Goal: Task Accomplishment & Management: Use online tool/utility

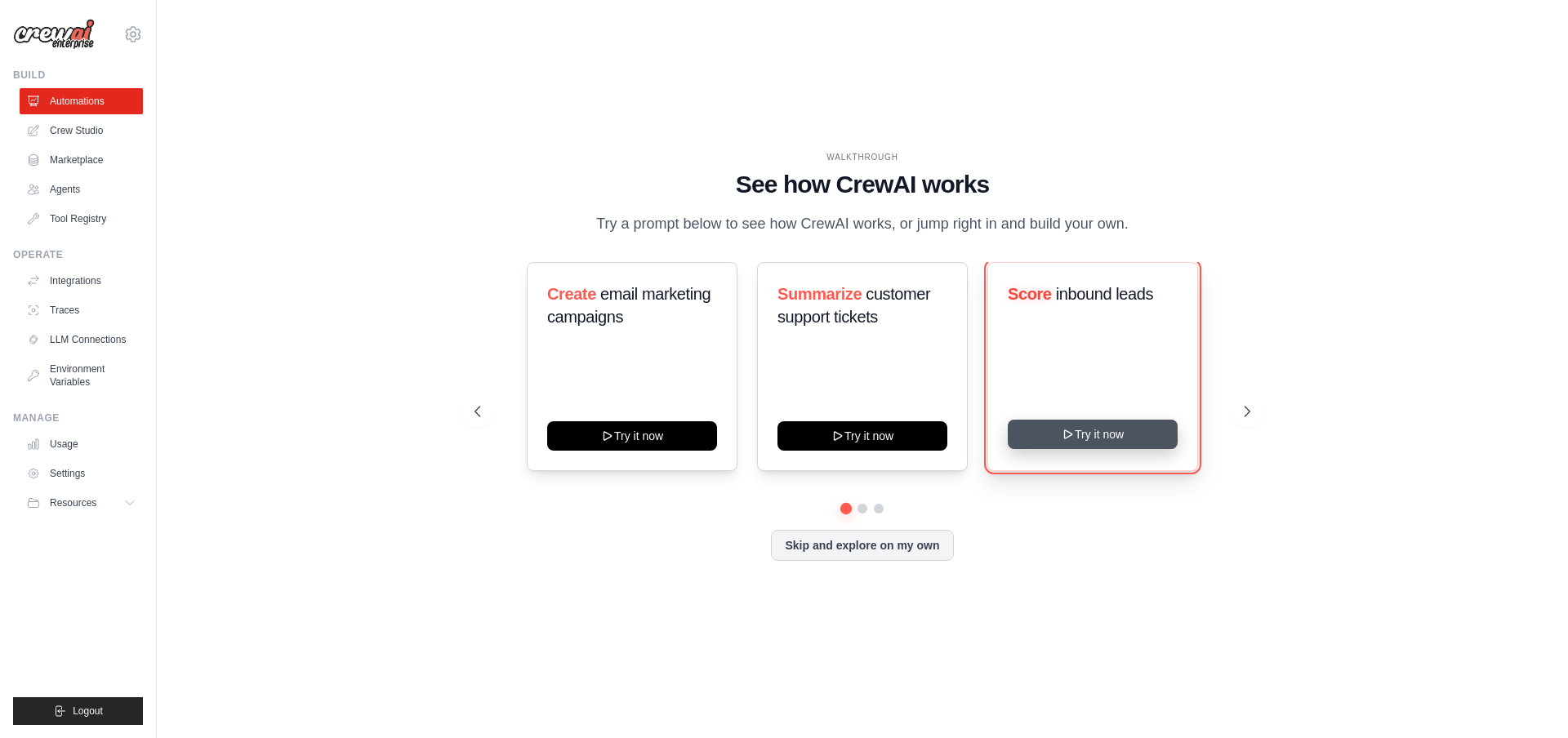
click at [1097, 445] on button "Try it now" at bounding box center [1092, 434] width 169 height 30
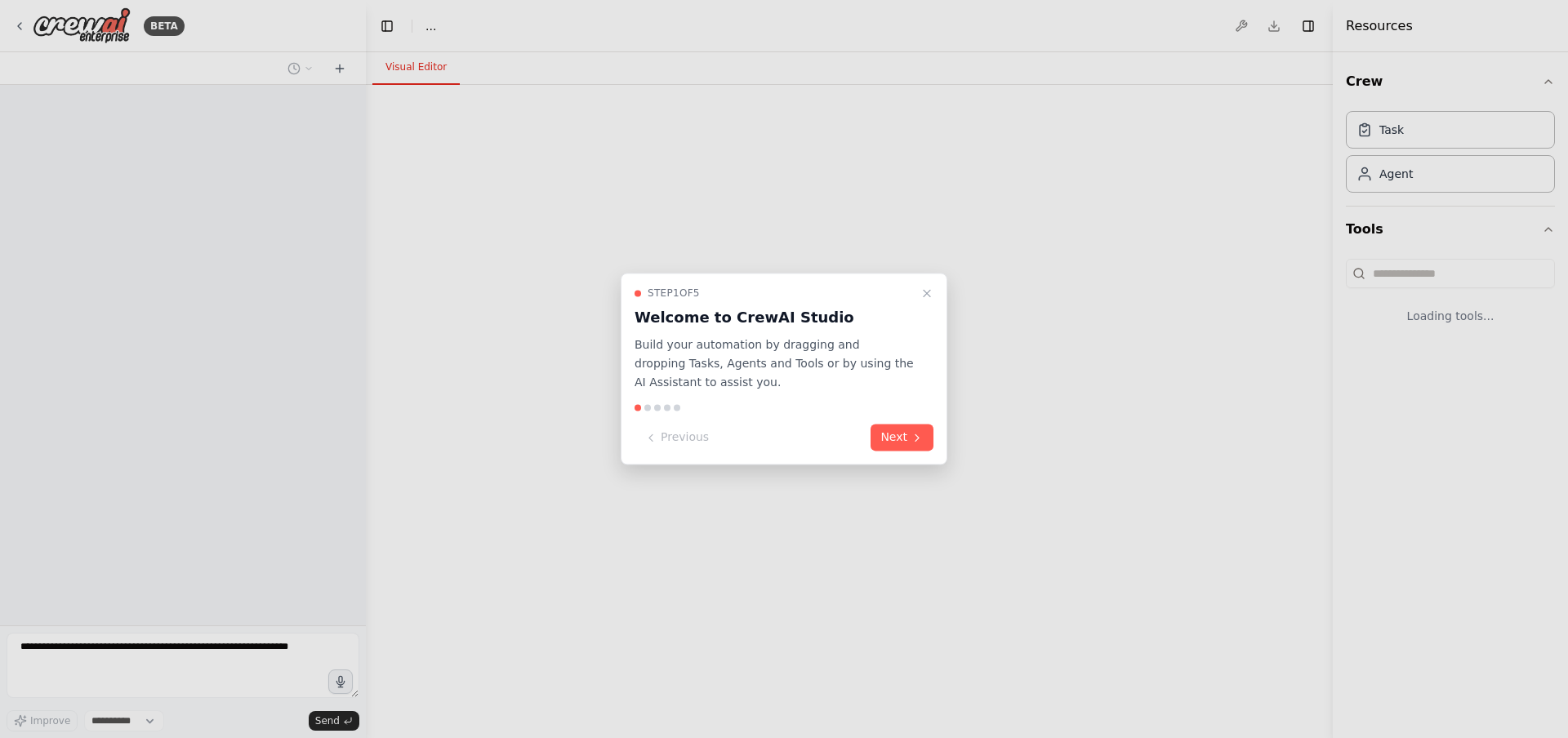
select select "****"
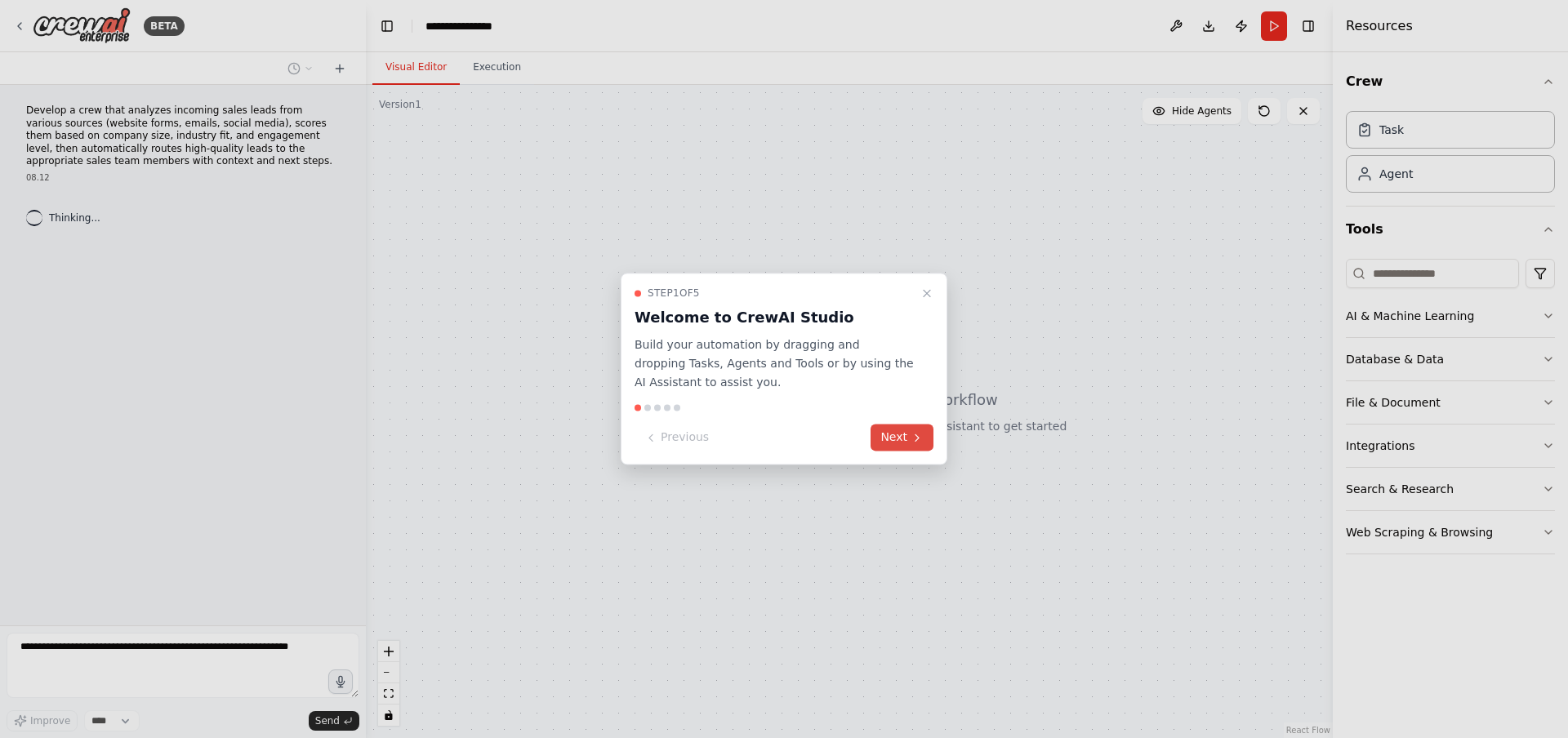
click at [912, 444] on icon at bounding box center [917, 438] width 13 height 13
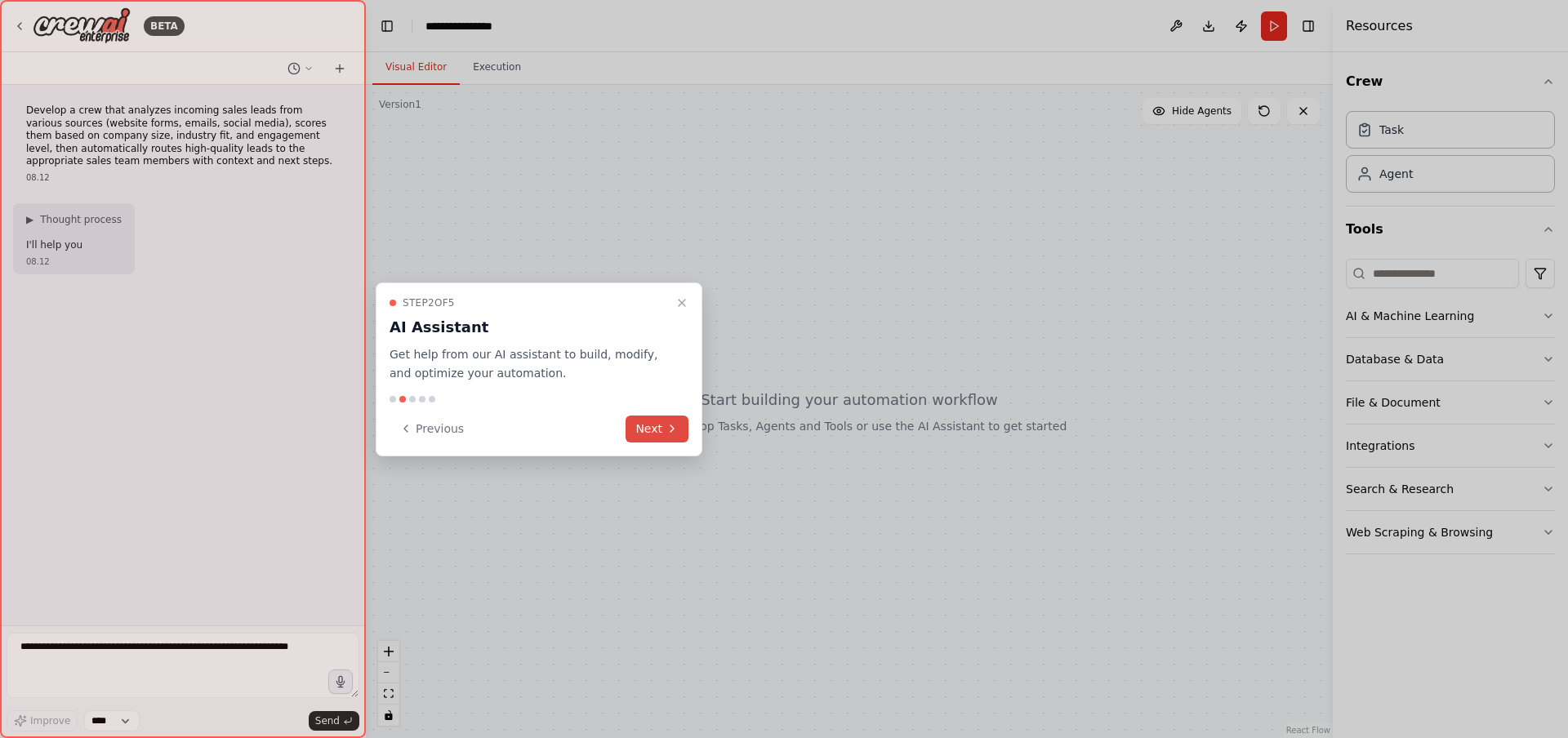
click at [670, 423] on icon at bounding box center [672, 429] width 13 height 13
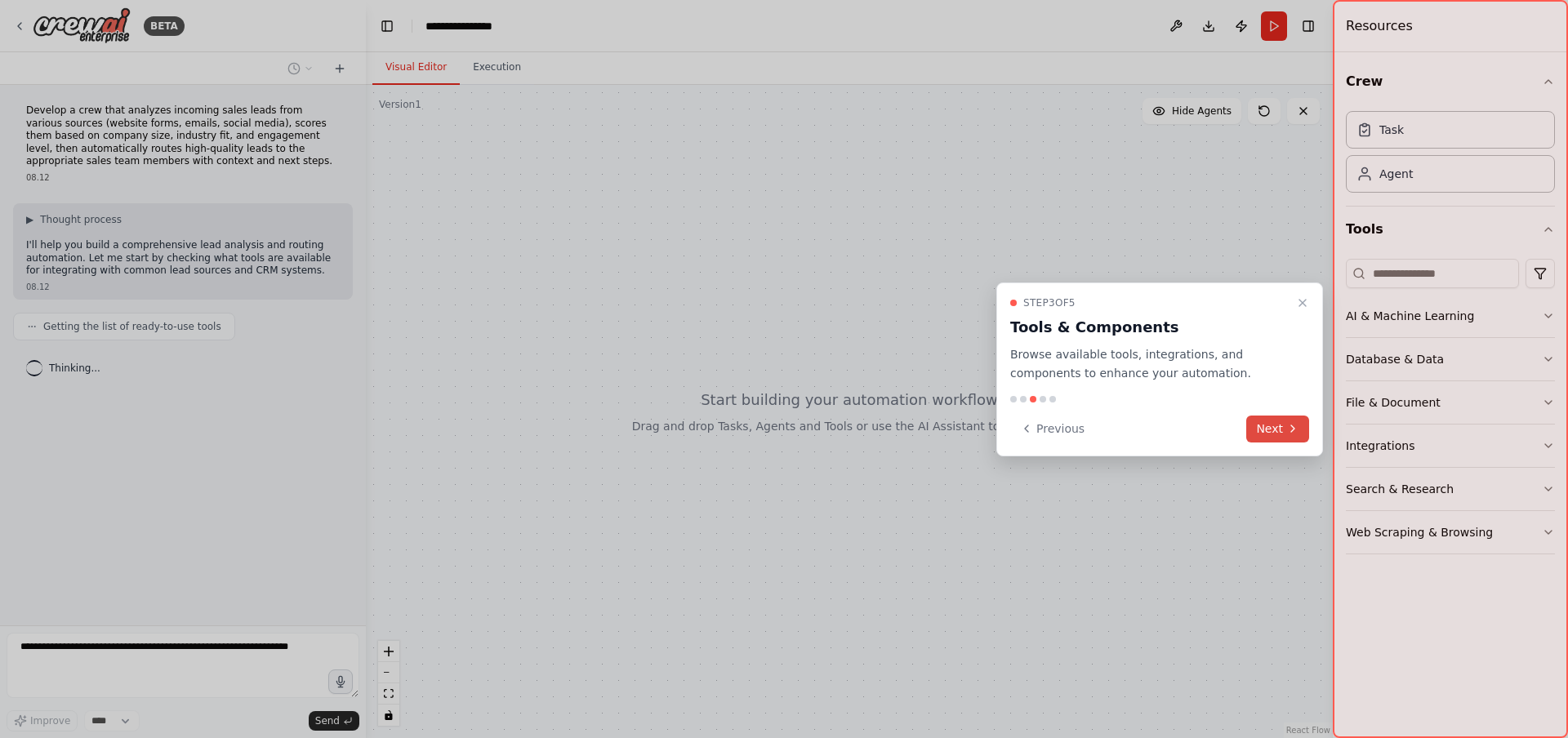
click at [1284, 426] on button "Next" at bounding box center [1277, 429] width 63 height 27
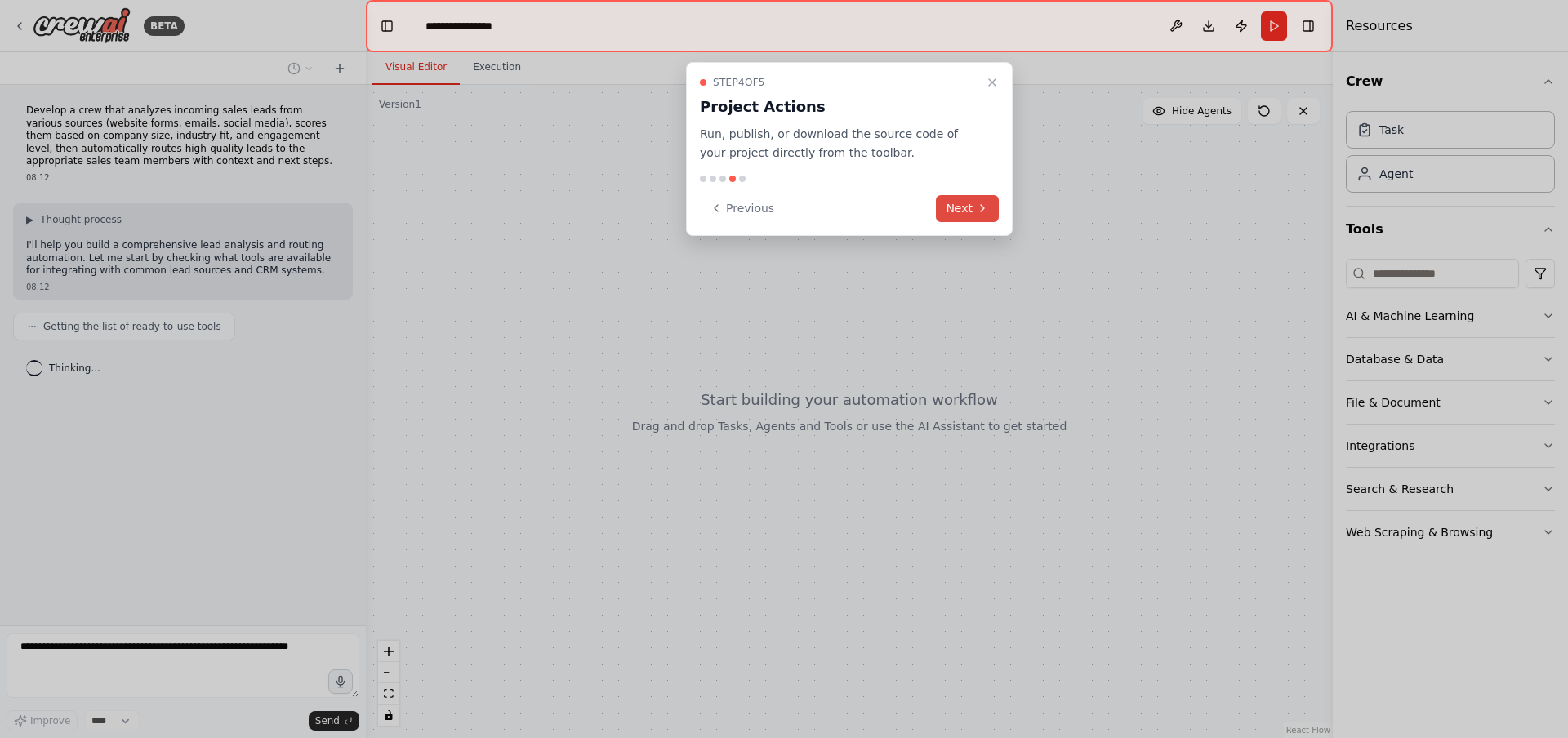
click at [974, 206] on button "Next" at bounding box center [967, 208] width 63 height 27
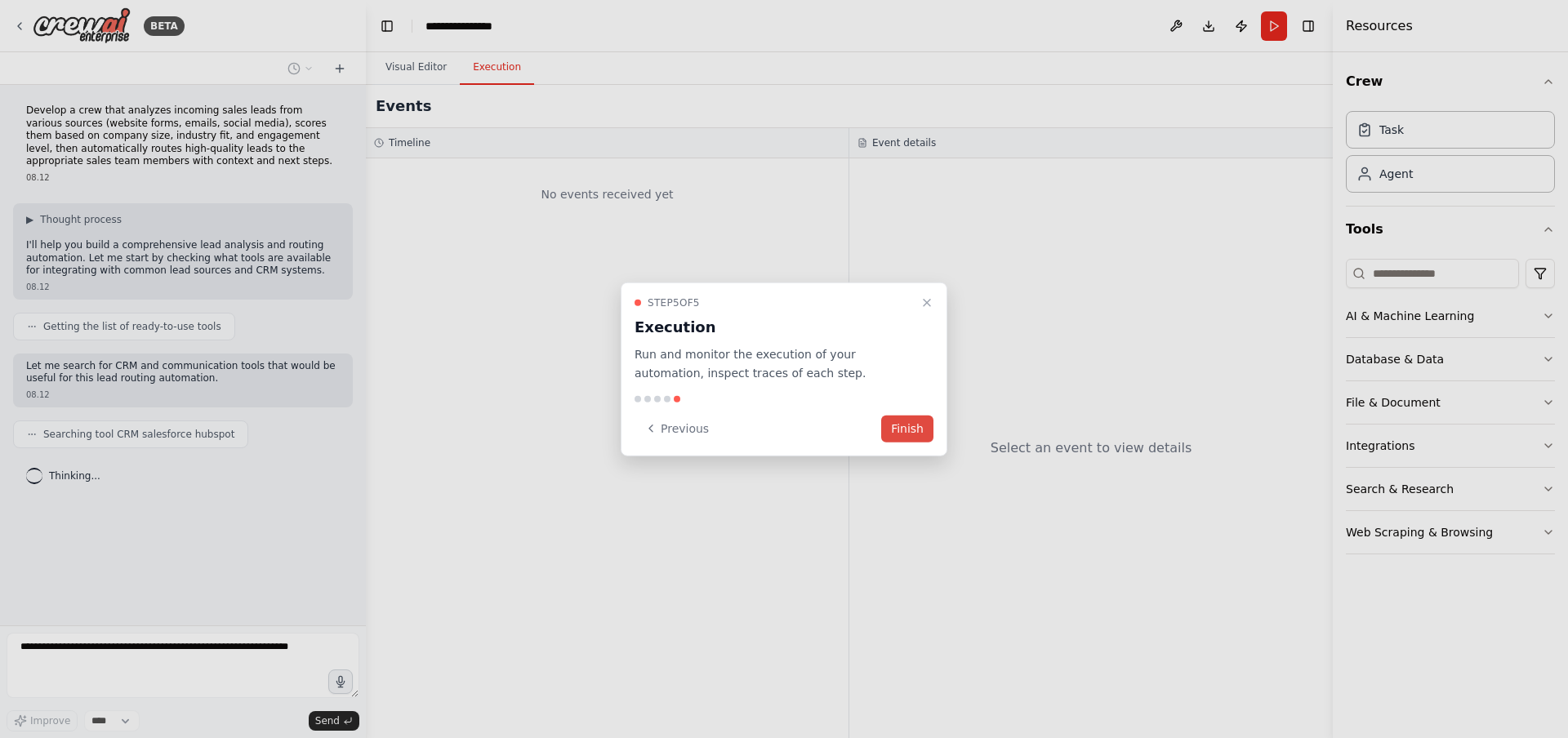
click at [897, 425] on button "Finish" at bounding box center [907, 428] width 52 height 27
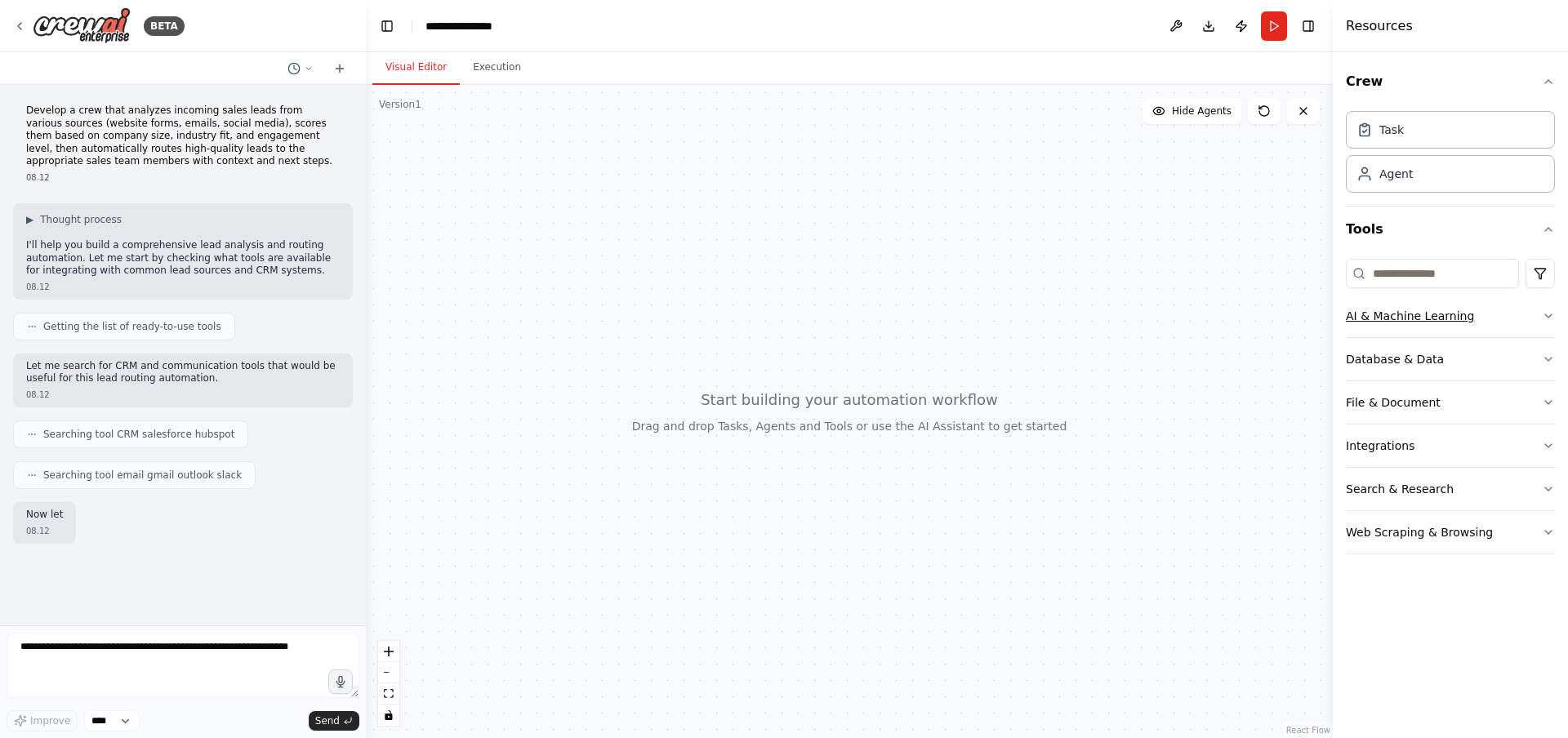
click at [1545, 321] on icon "button" at bounding box center [1549, 316] width 13 height 13
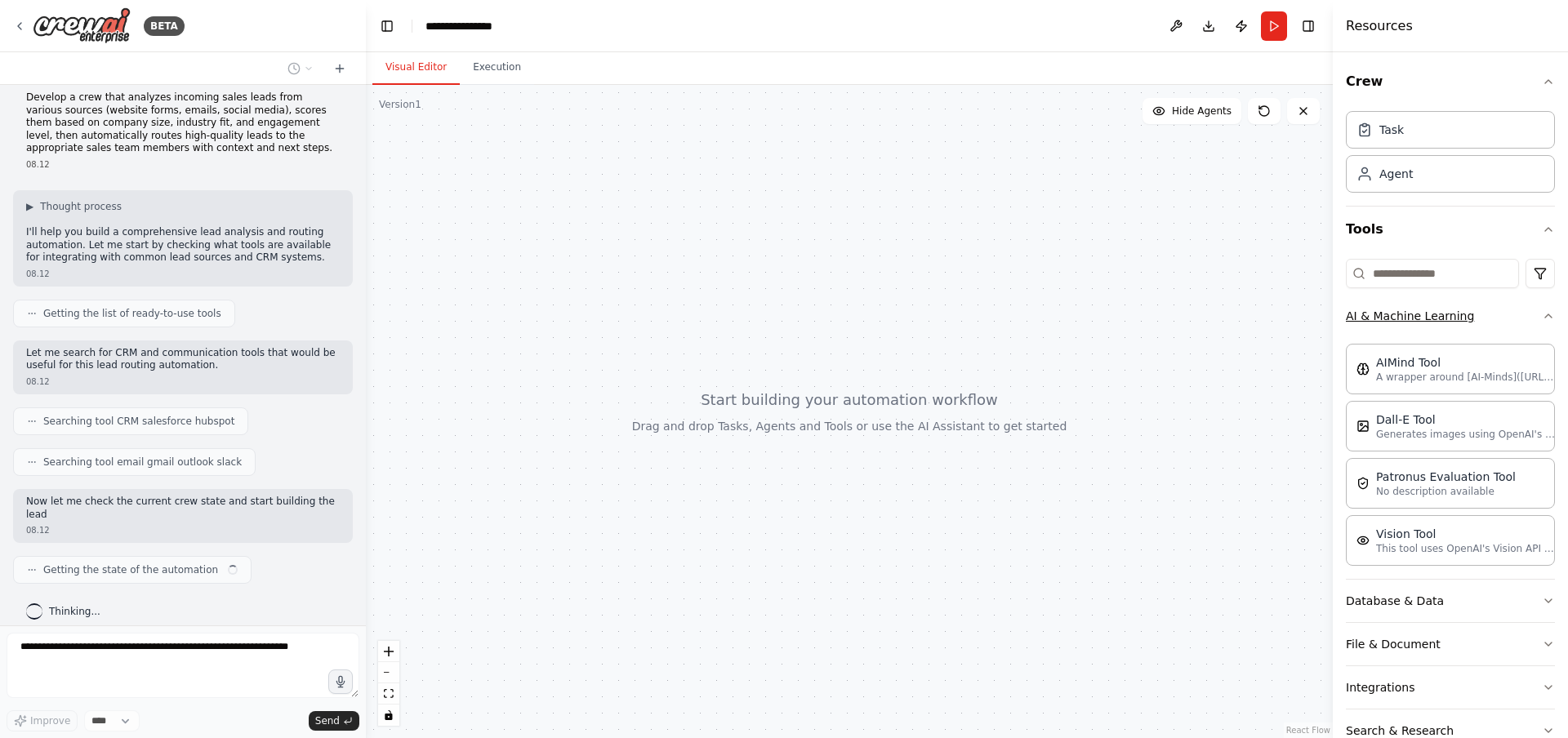
scroll to position [26, 0]
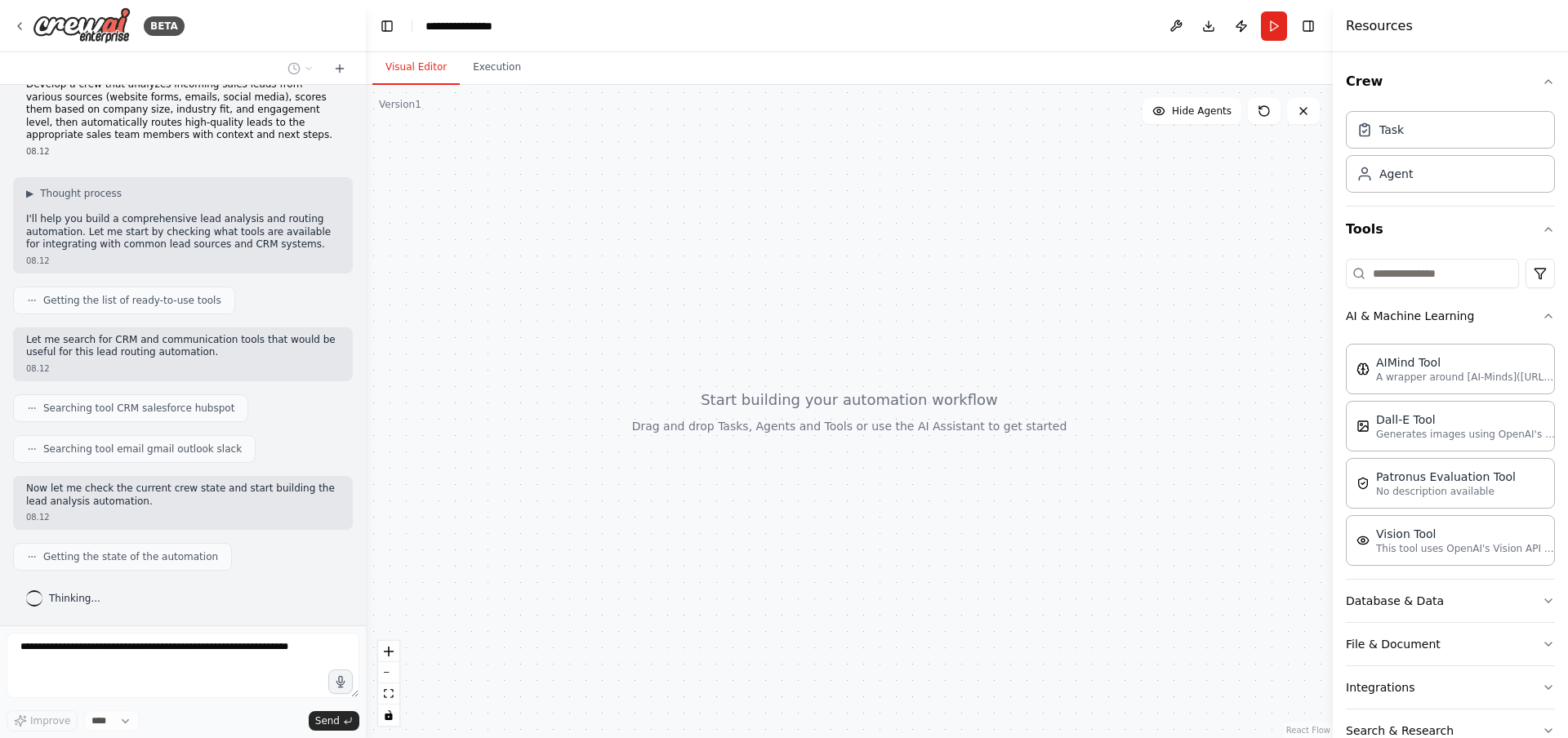
click at [1543, 316] on div "Crew Task Agent Tools AI & Machine Learning AIMind Tool A wrapper around [AI-Mi…" at bounding box center [1450, 394] width 235 height 686
click at [1542, 314] on icon "button" at bounding box center [1549, 316] width 13 height 13
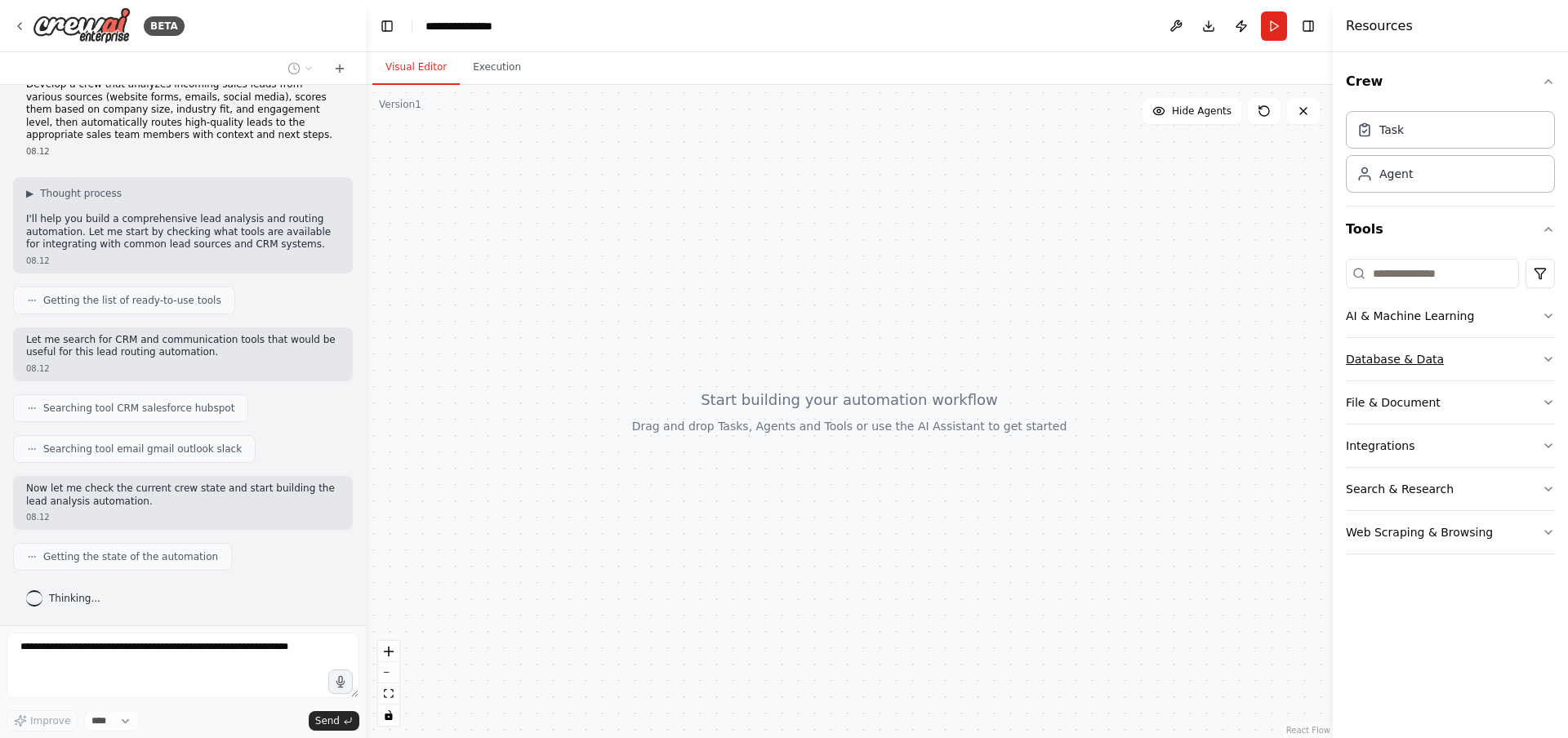
click at [1538, 363] on button "Database & Data" at bounding box center [1450, 359] width 209 height 43
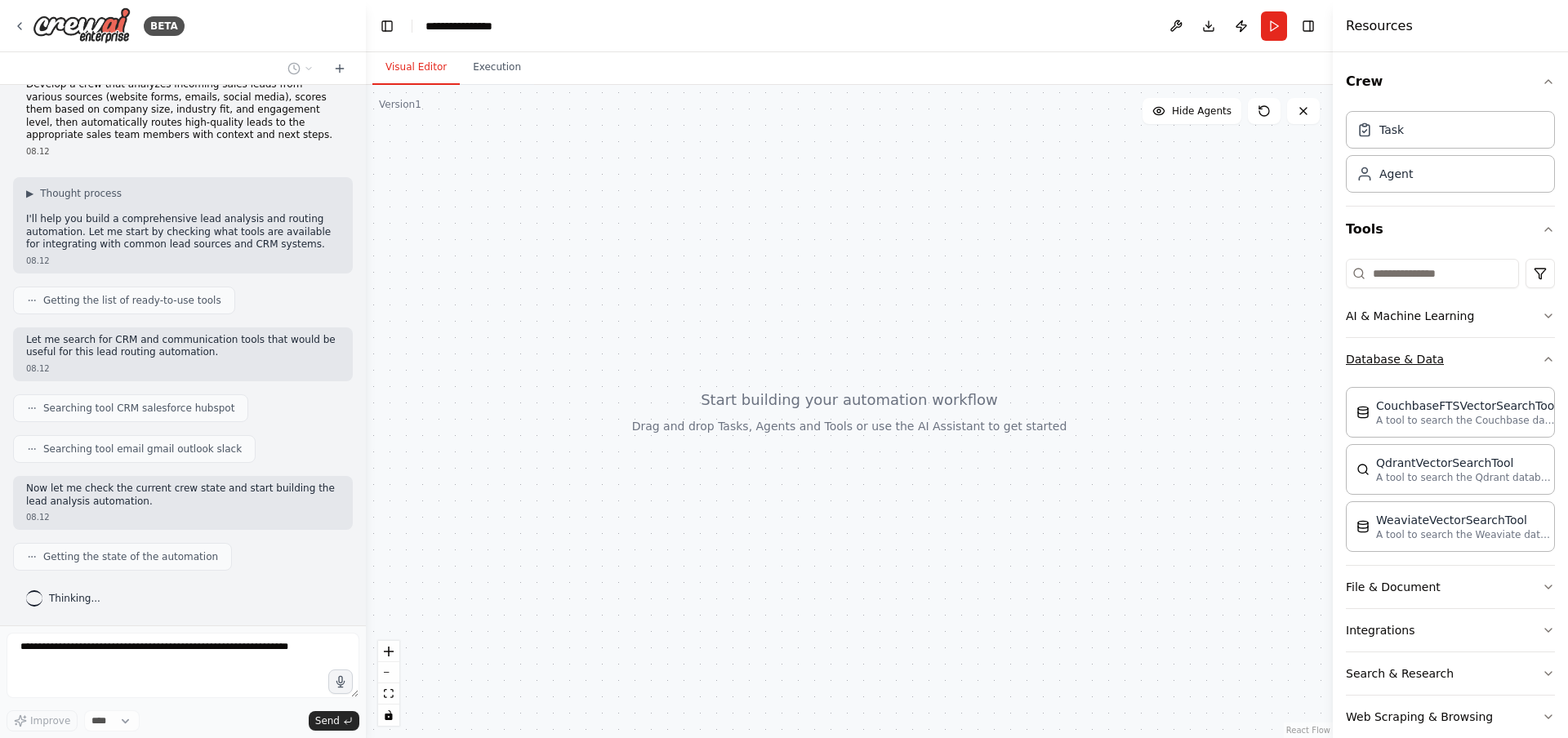
click at [1542, 363] on icon "button" at bounding box center [1549, 359] width 13 height 13
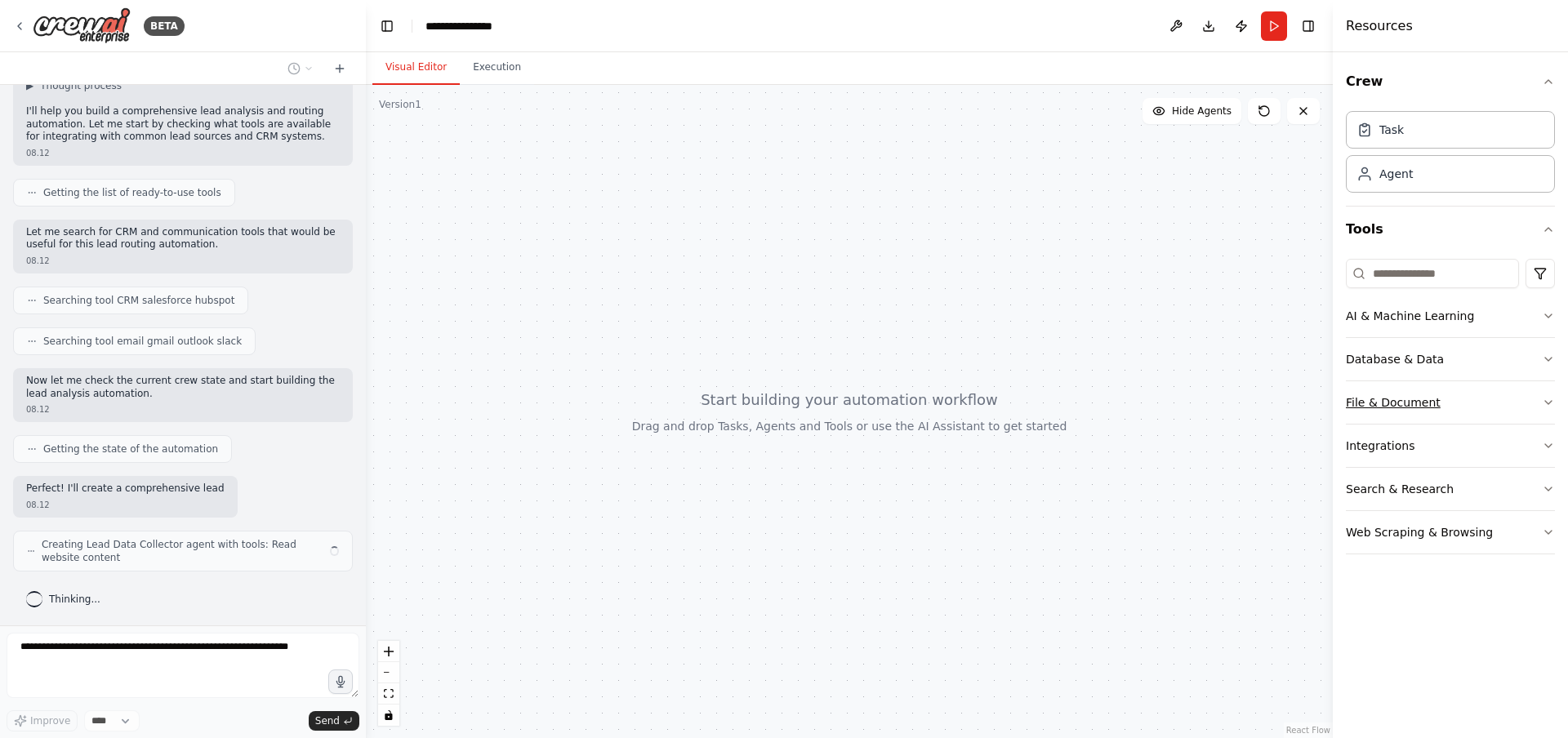
scroll to position [147, 0]
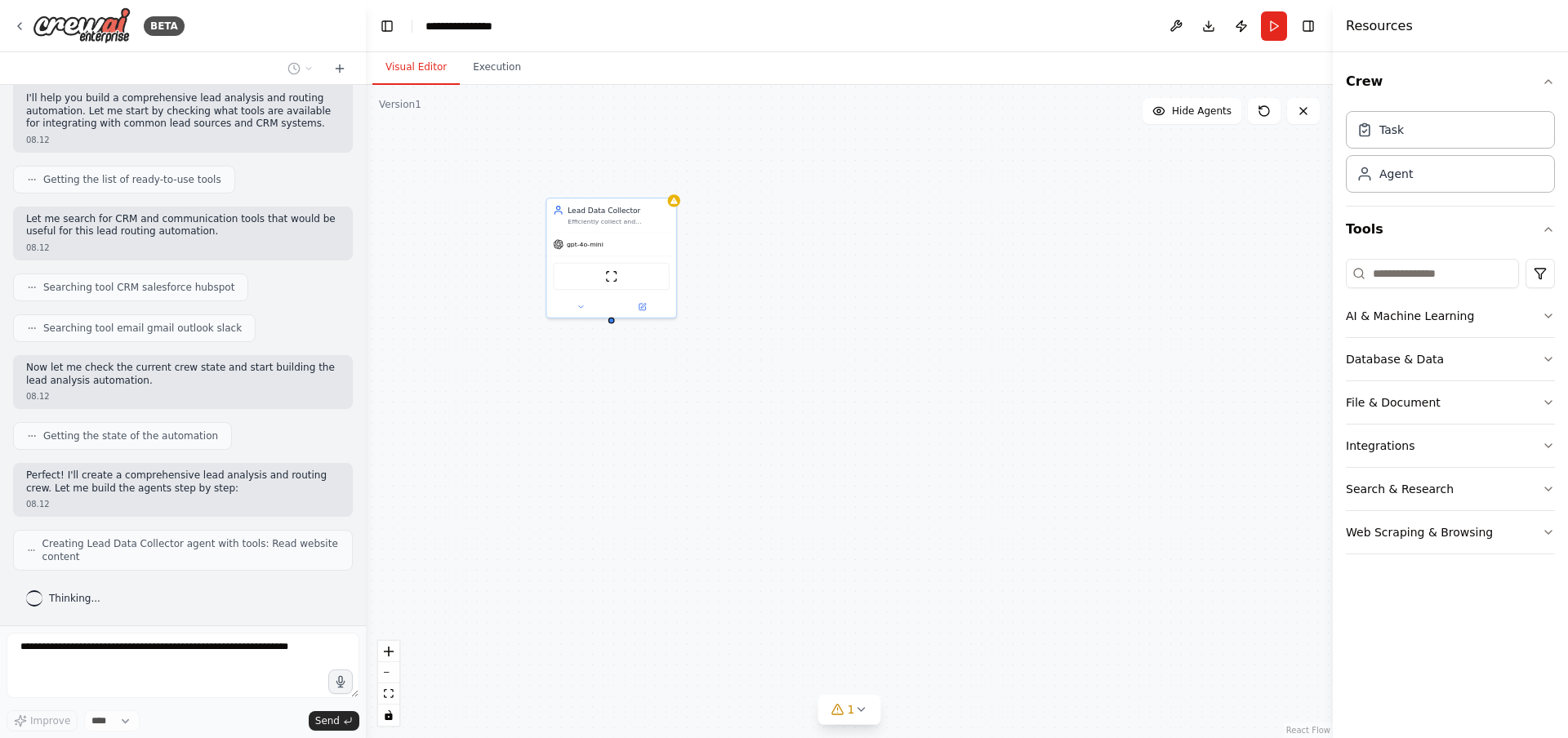
drag, startPoint x: 964, startPoint y: 394, endPoint x: 891, endPoint y: 350, distance: 85.2
click at [891, 350] on div "Lead Data Collector Efficiently collect and standardize lead data from various …" at bounding box center [849, 412] width 966 height 654
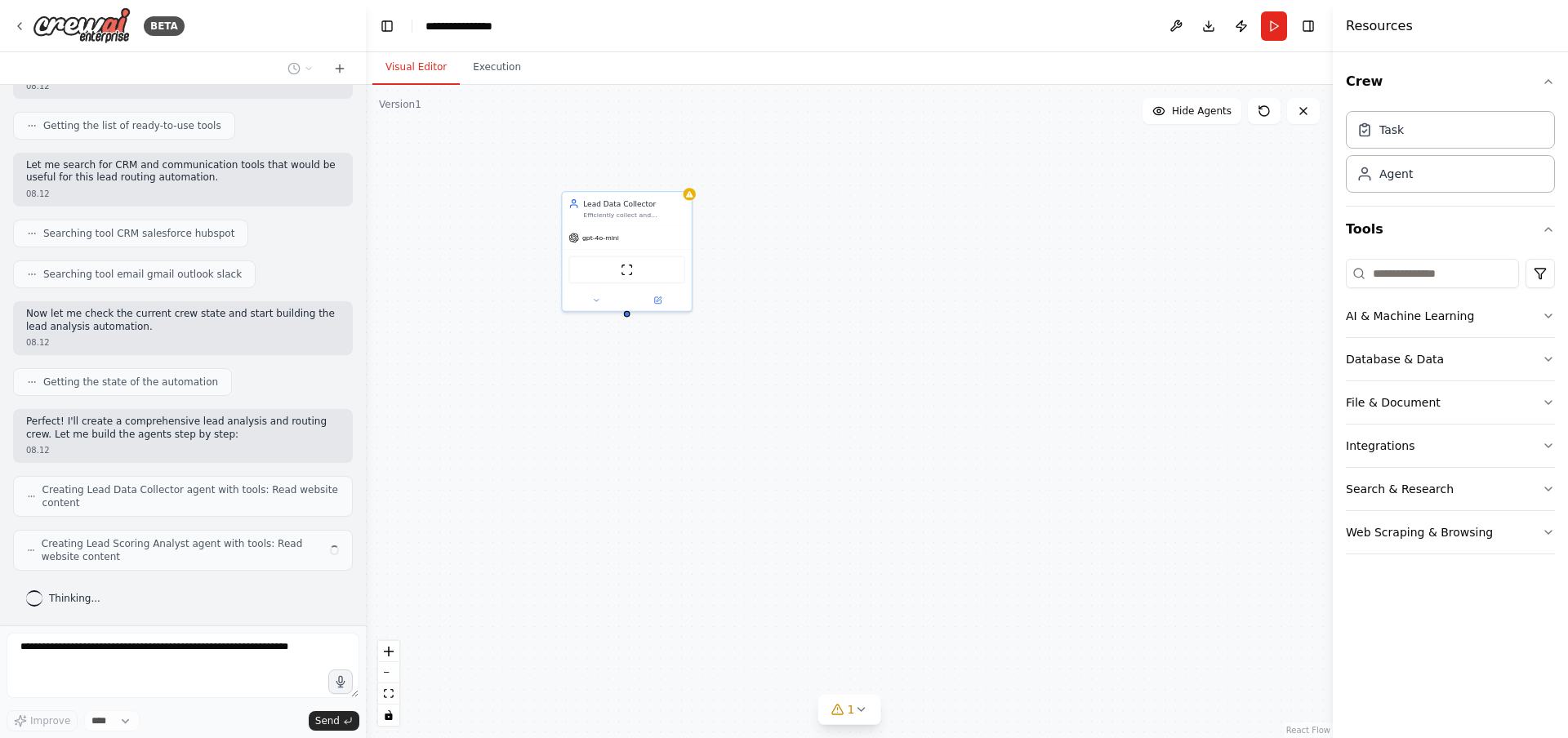
drag, startPoint x: 616, startPoint y: 355, endPoint x: 631, endPoint y: 348, distance: 16.6
click at [631, 348] on div "Lead Data Collector Efficiently collect and standardize lead data from various …" at bounding box center [849, 412] width 966 height 654
click at [684, 431] on div "Lead Data Collector Efficiently collect and standardize lead data from various …" at bounding box center [849, 412] width 966 height 654
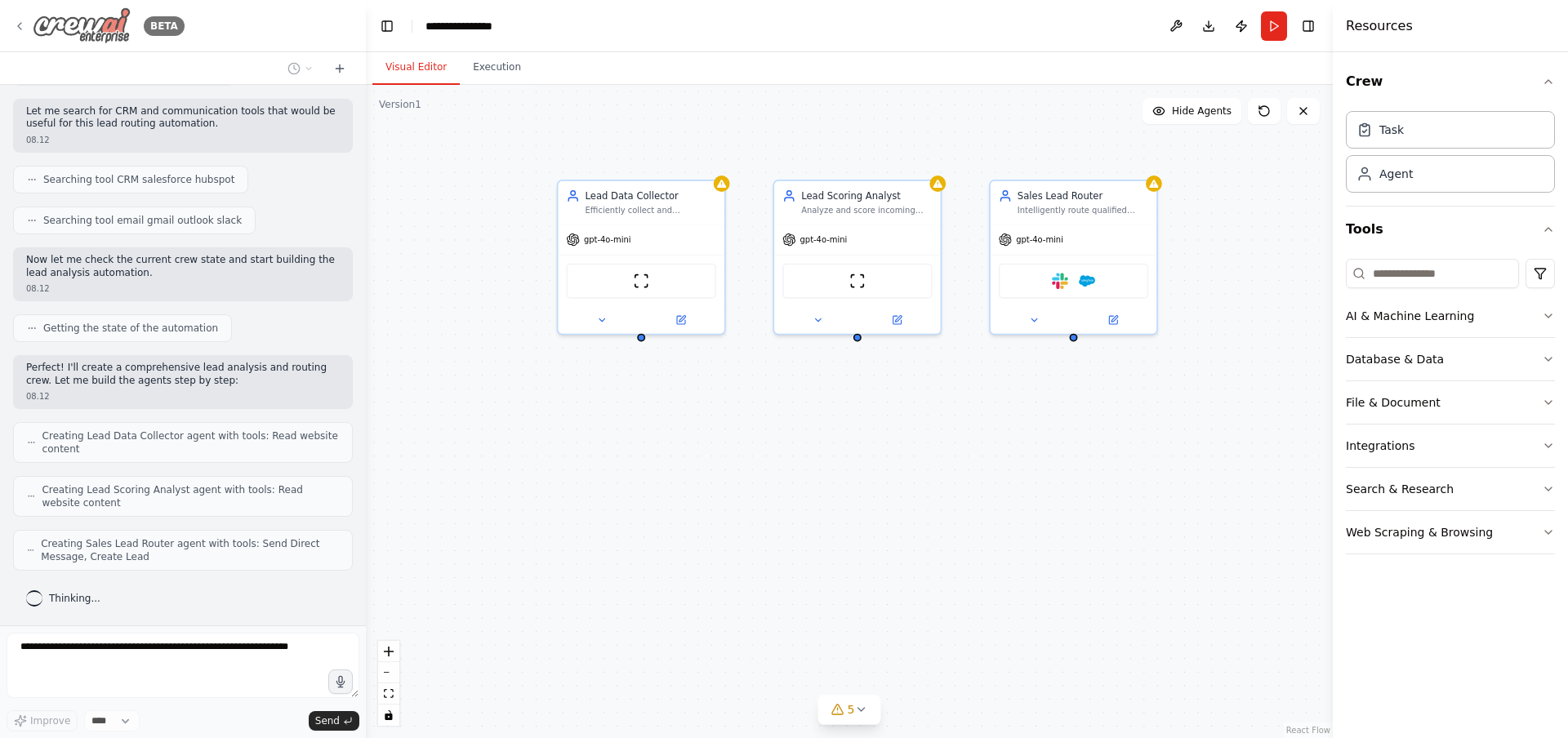
click at [85, 35] on img at bounding box center [81, 26] width 98 height 37
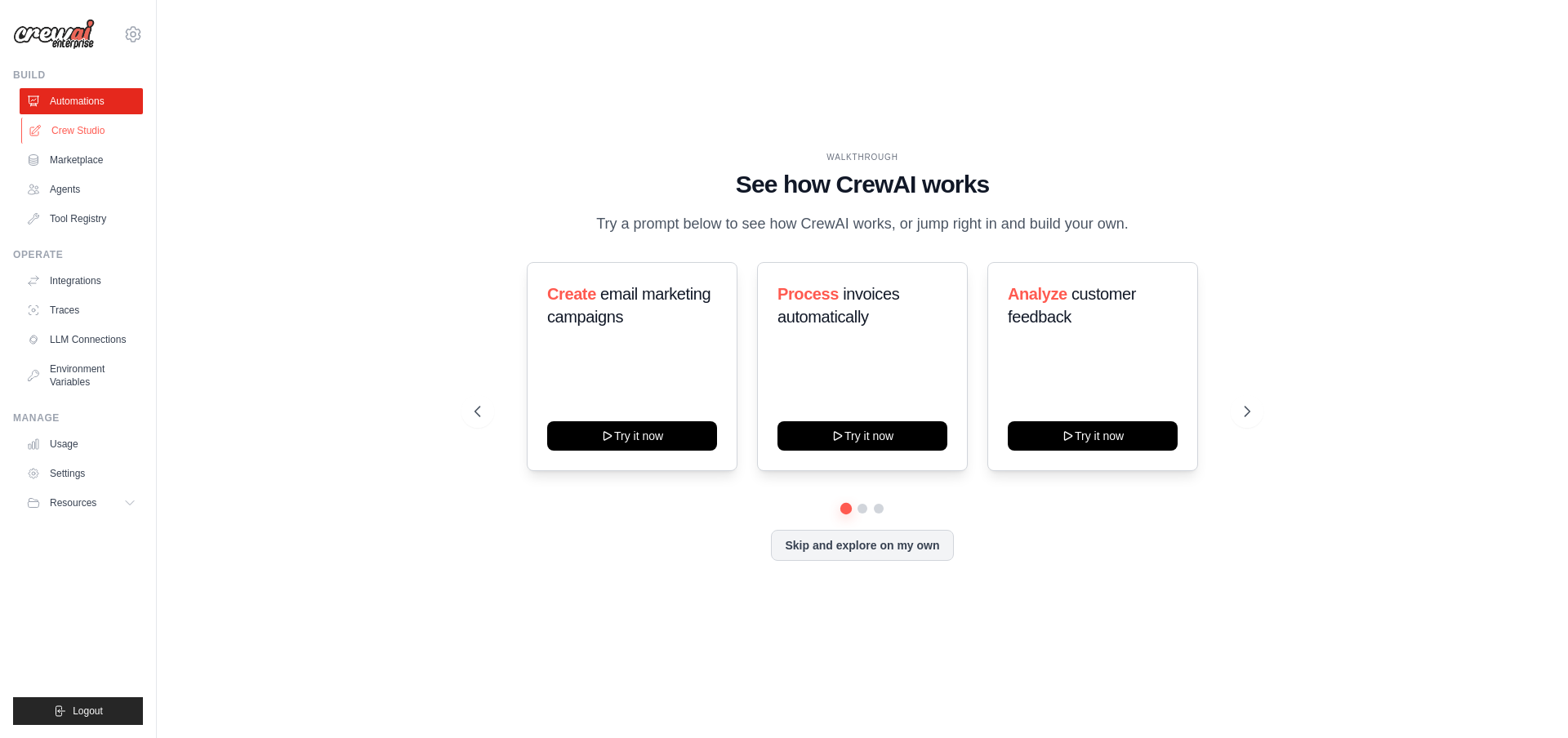
click at [113, 137] on link "Crew Studio" at bounding box center [82, 131] width 123 height 26
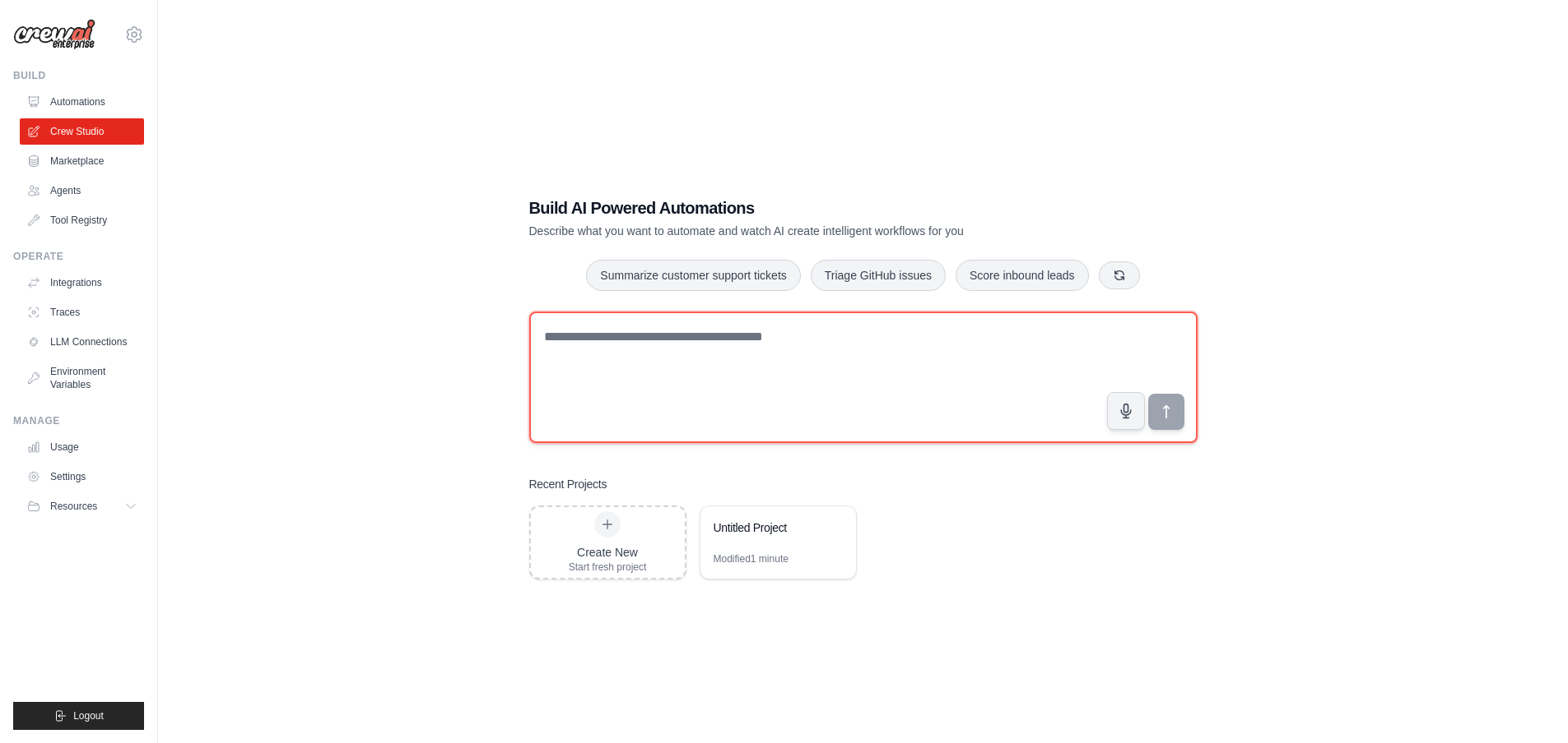
click at [646, 366] on textarea at bounding box center [863, 377] width 668 height 131
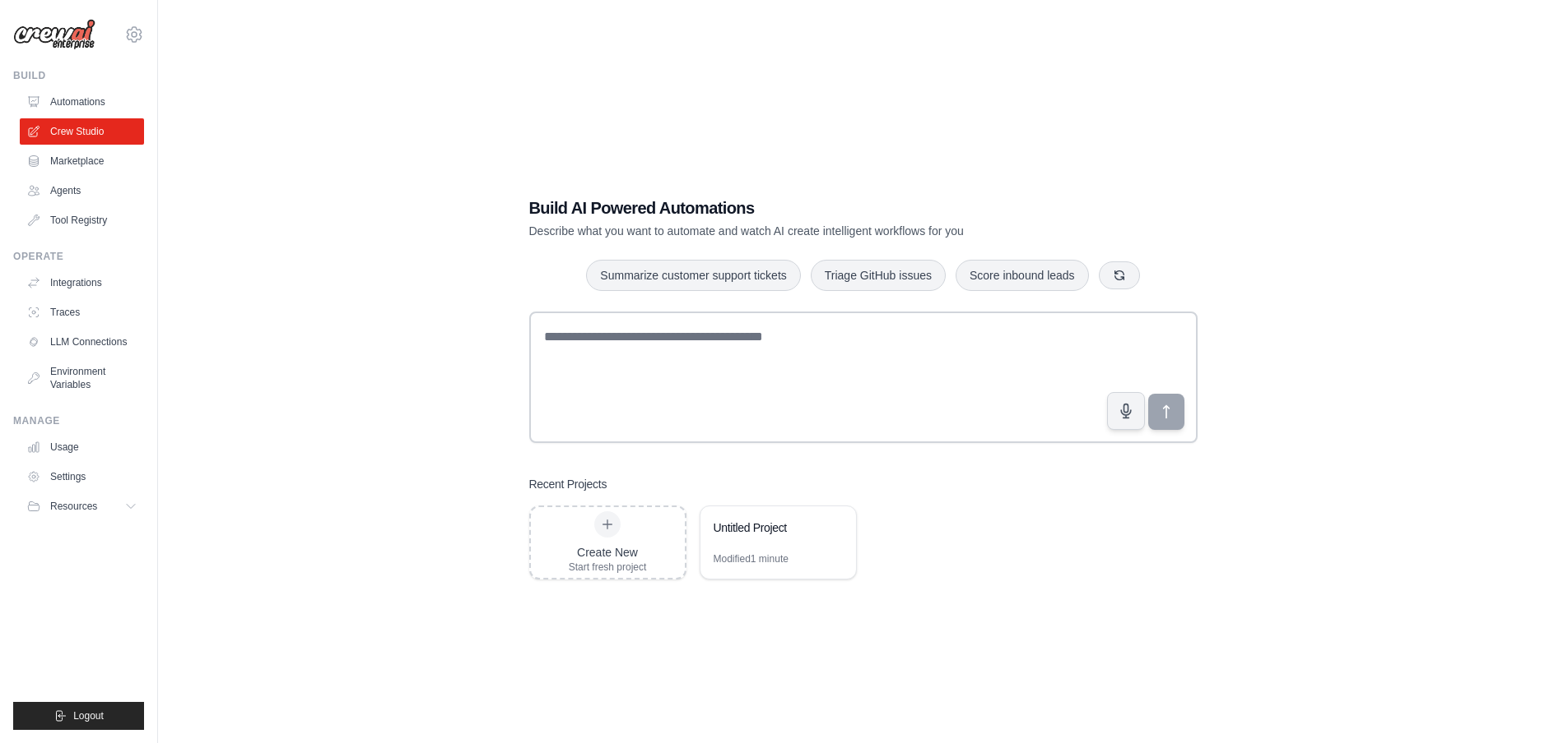
click at [360, 295] on div "Build AI Powered Automations Describe what you want to automate and watch AI cr…" at bounding box center [863, 388] width 1357 height 743
click at [70, 193] on link "Agents" at bounding box center [83, 191] width 124 height 26
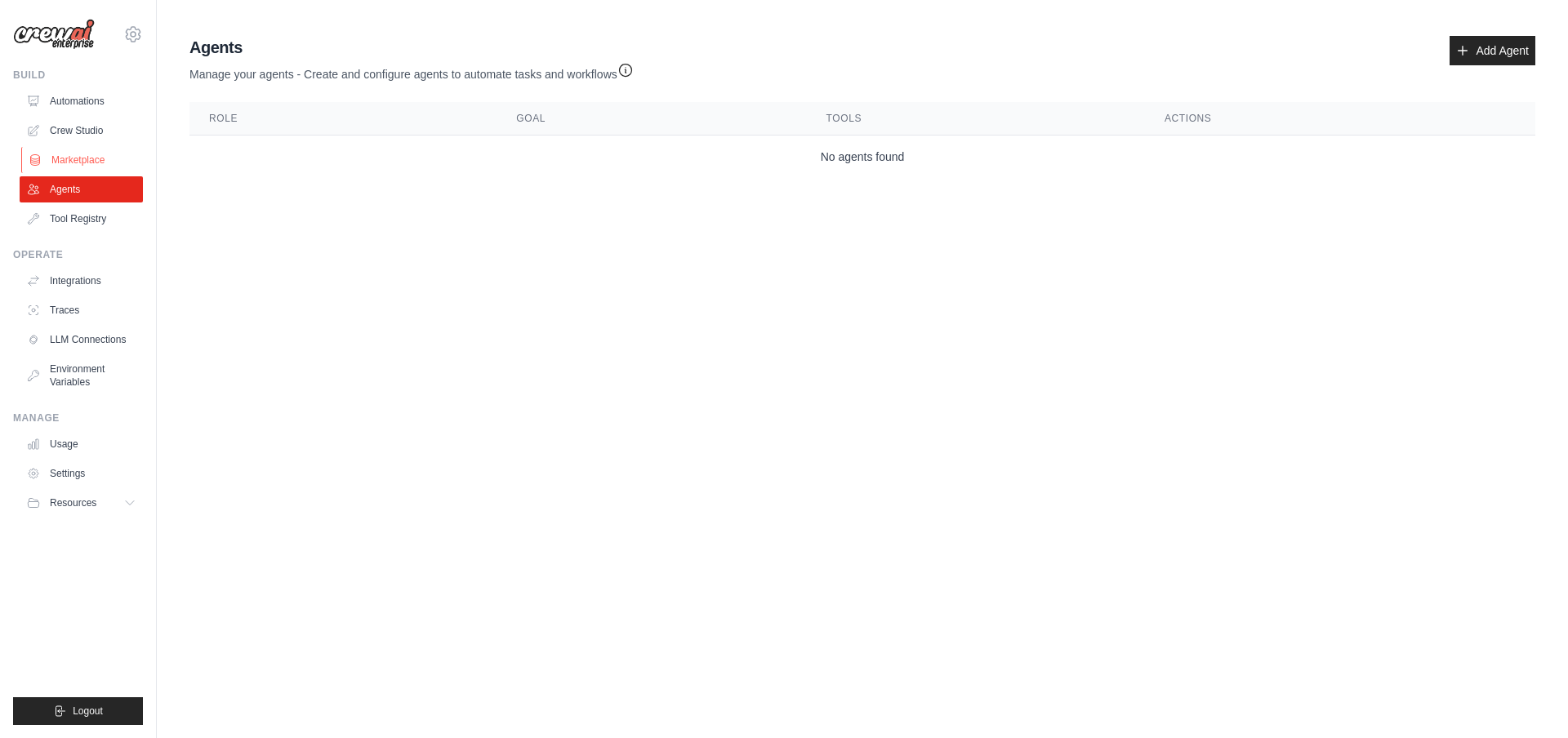
click at [93, 155] on link "Marketplace" at bounding box center [82, 160] width 123 height 26
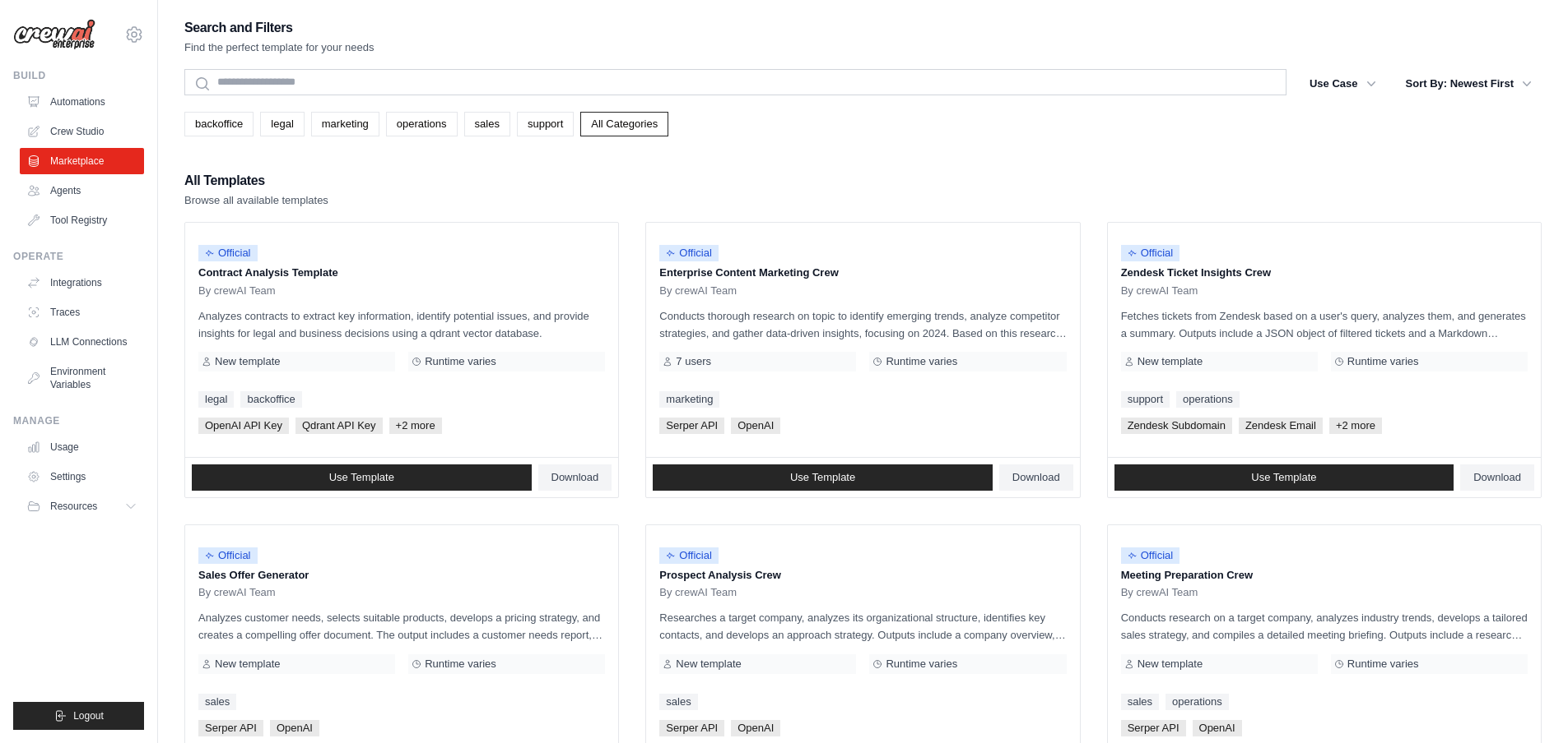
click at [95, 131] on link "Crew Studio" at bounding box center [81, 131] width 124 height 26
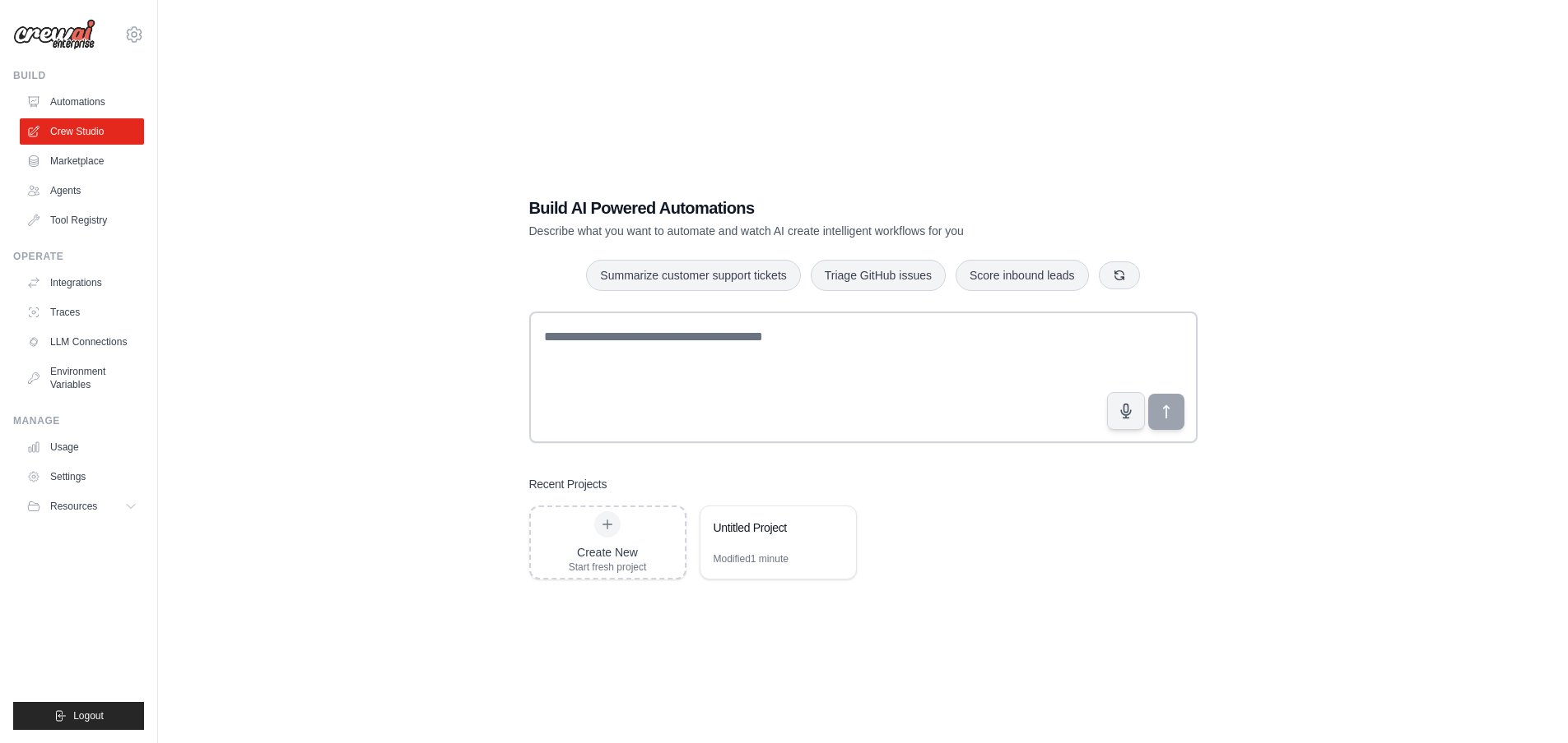
click at [87, 116] on ul "Automations Crew Studio Marketplace Agents Tool Registry" at bounding box center [81, 160] width 124 height 144
click at [87, 112] on link "Automations" at bounding box center [83, 102] width 124 height 26
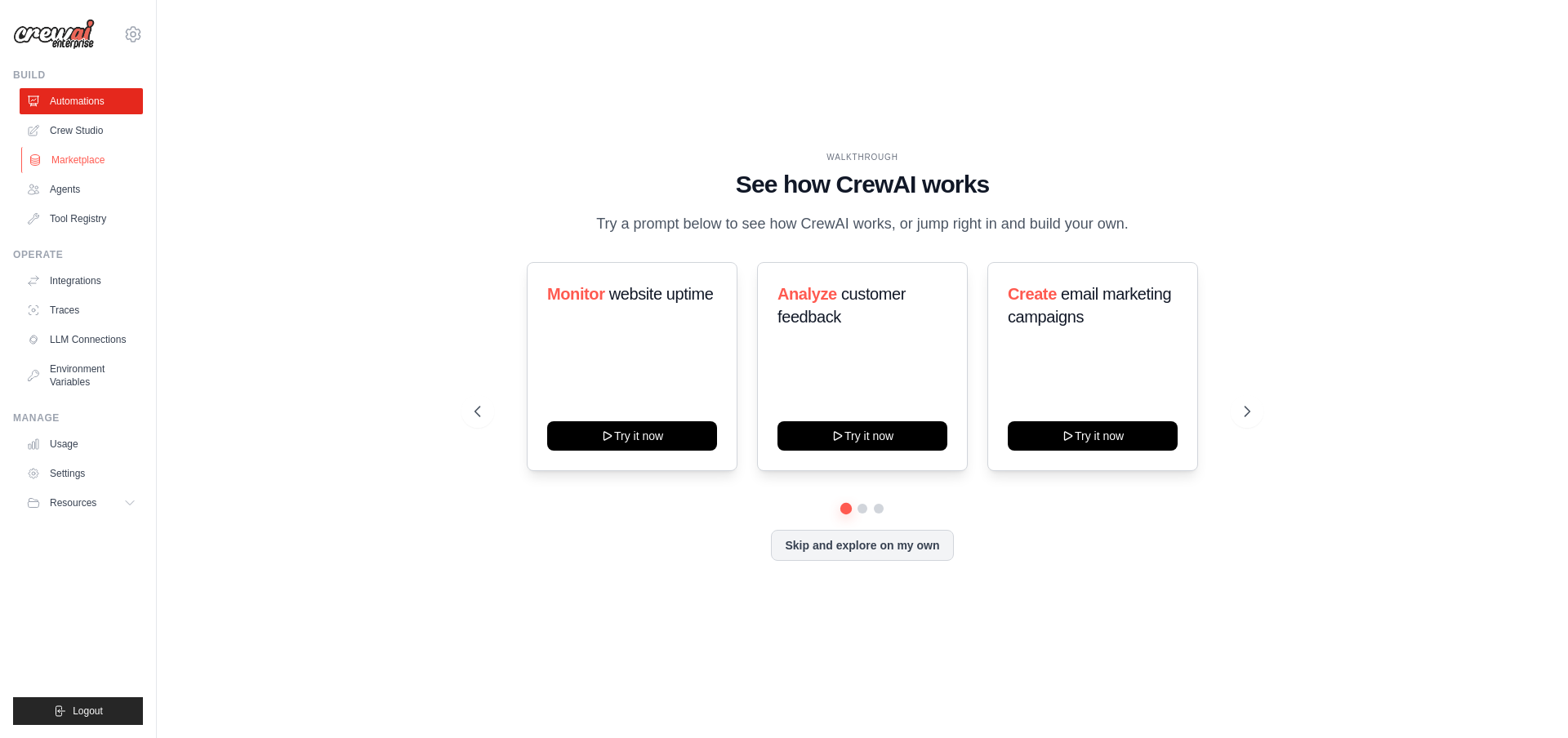
click at [85, 169] on link "Marketplace" at bounding box center [82, 160] width 123 height 26
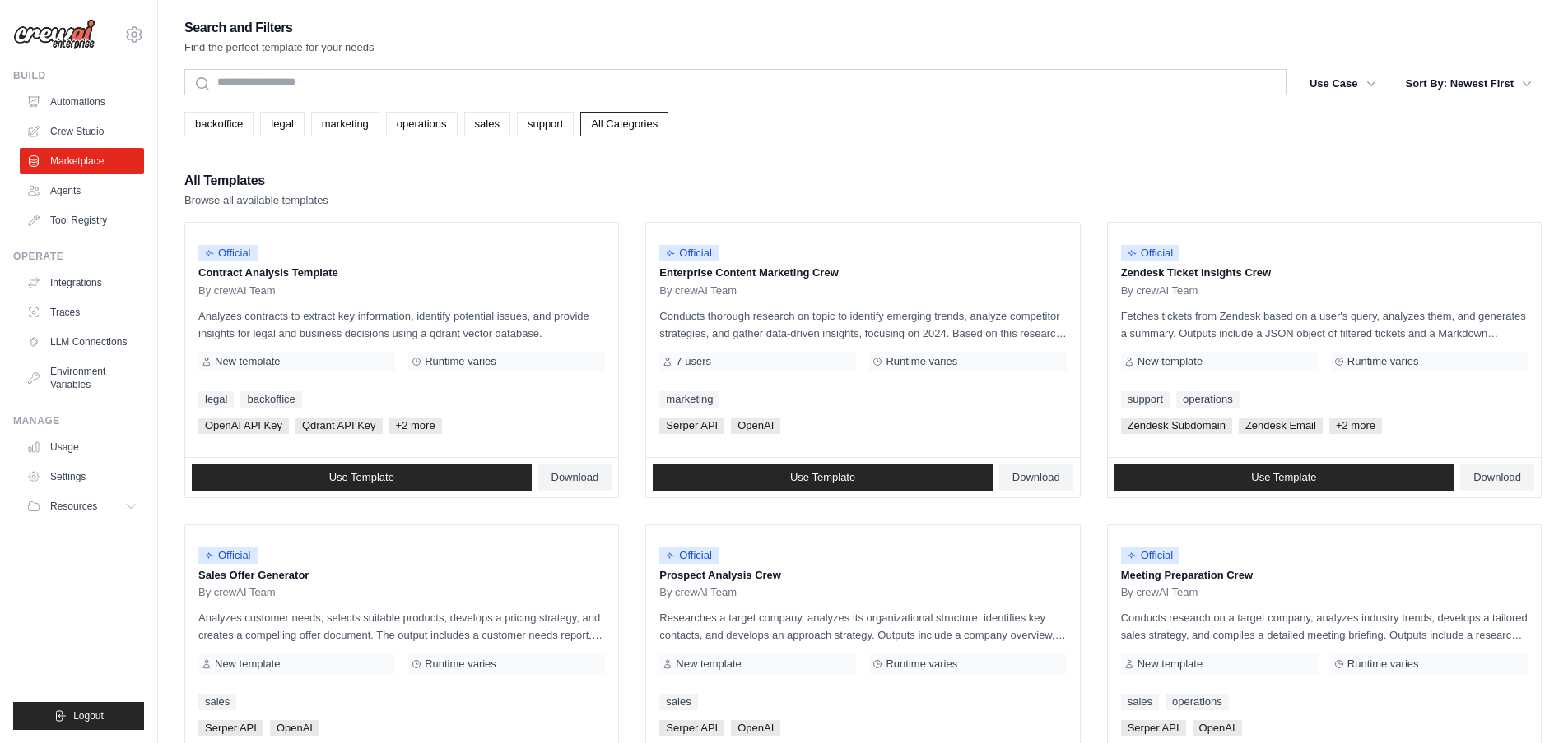
click at [78, 186] on link "Agents" at bounding box center [81, 191] width 124 height 26
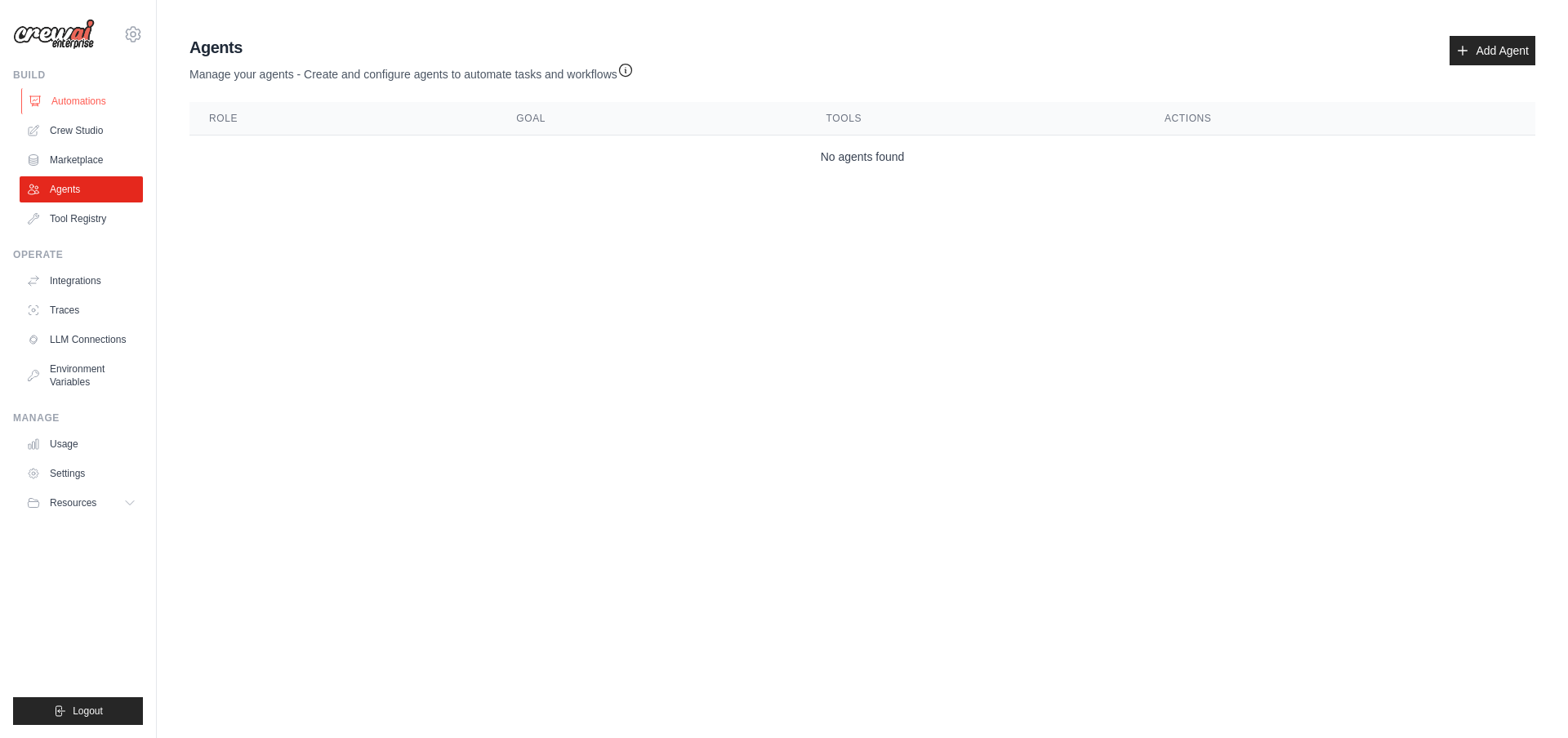
click at [107, 103] on link "Automations" at bounding box center [82, 101] width 123 height 26
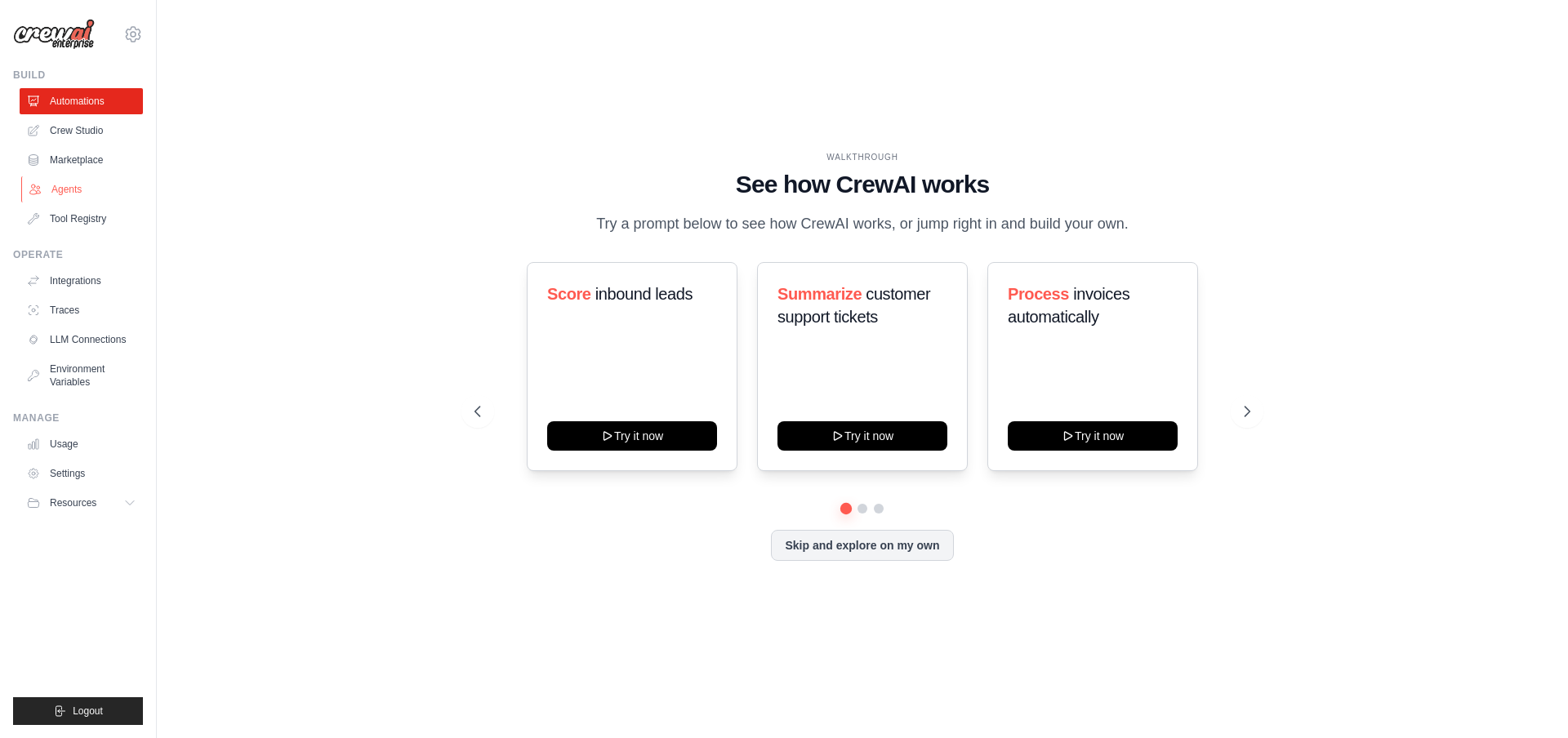
click at [77, 194] on link "Agents" at bounding box center [82, 190] width 123 height 26
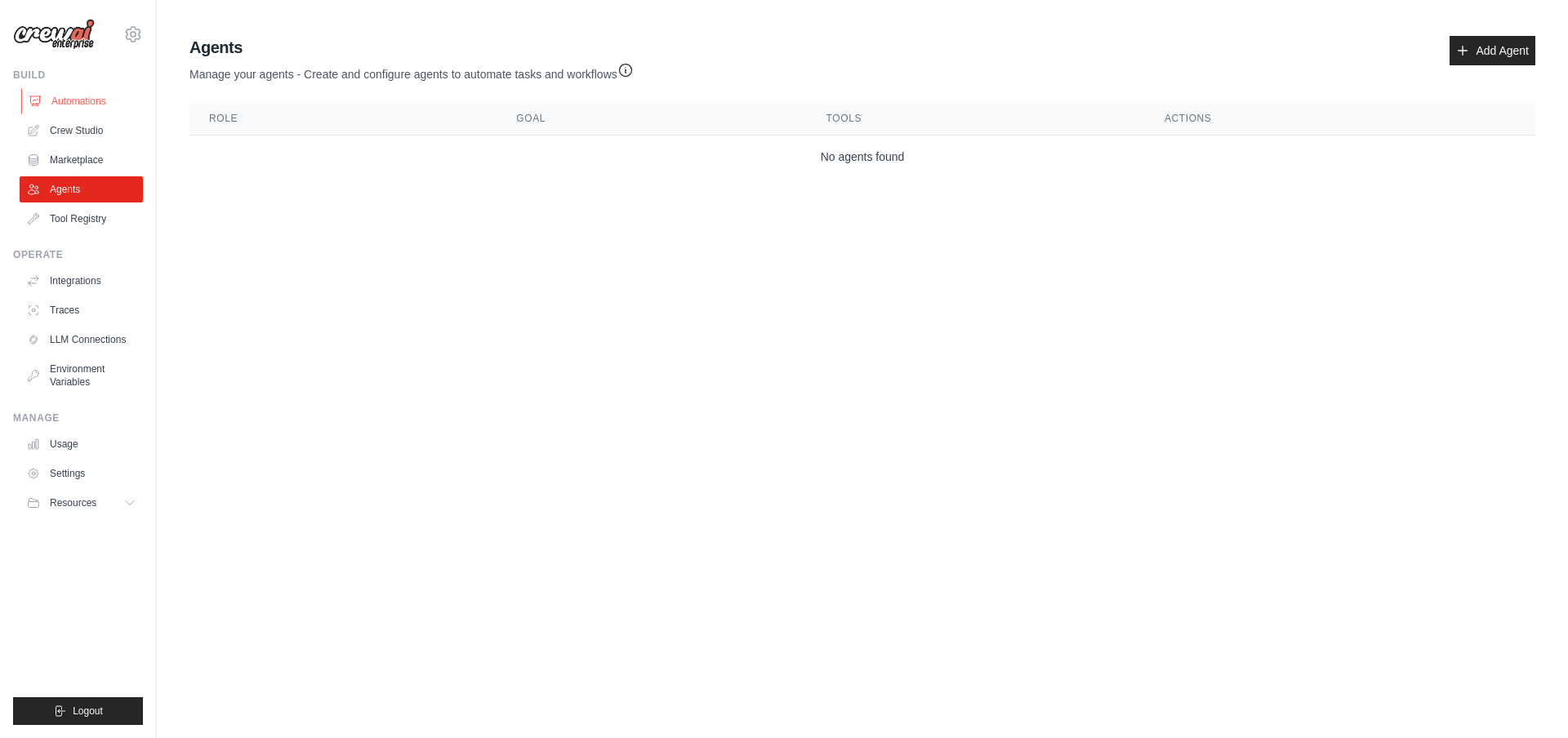
click at [91, 101] on link "Automations" at bounding box center [82, 101] width 123 height 26
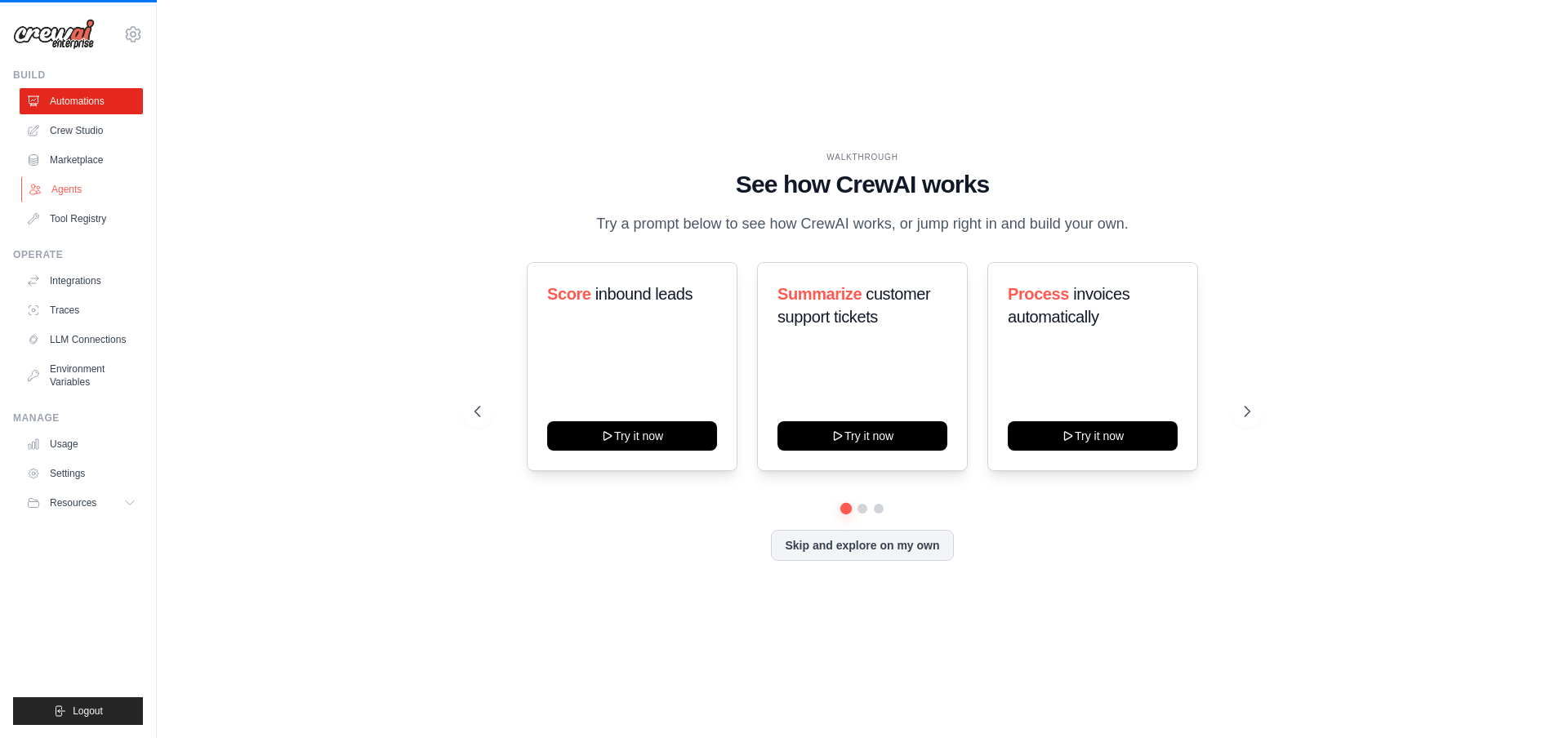
click at [66, 180] on link "Agents" at bounding box center [82, 190] width 123 height 26
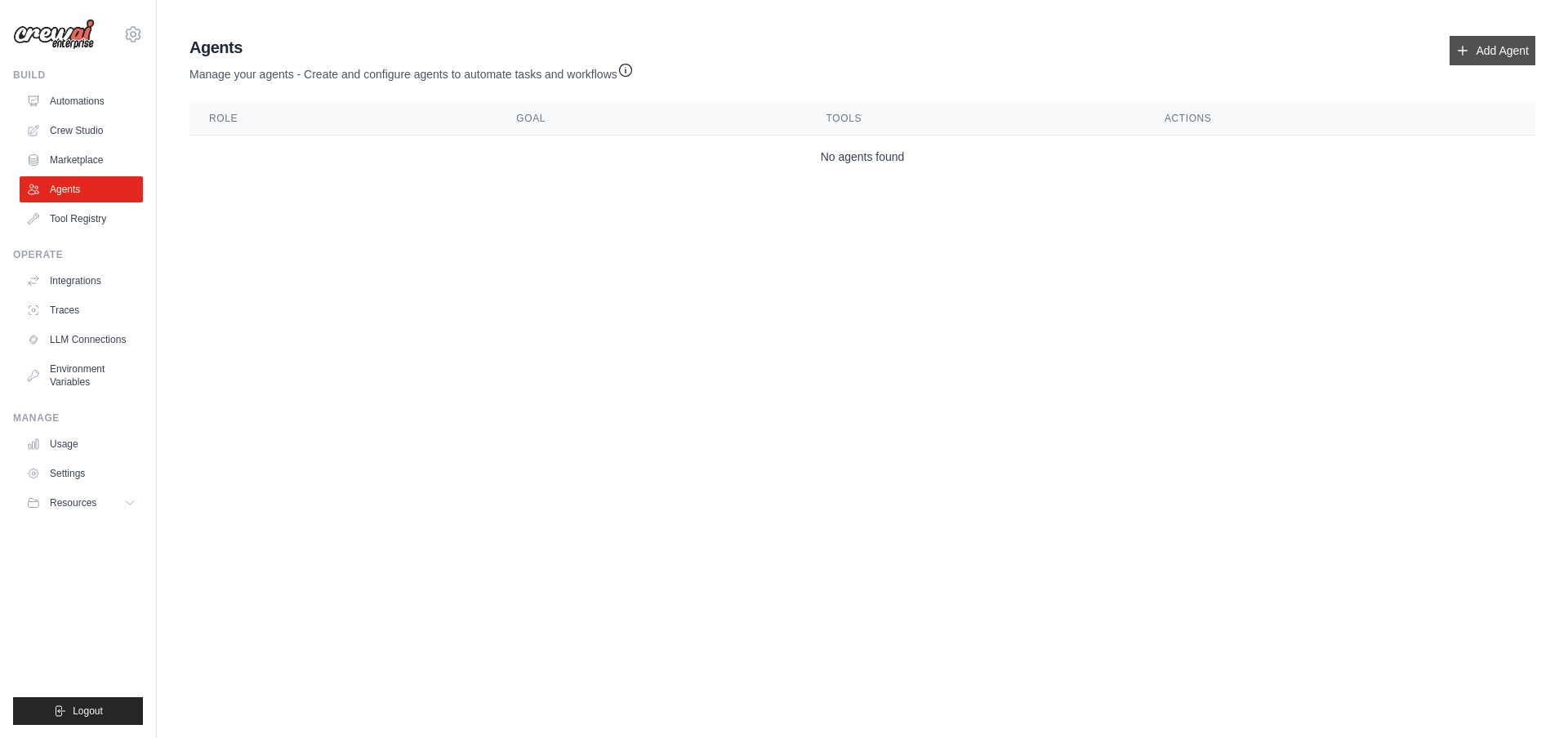
click at [1487, 41] on link "Add Agent" at bounding box center [1492, 51] width 86 height 30
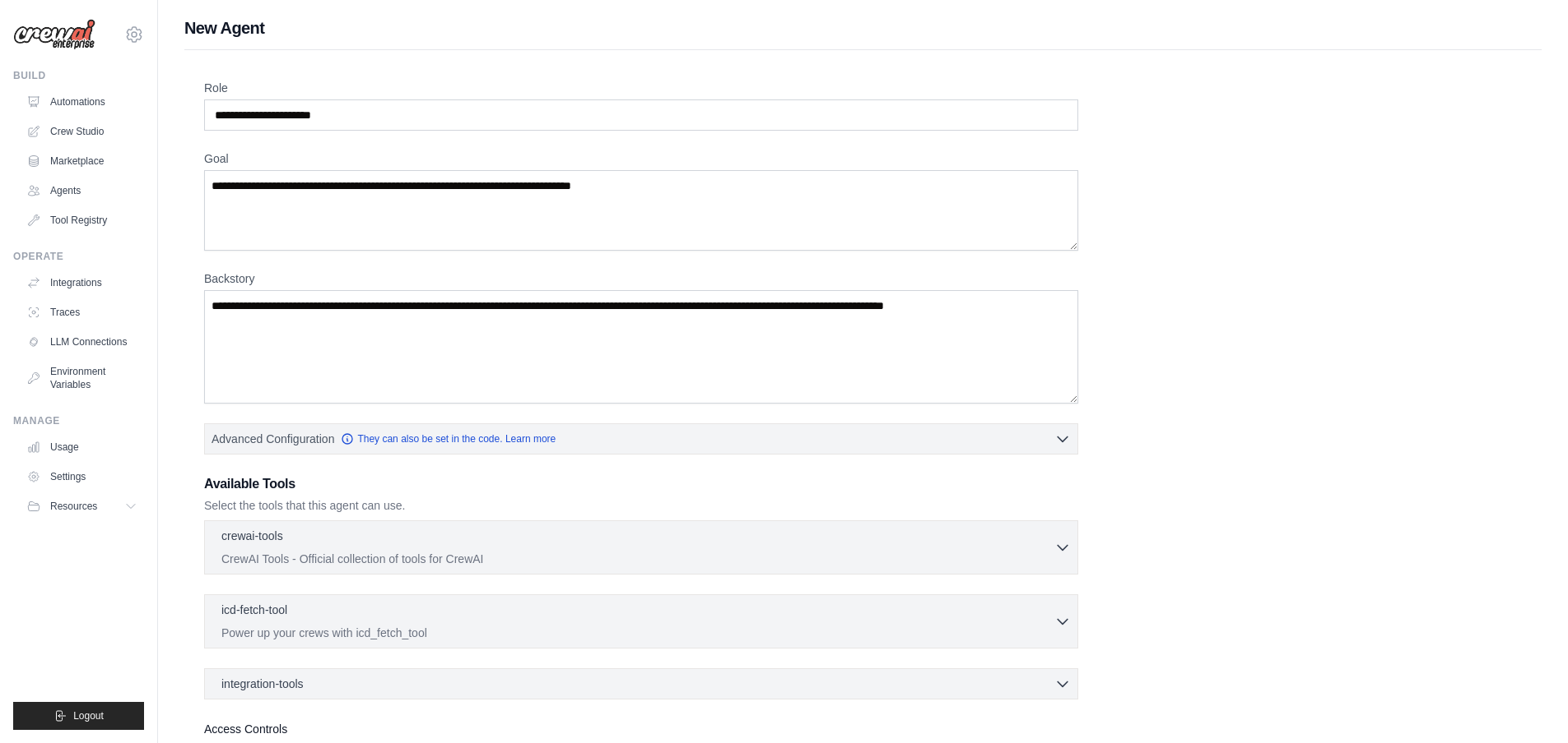
scroll to position [139, 0]
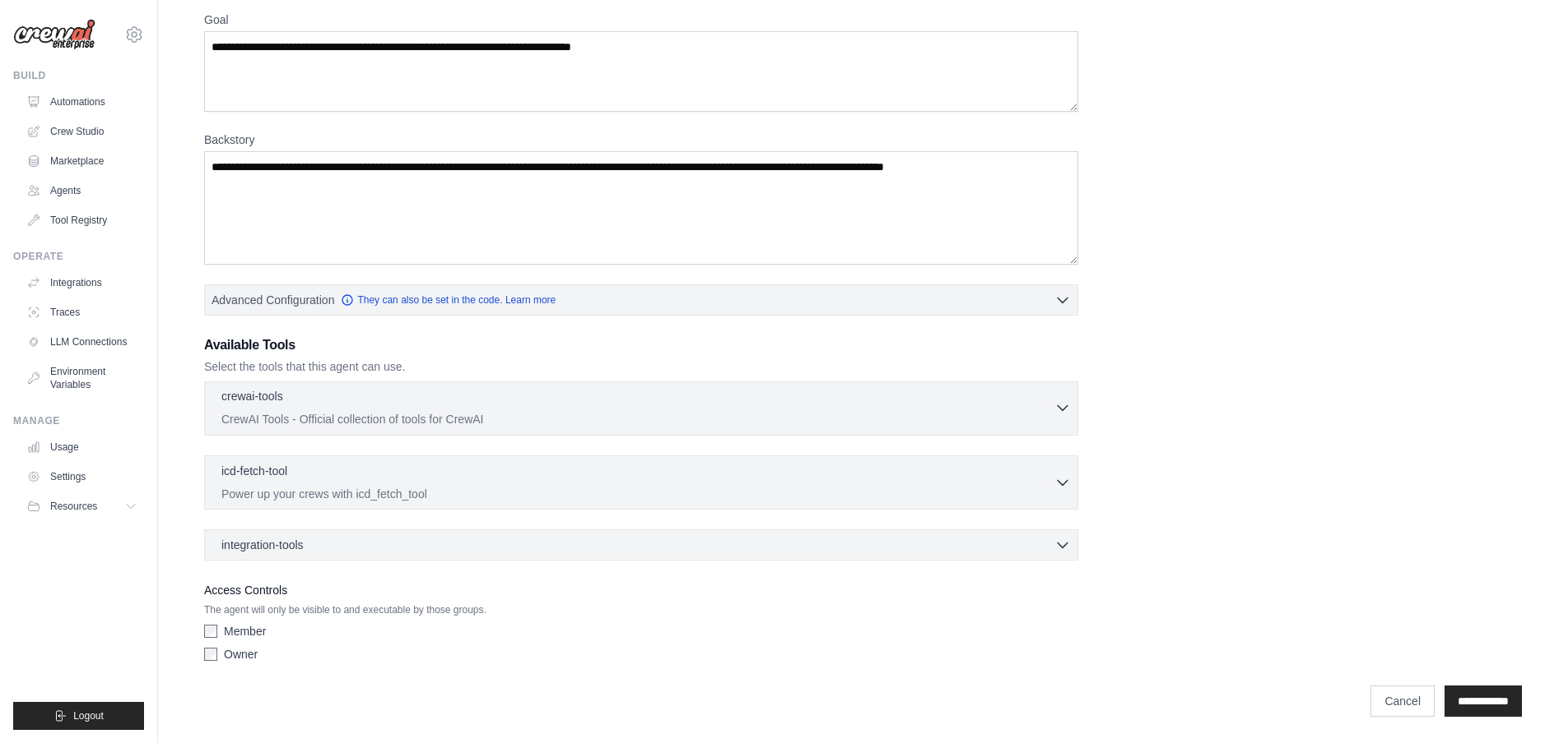
click at [386, 417] on p "CrewAI Tools - Official collection of tools for CrewAI" at bounding box center [637, 420] width 833 height 17
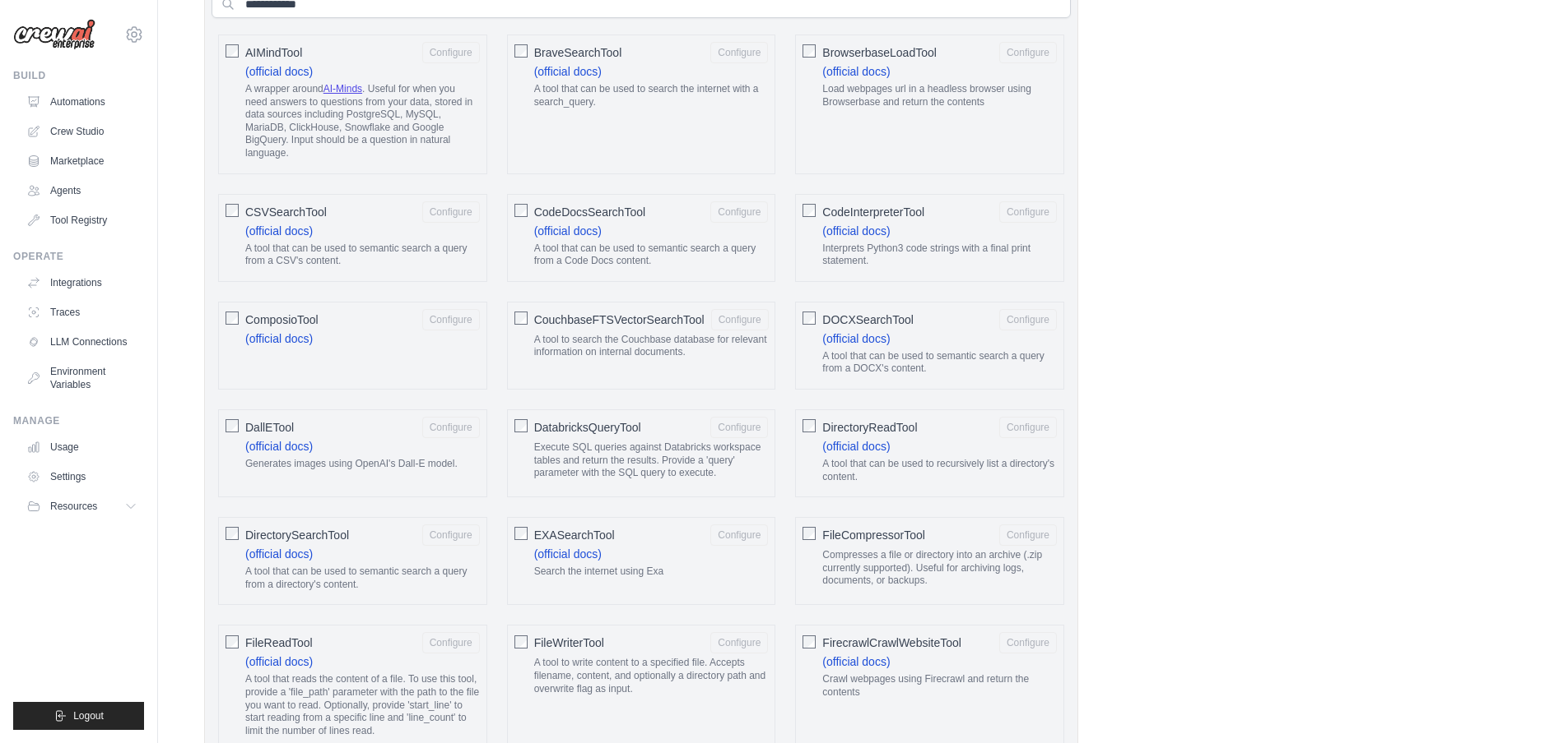
scroll to position [608, 0]
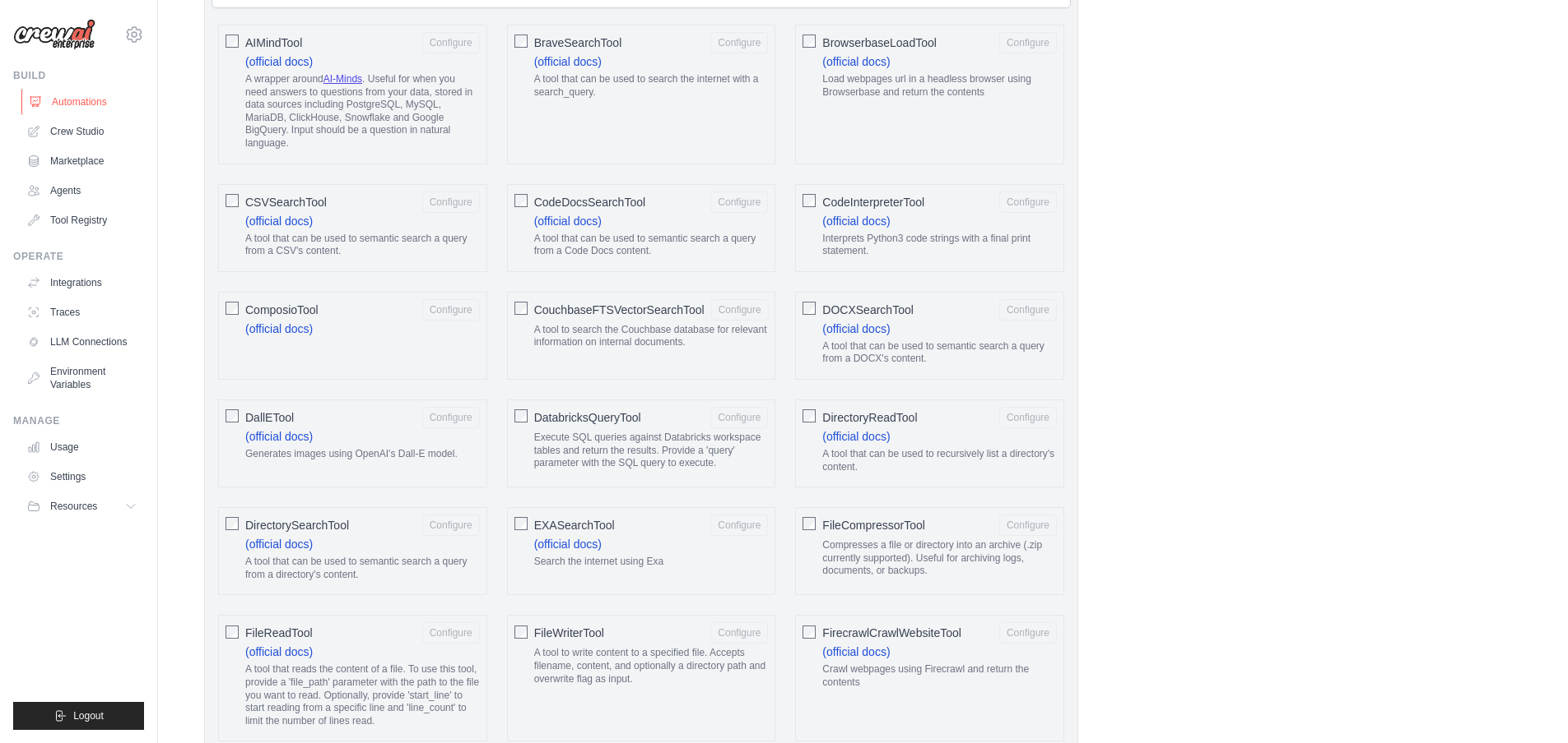
click at [90, 108] on link "Automations" at bounding box center [83, 102] width 124 height 26
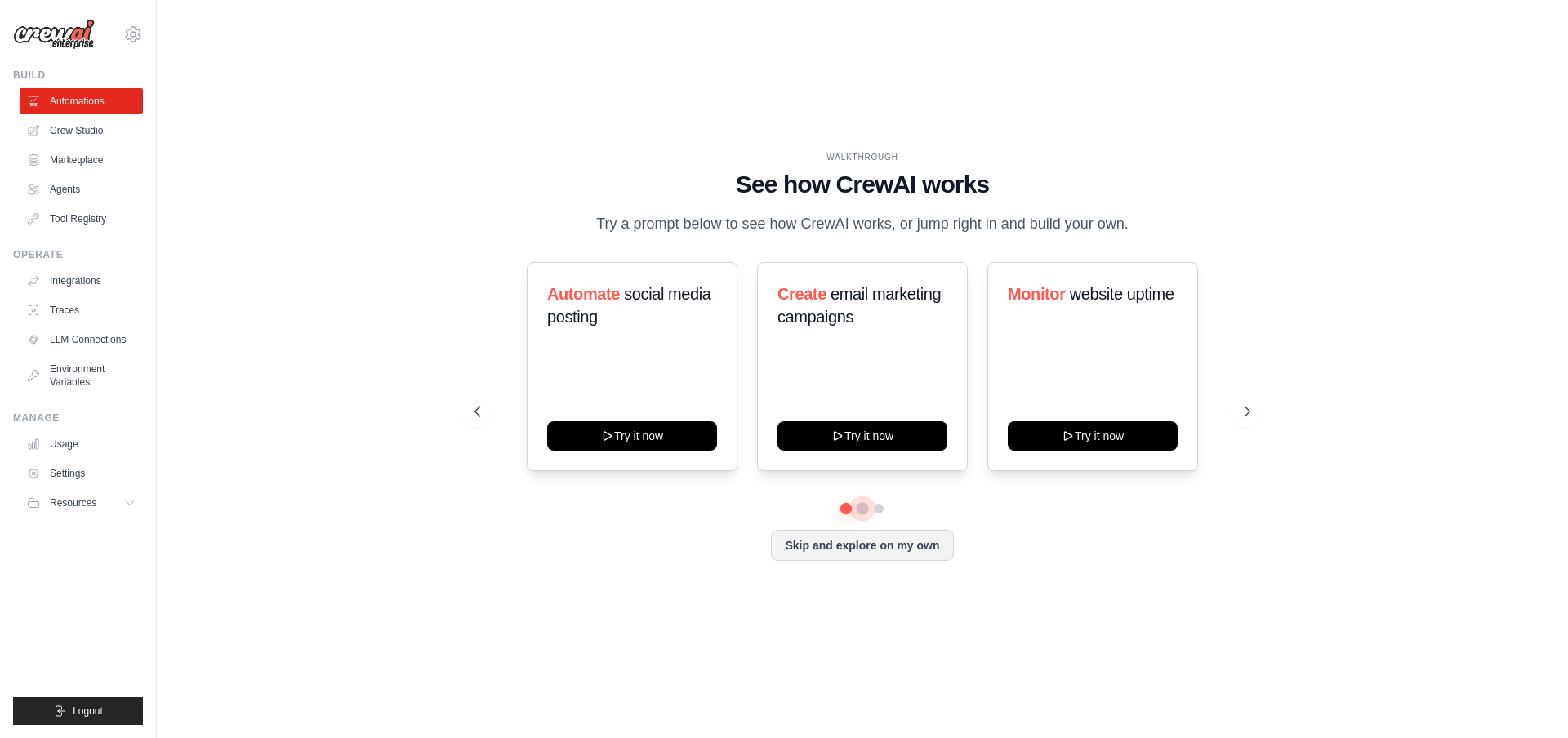
click at [865, 516] on button at bounding box center [863, 509] width 13 height 13
click at [882, 516] on button at bounding box center [878, 509] width 13 height 13
click at [865, 515] on button at bounding box center [862, 508] width 11 height 11
click at [852, 553] on button "Skip and explore on my own" at bounding box center [862, 544] width 182 height 31
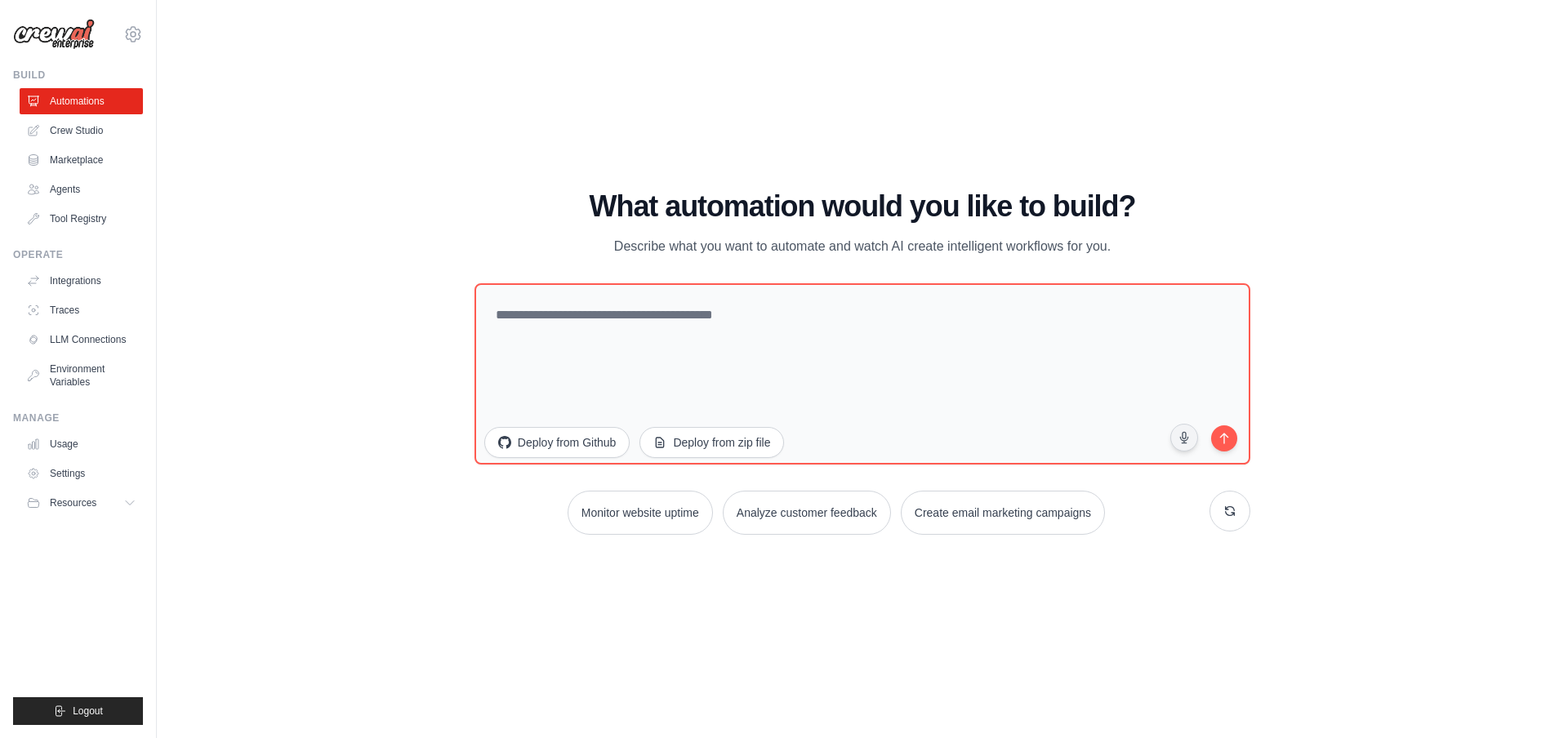
click at [723, 282] on div "What automation would you like to build? Describe what you want to automate and…" at bounding box center [863, 363] width 776 height 344
click at [728, 363] on textarea at bounding box center [862, 374] width 784 height 183
click at [1369, 486] on div "WALKTHROUGH See how CrewAI works Try a prompt below to see how CrewAI works, or…" at bounding box center [863, 369] width 1359 height 706
click at [1140, 356] on textarea at bounding box center [862, 374] width 784 height 183
click at [1317, 354] on div "WALKTHROUGH See how CrewAI works Try a prompt below to see how CrewAI works, or…" at bounding box center [863, 369] width 1359 height 706
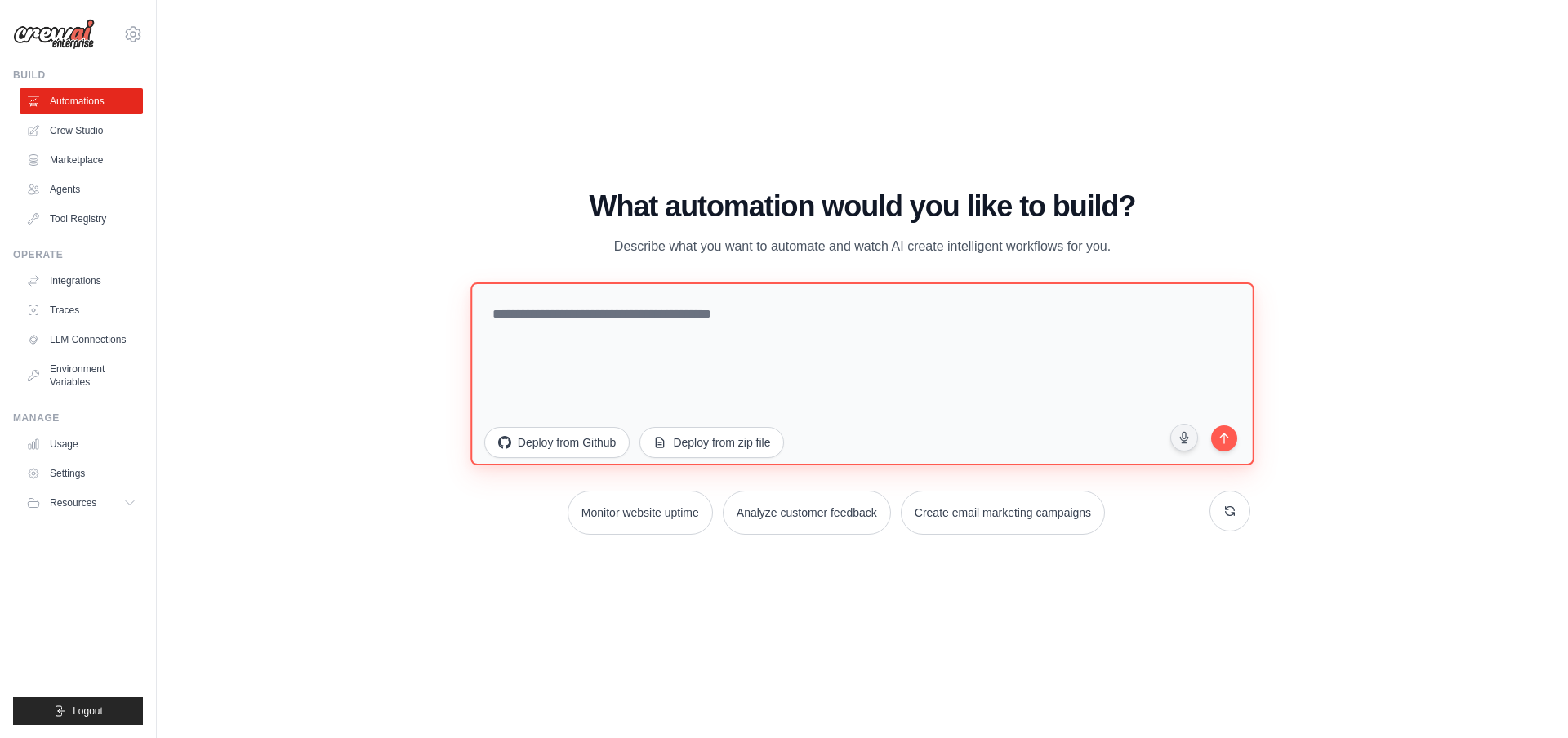
click at [1027, 348] on textarea at bounding box center [862, 374] width 784 height 183
click at [1253, 337] on textarea at bounding box center [862, 374] width 784 height 183
click at [1291, 335] on div "WALKTHROUGH See how CrewAI works Try a prompt below to see how CrewAI works, or…" at bounding box center [863, 369] width 1359 height 706
drag, startPoint x: 641, startPoint y: 205, endPoint x: 1216, endPoint y: 251, distance: 576.8
click at [1216, 251] on div "What automation would you like to build? Describe what you want to automate and…" at bounding box center [863, 224] width 776 height 67
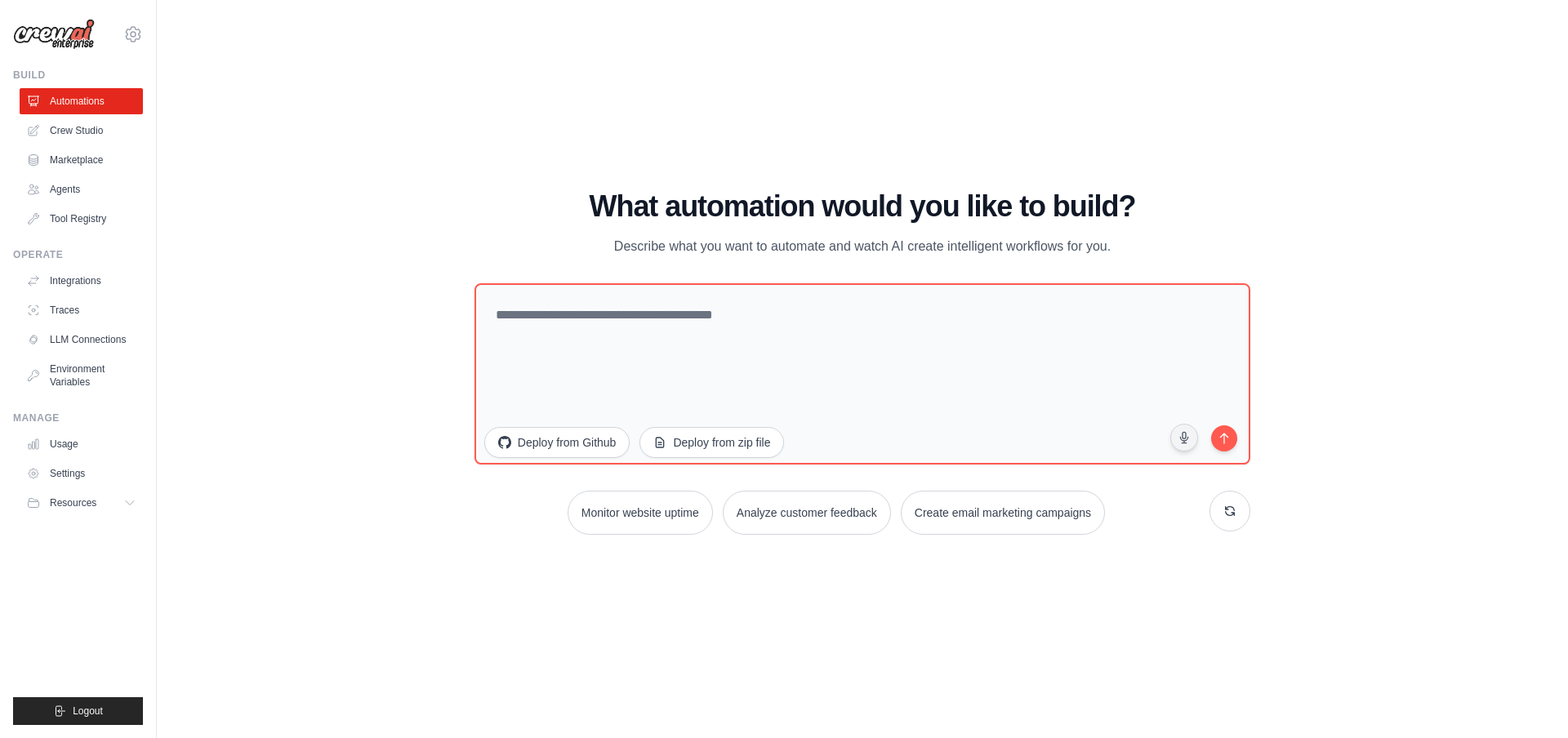
click at [1224, 253] on div "What automation would you like to build? Describe what you want to automate and…" at bounding box center [863, 224] width 776 height 67
drag, startPoint x: 803, startPoint y: 209, endPoint x: 553, endPoint y: 199, distance: 250.2
click at [553, 199] on div "What automation would you like to build? Describe what you want to automate and…" at bounding box center [863, 224] width 776 height 67
click at [553, 199] on h1 "What automation would you like to build?" at bounding box center [863, 206] width 776 height 32
drag, startPoint x: 559, startPoint y: 199, endPoint x: 1244, endPoint y: 239, distance: 686.2
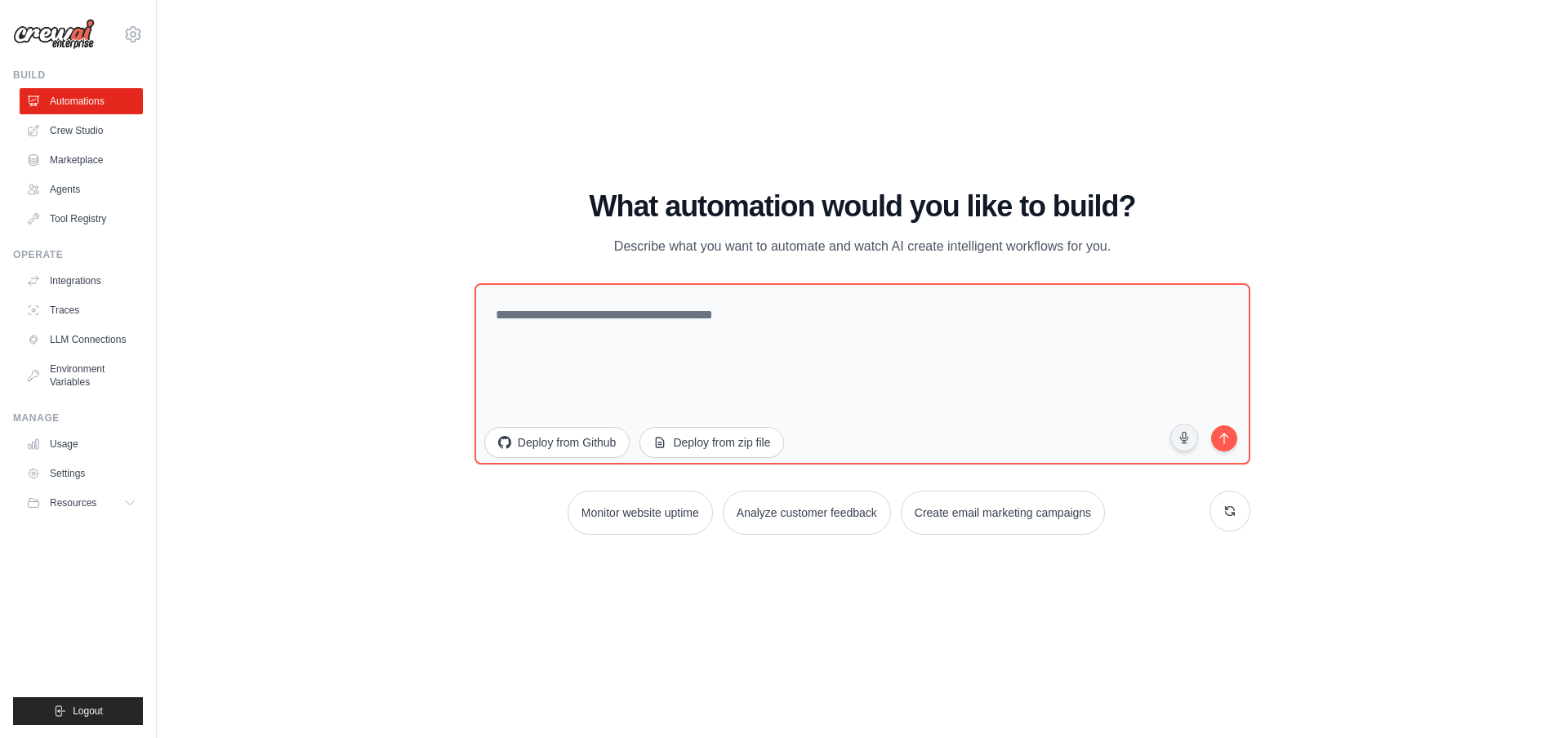
click at [1244, 239] on div "What automation would you like to build? Describe what you want to automate and…" at bounding box center [863, 224] width 776 height 67
click at [1239, 245] on div "What automation would you like to build? Describe what you want to automate and…" at bounding box center [863, 224] width 776 height 67
drag, startPoint x: 1133, startPoint y: 237, endPoint x: 606, endPoint y: 189, distance: 529.2
click at [606, 189] on div "WALKTHROUGH See how CrewAI works Try a prompt below to see how CrewAI works, or…" at bounding box center [863, 369] width 1359 height 706
click at [557, 192] on h1 "What automation would you like to build?" at bounding box center [863, 206] width 776 height 32
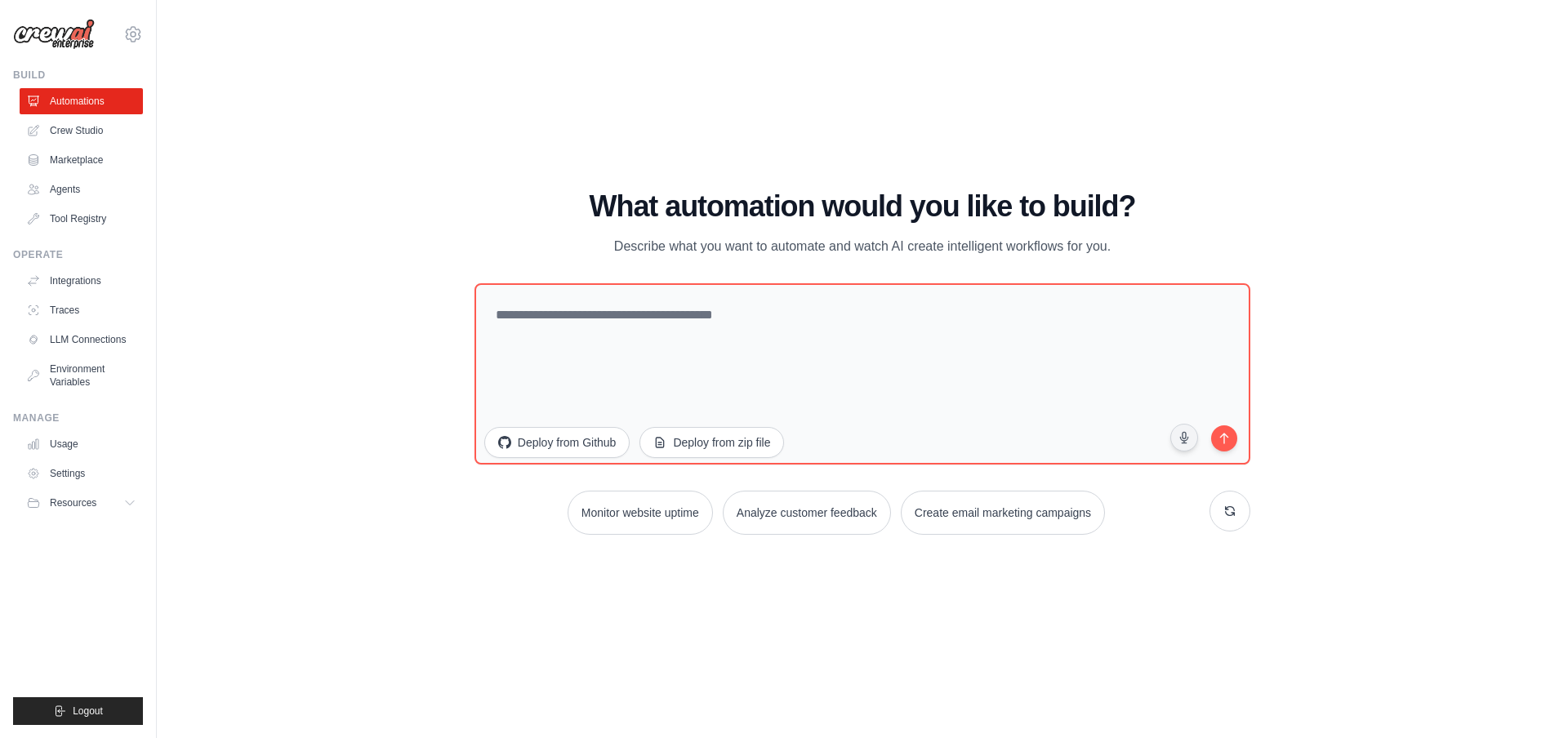
drag, startPoint x: 647, startPoint y: 198, endPoint x: 1237, endPoint y: 259, distance: 593.1
click at [1237, 259] on div "What automation would you like to build? Describe what you want to automate and…" at bounding box center [863, 363] width 776 height 344
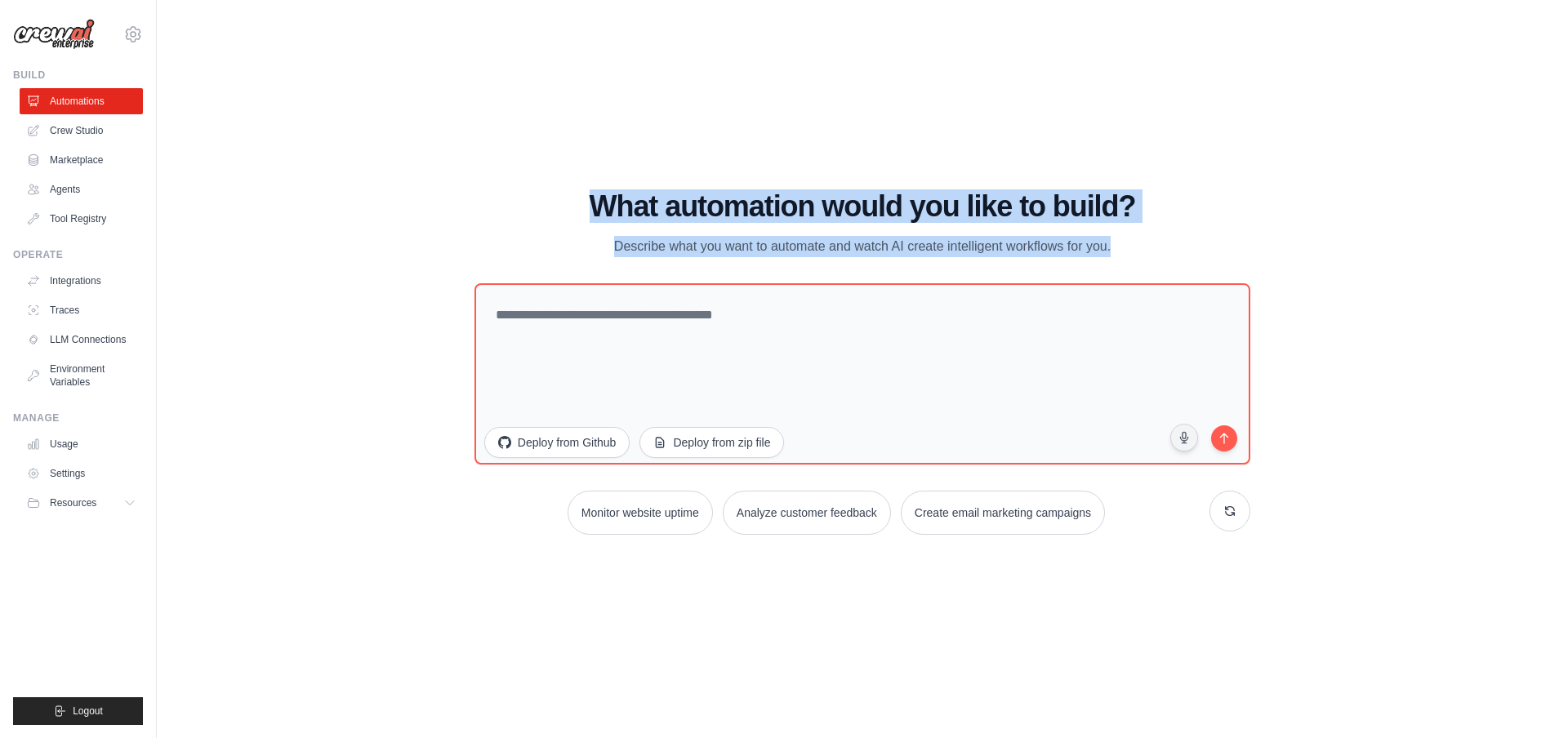
click at [1237, 259] on div "What automation would you like to build? Describe what you want to automate and…" at bounding box center [863, 363] width 776 height 344
drag, startPoint x: 801, startPoint y: 217, endPoint x: 441, endPoint y: 187, distance: 361.2
click at [441, 187] on div "WALKTHROUGH See how CrewAI works Try a prompt below to see how CrewAI works, or…" at bounding box center [863, 369] width 1359 height 706
drag, startPoint x: 441, startPoint y: 187, endPoint x: 1288, endPoint y: 244, distance: 848.9
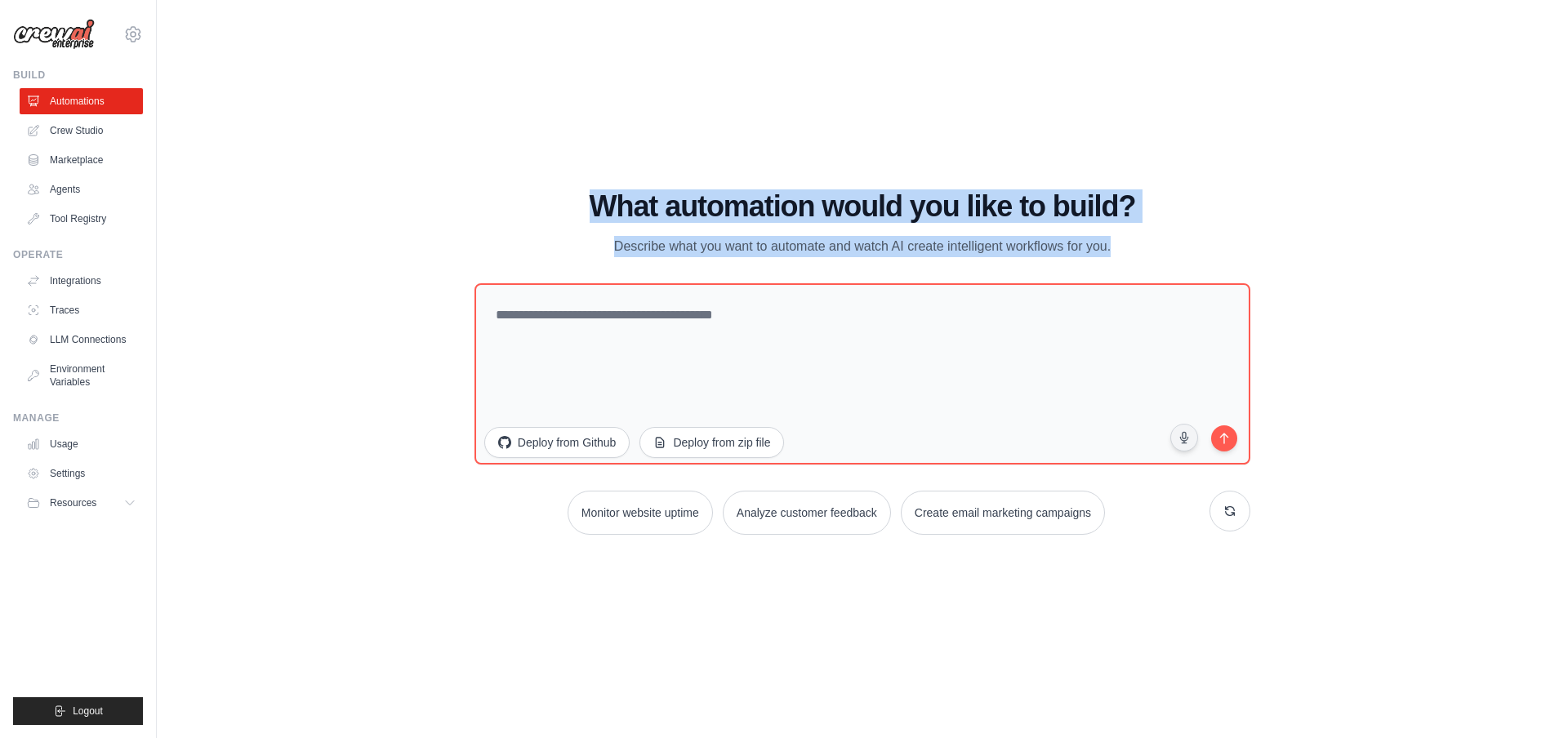
click at [1287, 244] on div "WALKTHROUGH See how CrewAI works Try a prompt below to see how CrewAI works, or…" at bounding box center [863, 369] width 1359 height 706
click at [1288, 244] on div "WALKTHROUGH See how CrewAI works Try a prompt below to see how CrewAI works, or…" at bounding box center [863, 369] width 1359 height 706
drag, startPoint x: 799, startPoint y: 210, endPoint x: 463, endPoint y: 177, distance: 337.6
click at [463, 177] on div "WALKTHROUGH See how CrewAI works Try a prompt below to see how CrewAI works, or…" at bounding box center [863, 369] width 1359 height 706
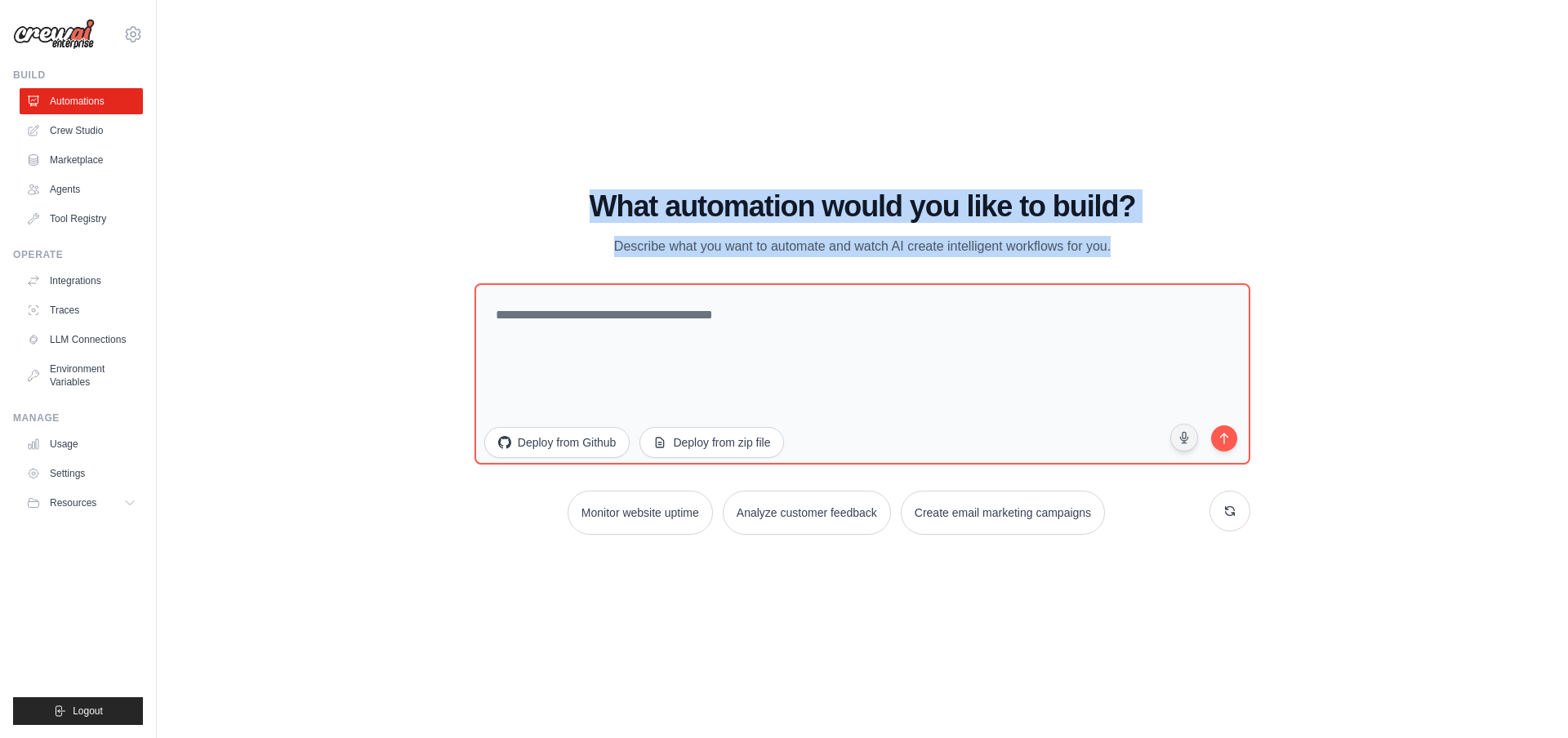
drag, startPoint x: 909, startPoint y: 222, endPoint x: 1240, endPoint y: 250, distance: 332.2
click at [1239, 250] on div "WALKTHROUGH See how CrewAI works Try a prompt below to see how CrewAI works, or…" at bounding box center [863, 369] width 1359 height 706
click at [1240, 250] on div "What automation would you like to build? Describe what you want to automate and…" at bounding box center [863, 224] width 776 height 67
drag, startPoint x: 1230, startPoint y: 250, endPoint x: 473, endPoint y: 205, distance: 758.3
click at [477, 205] on div "What automation would you like to build? Describe what you want to automate and…" at bounding box center [863, 224] width 776 height 67
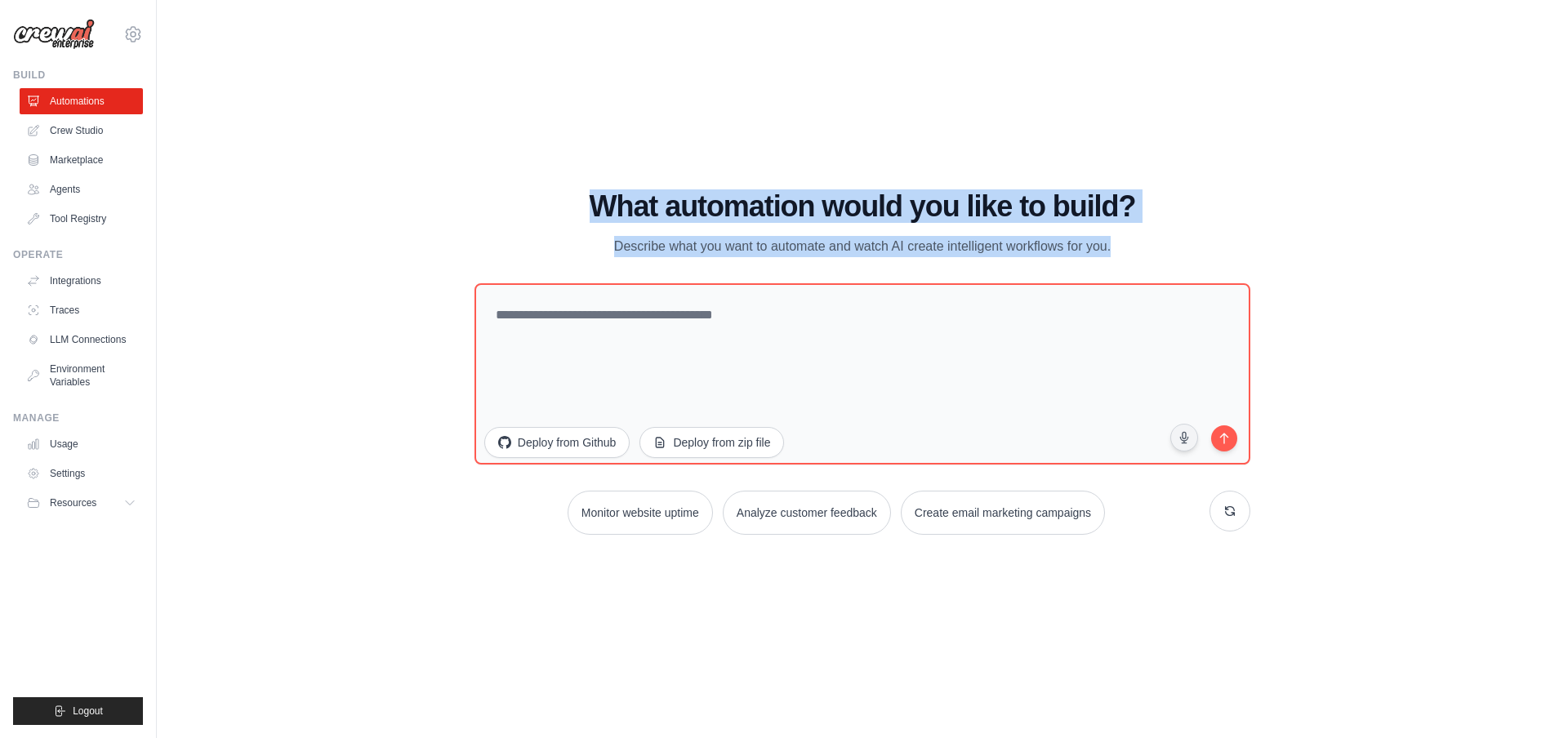
click at [473, 205] on div "WALKTHROUGH See how CrewAI works Try a prompt below to see how CrewAI works, or…" at bounding box center [862, 369] width 815 height 357
drag, startPoint x: 947, startPoint y: 227, endPoint x: 1223, endPoint y: 258, distance: 277.7
click at [1223, 258] on div "What automation would you like to build? Describe what you want to automate and…" at bounding box center [863, 363] width 776 height 344
drag, startPoint x: 927, startPoint y: 230, endPoint x: 358, endPoint y: 173, distance: 571.8
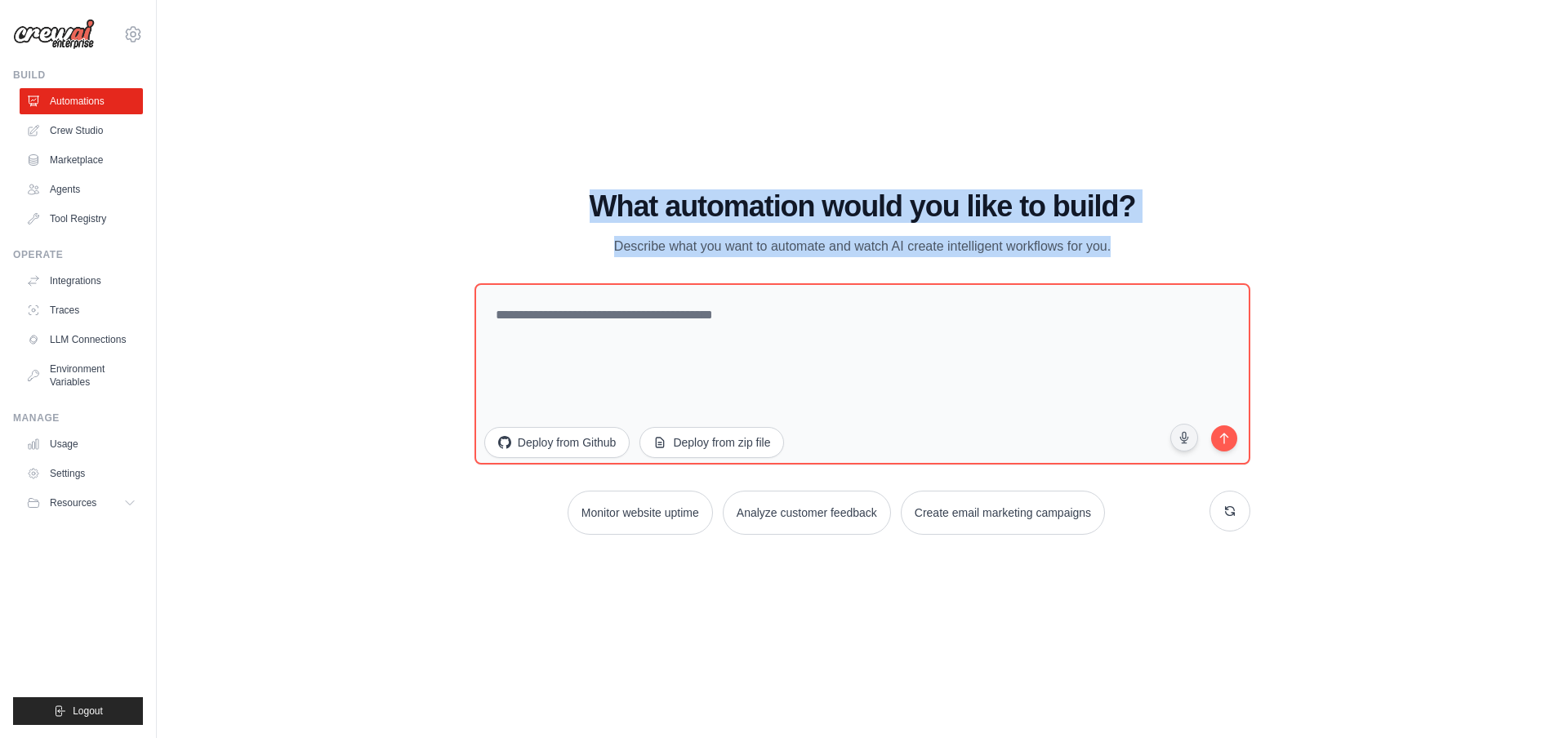
click at [359, 173] on div "WALKTHROUGH See how CrewAI works Try a prompt below to see how CrewAI works, or…" at bounding box center [863, 369] width 1359 height 706
click at [358, 173] on div "WALKTHROUGH See how CrewAI works Try a prompt below to see how CrewAI works, or…" at bounding box center [863, 369] width 1359 height 706
drag, startPoint x: 865, startPoint y: 221, endPoint x: 1181, endPoint y: 233, distance: 316.2
click at [1181, 233] on div "WALKTHROUGH See how CrewAI works Try a prompt below to see how CrewAI works, or…" at bounding box center [863, 369] width 1359 height 706
click at [1181, 233] on div "What automation would you like to build? Describe what you want to automate and…" at bounding box center [863, 224] width 776 height 67
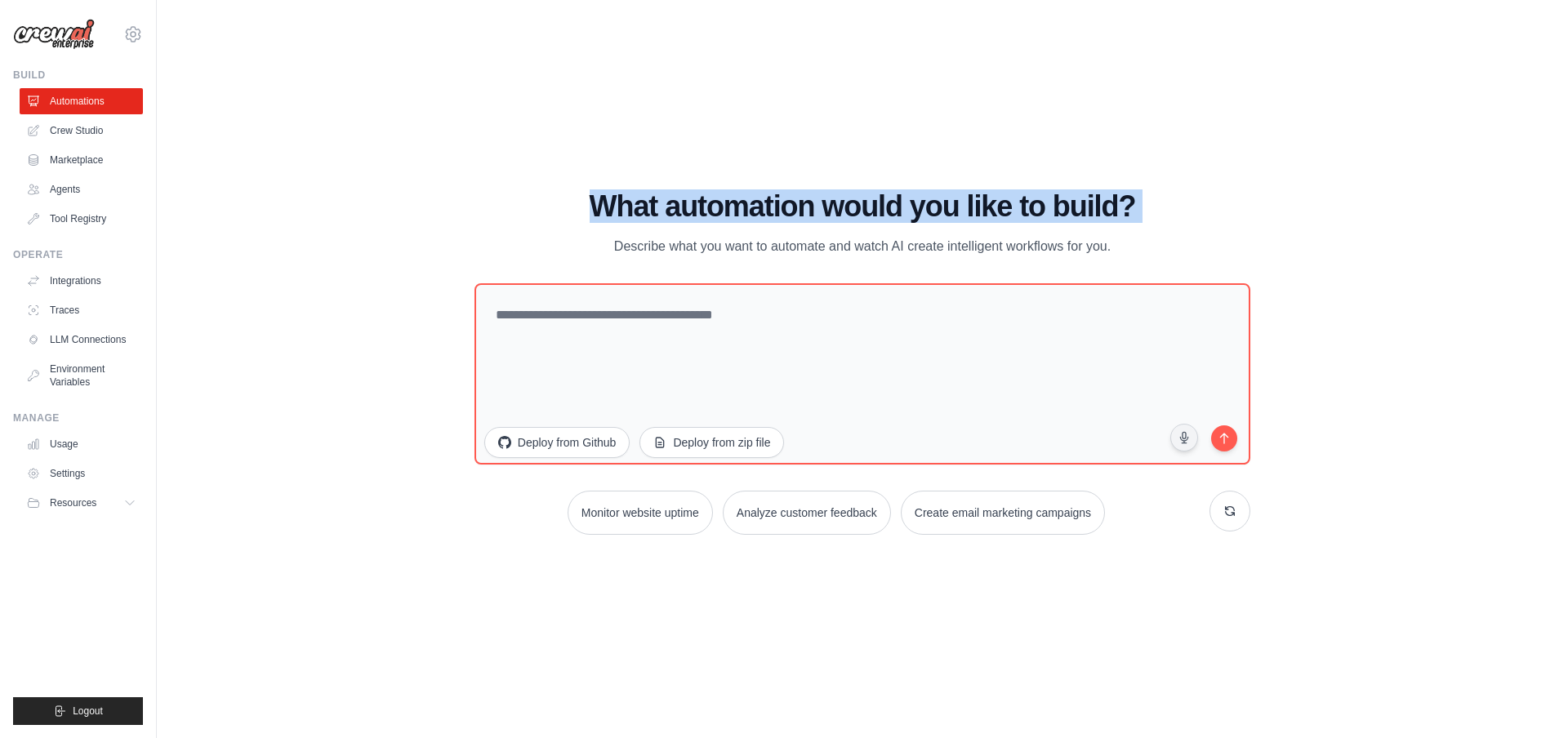
click at [572, 185] on div "WALKTHROUGH See how CrewAI works Try a prompt below to see how CrewAI works, or…" at bounding box center [863, 369] width 1359 height 706
click at [444, 178] on div "WALKTHROUGH See how CrewAI works Try a prompt below to see how CrewAI works, or…" at bounding box center [863, 369] width 1359 height 706
drag, startPoint x: 986, startPoint y: 246, endPoint x: 1384, endPoint y: 278, distance: 399.3
click at [1384, 278] on div "WALKTHROUGH See how CrewAI works Try a prompt below to see how CrewAI works, or…" at bounding box center [863, 369] width 1359 height 706
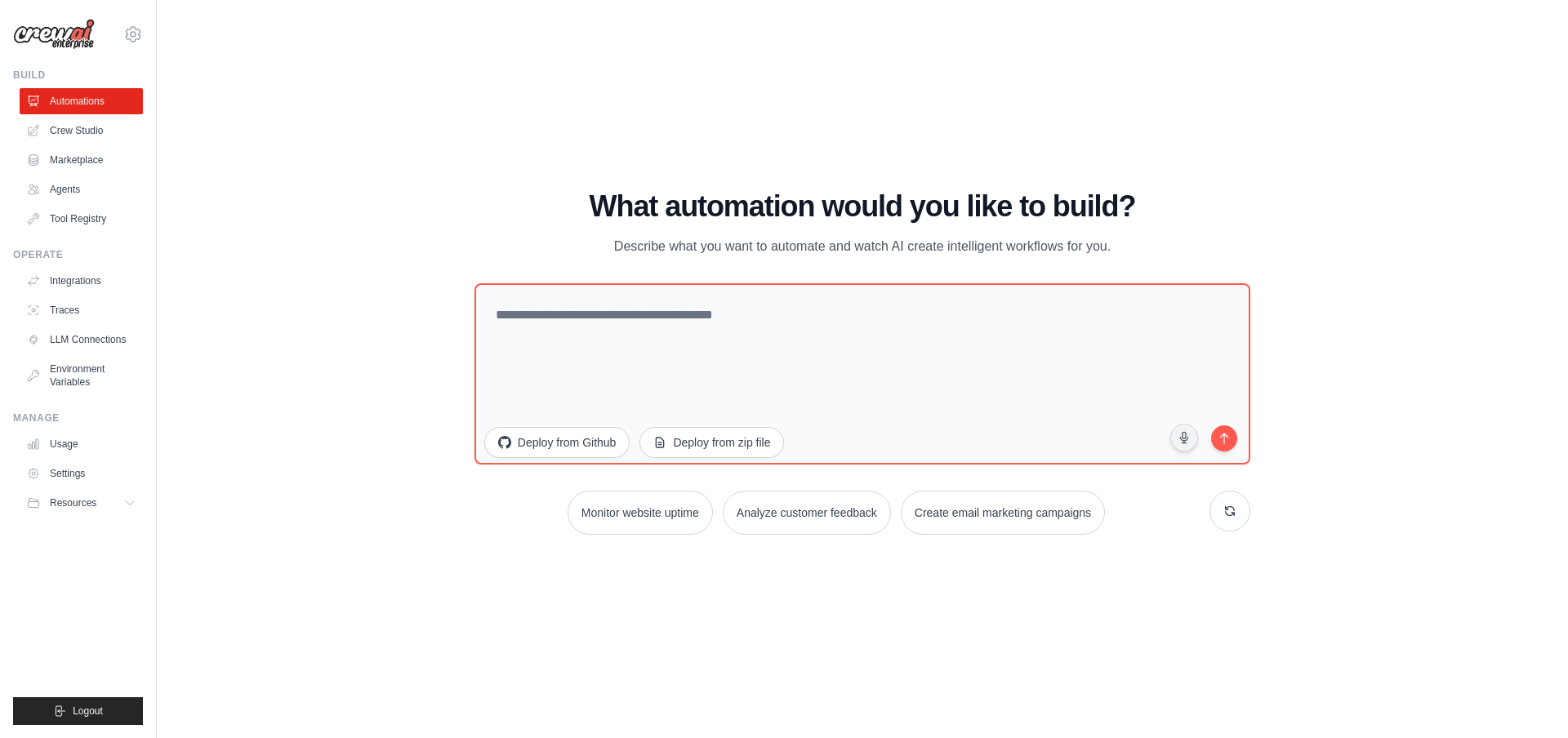
click at [1378, 275] on div "WALKTHROUGH See how CrewAI works Try a prompt below to see how CrewAI works, or…" at bounding box center [863, 369] width 1359 height 706
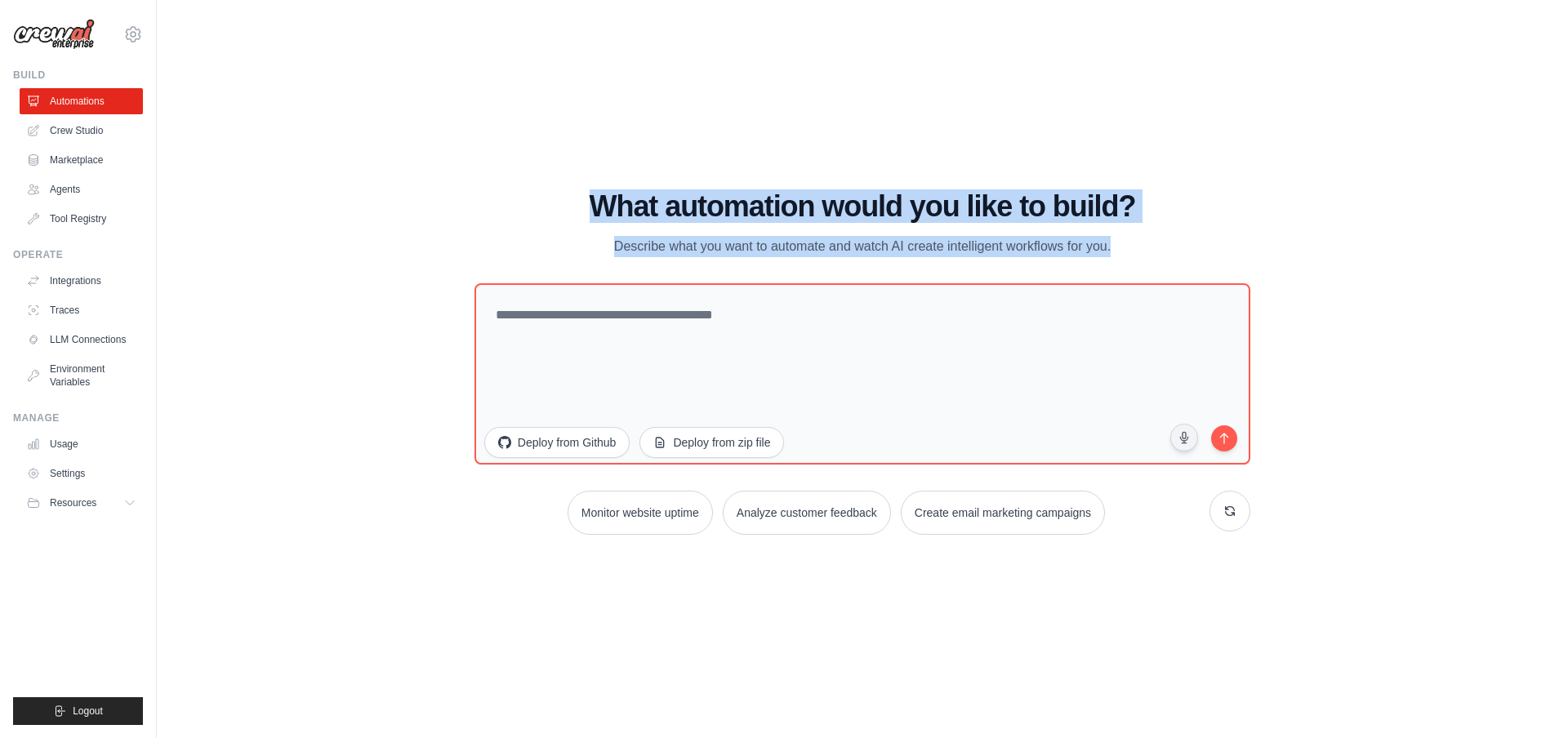
drag, startPoint x: 788, startPoint y: 199, endPoint x: 395, endPoint y: 147, distance: 396.4
click at [413, 149] on div "WALKTHROUGH See how CrewAI works Try a prompt below to see how CrewAI works, or…" at bounding box center [863, 369] width 1359 height 706
click at [395, 147] on div "WALKTHROUGH See how CrewAI works Try a prompt below to see how CrewAI works, or…" at bounding box center [863, 369] width 1359 height 706
drag, startPoint x: 1020, startPoint y: 219, endPoint x: 1240, endPoint y: 243, distance: 221.3
click at [1239, 243] on div "WALKTHROUGH See how CrewAI works Try a prompt below to see how CrewAI works, or…" at bounding box center [863, 369] width 1359 height 706
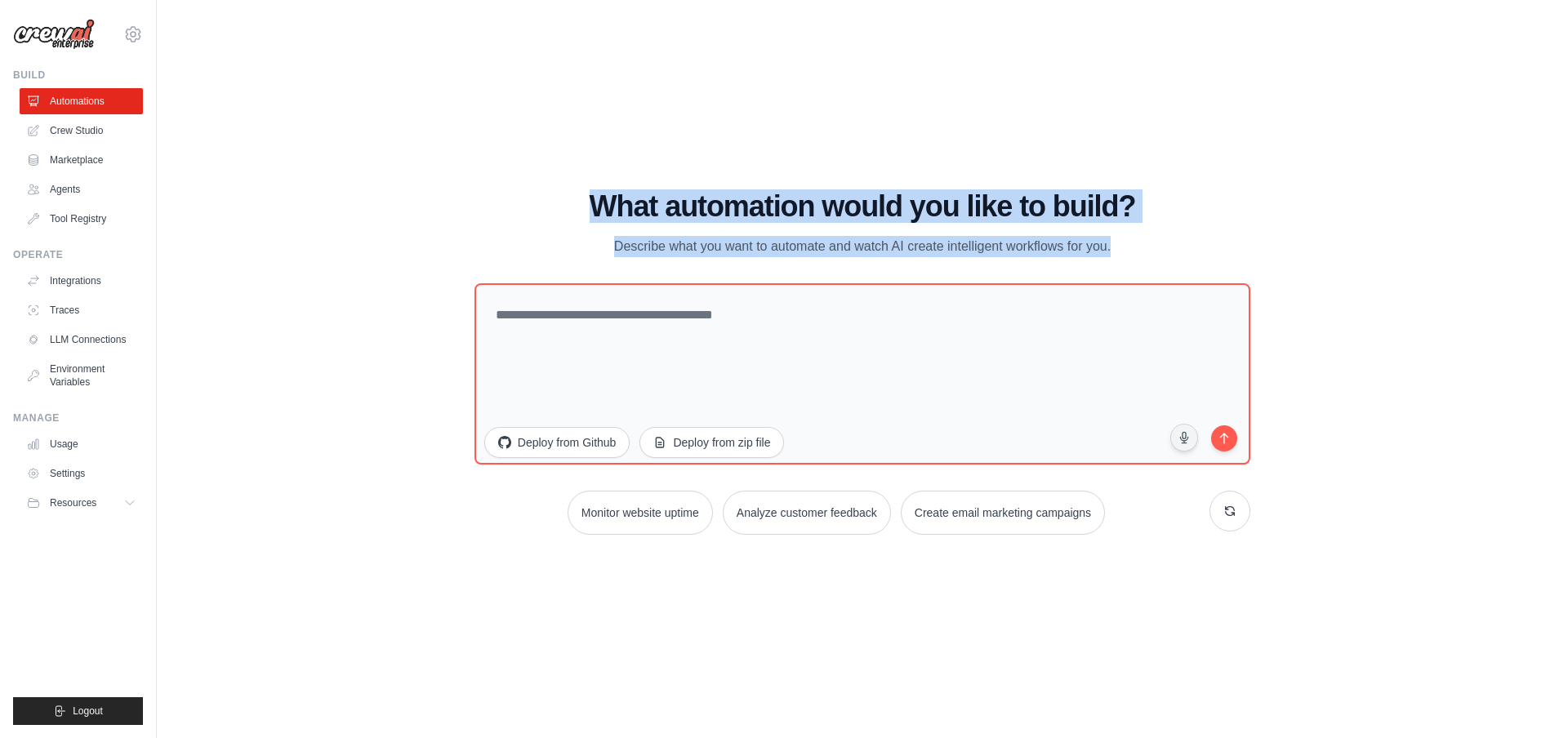
click at [1240, 243] on div "What automation would you like to build? Describe what you want to automate and…" at bounding box center [863, 224] width 776 height 67
drag, startPoint x: 1035, startPoint y: 225, endPoint x: 342, endPoint y: 155, distance: 696.5
click at [388, 157] on div "WALKTHROUGH See how CrewAI works Try a prompt below to see how CrewAI works, or…" at bounding box center [863, 369] width 1359 height 706
click at [342, 155] on div "WALKTHROUGH See how CrewAI works Try a prompt below to see how CrewAI works, or…" at bounding box center [863, 369] width 1359 height 706
drag, startPoint x: 716, startPoint y: 202, endPoint x: 1317, endPoint y: 277, distance: 605.7
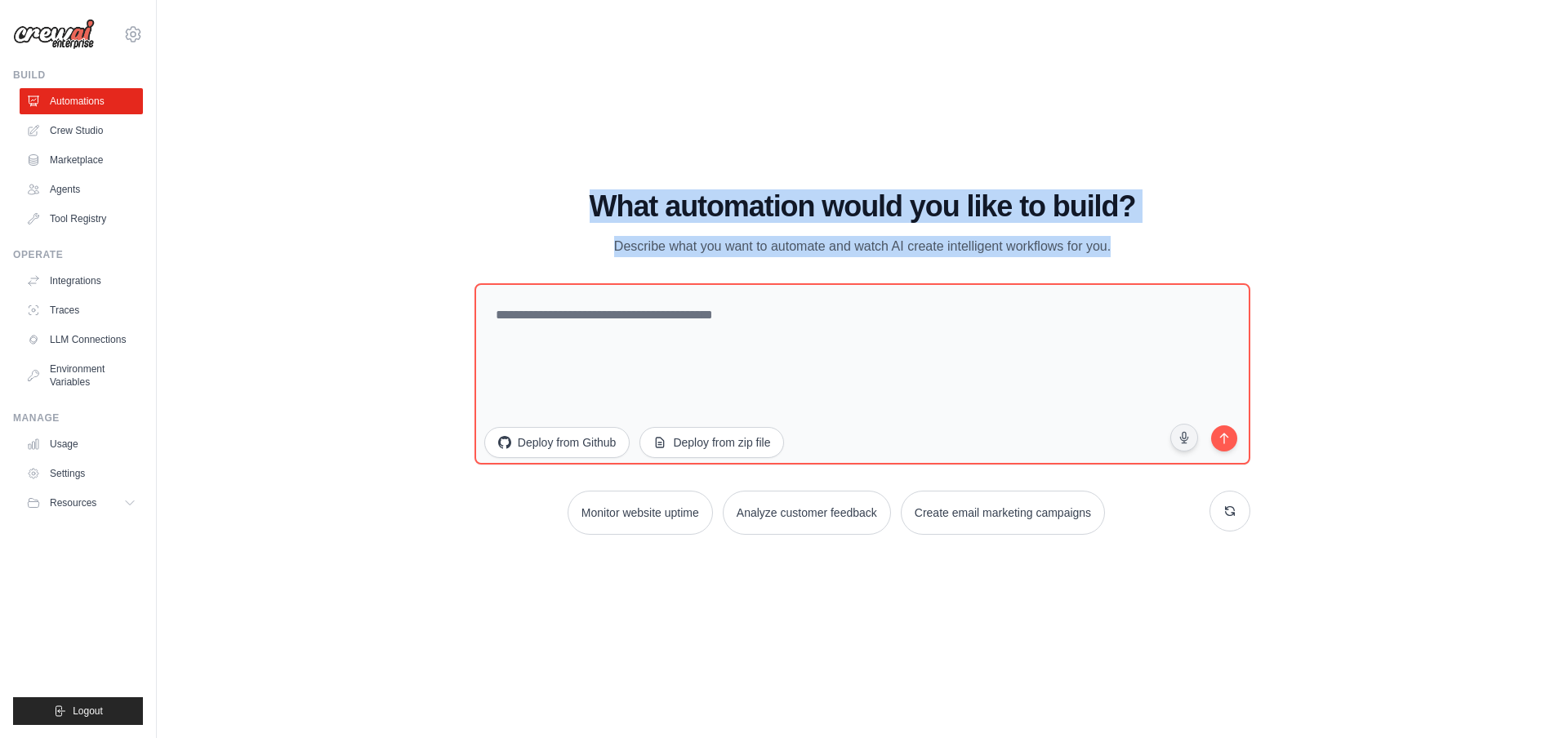
click at [1317, 277] on div "WALKTHROUGH See how CrewAI works Try a prompt below to see how CrewAI works, or…" at bounding box center [863, 369] width 1359 height 706
drag, startPoint x: 911, startPoint y: 211, endPoint x: 461, endPoint y: 141, distance: 455.4
click at [461, 141] on div "WALKTHROUGH See how CrewAI works Try a prompt below to see how CrewAI works, or…" at bounding box center [863, 369] width 1359 height 706
click at [457, 140] on div "WALKTHROUGH See how CrewAI works Try a prompt below to see how CrewAI works, or…" at bounding box center [863, 369] width 1359 height 706
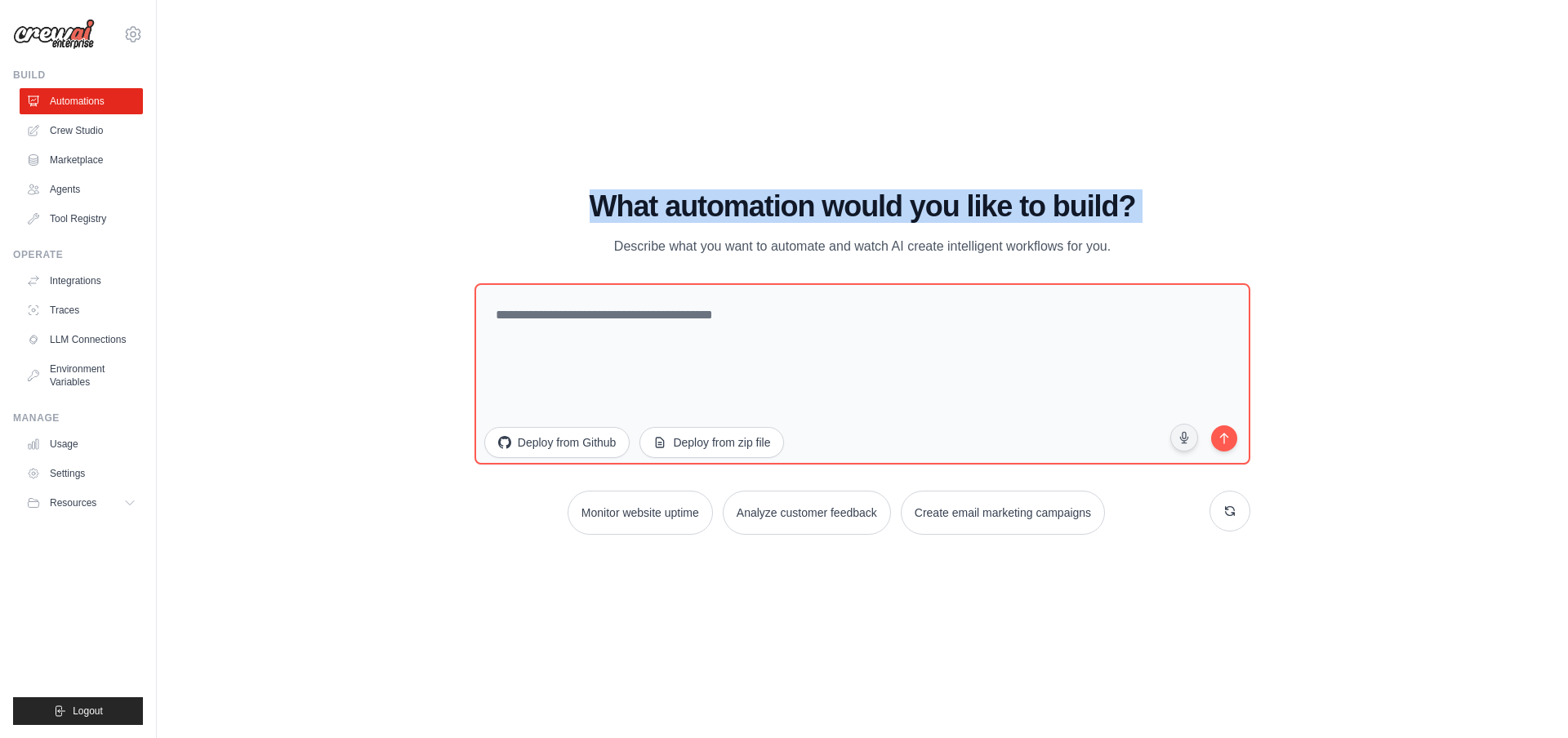
drag, startPoint x: 484, startPoint y: 147, endPoint x: 1289, endPoint y: 227, distance: 809.0
click at [1288, 226] on div "WALKTHROUGH See how CrewAI works Try a prompt below to see how CrewAI works, or…" at bounding box center [863, 369] width 1359 height 706
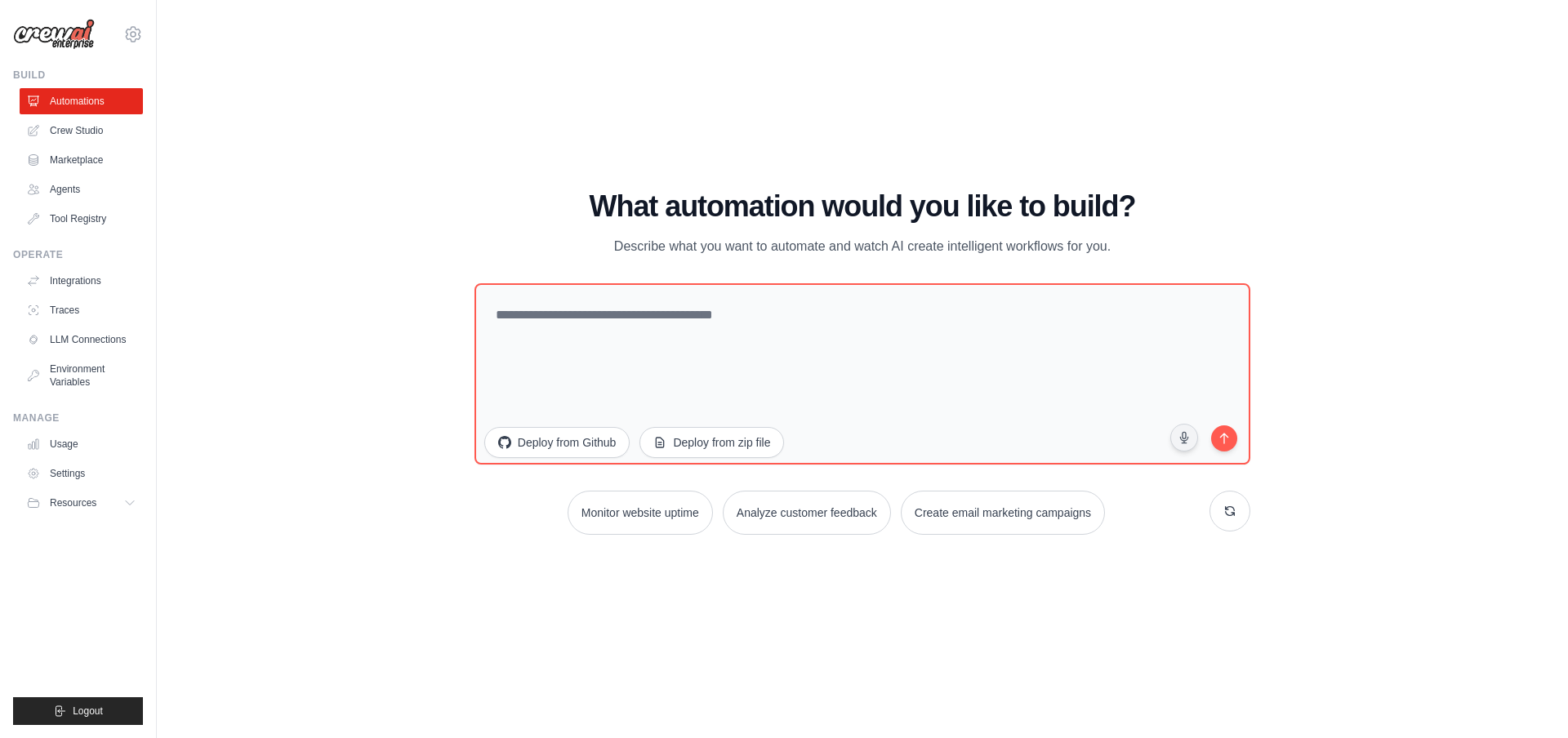
click at [1295, 281] on div "WALKTHROUGH See how CrewAI works Try a prompt below to see how CrewAI works, or…" at bounding box center [863, 369] width 1359 height 706
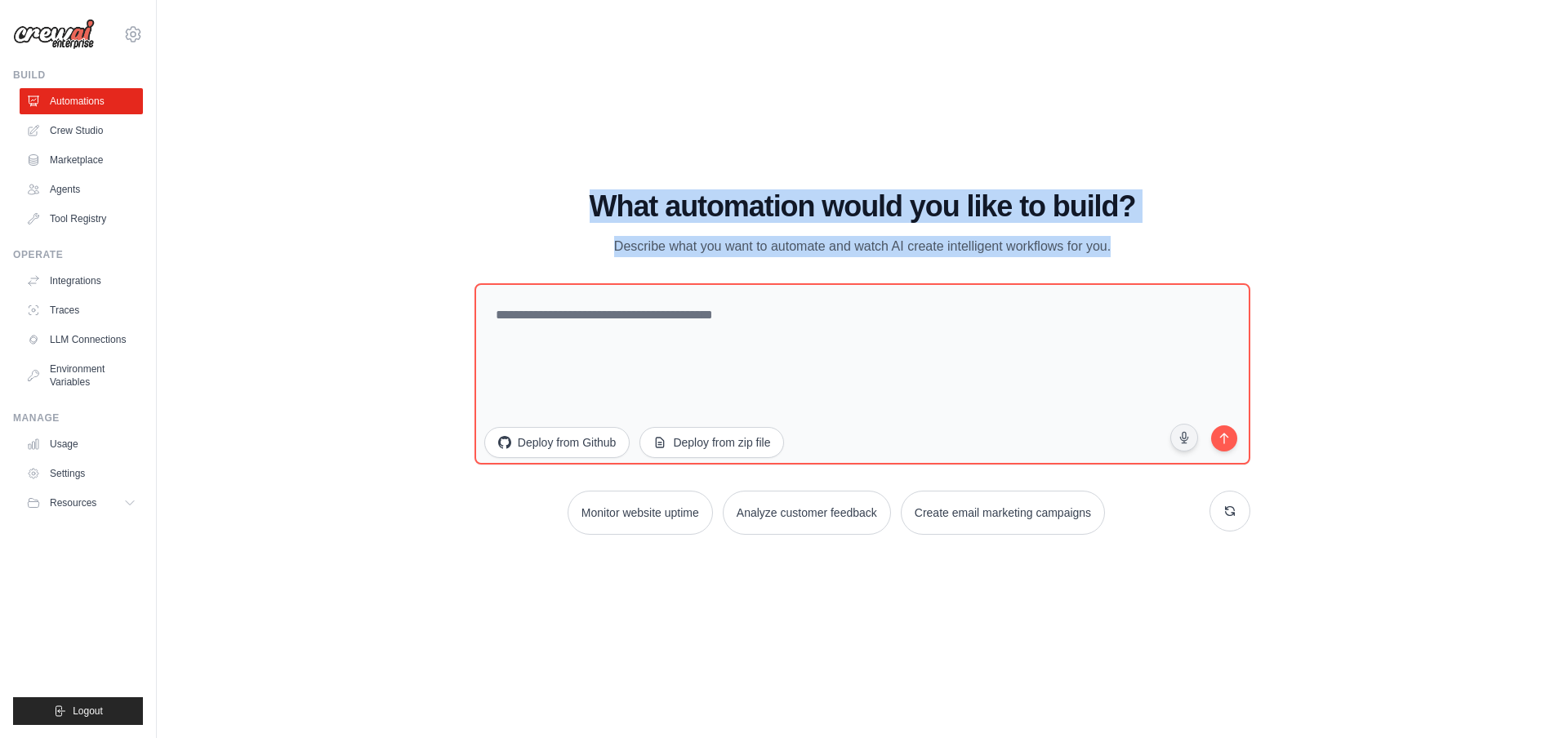
drag, startPoint x: 1236, startPoint y: 269, endPoint x: 499, endPoint y: 145, distance: 747.4
click at [500, 145] on div "WALKTHROUGH See how CrewAI works Try a prompt below to see how CrewAI works, or…" at bounding box center [863, 369] width 1359 height 706
click at [503, 152] on div "WALKTHROUGH See how CrewAI works Try a prompt below to see how CrewAI works, or…" at bounding box center [863, 369] width 1359 height 706
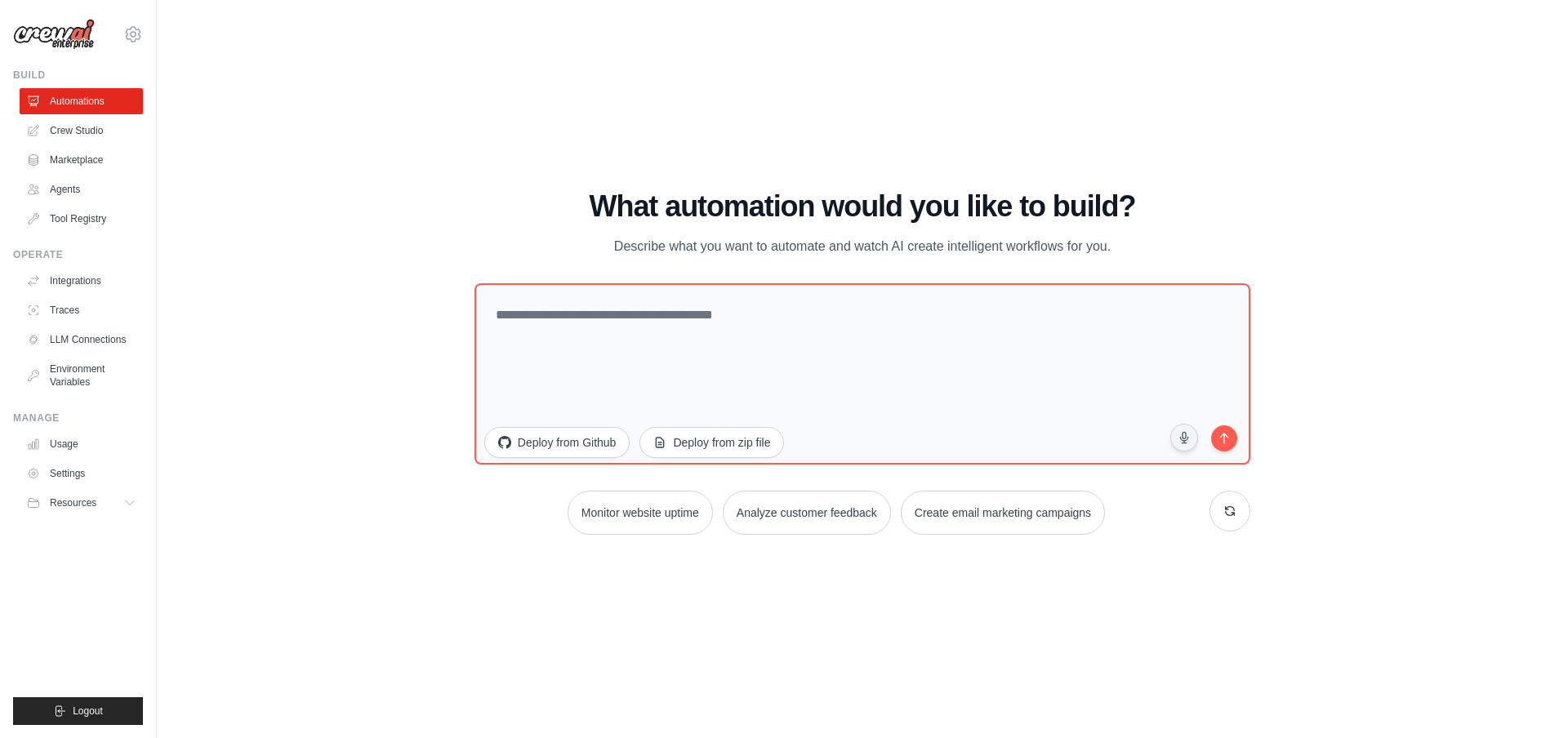
click at [1389, 108] on div "WALKTHROUGH See how CrewAI works Try a prompt below to see how CrewAI works, or…" at bounding box center [863, 369] width 1359 height 706
click at [405, 111] on div "WALKTHROUGH See how CrewAI works Try a prompt below to see how CrewAI works, or…" at bounding box center [863, 369] width 1359 height 706
click at [74, 218] on link "Tool Registry" at bounding box center [82, 219] width 123 height 26
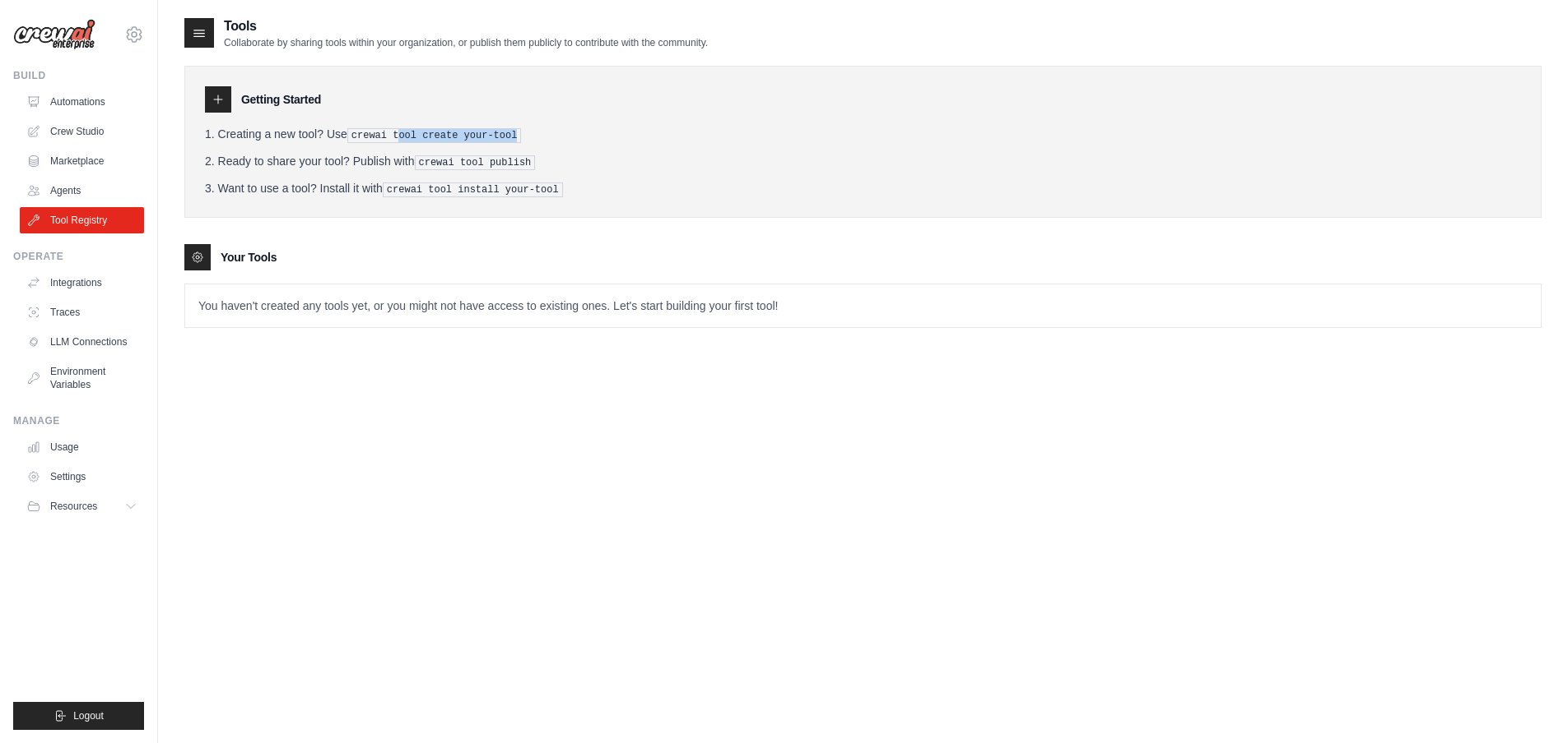
drag, startPoint x: 410, startPoint y: 131, endPoint x: 559, endPoint y: 131, distance: 149.0
click at [554, 131] on li "Creating a new tool? Use crewai tool create your-tool" at bounding box center [863, 134] width 1316 height 18
click at [562, 131] on li "Creating a new tool? Use crewai tool create your-tool" at bounding box center [863, 134] width 1316 height 18
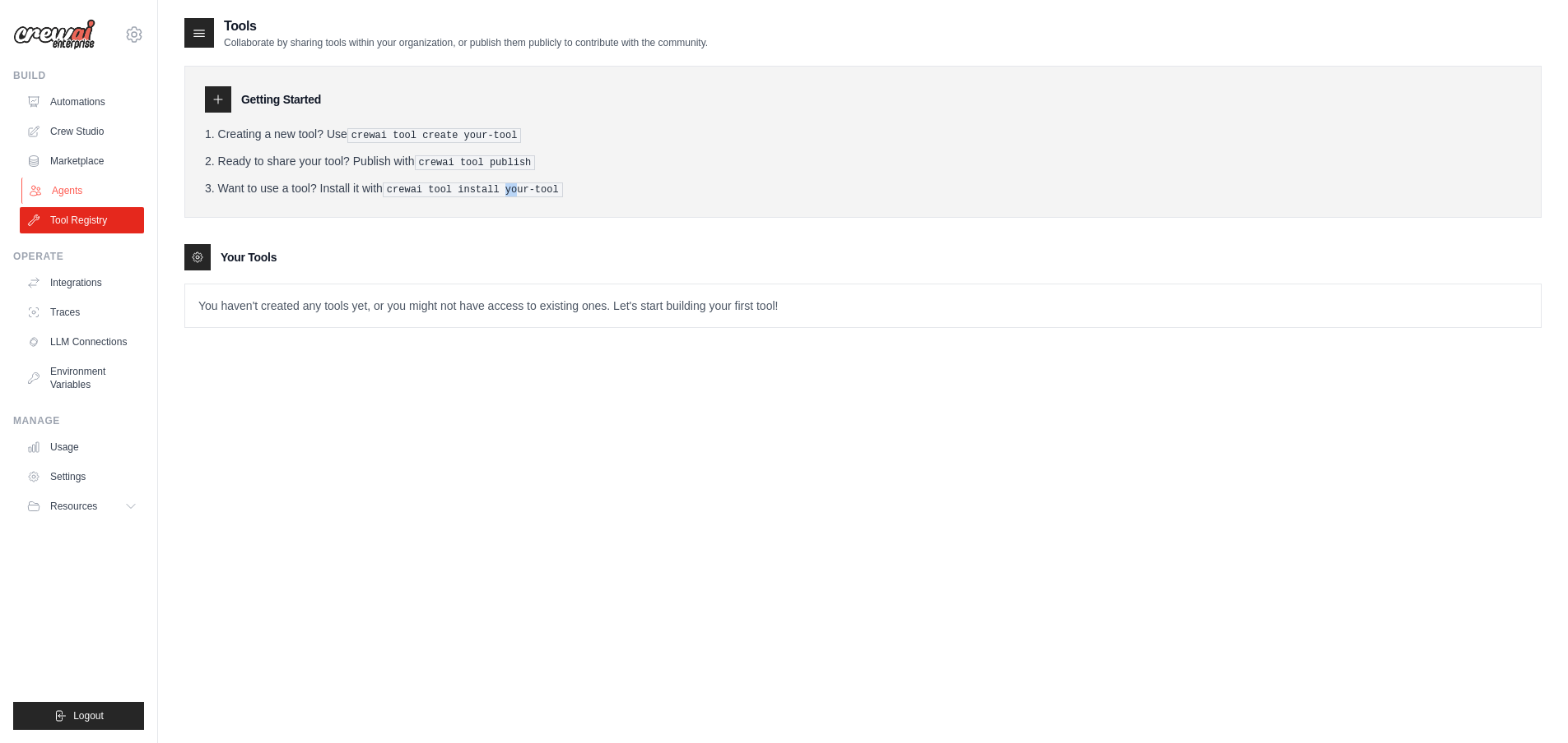
drag, startPoint x: 530, startPoint y: 181, endPoint x: 94, endPoint y: 191, distance: 436.1
click at [465, 184] on pre "crewai tool install your-tool" at bounding box center [472, 190] width 180 height 15
click at [80, 189] on link "Agents" at bounding box center [83, 191] width 124 height 26
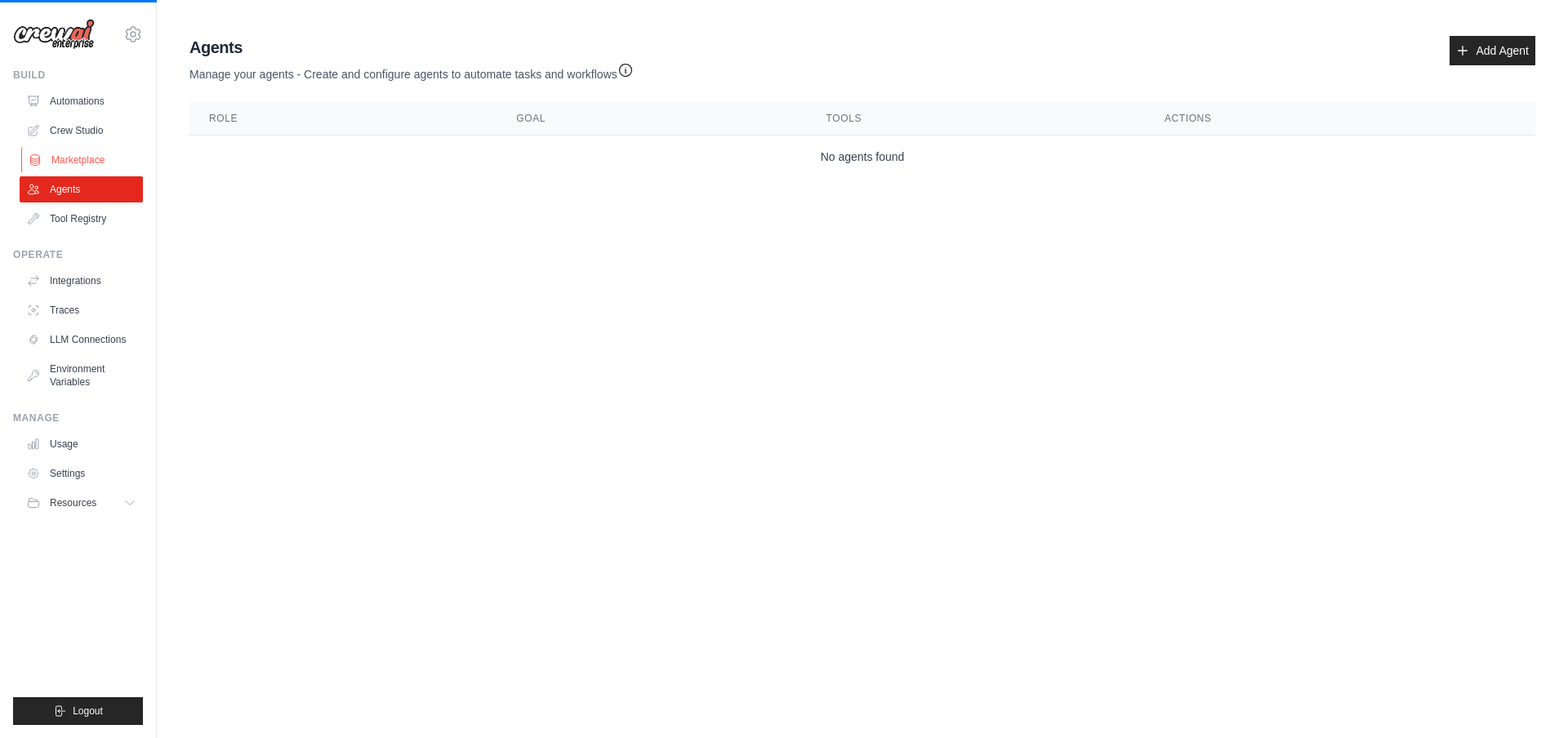
click at [94, 157] on link "Marketplace" at bounding box center [82, 160] width 123 height 26
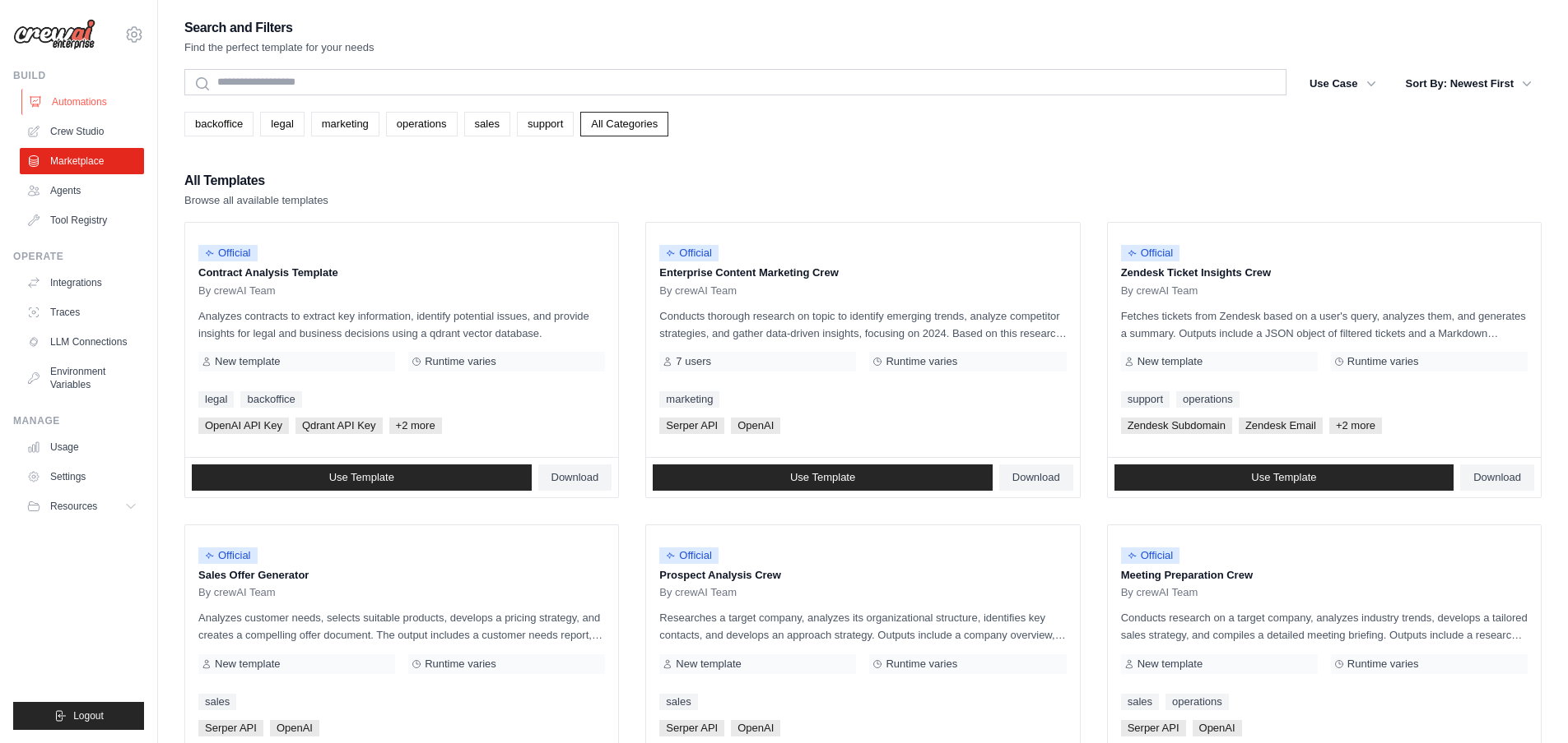
click at [92, 101] on link "Automations" at bounding box center [83, 102] width 124 height 26
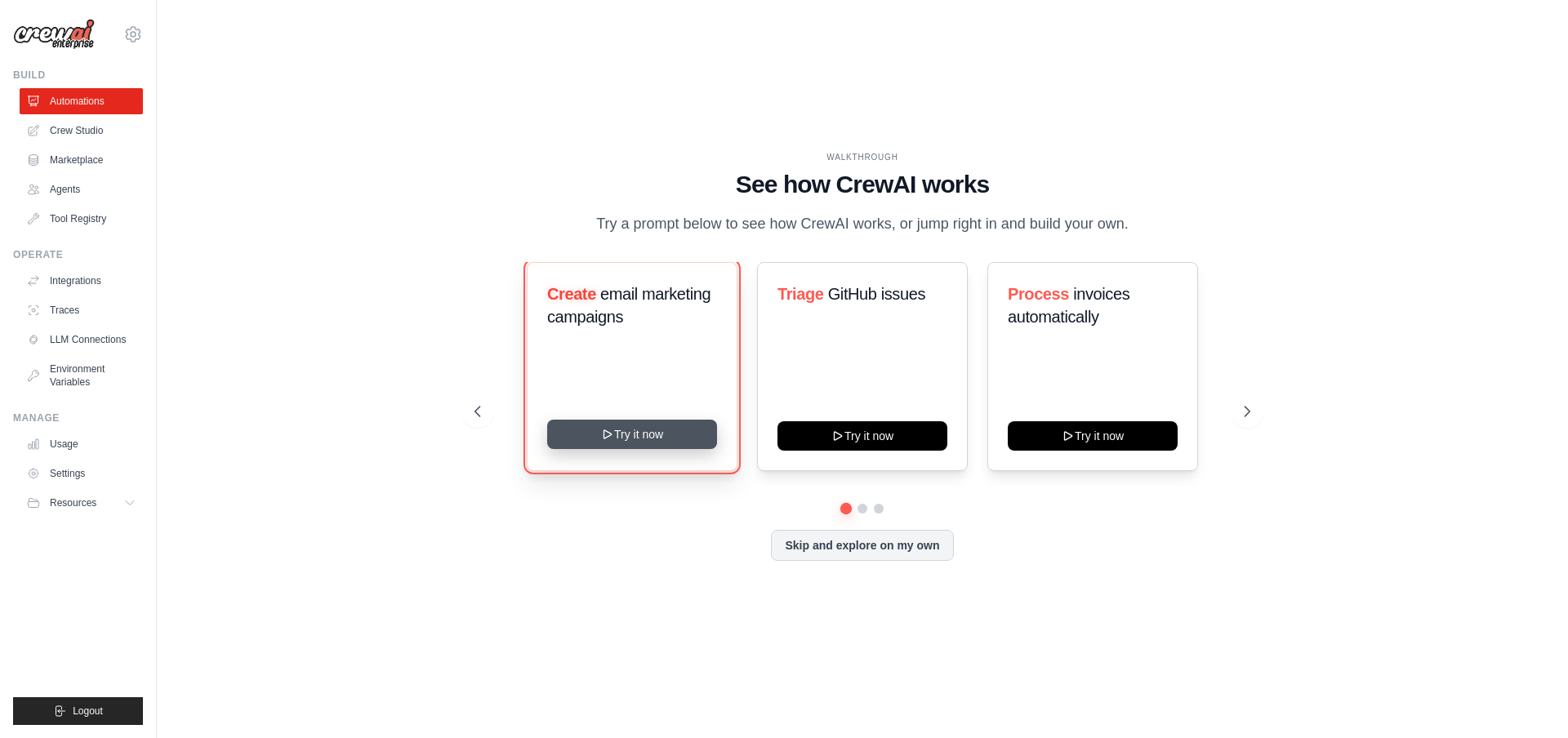
click at [634, 449] on button "Try it now" at bounding box center [631, 434] width 169 height 30
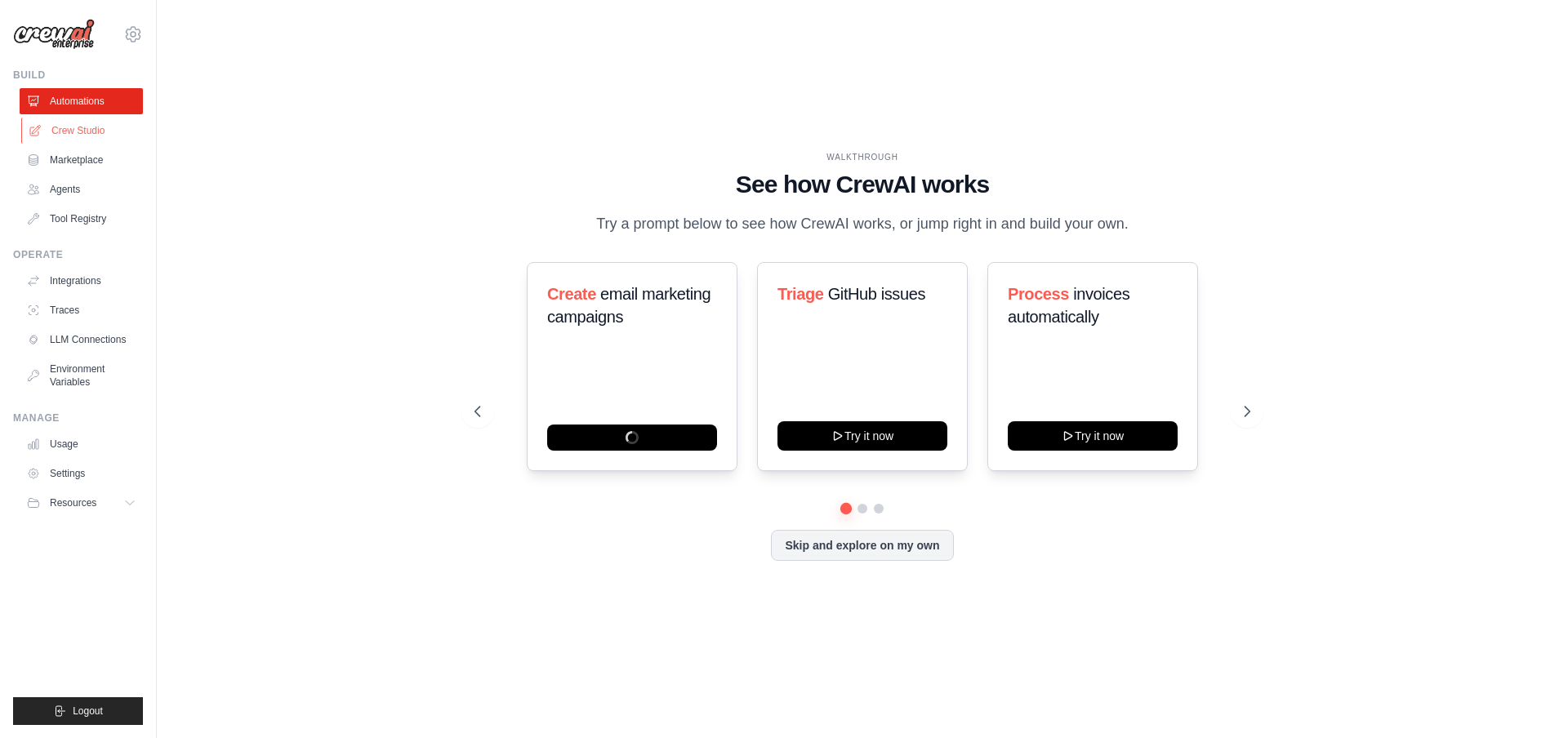
click at [74, 135] on link "Crew Studio" at bounding box center [82, 131] width 123 height 26
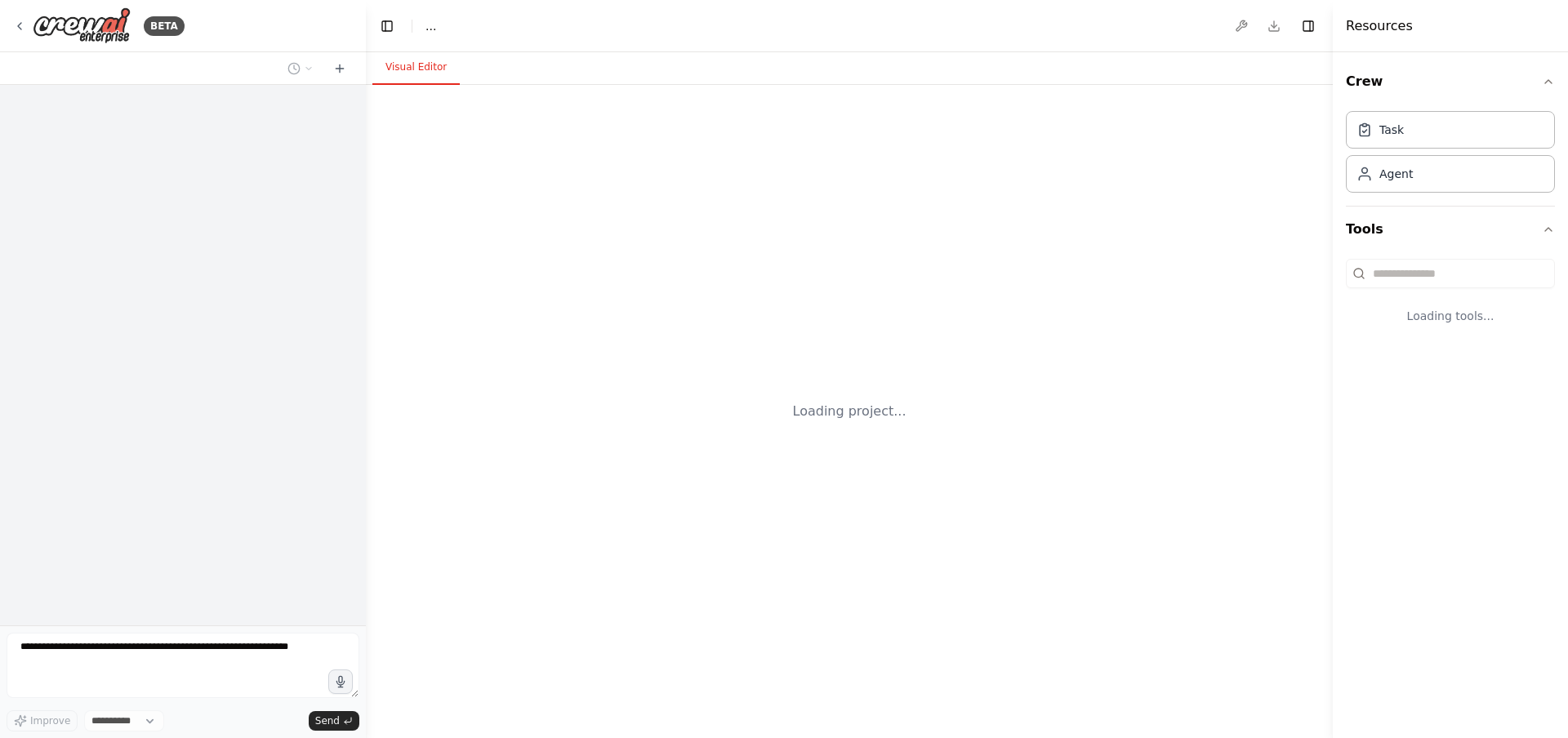
select select "****"
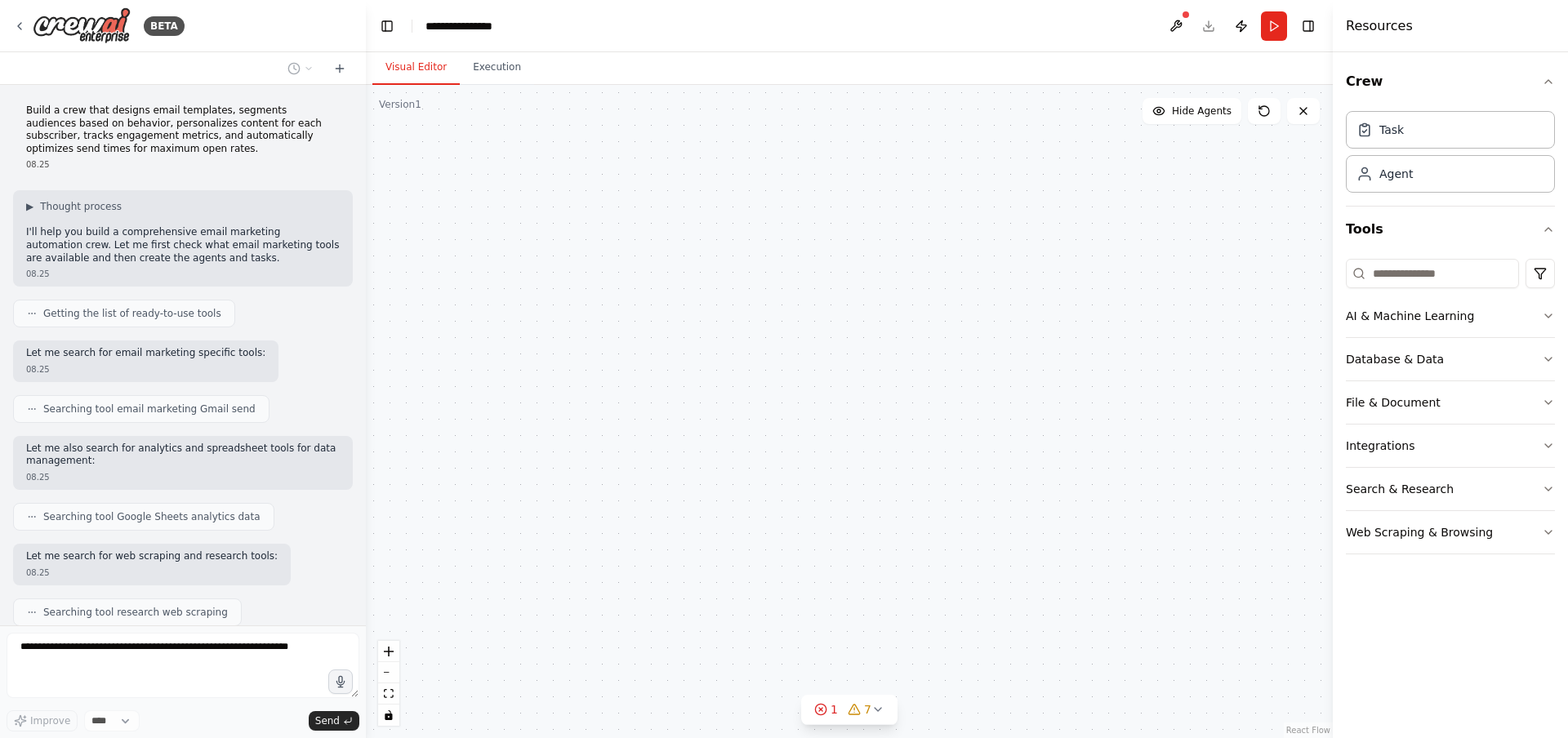
scroll to position [528, 0]
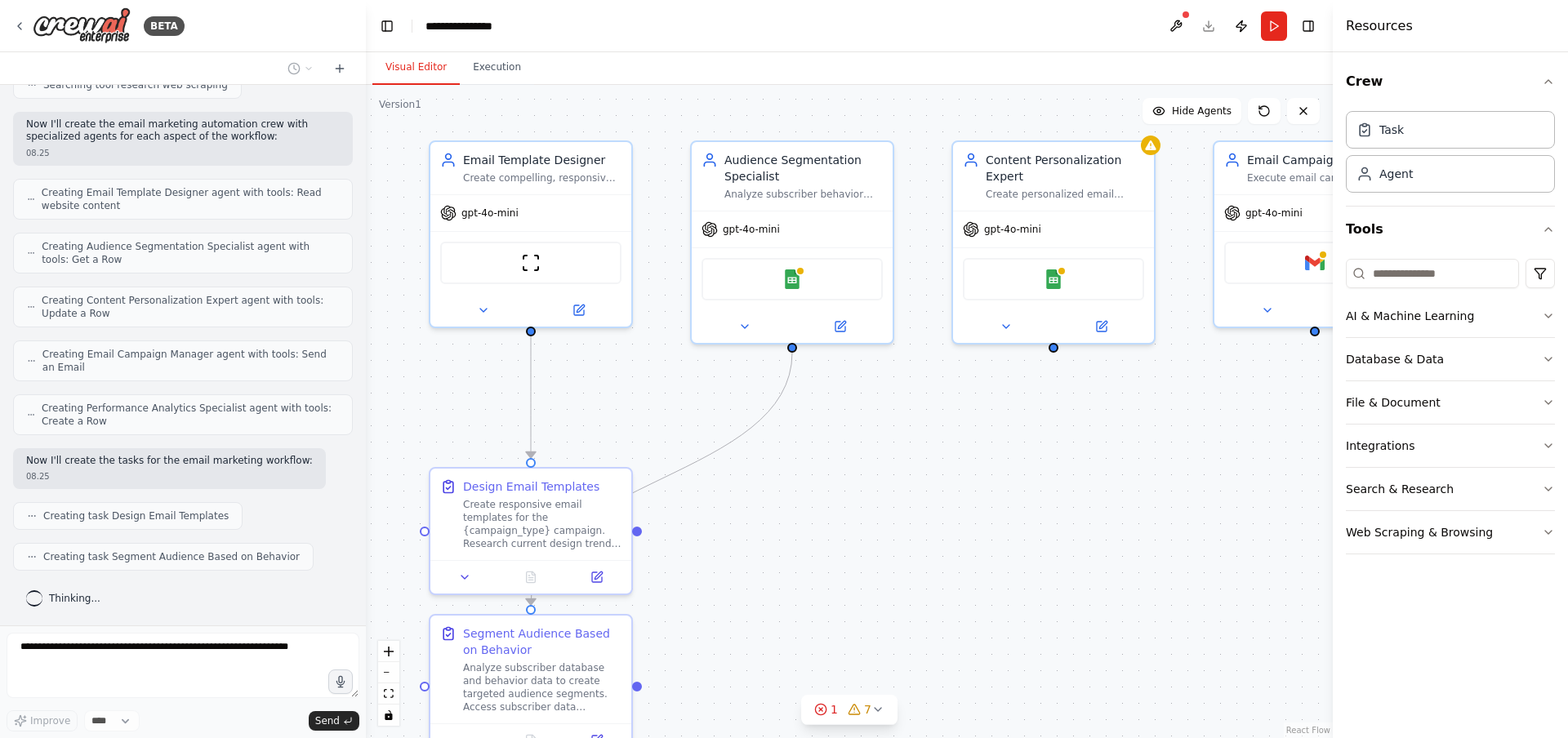
drag, startPoint x: 913, startPoint y: 464, endPoint x: 851, endPoint y: 400, distance: 89.1
click at [851, 399] on div ".deletable-edge-delete-btn { width: 20px; height: 20px; border: 0px solid #ffff…" at bounding box center [849, 412] width 966 height 654
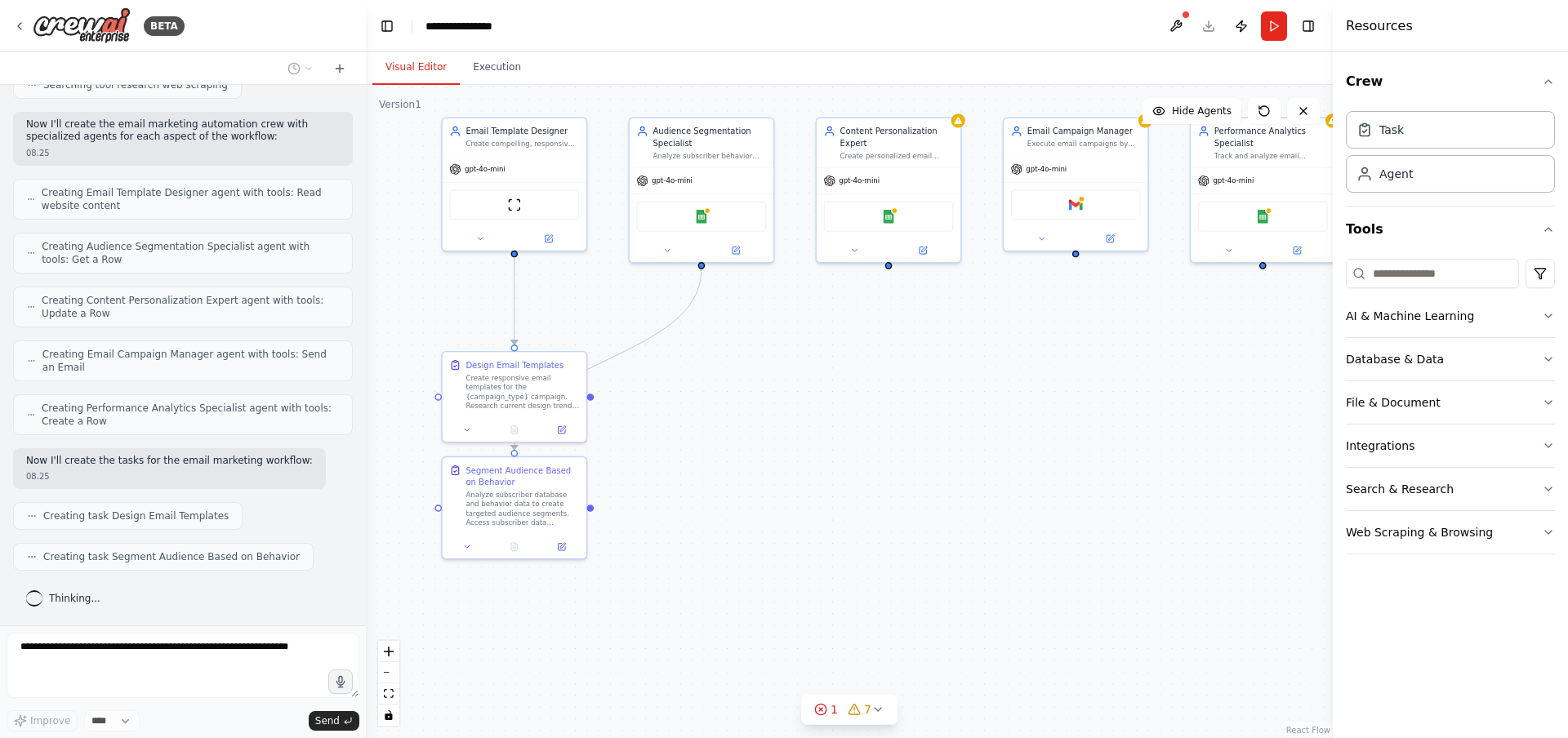
drag, startPoint x: 908, startPoint y: 426, endPoint x: 852, endPoint y: 391, distance: 66.0
click at [852, 391] on div ".deletable-edge-delete-btn { width: 20px; height: 20px; border: 0px solid #ffff…" at bounding box center [849, 412] width 966 height 654
click at [885, 395] on div ".deletable-edge-delete-btn { width: 20px; height: 20px; border: 0px solid #ffff…" at bounding box center [849, 412] width 966 height 654
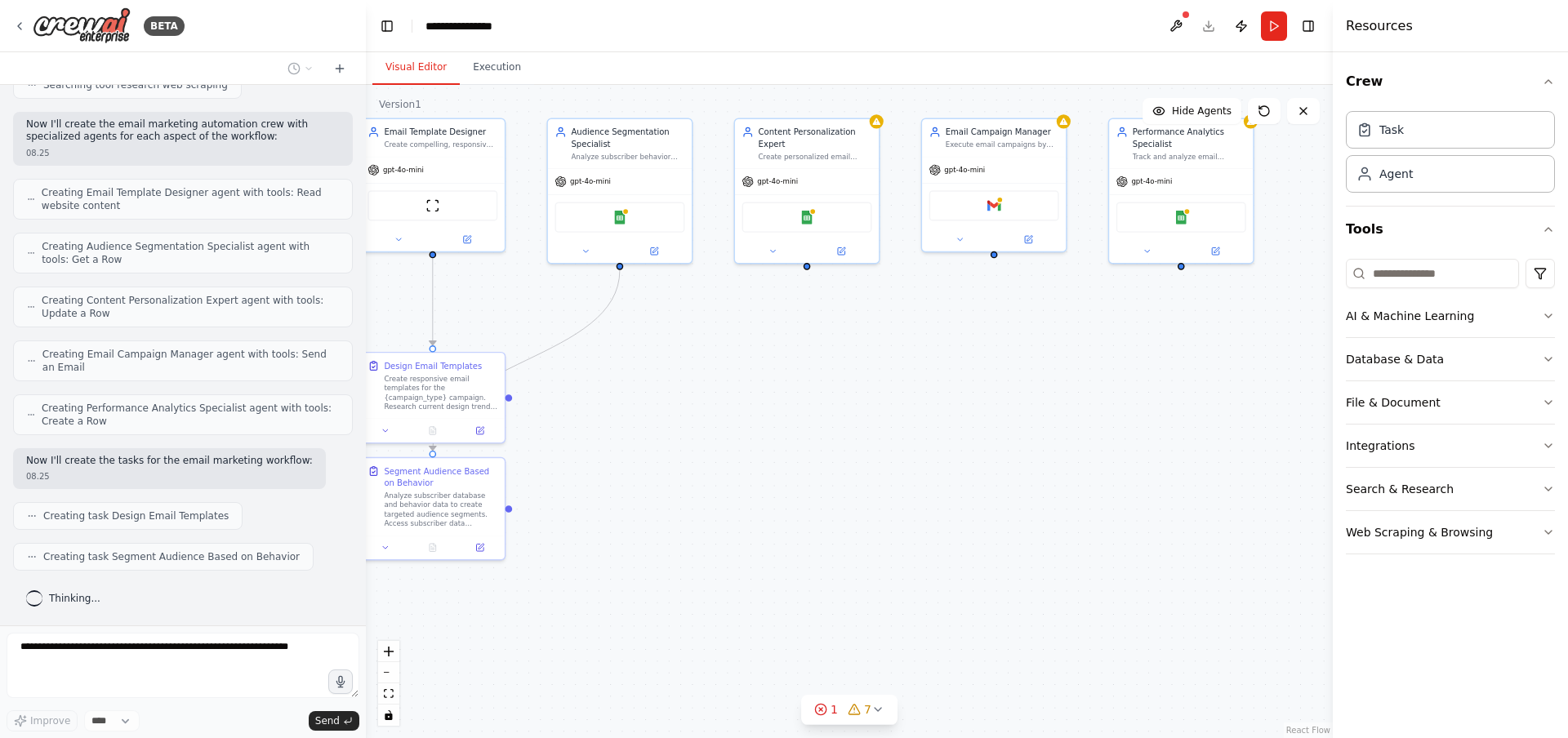
drag, startPoint x: 946, startPoint y: 421, endPoint x: 865, endPoint y: 423, distance: 81.0
click at [865, 423] on div ".deletable-edge-delete-btn { width: 20px; height: 20px; border: 0px solid #ffff…" at bounding box center [849, 412] width 966 height 654
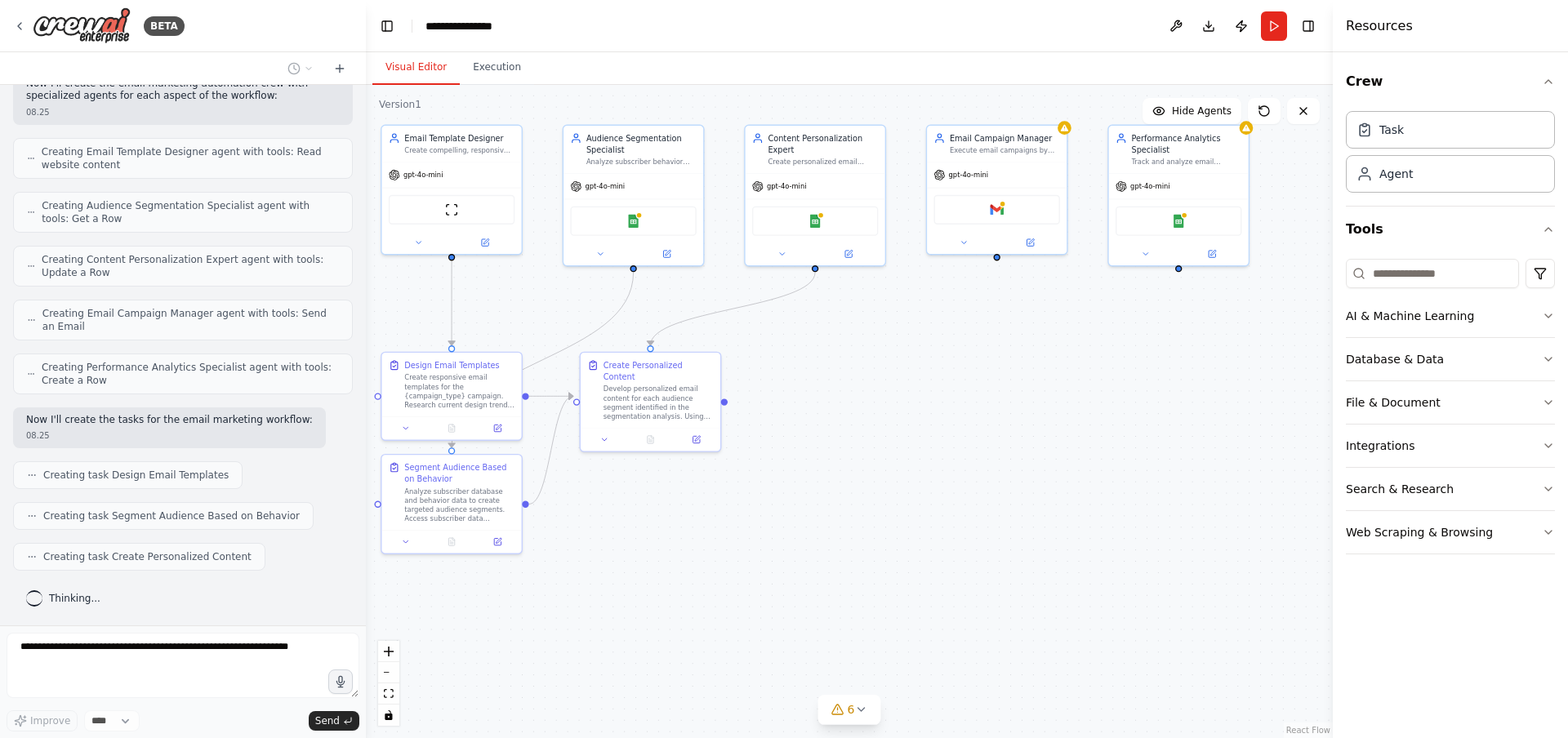
drag, startPoint x: 906, startPoint y: 389, endPoint x: 915, endPoint y: 385, distance: 9.8
click at [915, 385] on div ".deletable-edge-delete-btn { width: 20px; height: 20px; border: 0px solid #ffff…" at bounding box center [849, 412] width 966 height 654
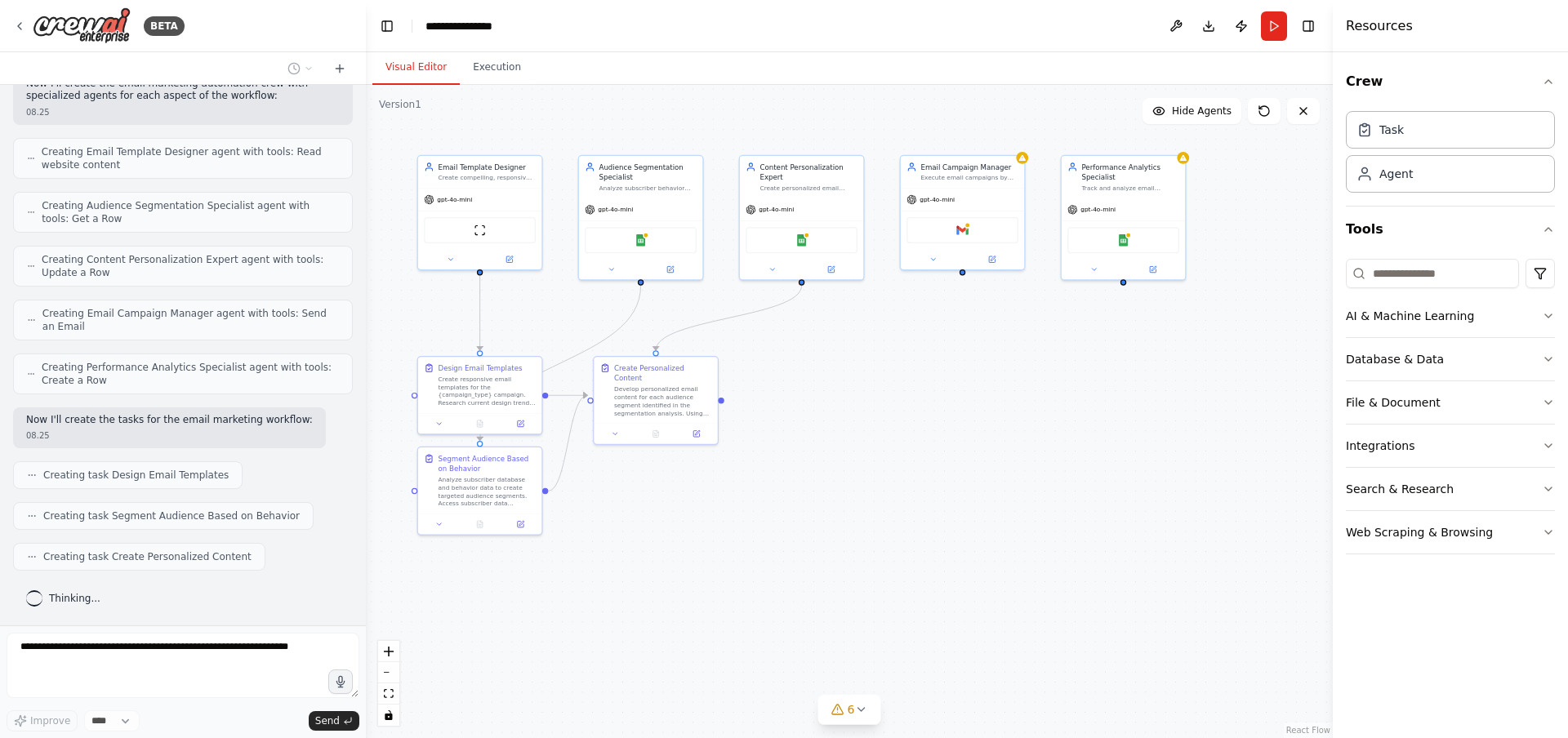
drag, startPoint x: 918, startPoint y: 423, endPoint x: 901, endPoint y: 427, distance: 17.5
click at [900, 426] on div ".deletable-edge-delete-btn { width: 20px; height: 20px; border: 0px solid #ffff…" at bounding box center [849, 412] width 966 height 654
drag, startPoint x: 875, startPoint y: 439, endPoint x: 899, endPoint y: 440, distance: 24.0
click at [897, 426] on div ".deletable-edge-delete-btn { width: 20px; height: 20px; border: 0px solid #ffff…" at bounding box center [849, 412] width 966 height 654
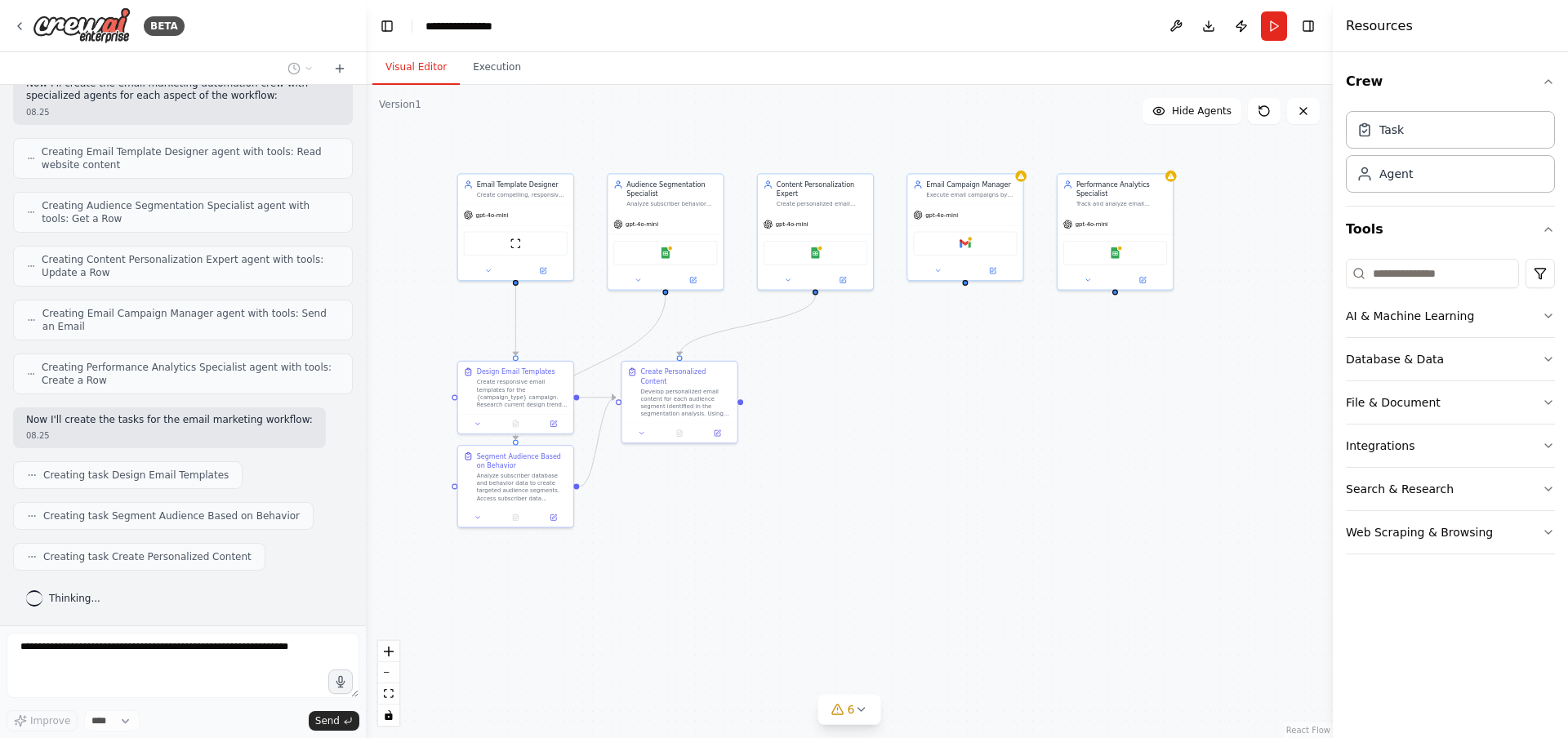
click at [892, 466] on div ".deletable-edge-delete-btn { width: 20px; height: 20px; border: 0px solid #ffff…" at bounding box center [849, 412] width 966 height 654
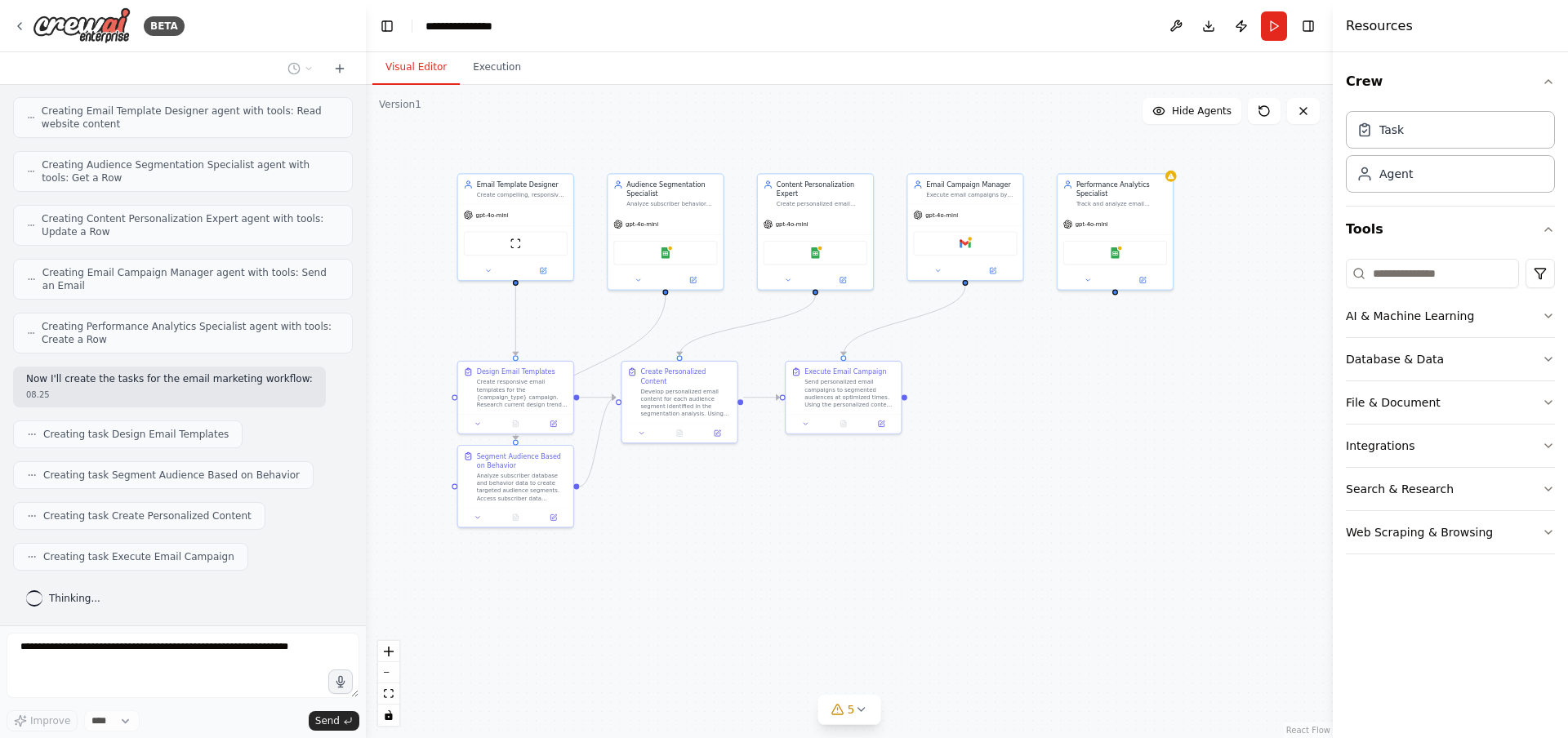
scroll to position [663, 0]
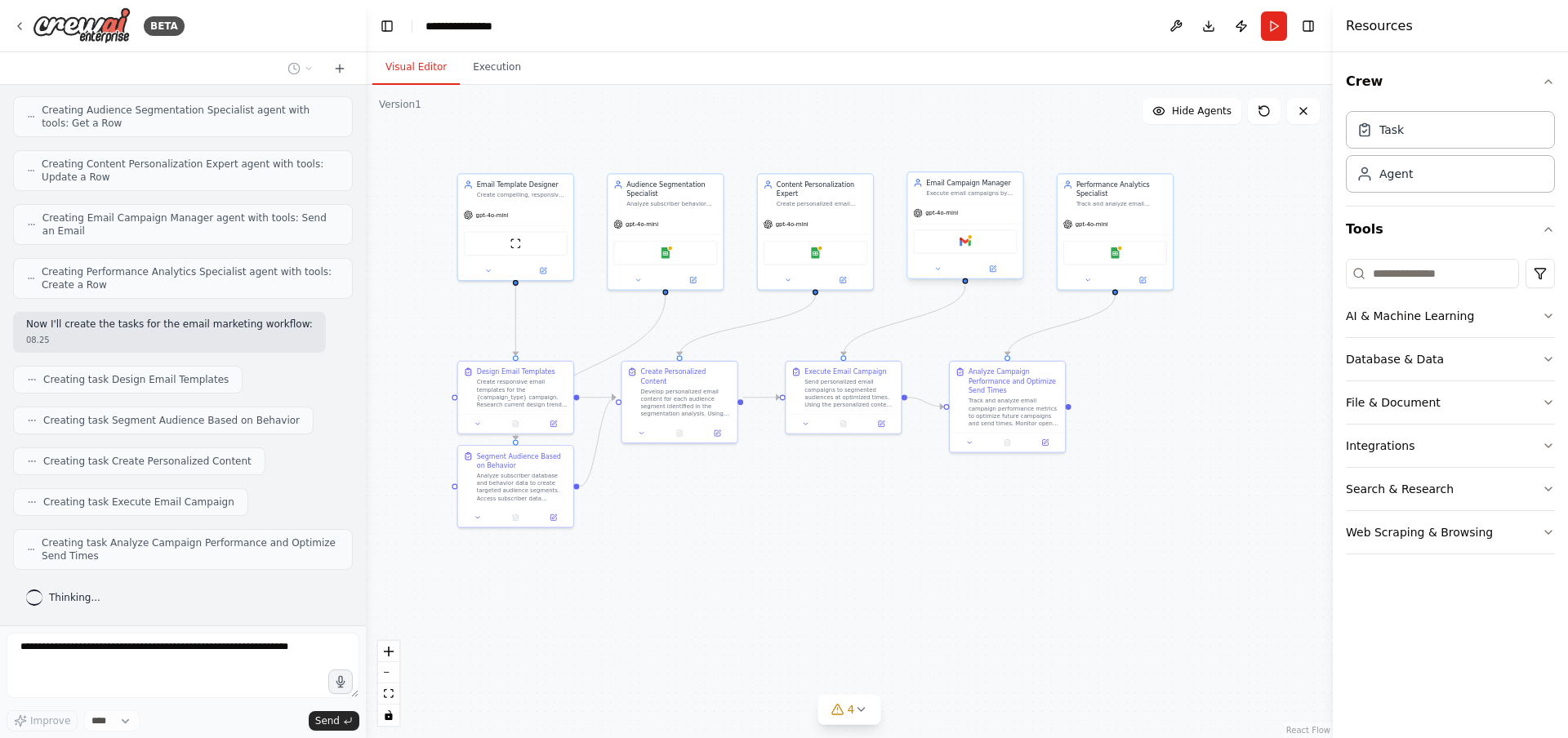
click at [990, 238] on div "Gmail" at bounding box center [964, 242] width 104 height 24
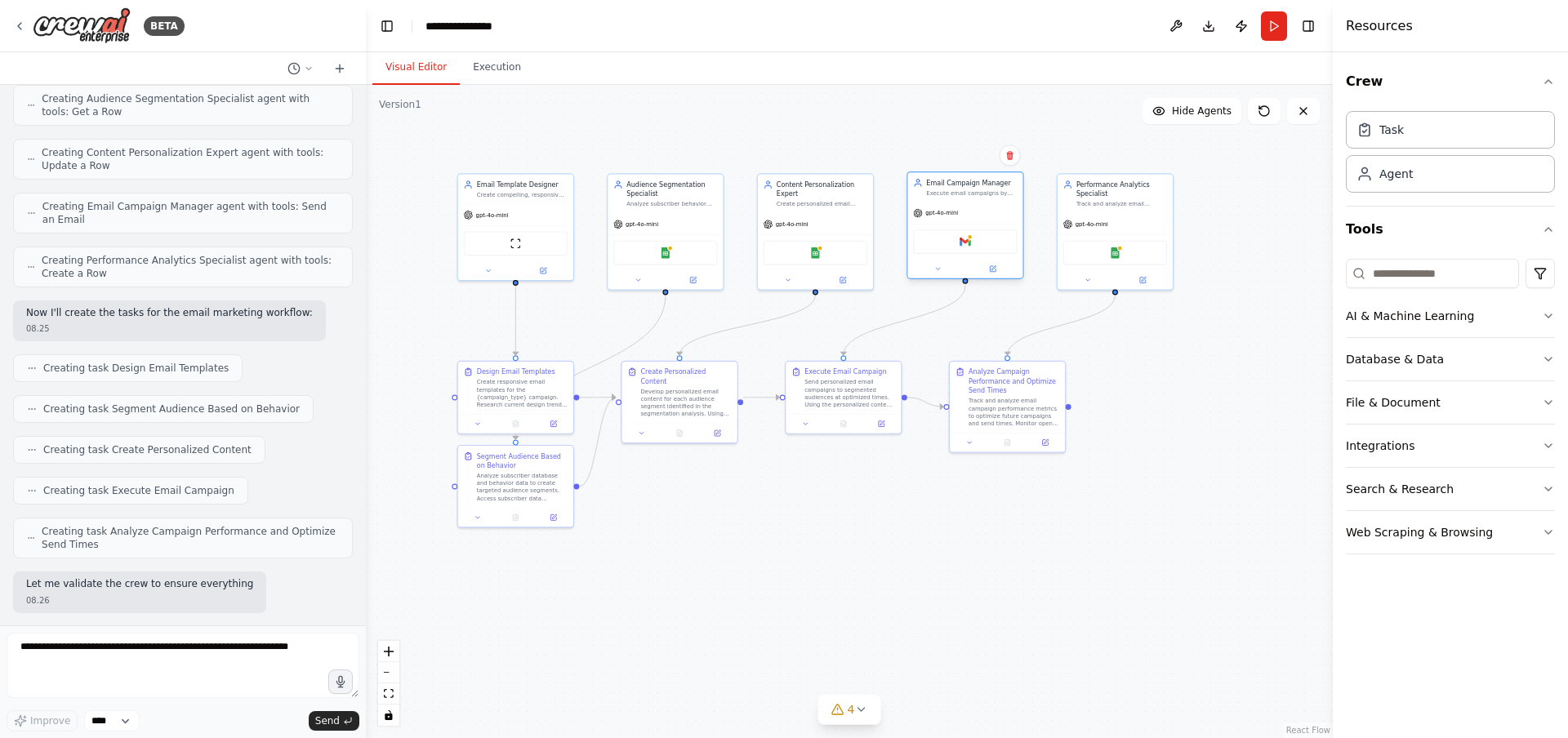
scroll to position [759, 0]
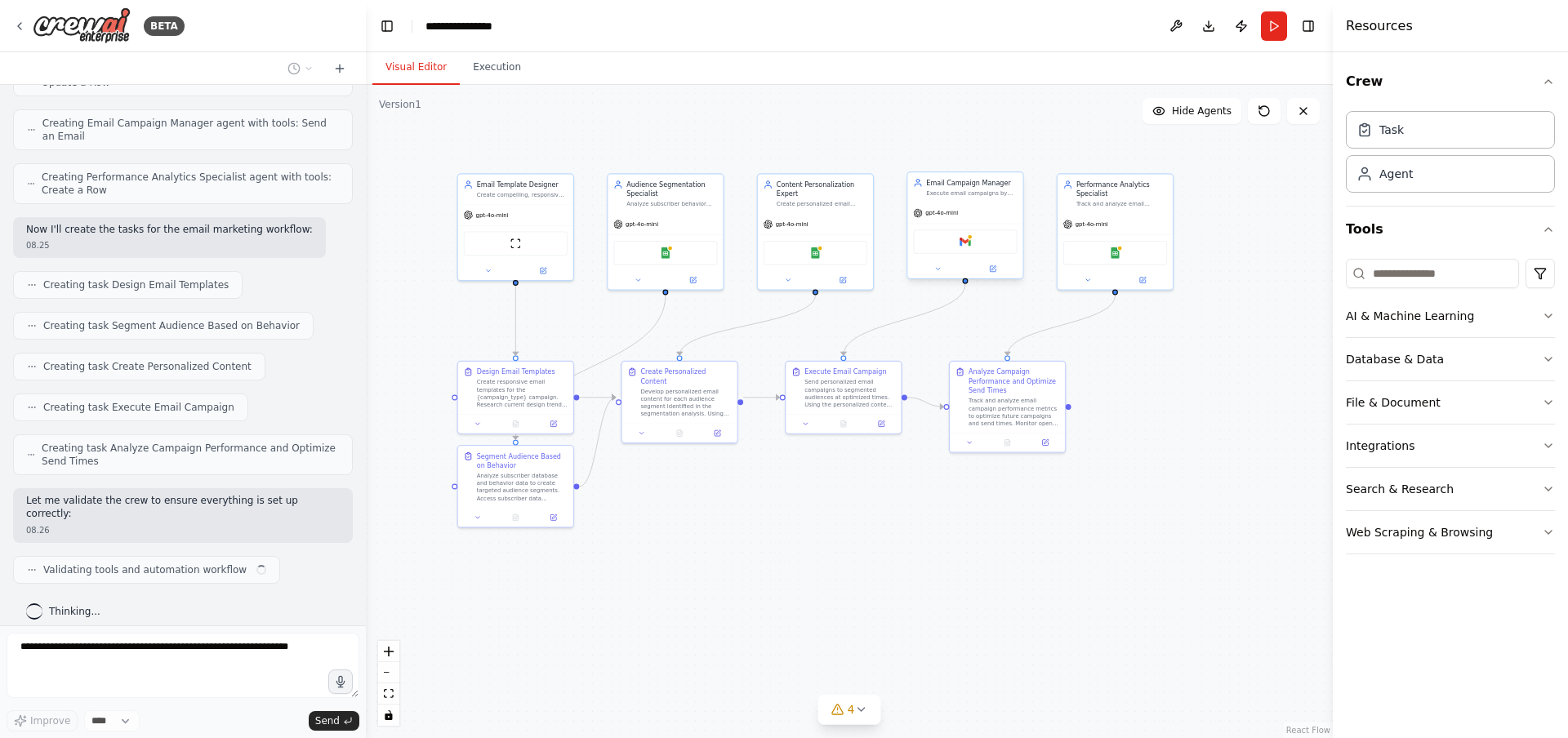
click at [989, 239] on div "Gmail" at bounding box center [964, 242] width 104 height 24
click at [984, 243] on div "Gmail" at bounding box center [964, 242] width 104 height 24
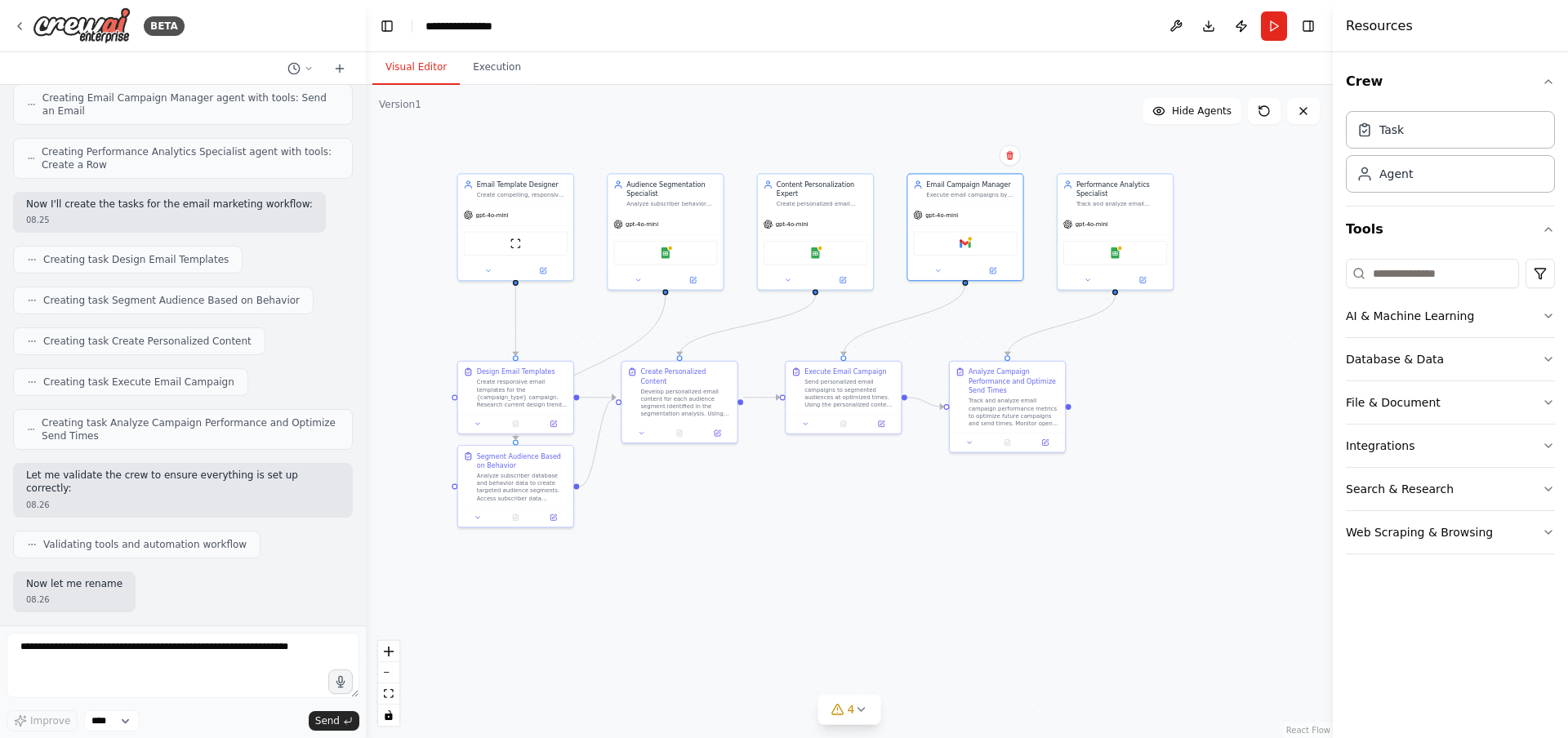
click at [1182, 447] on div ".deletable-edge-delete-btn { width: 20px; height: 20px; border: 0px solid #ffff…" at bounding box center [849, 412] width 966 height 654
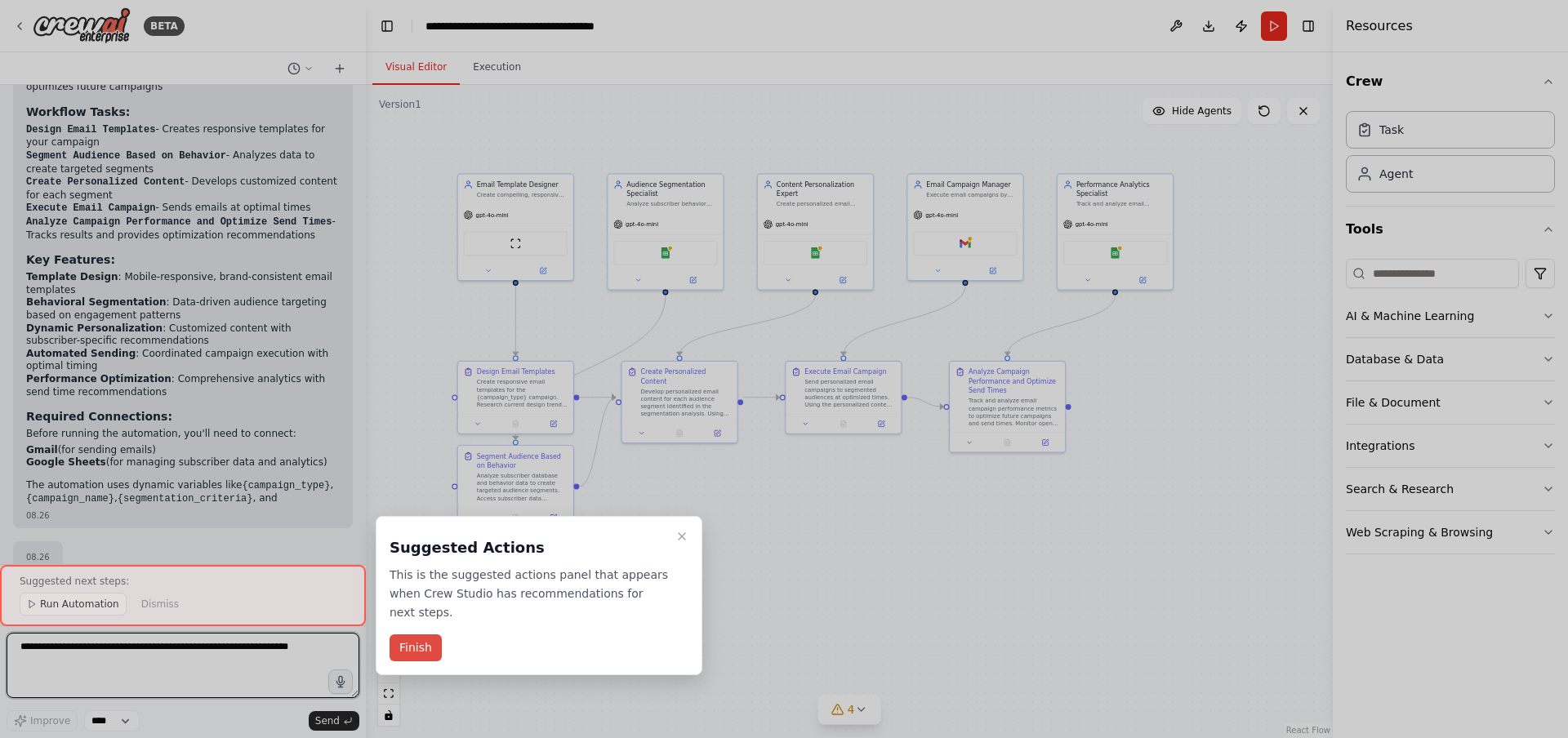
scroll to position [1605, 0]
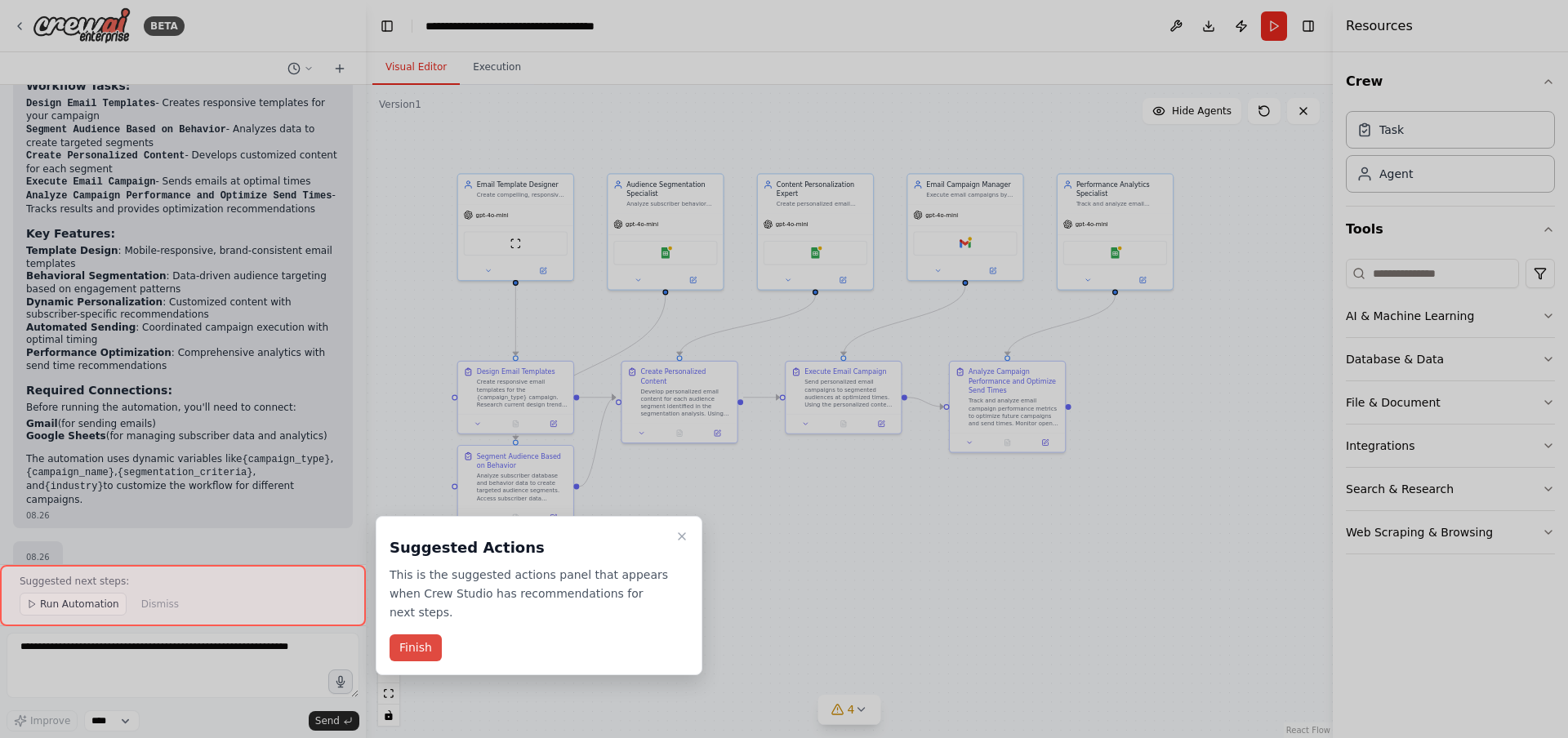
click at [426, 655] on button "Finish" at bounding box center [416, 647] width 52 height 27
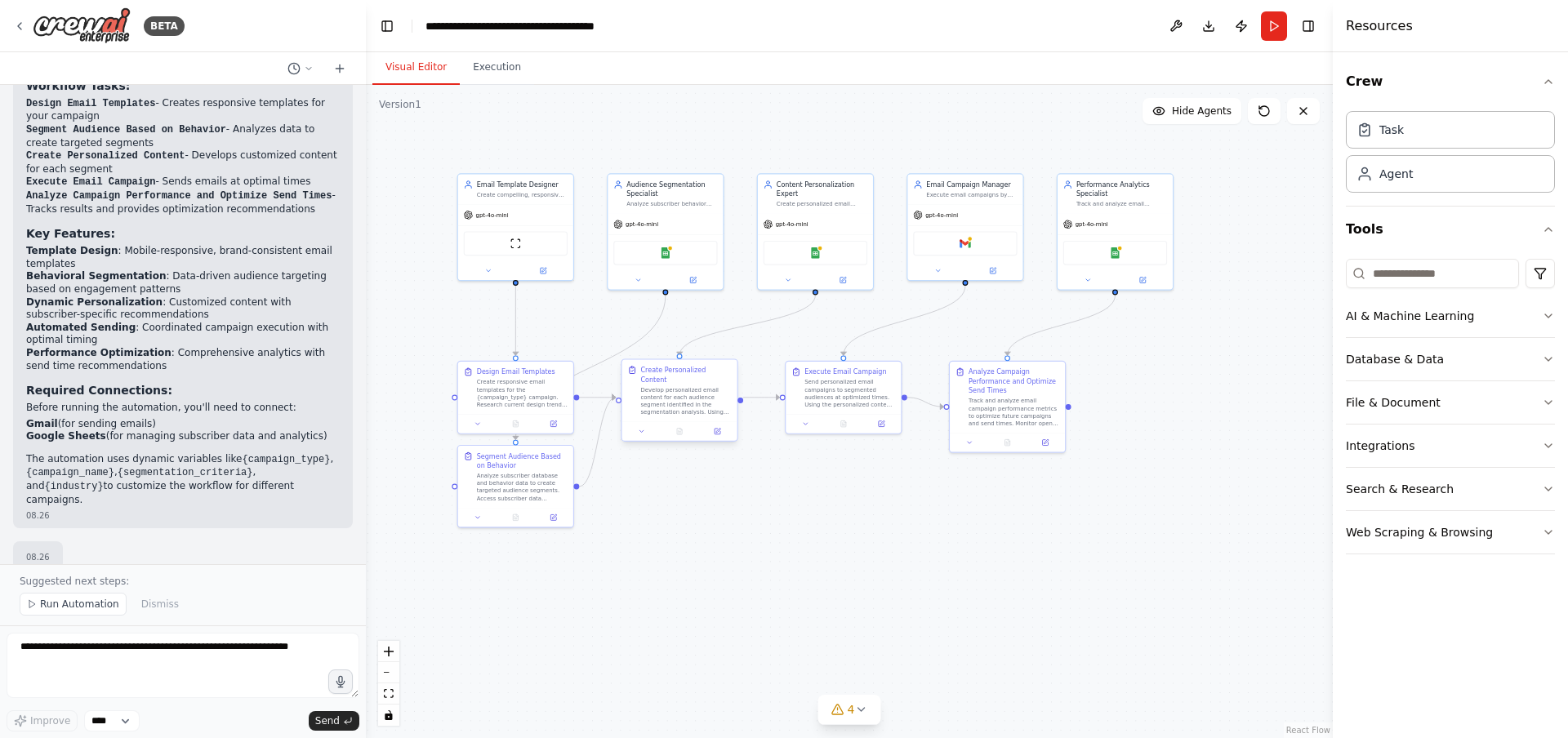
click at [709, 404] on div "Develop personalized email content for each audience segment identified in the …" at bounding box center [686, 401] width 91 height 31
click at [680, 399] on div "Develop personalized email content for each audience segment identified in the …" at bounding box center [691, 401] width 91 height 31
click at [724, 427] on button at bounding box center [721, 432] width 31 height 11
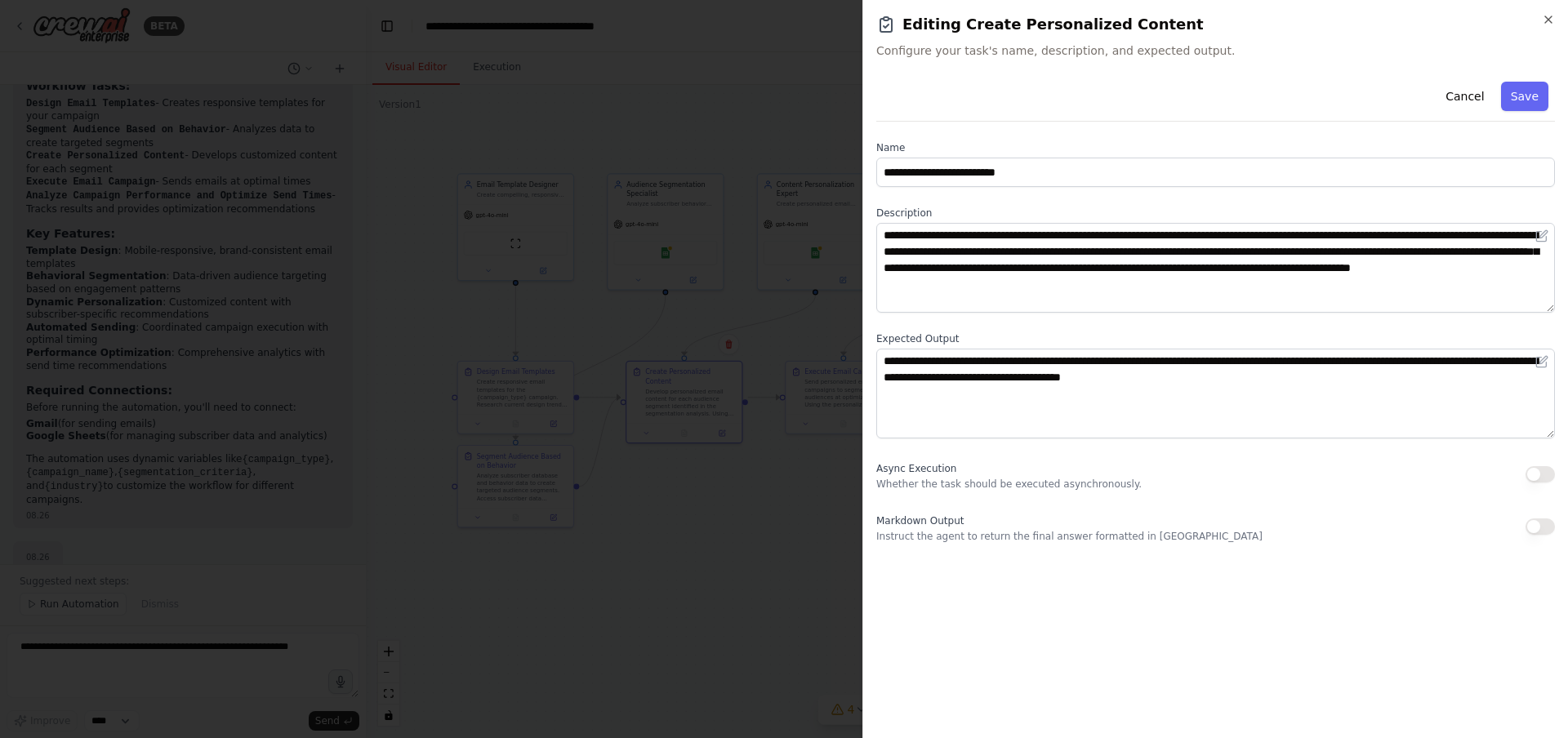
click at [773, 603] on div at bounding box center [784, 369] width 1568 height 738
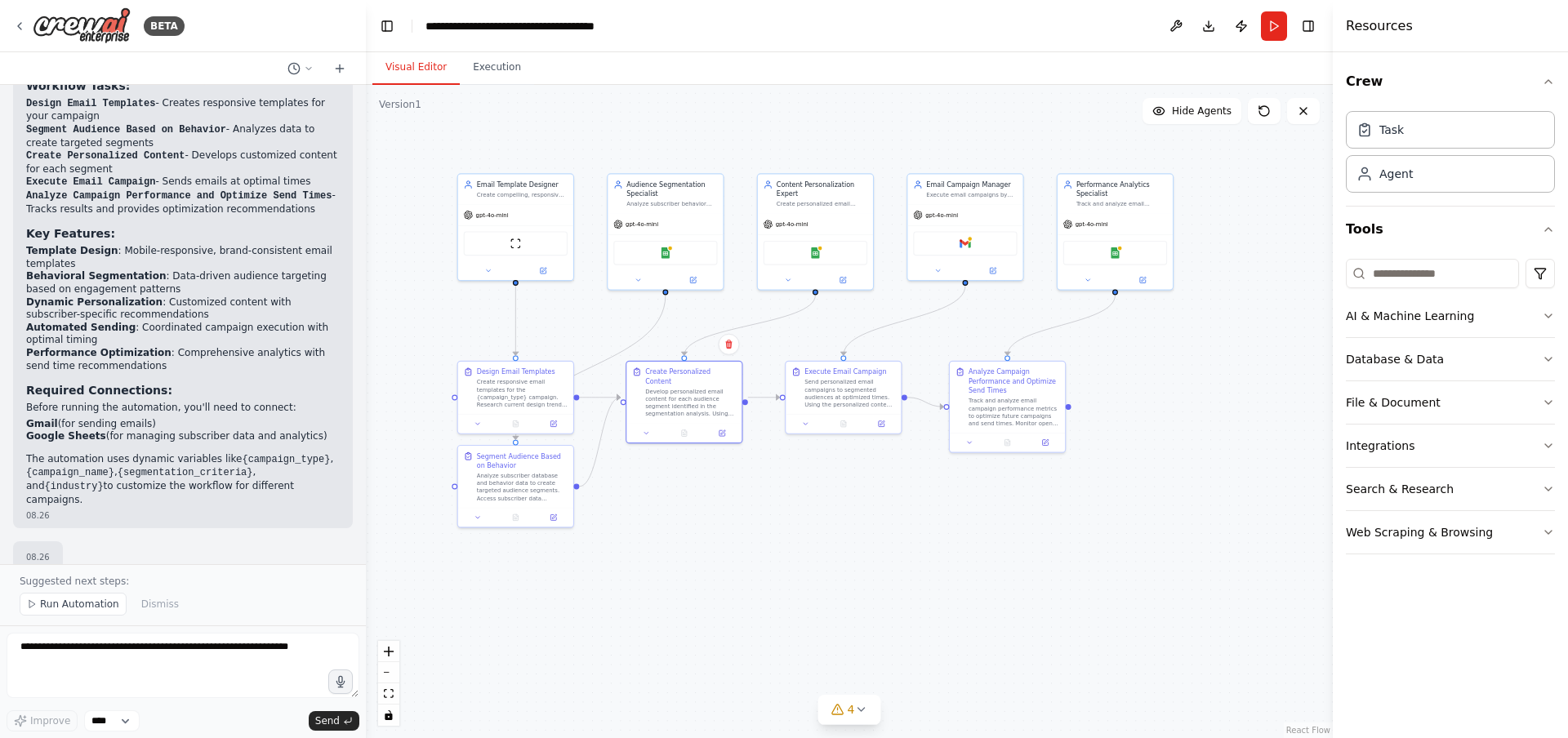
click at [764, 605] on div ".deletable-edge-delete-btn { width: 20px; height: 20px; border: 0px solid #ffff…" at bounding box center [849, 412] width 966 height 654
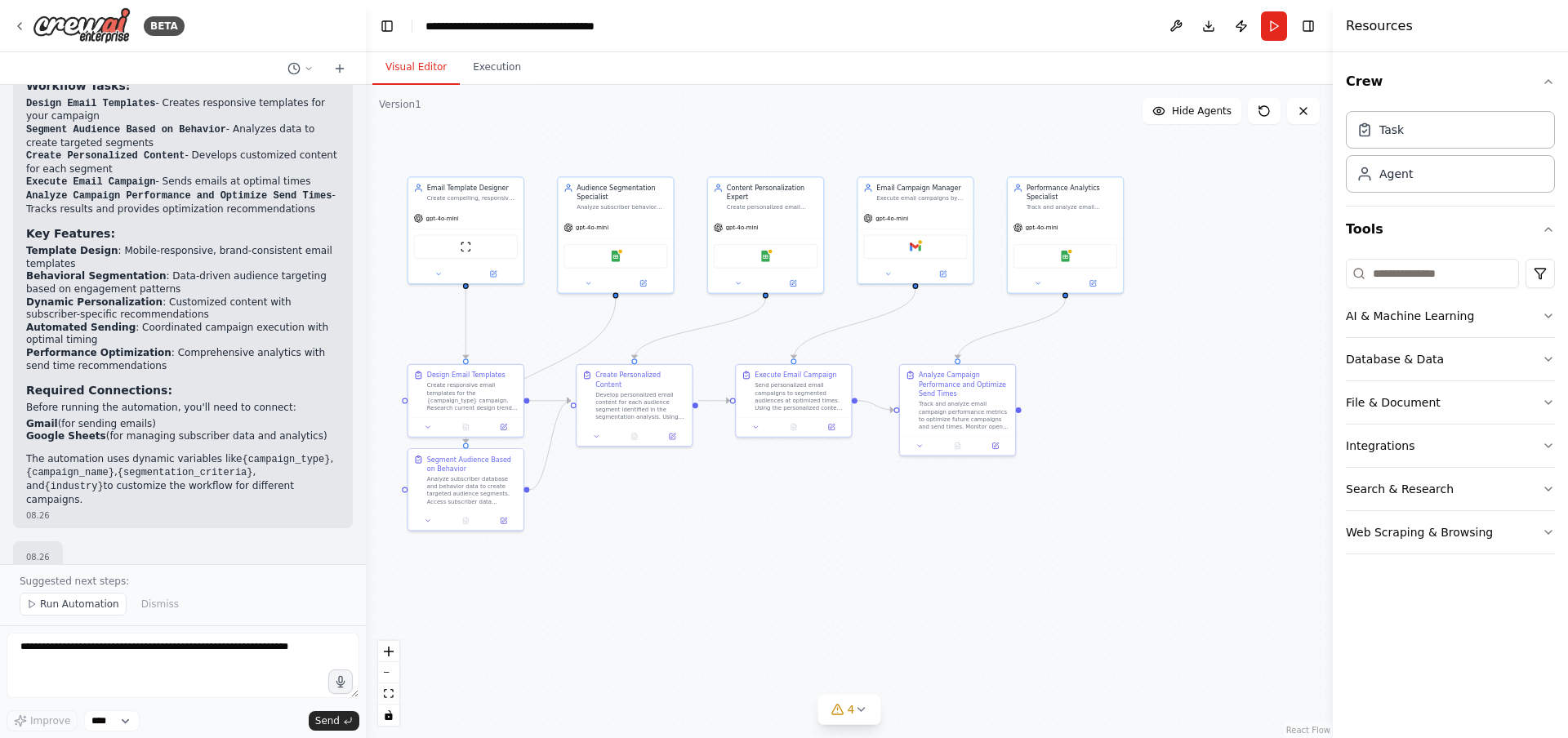
drag, startPoint x: 764, startPoint y: 586, endPoint x: 753, endPoint y: 586, distance: 11.0
click at [753, 586] on div ".deletable-edge-delete-btn { width: 20px; height: 20px; border: 0px solid #ffff…" at bounding box center [849, 412] width 966 height 654
click at [442, 219] on span "gpt-4o-mini" at bounding box center [435, 216] width 32 height 7
drag, startPoint x: 765, startPoint y: 563, endPoint x: 790, endPoint y: 564, distance: 25.0
click at [790, 564] on div ".deletable-edge-delete-btn { width: 20px; height: 20px; border: 0px solid #ffff…" at bounding box center [849, 412] width 966 height 654
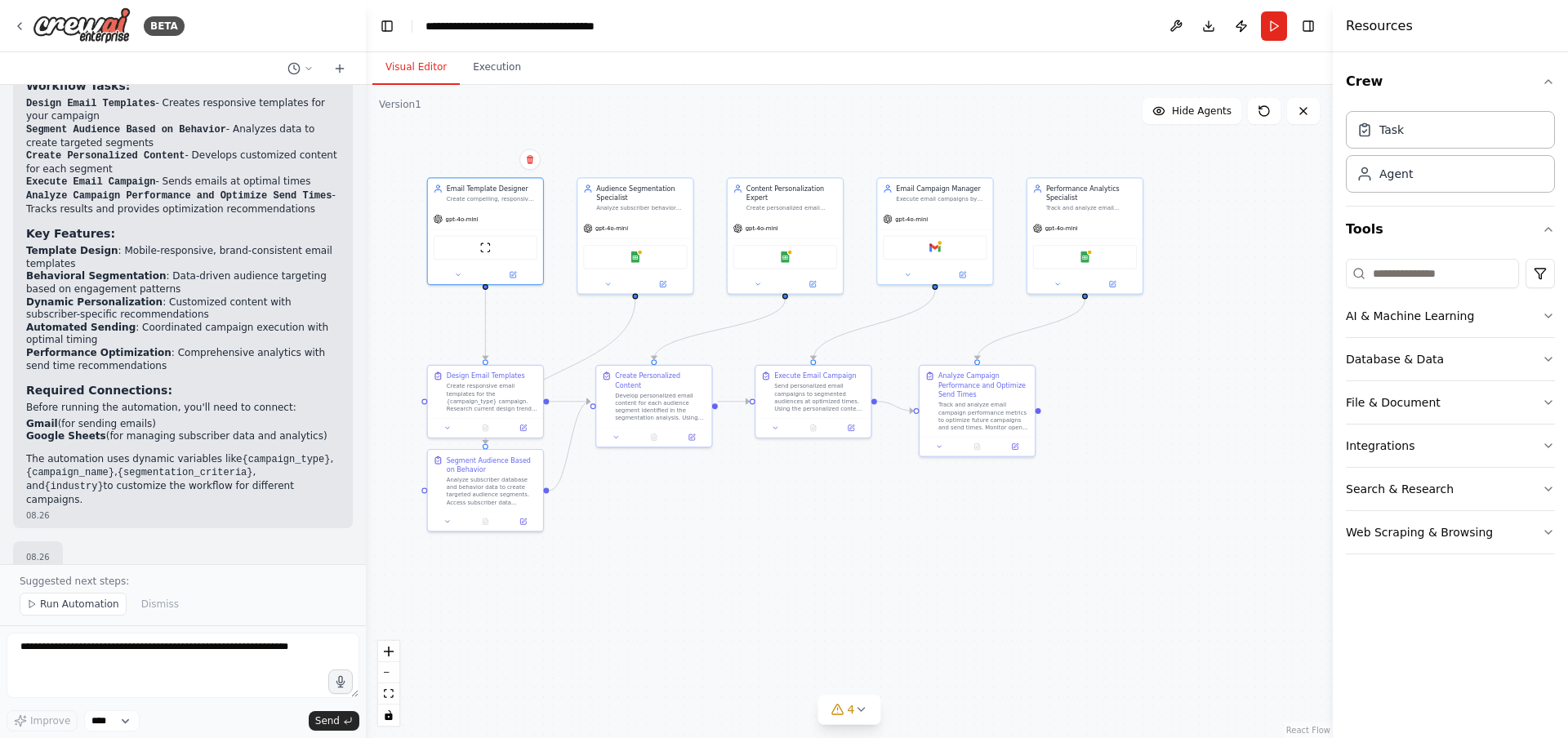
click at [790, 564] on div ".deletable-edge-delete-btn { width: 20px; height: 20px; border: 0px solid #ffff…" at bounding box center [849, 412] width 966 height 654
click at [506, 243] on div "ScrapeWebsiteTool" at bounding box center [485, 245] width 104 height 24
click at [680, 536] on div ".deletable-edge-delete-btn { width: 20px; height: 20px; border: 0px solid #ffff…" at bounding box center [849, 412] width 966 height 654
click at [503, 63] on button "Execution" at bounding box center [497, 68] width 74 height 34
click at [410, 64] on button "Visual Editor" at bounding box center [416, 68] width 87 height 34
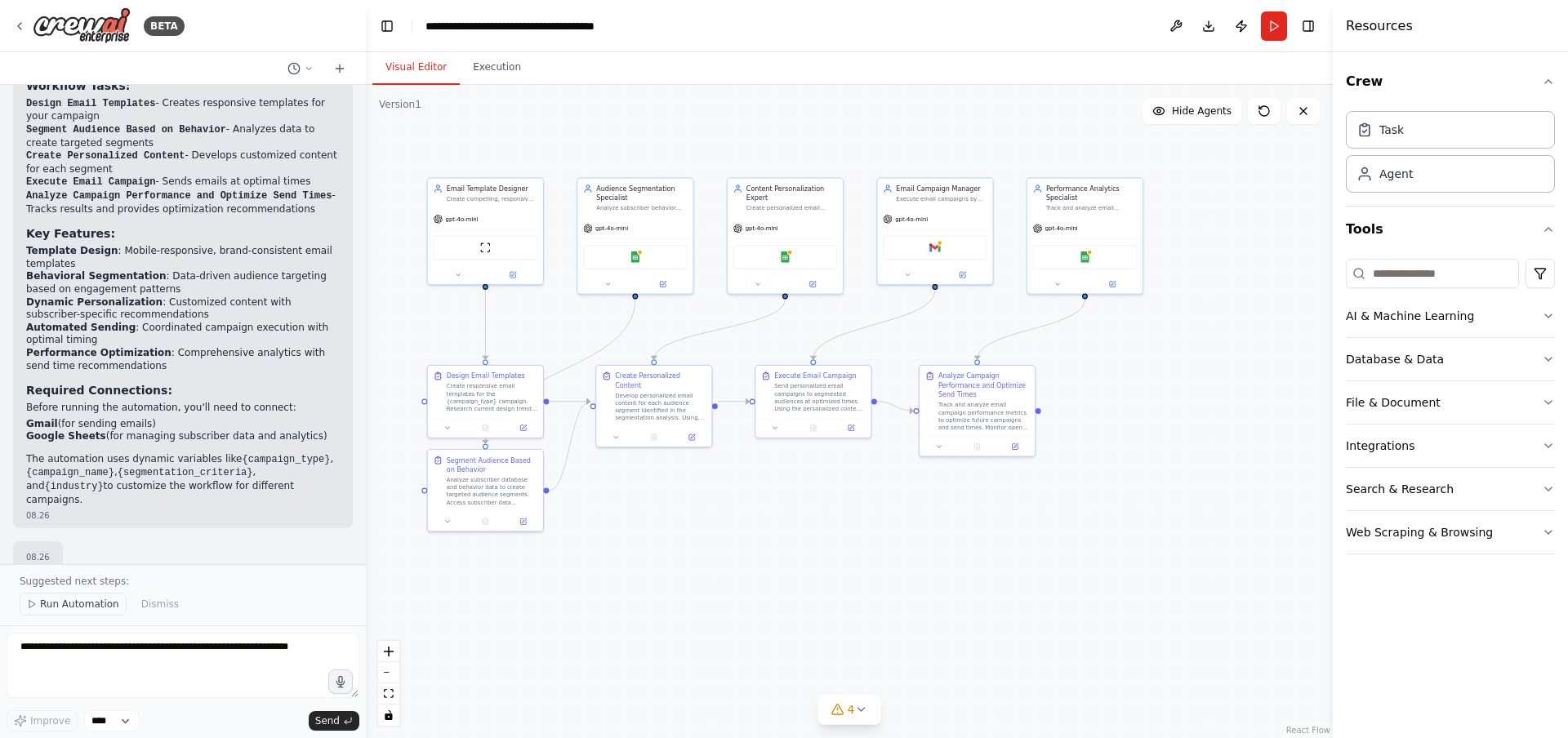
click at [67, 609] on span "Run Automation" at bounding box center [80, 605] width 80 height 13
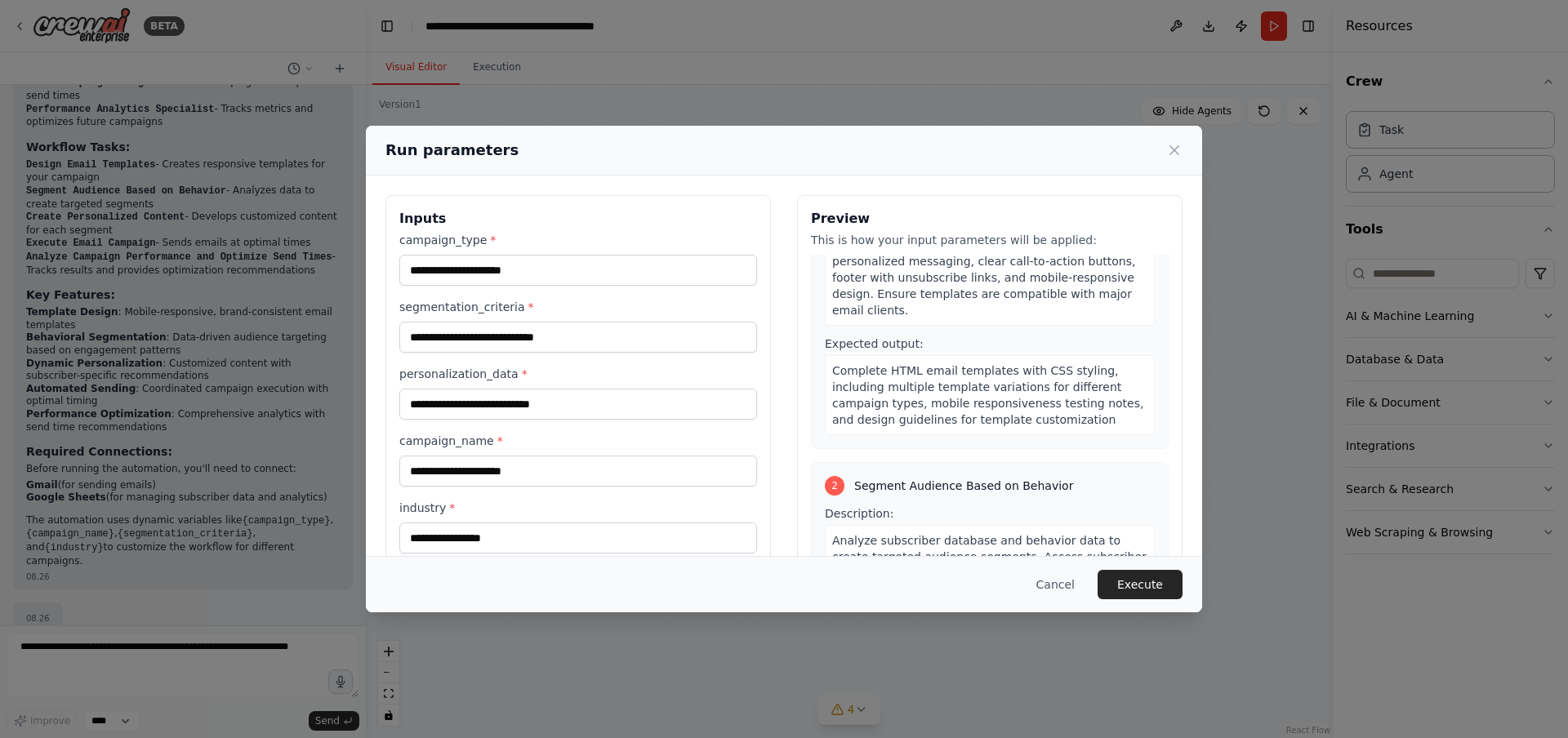
scroll to position [45, 0]
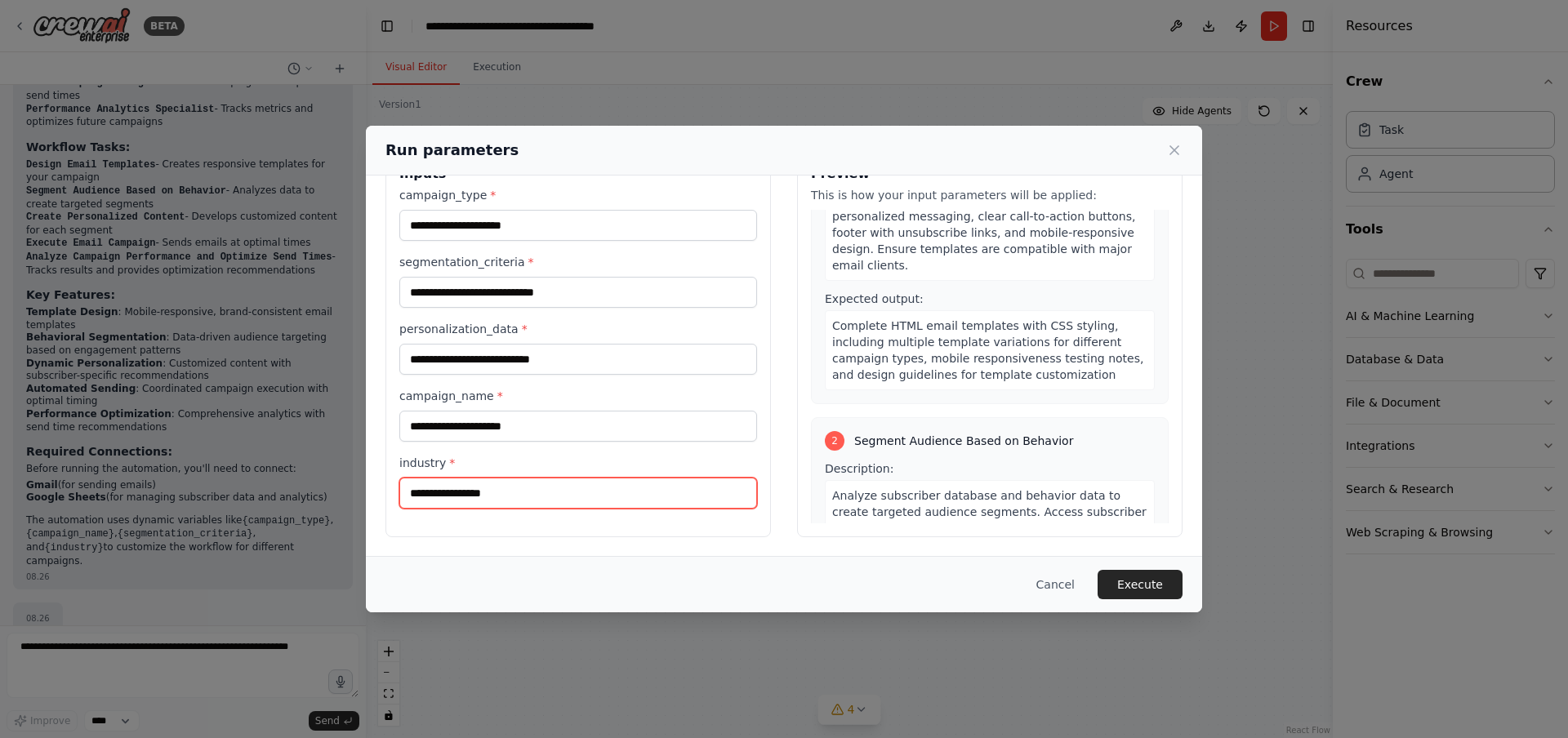
click at [632, 507] on input "industry *" at bounding box center [578, 494] width 357 height 31
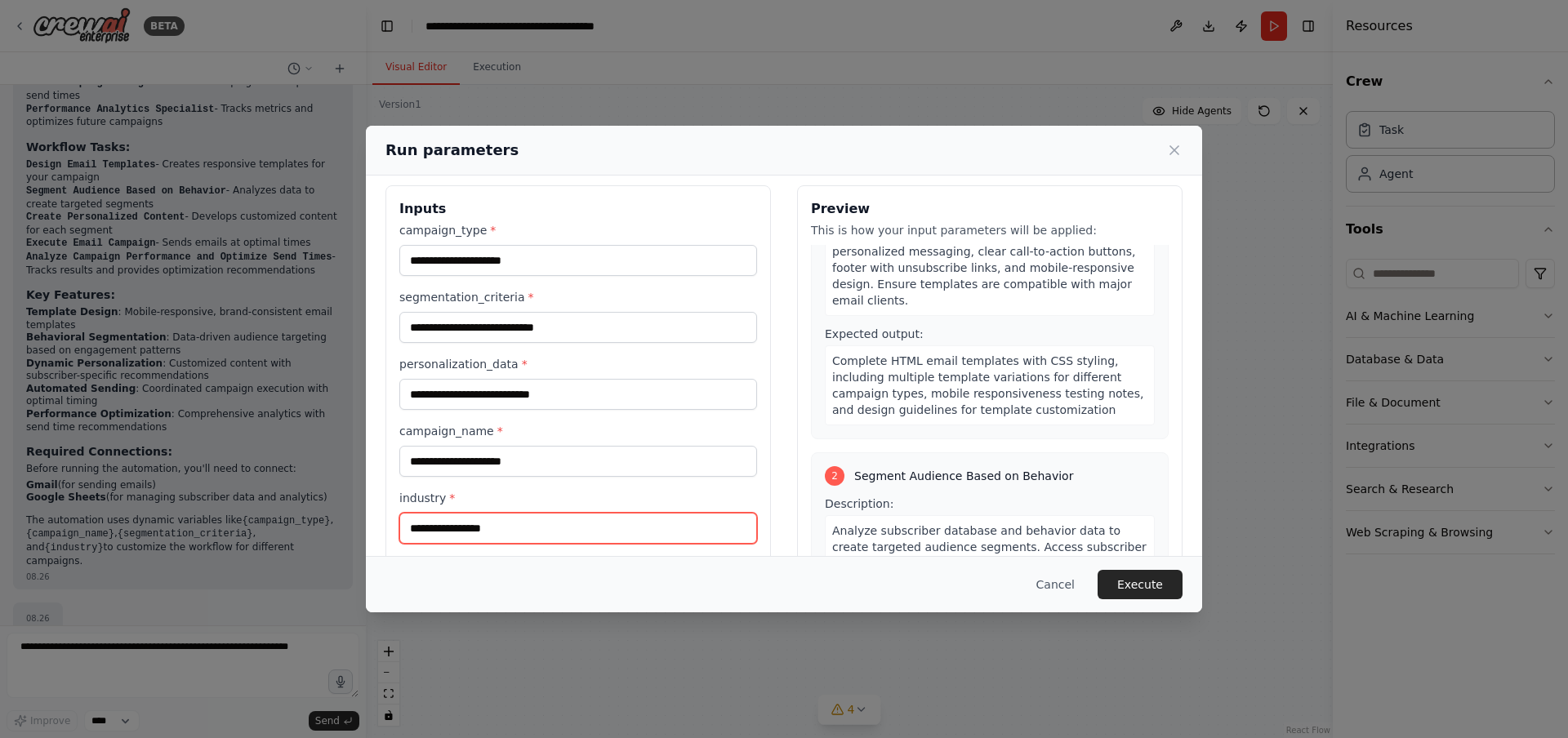
scroll to position [23, 0]
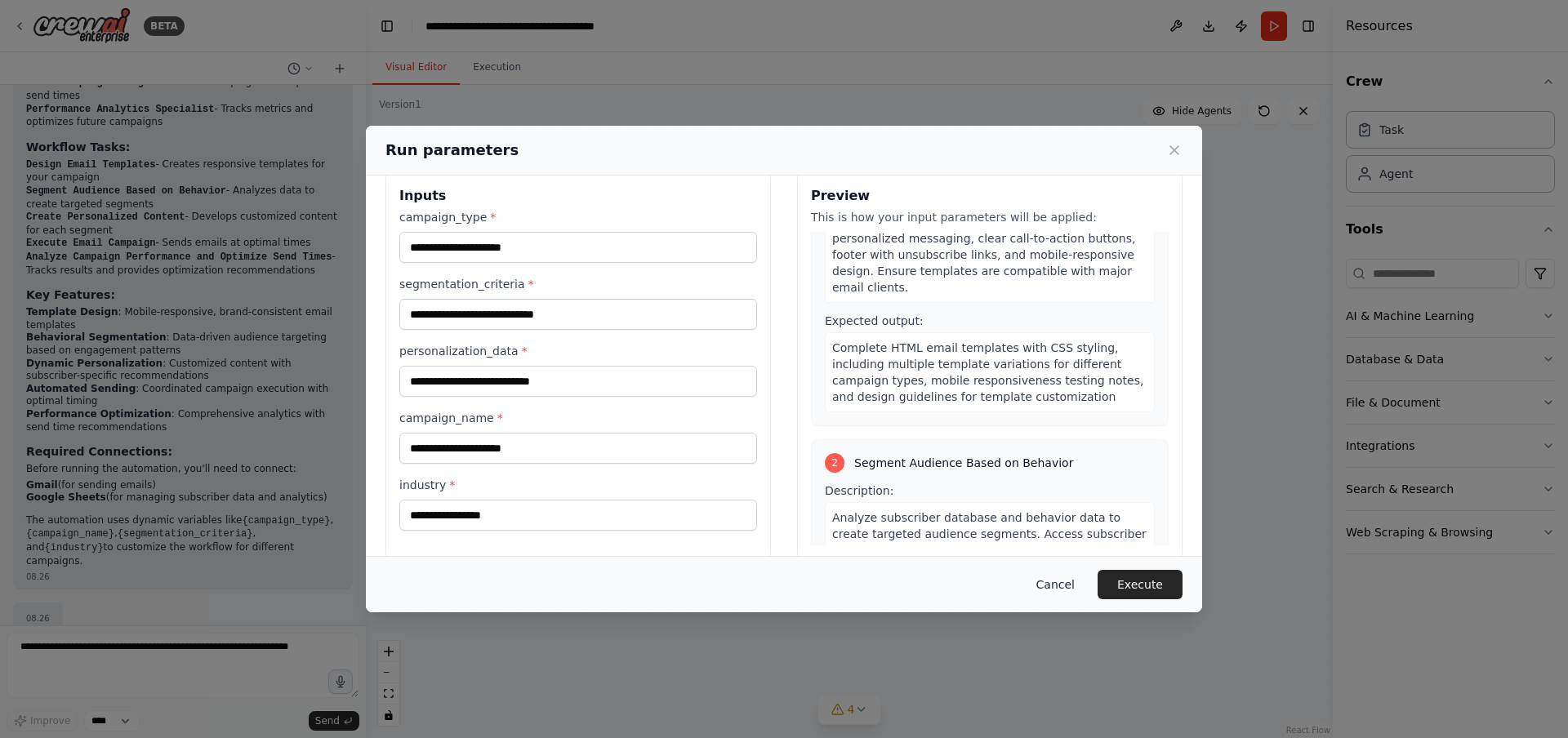
click at [1055, 586] on button "Cancel" at bounding box center [1055, 585] width 65 height 30
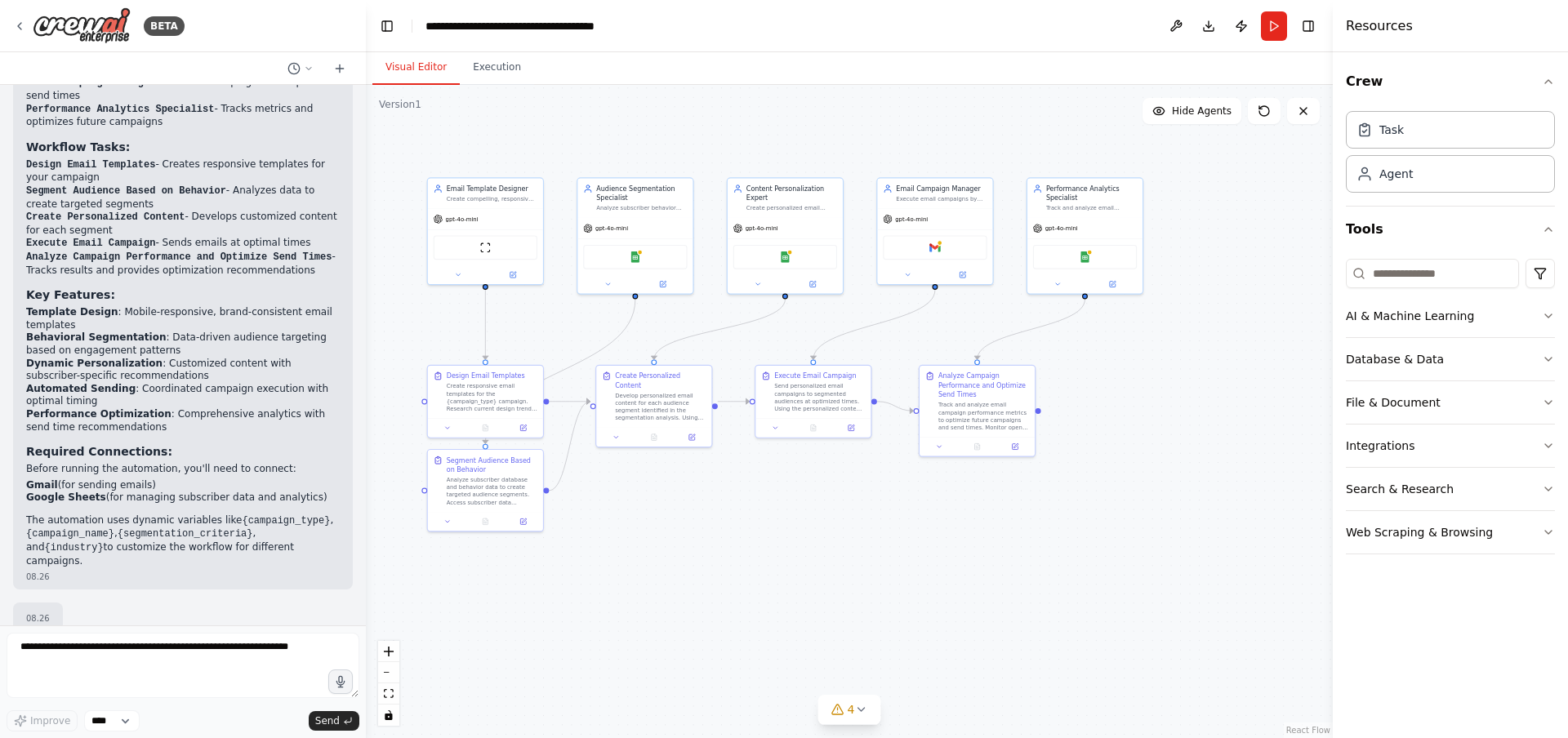
click at [1156, 398] on div ".deletable-edge-delete-btn { width: 20px; height: 20px; border: 0px solid #ffff…" at bounding box center [849, 412] width 966 height 654
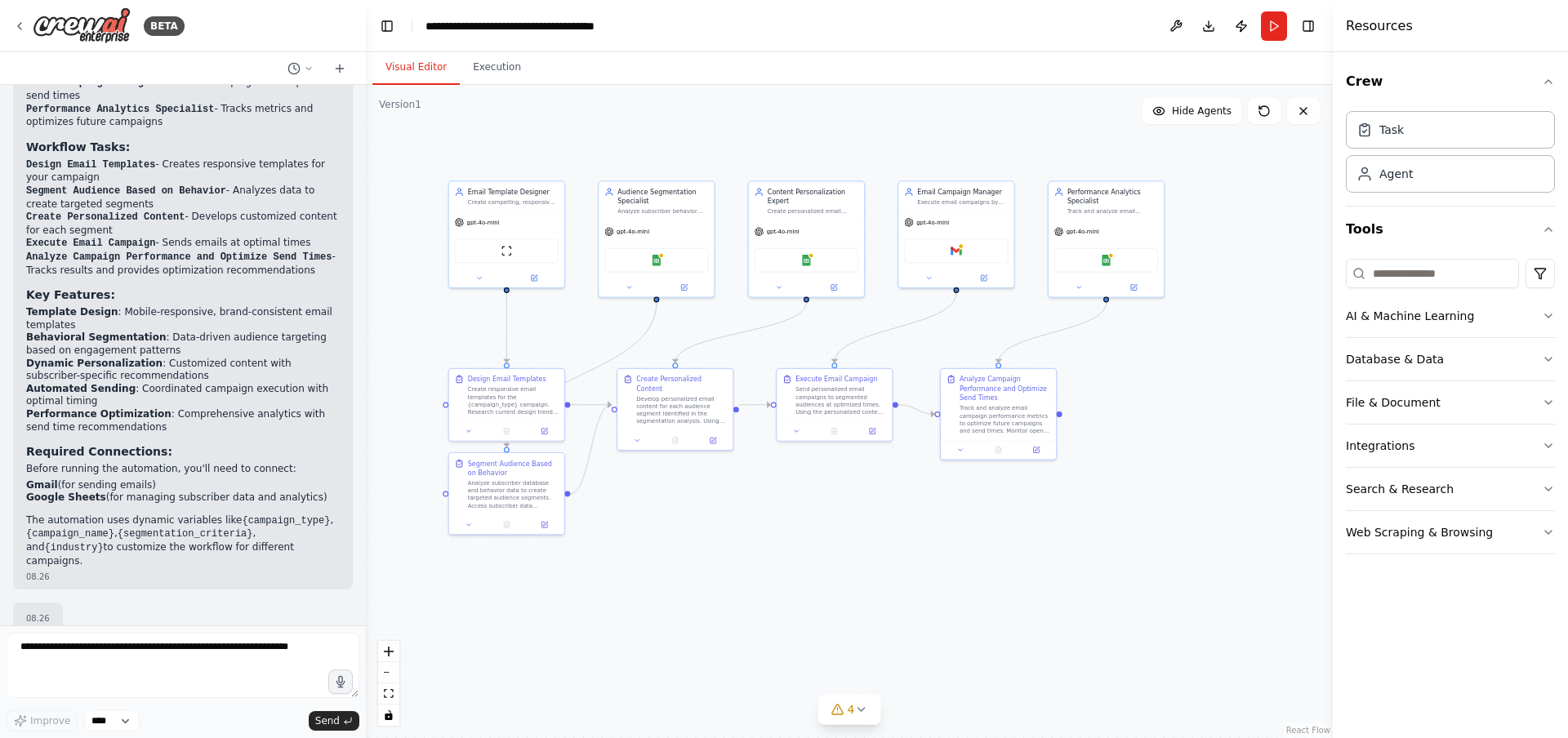
drag, startPoint x: 1162, startPoint y: 369, endPoint x: 1183, endPoint y: 371, distance: 21.1
click at [1183, 371] on div ".deletable-edge-delete-btn { width: 20px; height: 20px; border: 0px solid #ffff…" at bounding box center [849, 412] width 966 height 654
click at [685, 225] on div "gpt-4o-mini" at bounding box center [656, 230] width 115 height 20
click at [671, 269] on div "Google Sheets" at bounding box center [656, 258] width 104 height 24
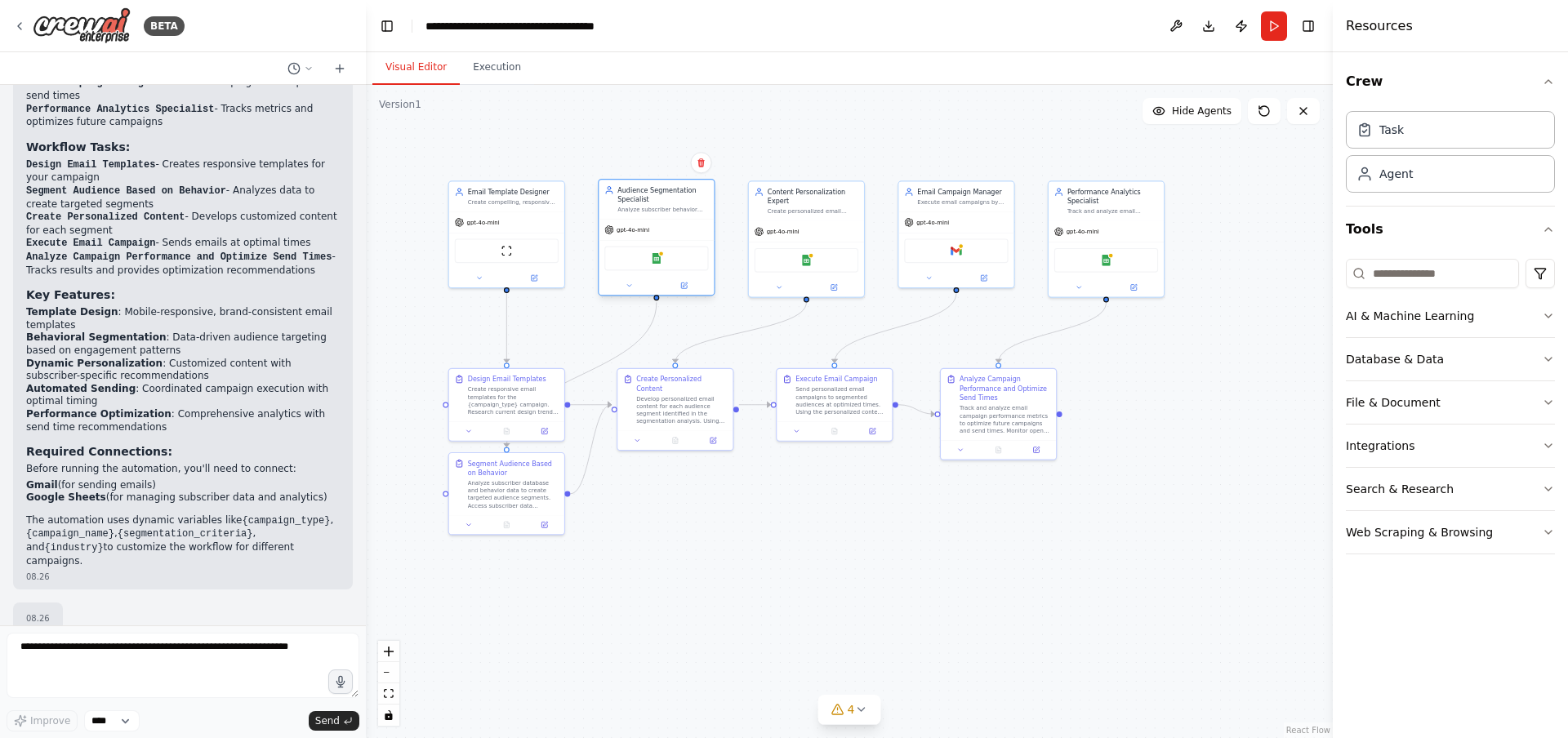
click at [659, 228] on div "gpt-4o-mini" at bounding box center [656, 230] width 115 height 20
click at [790, 135] on div ".deletable-edge-delete-btn { width: 20px; height: 20px; border: 0px solid #ffff…" at bounding box center [849, 412] width 966 height 654
click at [805, 212] on div "Create personalized email content for each subscriber segment using {personaliz…" at bounding box center [813, 209] width 91 height 7
click at [836, 131] on div ".deletable-edge-delete-btn { width: 20px; height: 20px; border: 0px solid #ffff…" at bounding box center [849, 412] width 966 height 654
click at [815, 246] on div "Google Sheets" at bounding box center [806, 258] width 104 height 24
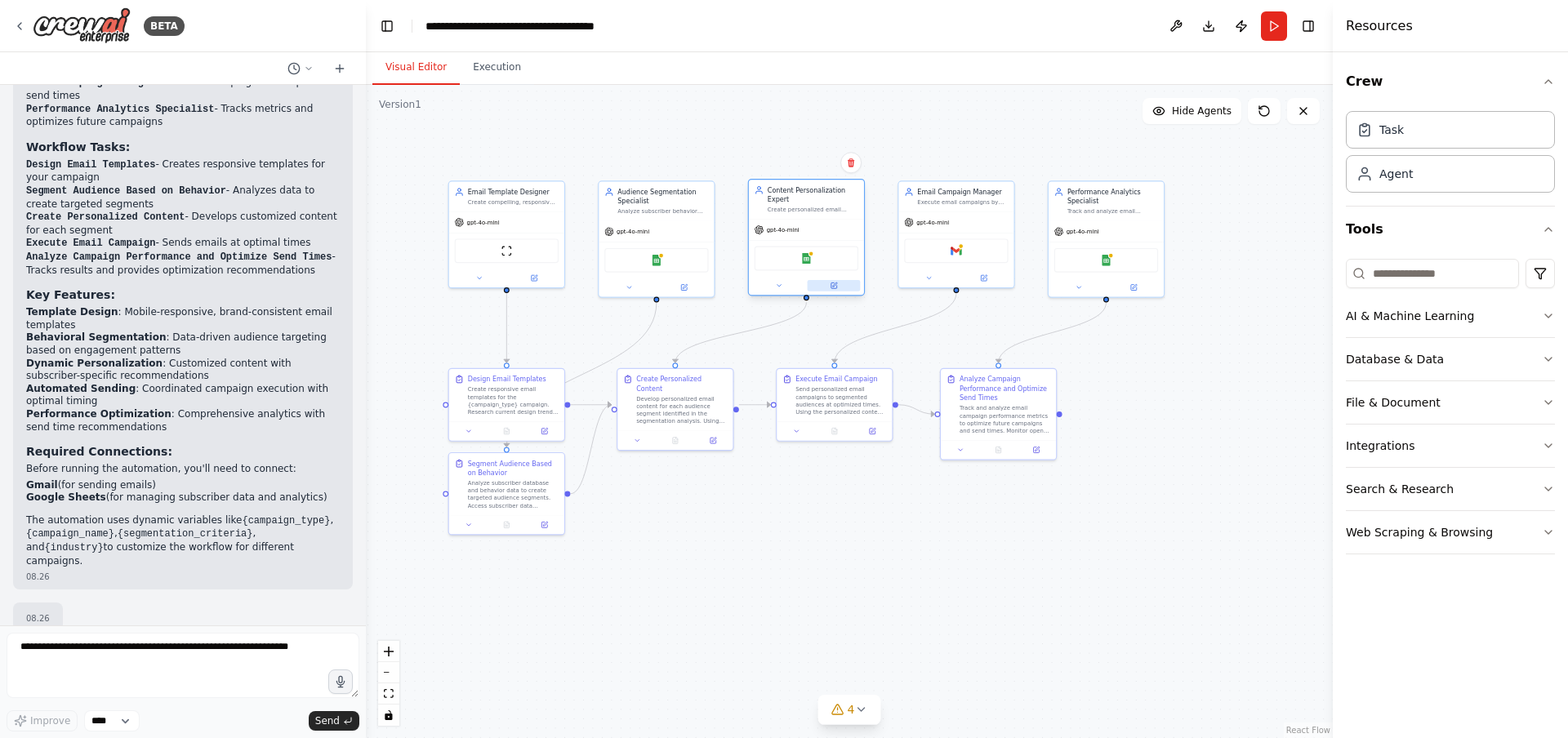
click at [831, 290] on button at bounding box center [833, 286] width 53 height 11
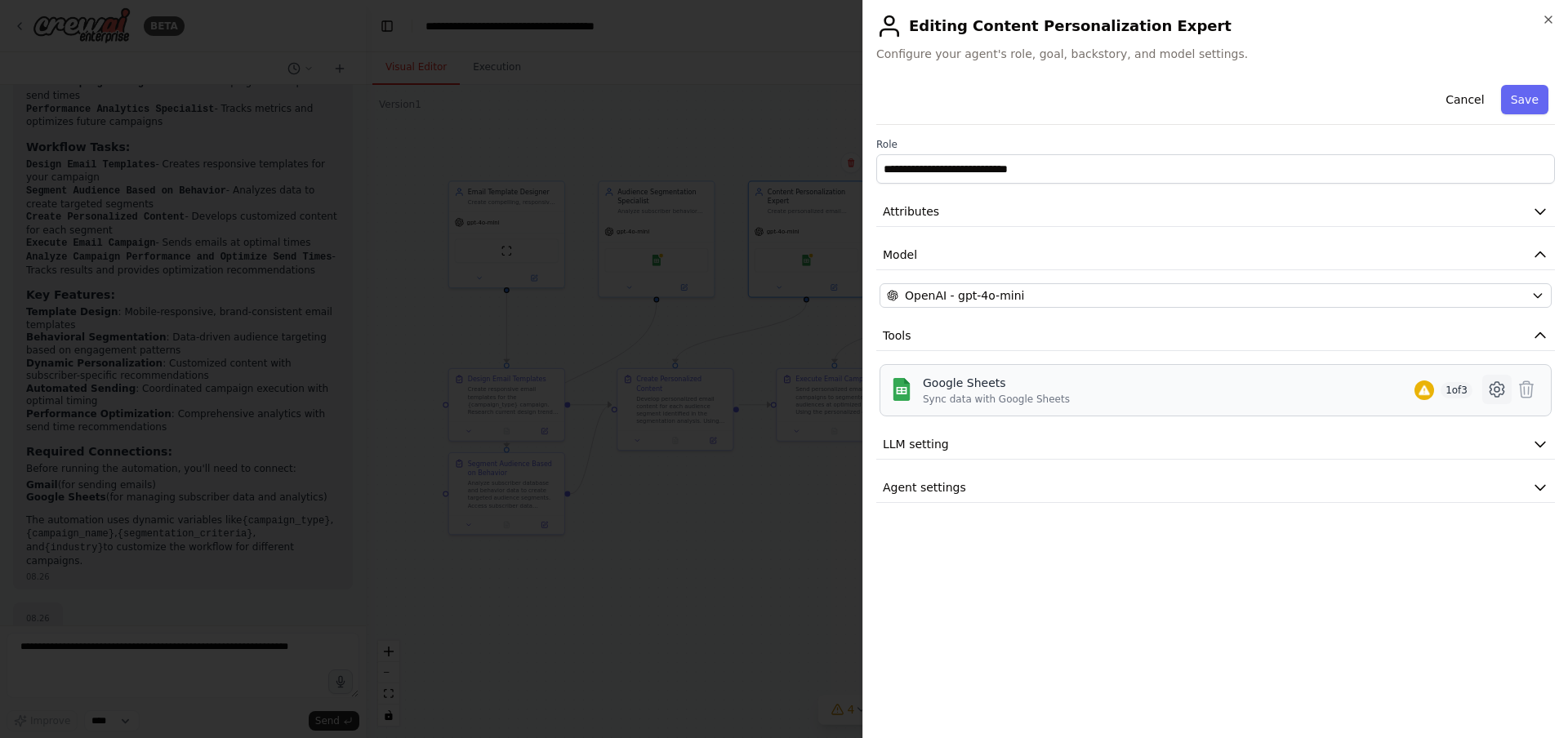
click at [1494, 390] on icon at bounding box center [1496, 389] width 19 height 19
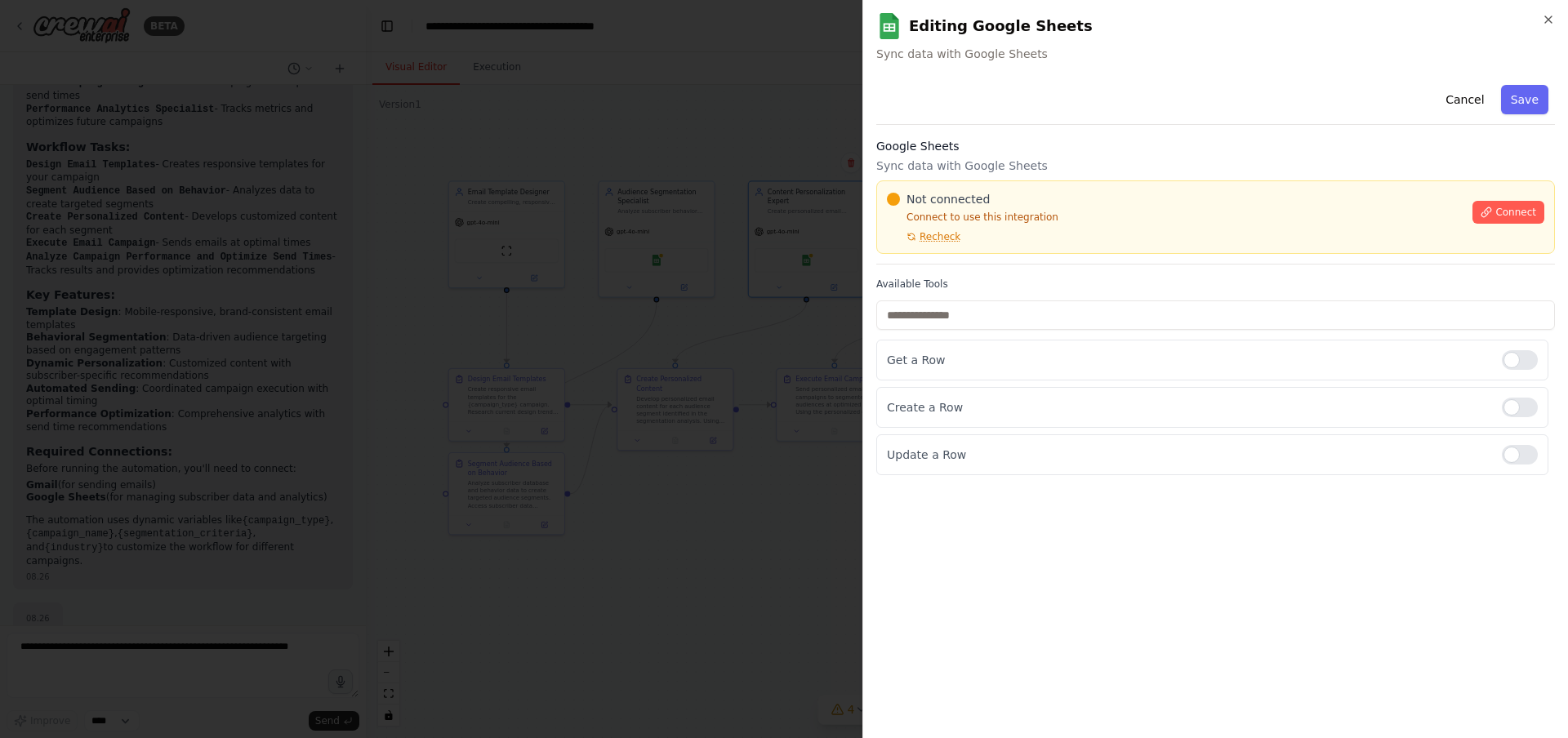
click at [746, 111] on div at bounding box center [784, 369] width 1568 height 738
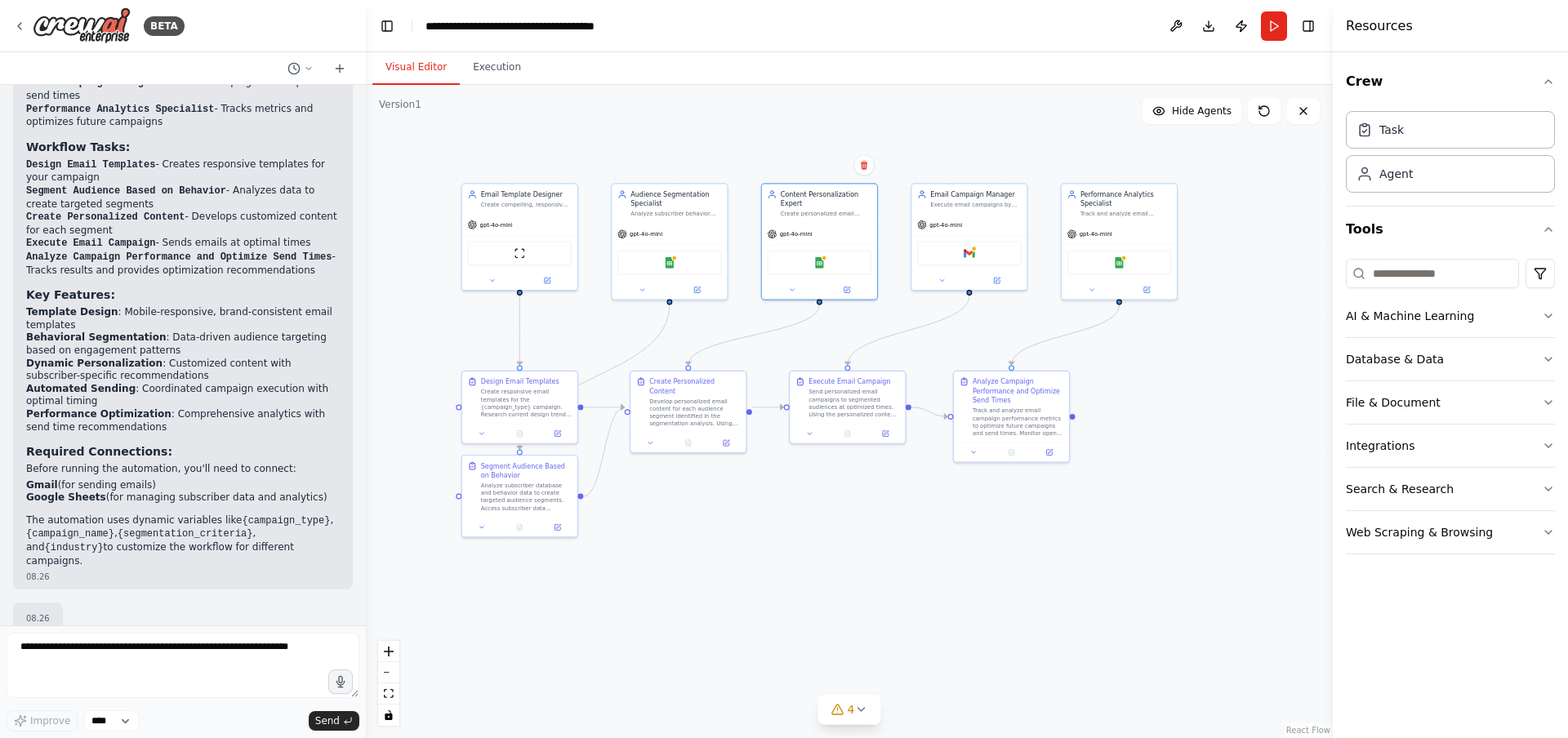
drag, startPoint x: 745, startPoint y: 116, endPoint x: 756, endPoint y: 119, distance: 11.4
click at [756, 119] on div ".deletable-edge-delete-btn { width: 20px; height: 20px; border: 0px solid #ffff…" at bounding box center [849, 412] width 966 height 654
click at [331, 74] on button at bounding box center [340, 69] width 26 height 19
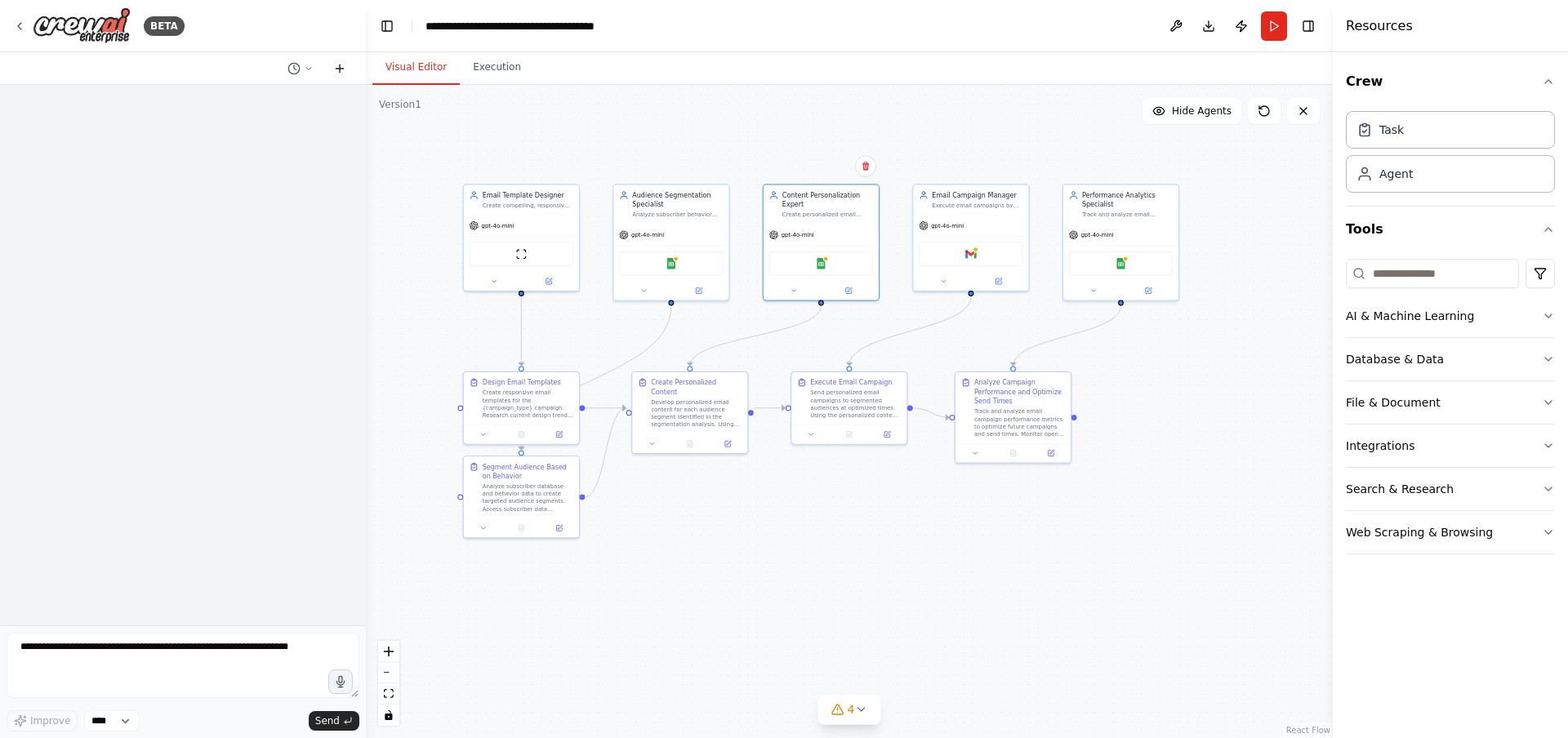
scroll to position [0, 0]
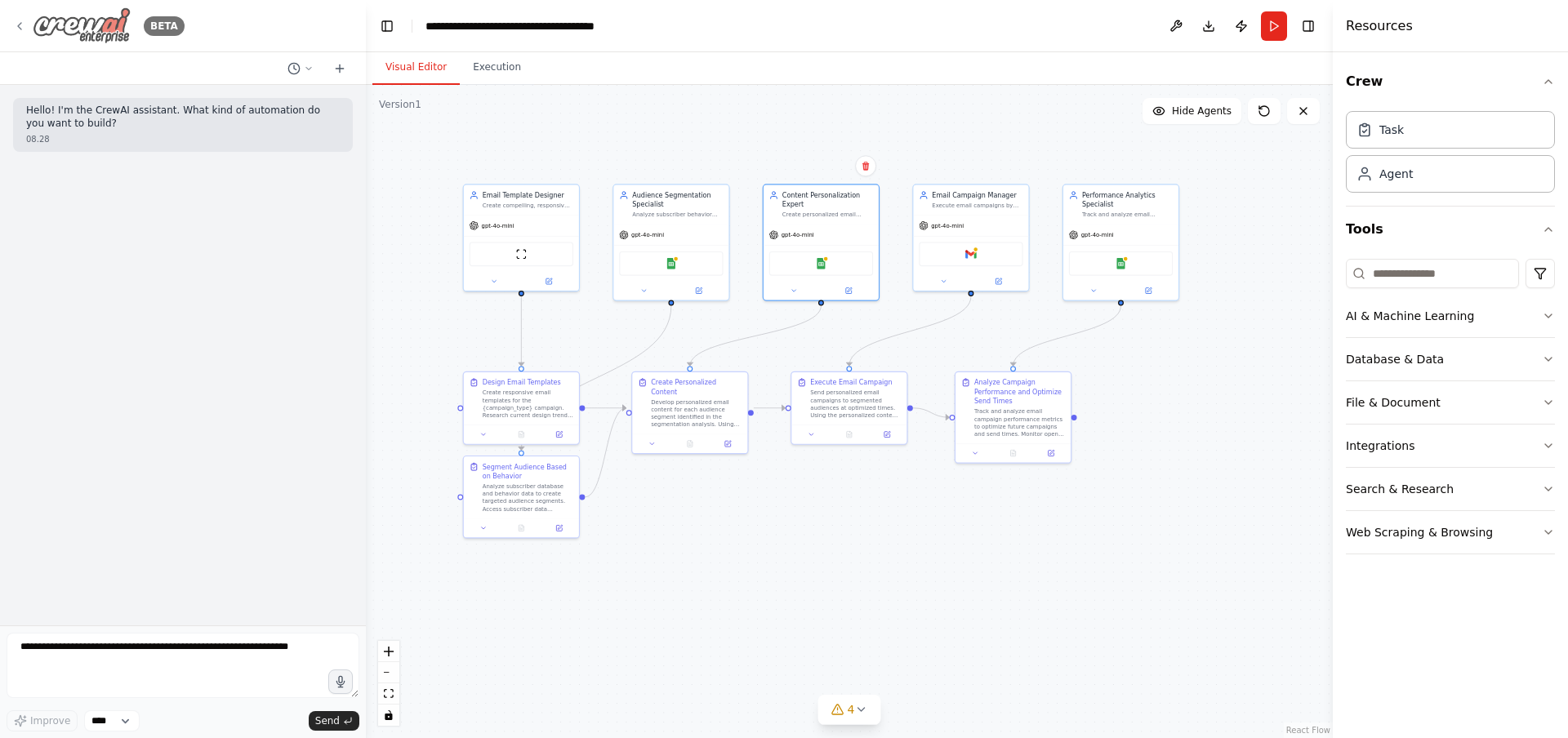
click at [58, 29] on img at bounding box center [81, 26] width 98 height 37
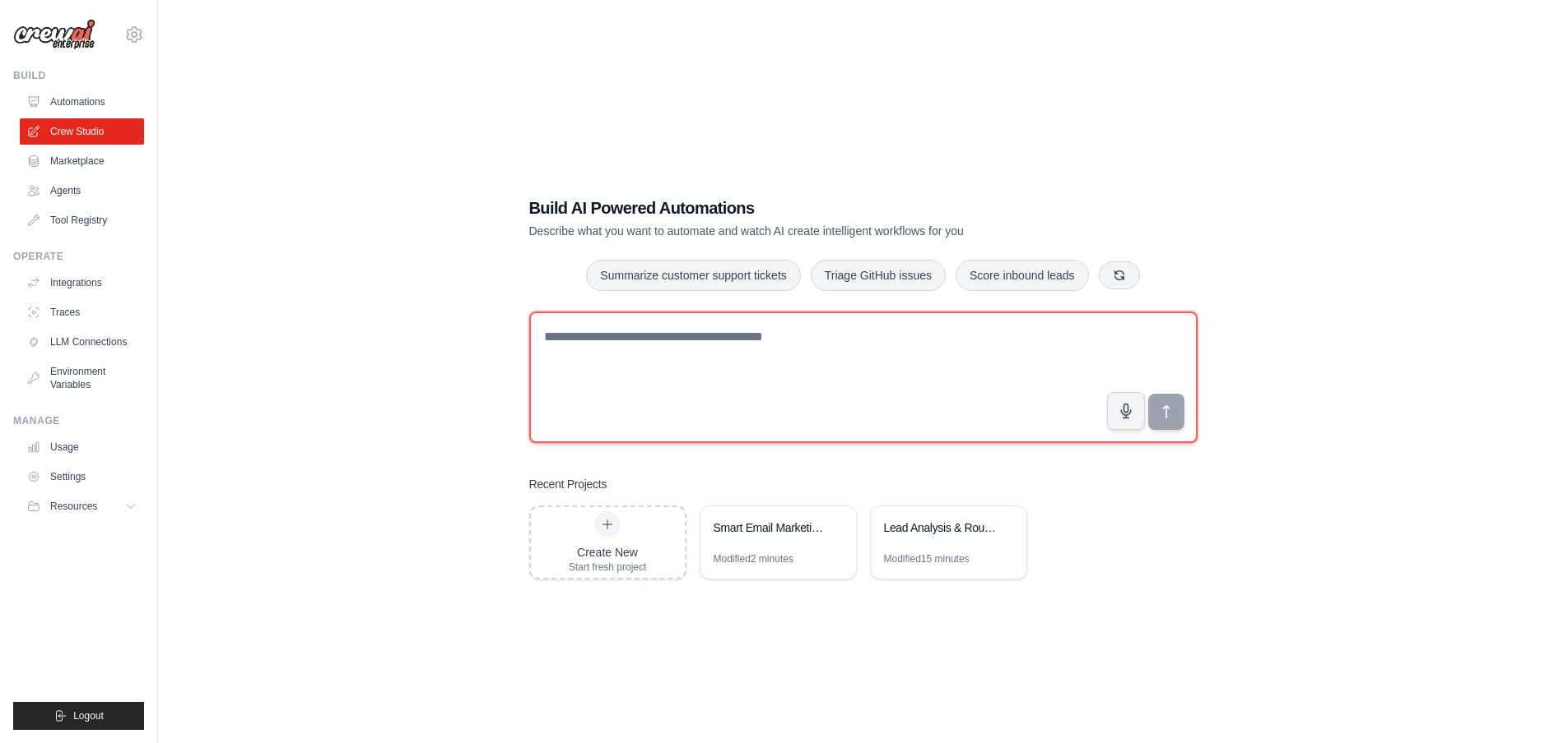
click at [604, 351] on textarea at bounding box center [863, 377] width 668 height 131
click at [769, 351] on textarea at bounding box center [863, 377] width 668 height 131
click at [743, 365] on textarea at bounding box center [863, 377] width 668 height 131
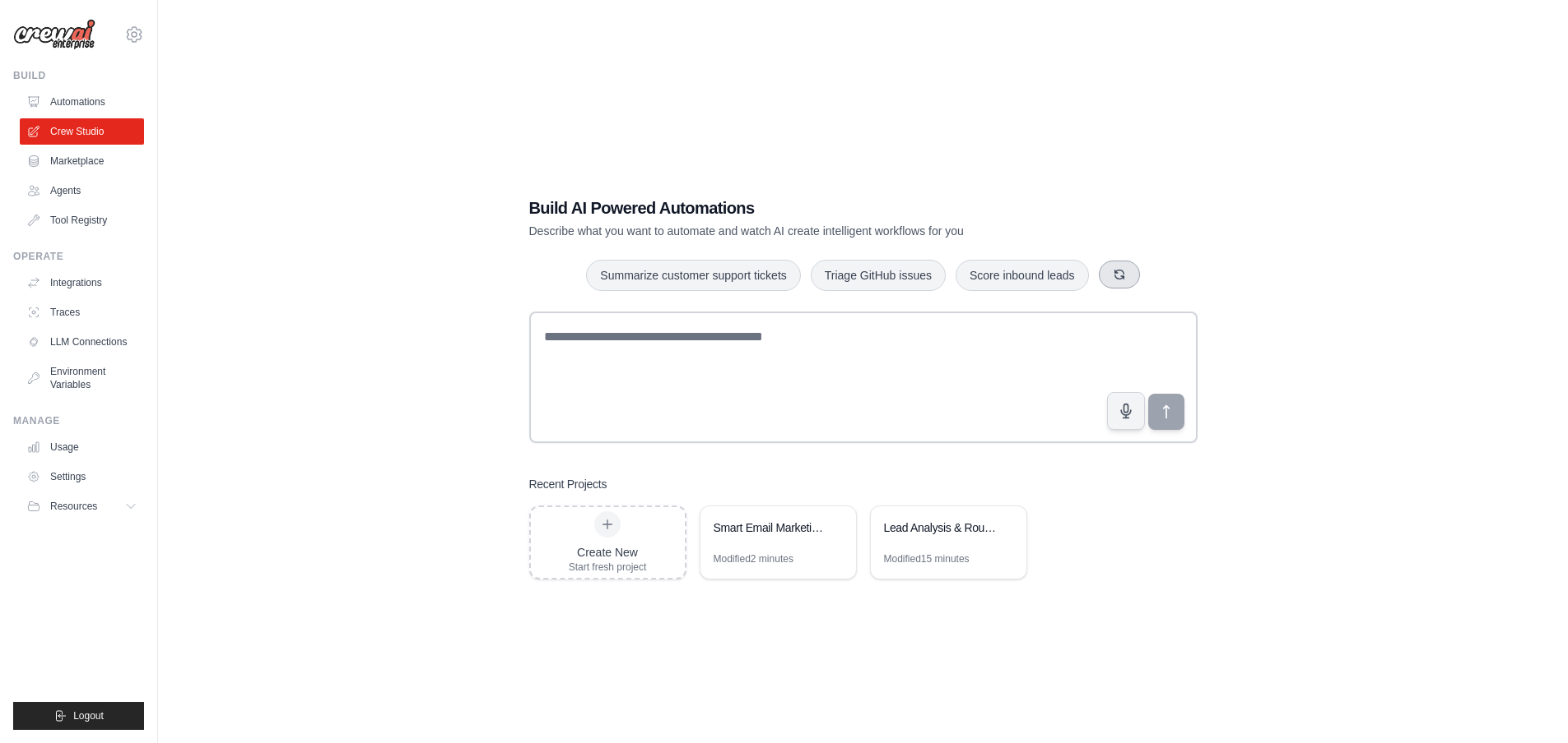
click at [1138, 279] on button "button" at bounding box center [1119, 275] width 41 height 28
click at [1145, 276] on icon "button" at bounding box center [1139, 275] width 13 height 13
click at [1141, 276] on button "button" at bounding box center [1120, 275] width 41 height 28
click at [1146, 276] on icon "button" at bounding box center [1140, 275] width 13 height 13
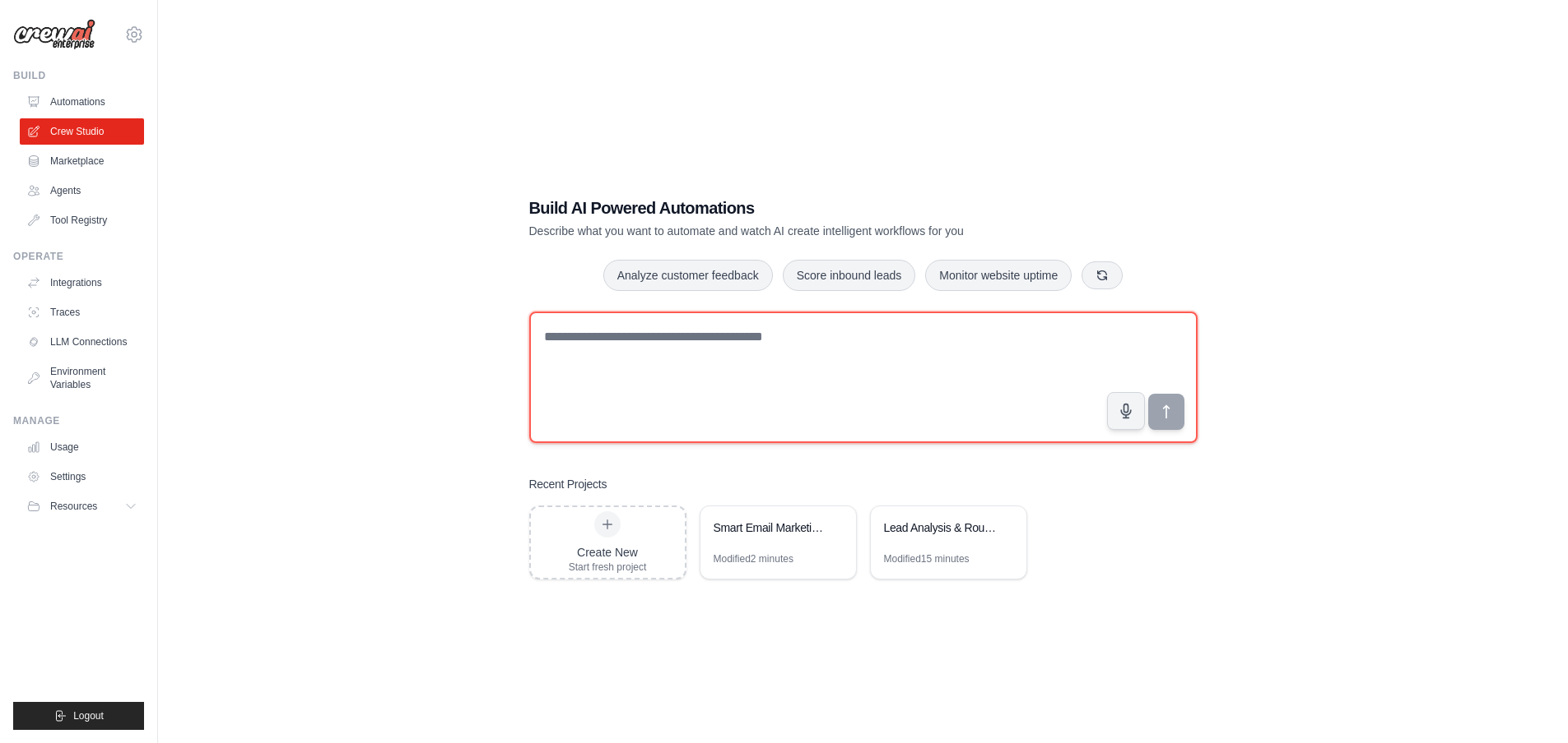
click at [918, 414] on textarea at bounding box center [863, 377] width 668 height 131
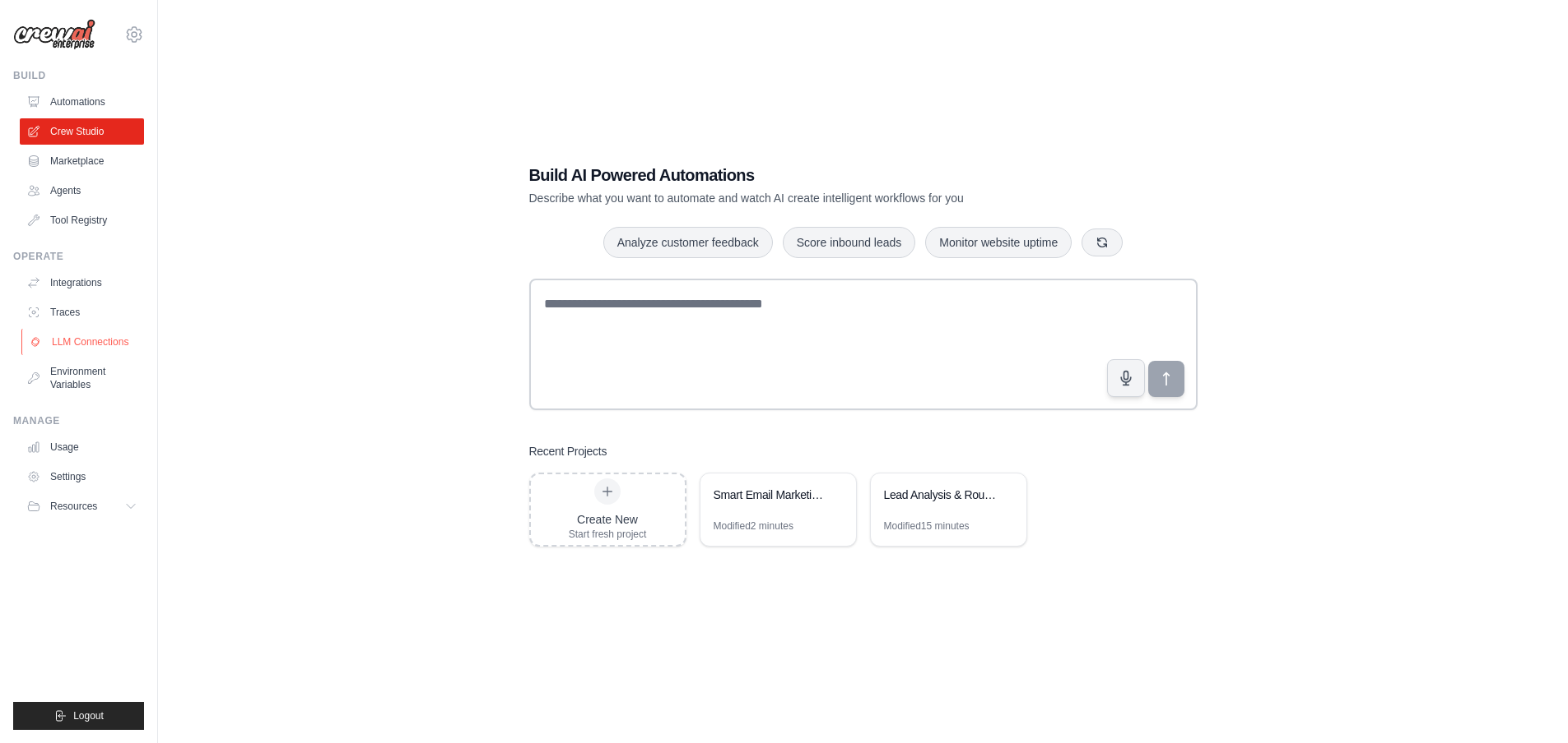
click at [65, 341] on link "LLM Connections" at bounding box center [83, 342] width 124 height 26
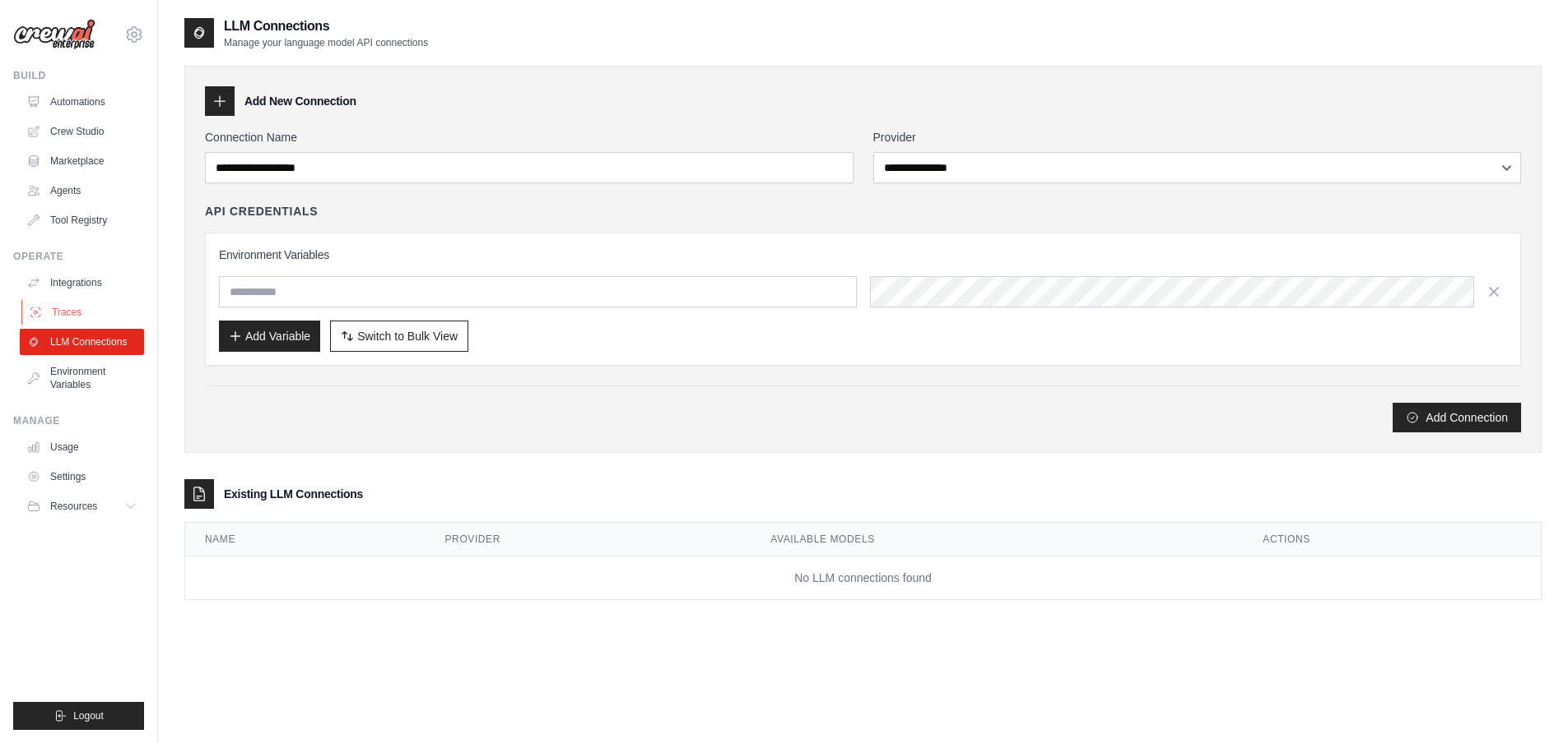
click at [78, 318] on link "Traces" at bounding box center [83, 312] width 124 height 26
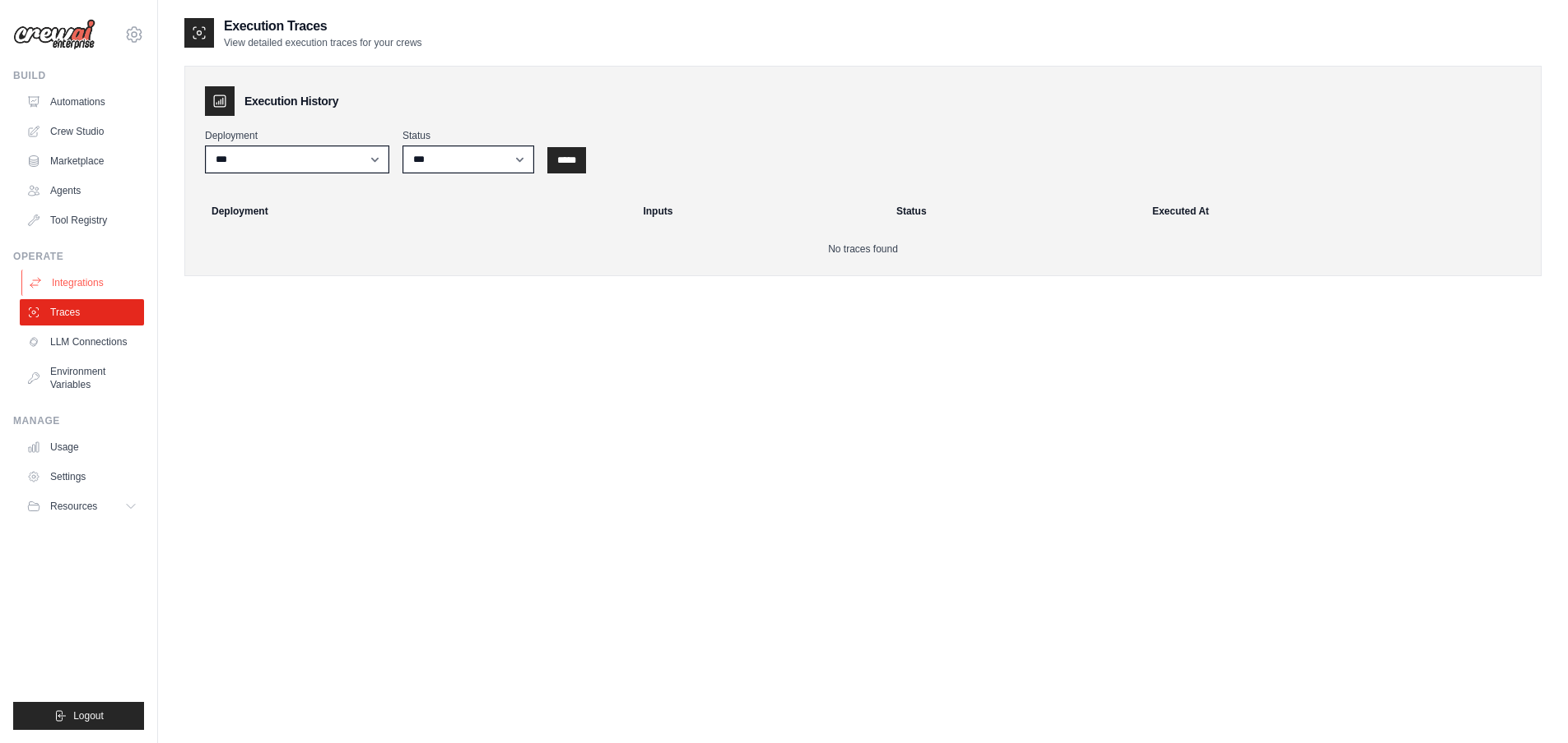
click at [76, 287] on link "Integrations" at bounding box center [83, 282] width 124 height 26
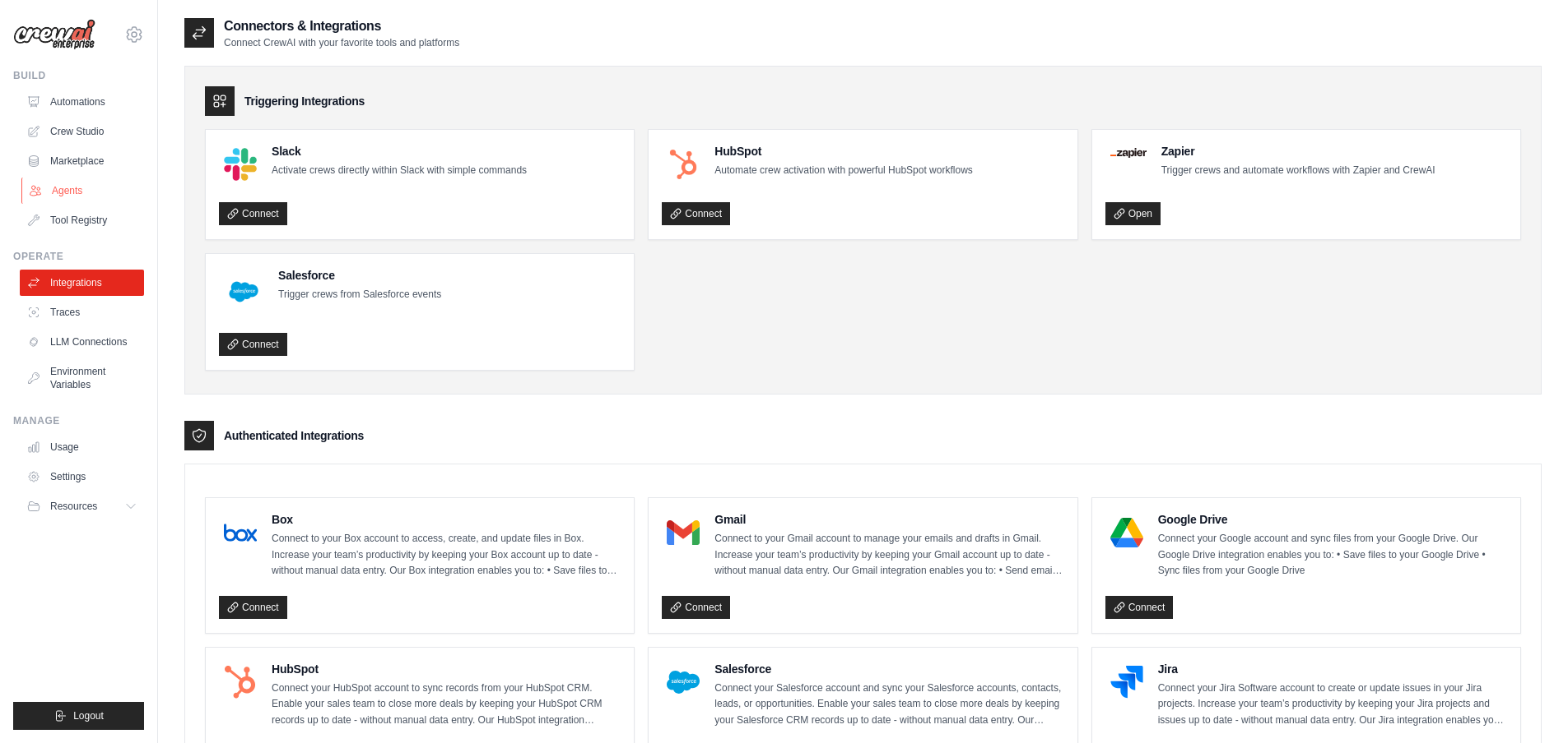
click at [92, 200] on link "Agents" at bounding box center [83, 191] width 124 height 26
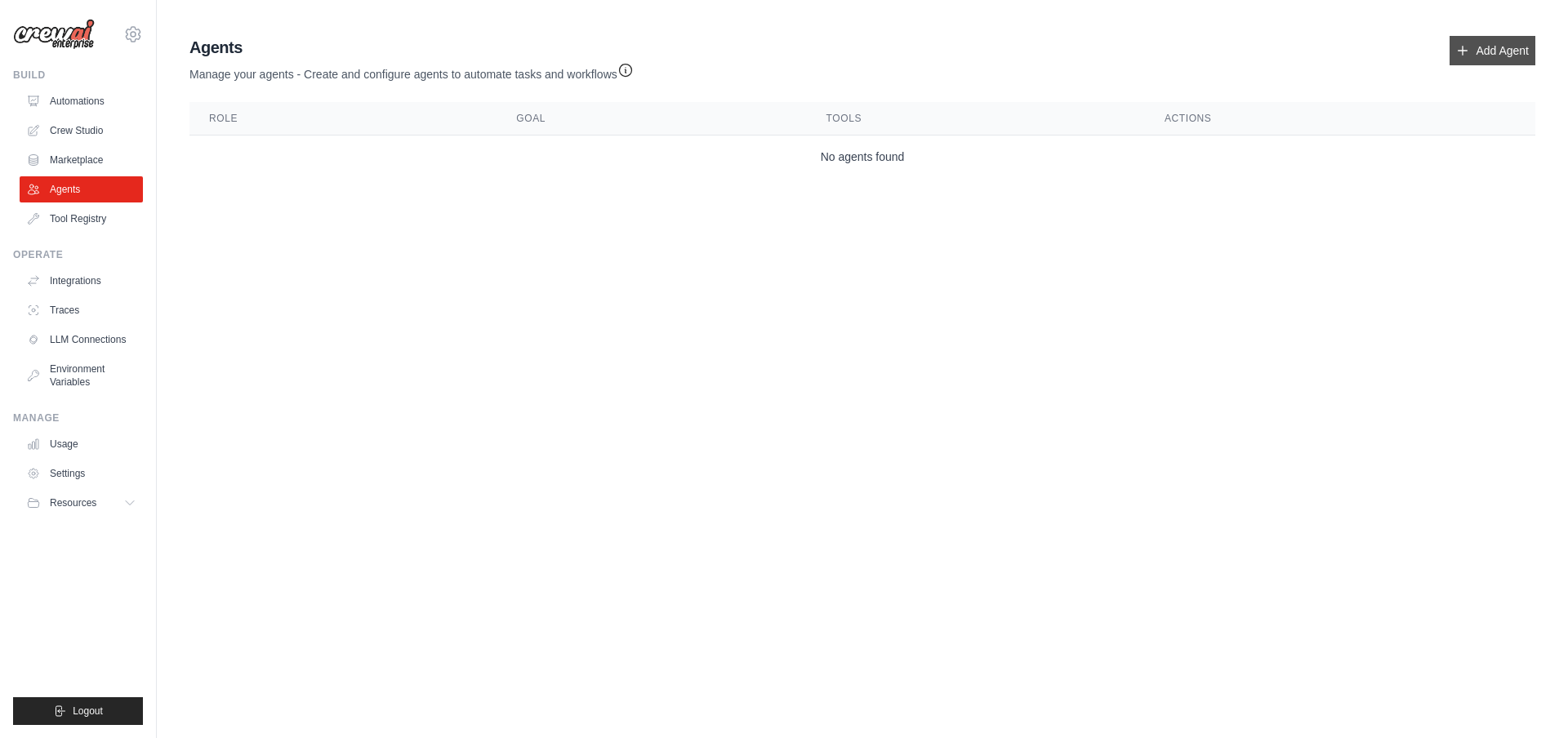
click at [1486, 49] on link "Add Agent" at bounding box center [1492, 51] width 86 height 30
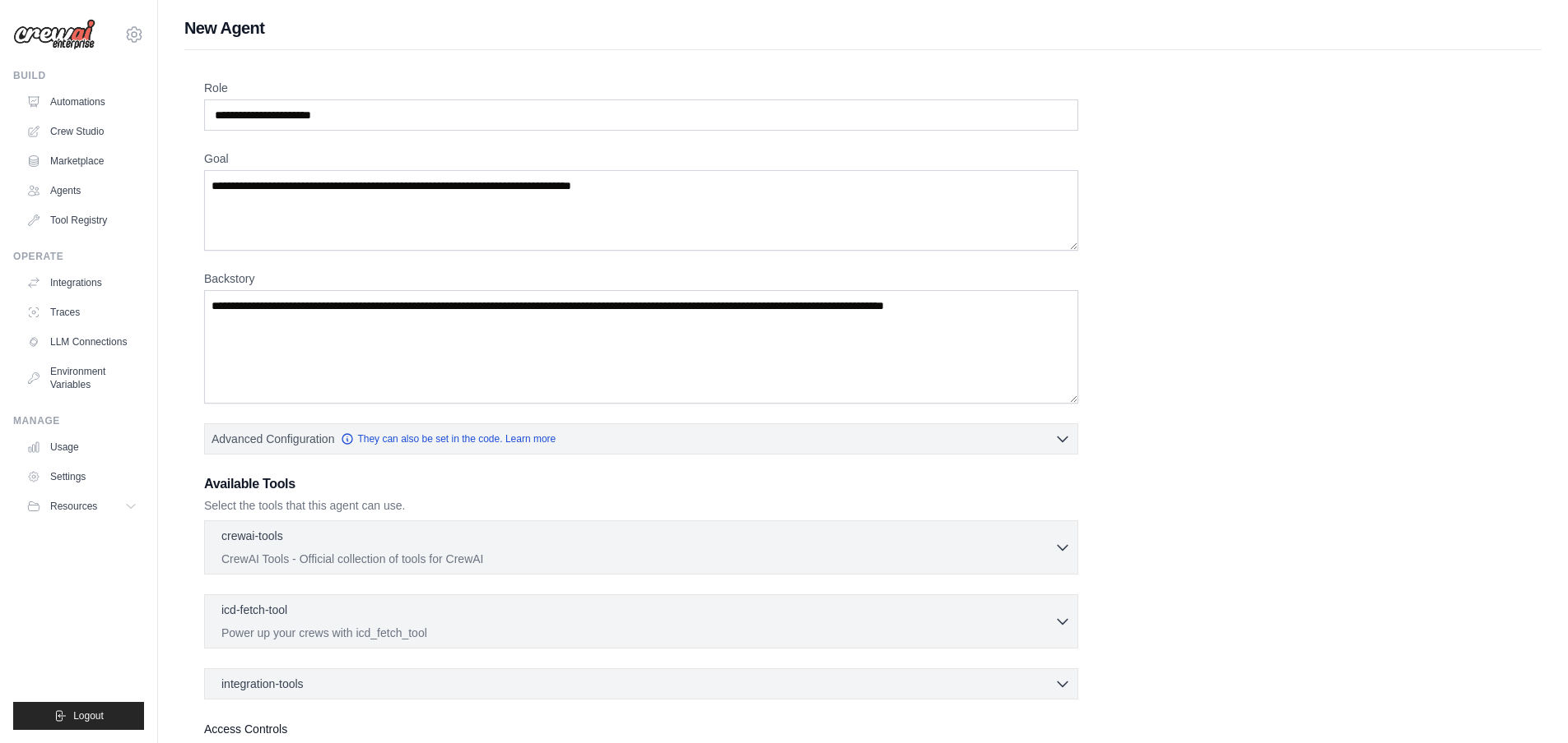
scroll to position [139, 0]
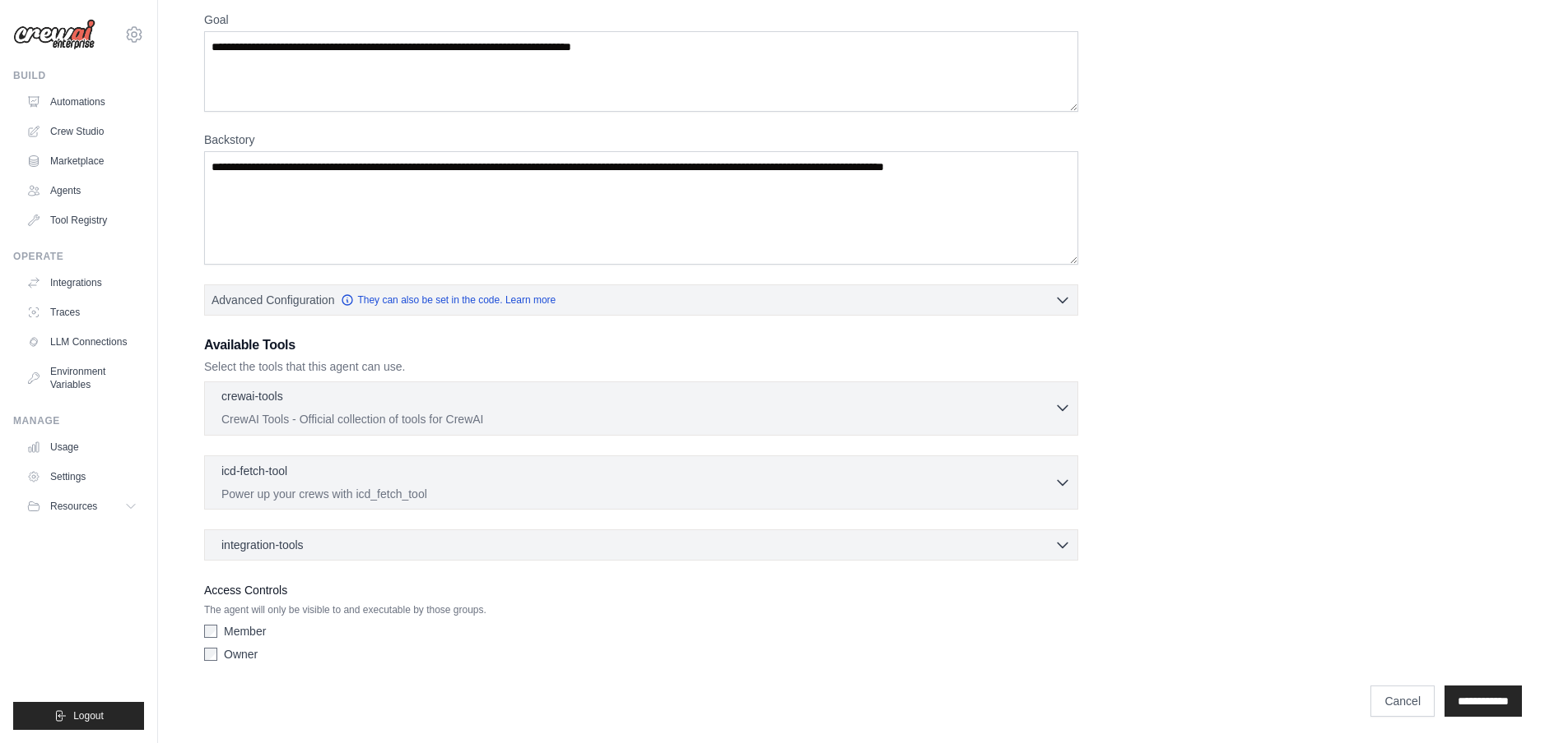
click at [451, 415] on p "CrewAI Tools - Official collection of tools for CrewAI" at bounding box center [637, 420] width 833 height 17
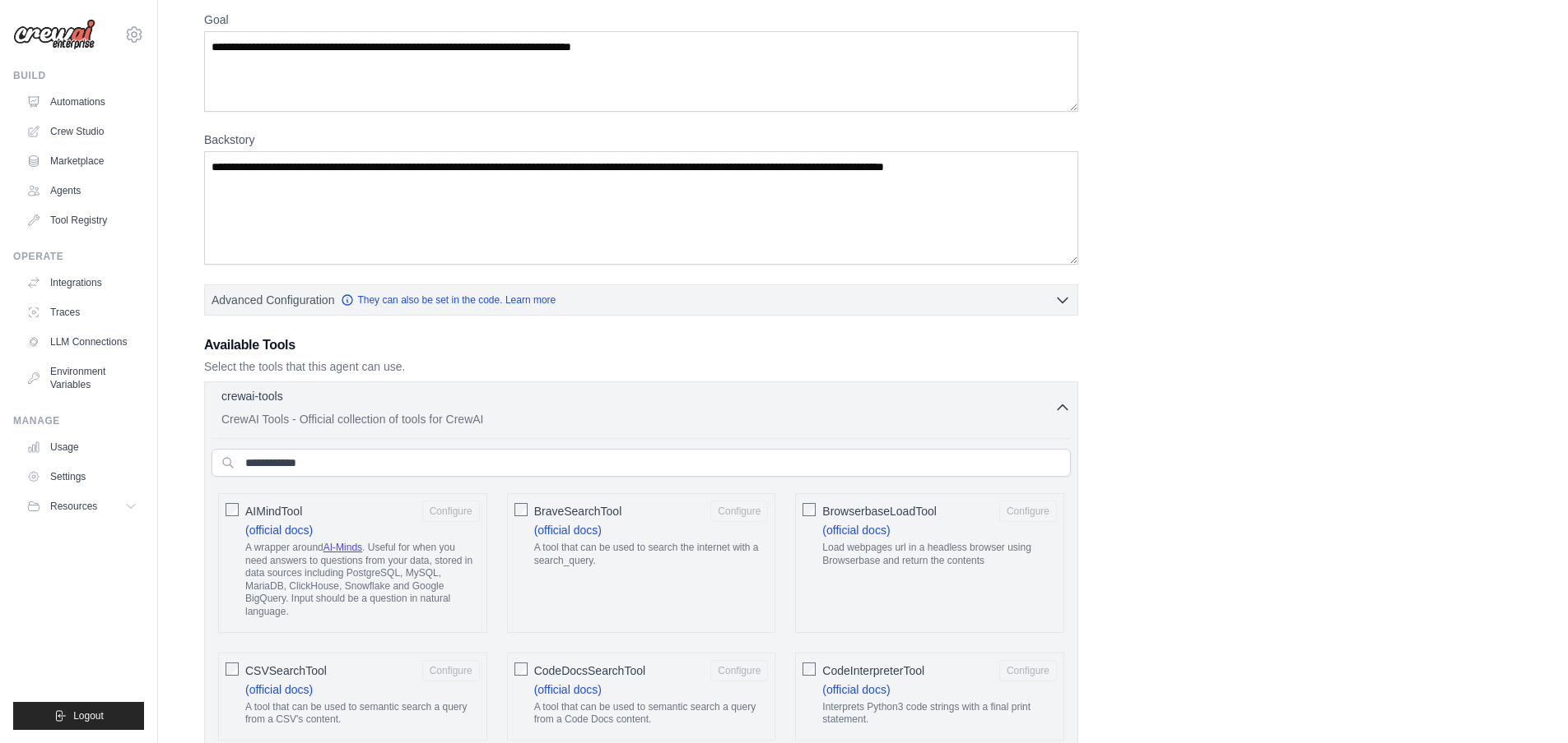
click at [452, 408] on div "crewai-tools 0 selected CrewAI Tools - Official collection of tools for CrewAI" at bounding box center [637, 407] width 833 height 39
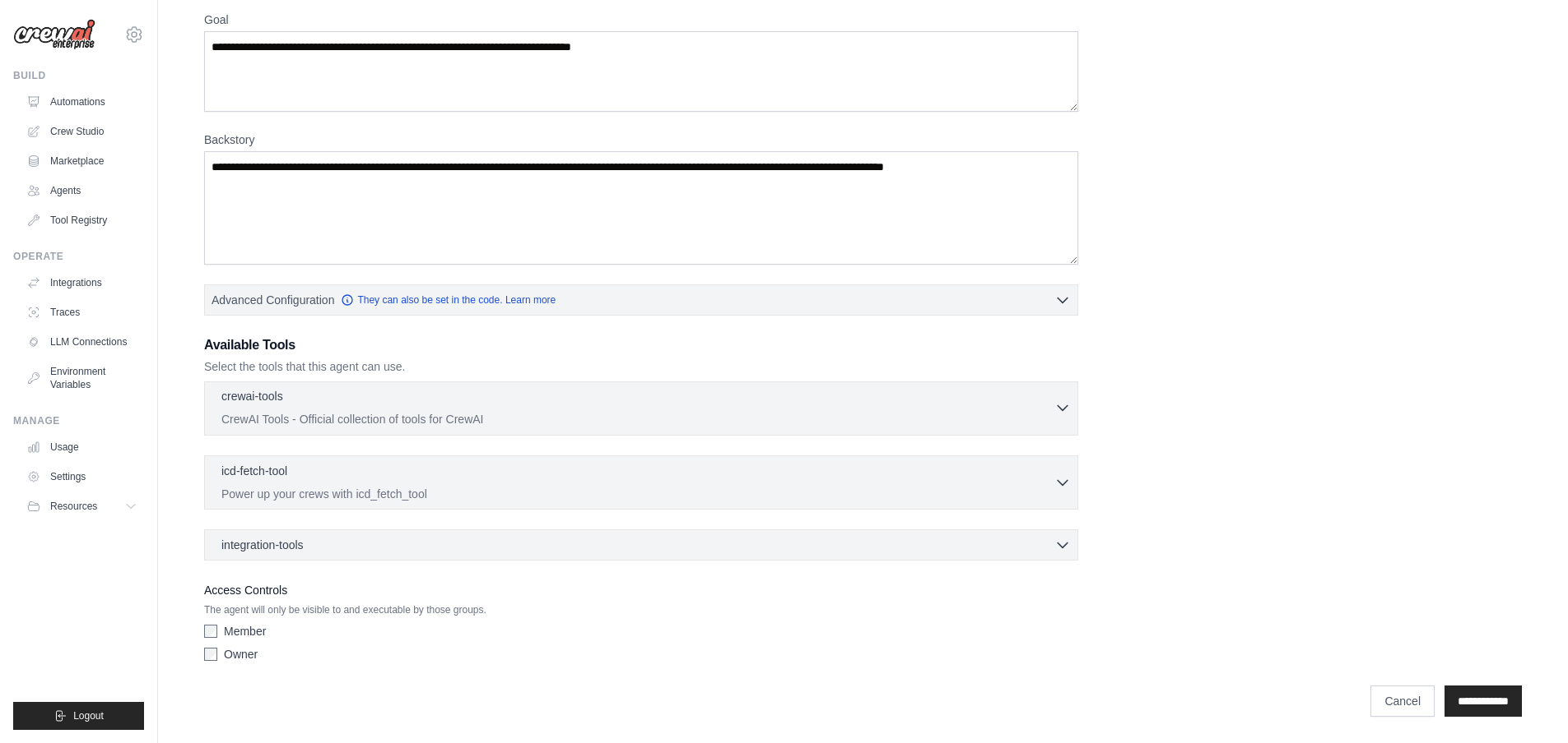
click at [452, 408] on div "crewai-tools 0 selected CrewAI Tools - Official collection of tools for CrewAI" at bounding box center [637, 407] width 833 height 39
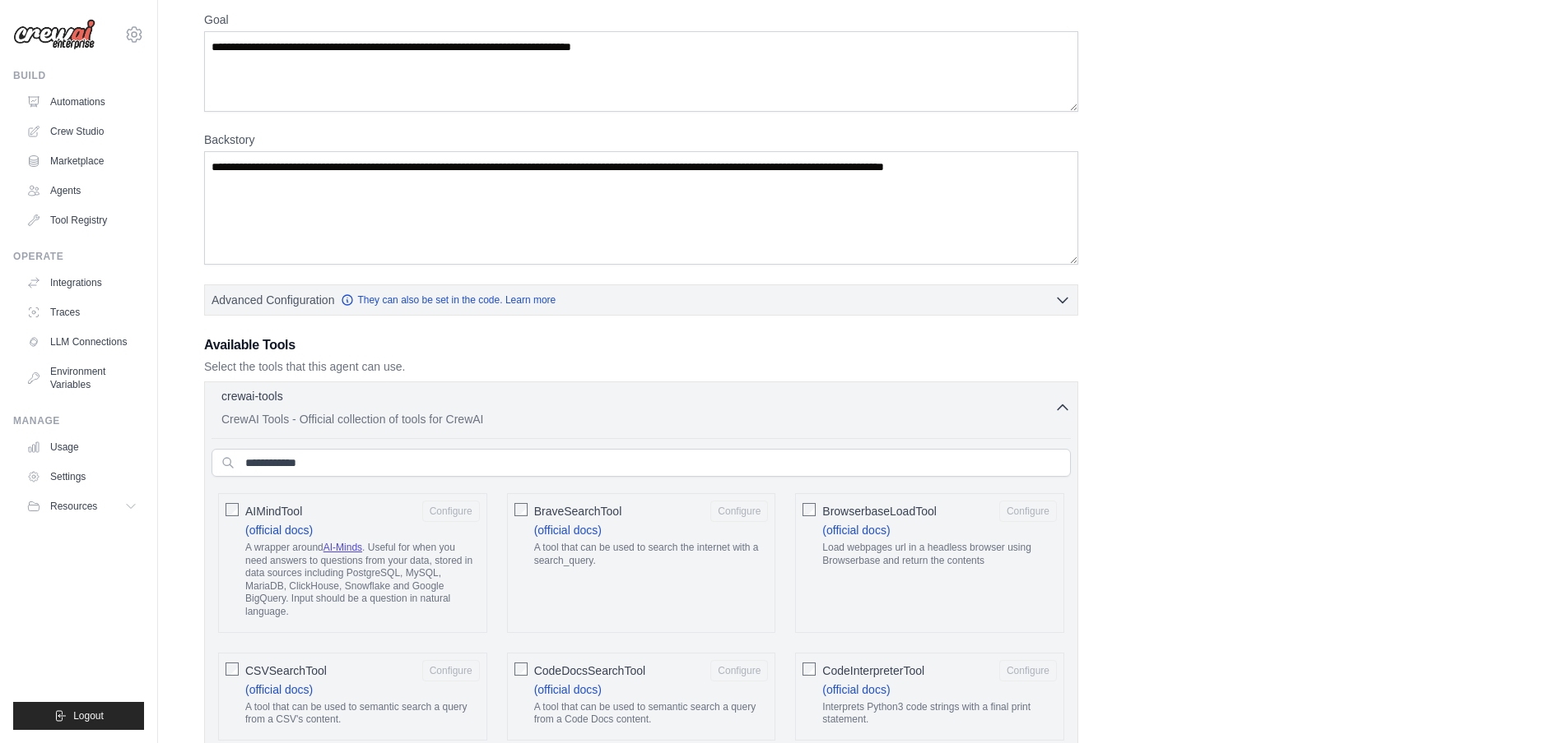
click at [453, 408] on div "crewai-tools 0 selected CrewAI Tools - Official collection of tools for CrewAI" at bounding box center [637, 407] width 833 height 39
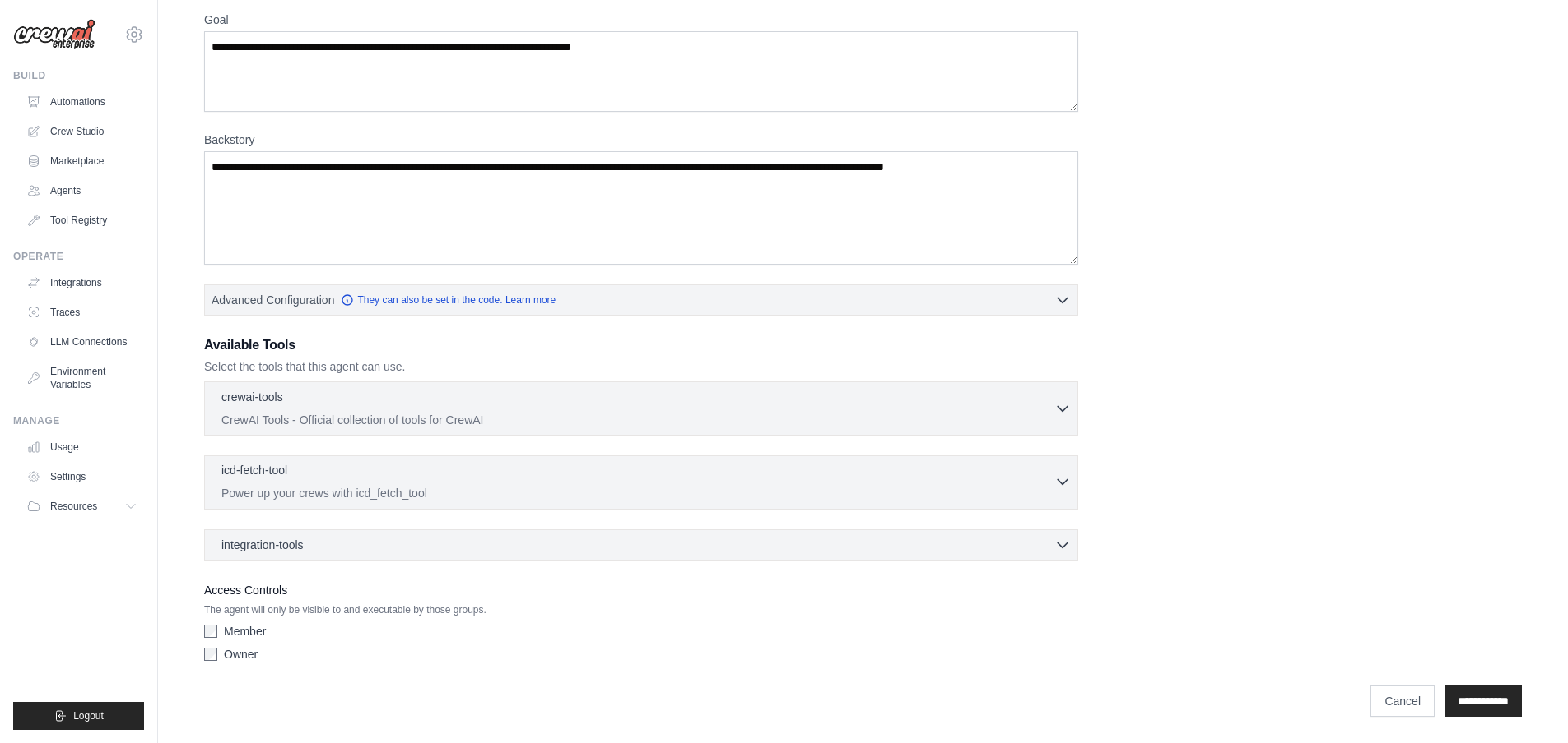
click at [432, 485] on div "icd-fetch-tool 0 selected Power up your crews with icd_fetch_tool" at bounding box center [637, 482] width 833 height 39
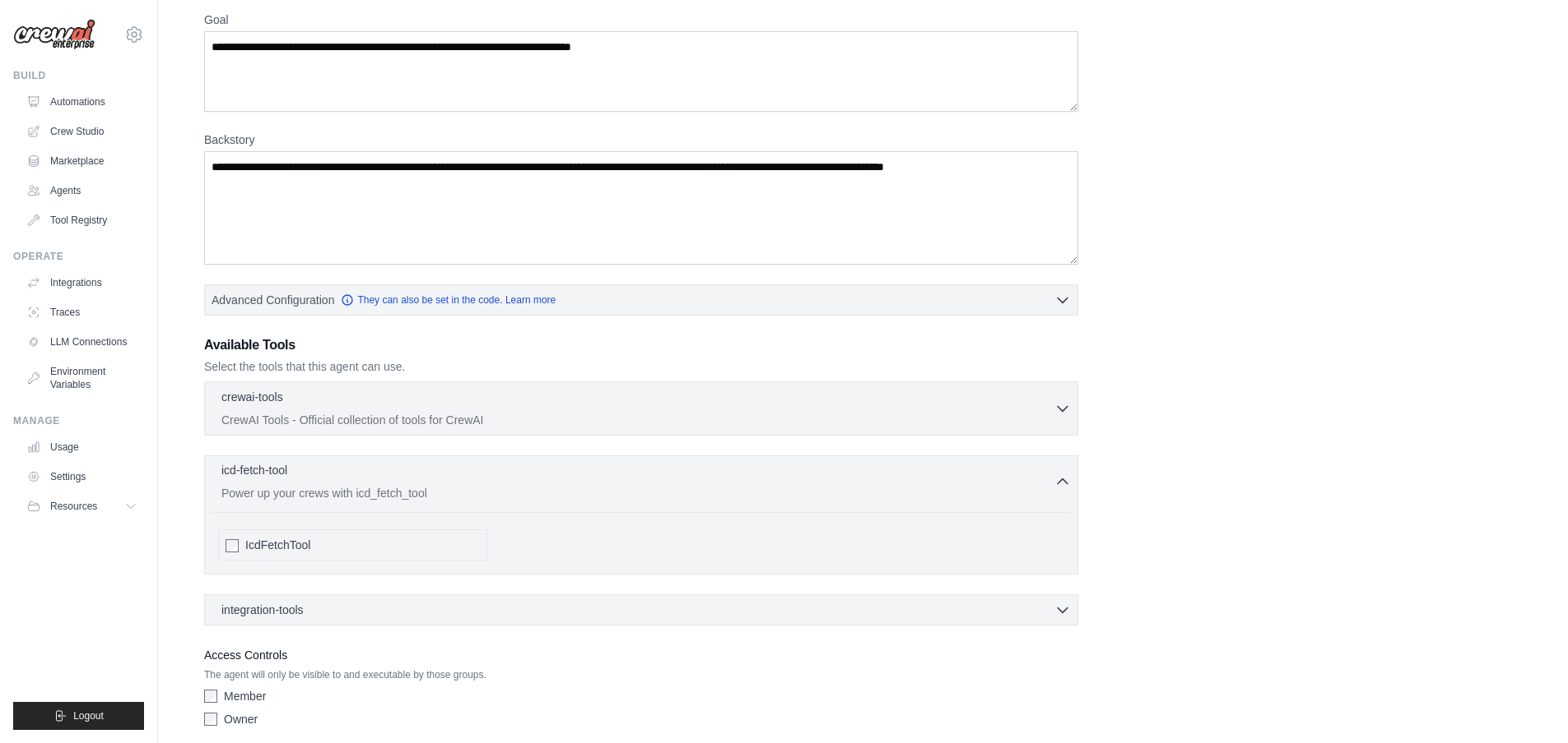
click at [432, 485] on div "icd-fetch-tool 0 selected Power up your crews with icd_fetch_tool" at bounding box center [637, 482] width 833 height 39
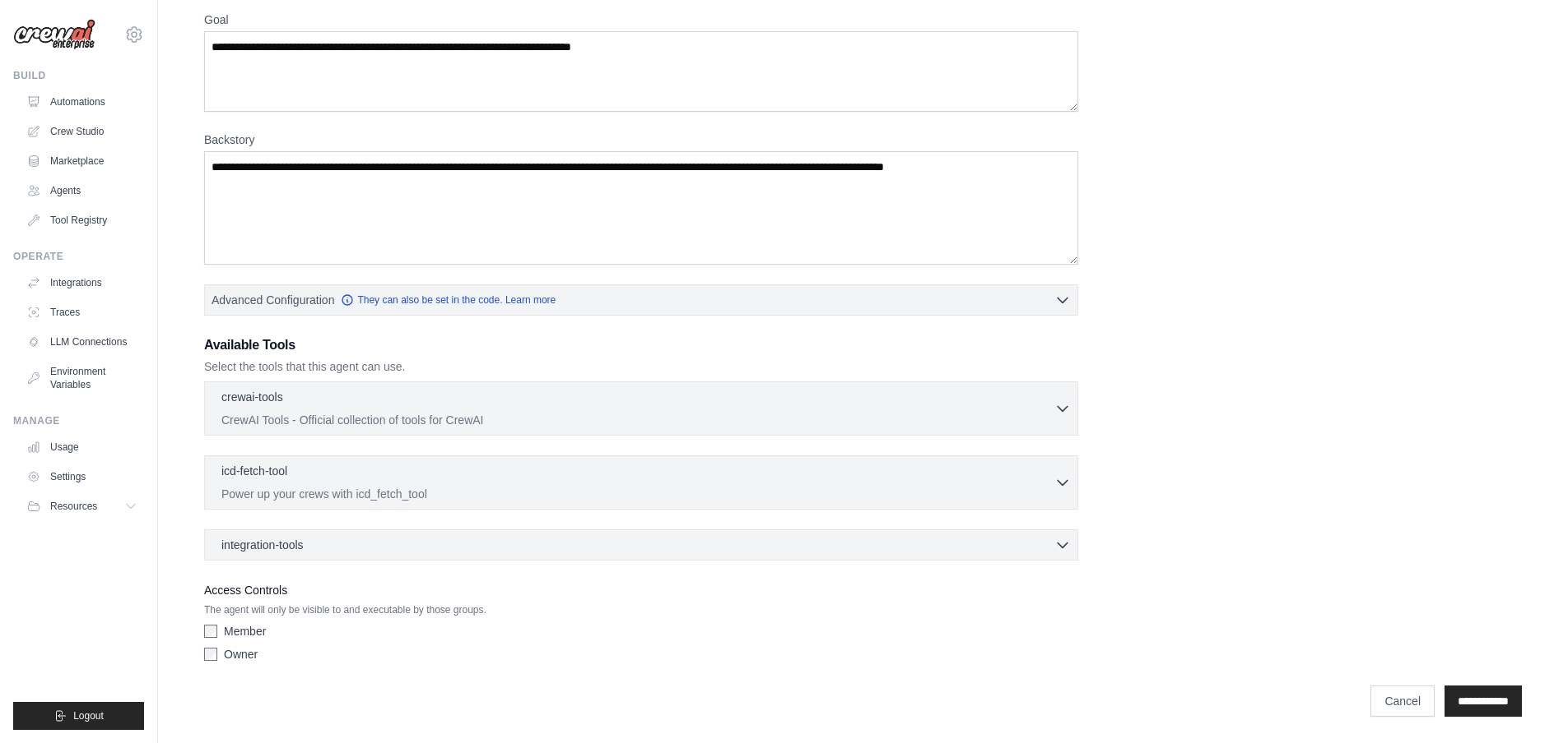
click at [418, 530] on div "integration-tools 0 selected Box Save files to Box Gmail" at bounding box center [641, 545] width 874 height 32
click at [417, 545] on div "integration-tools 0 selected" at bounding box center [645, 544] width 849 height 17
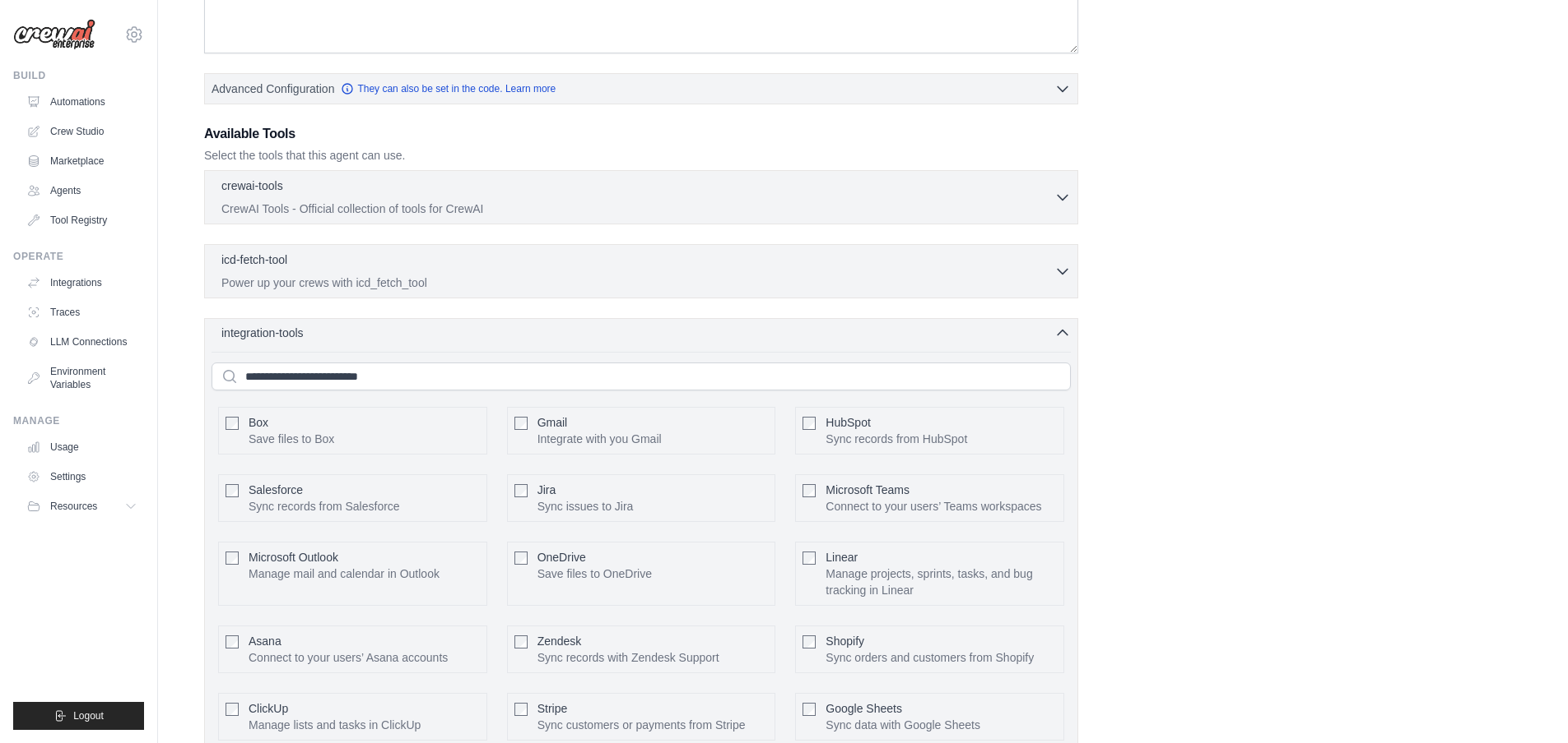
scroll to position [339, 0]
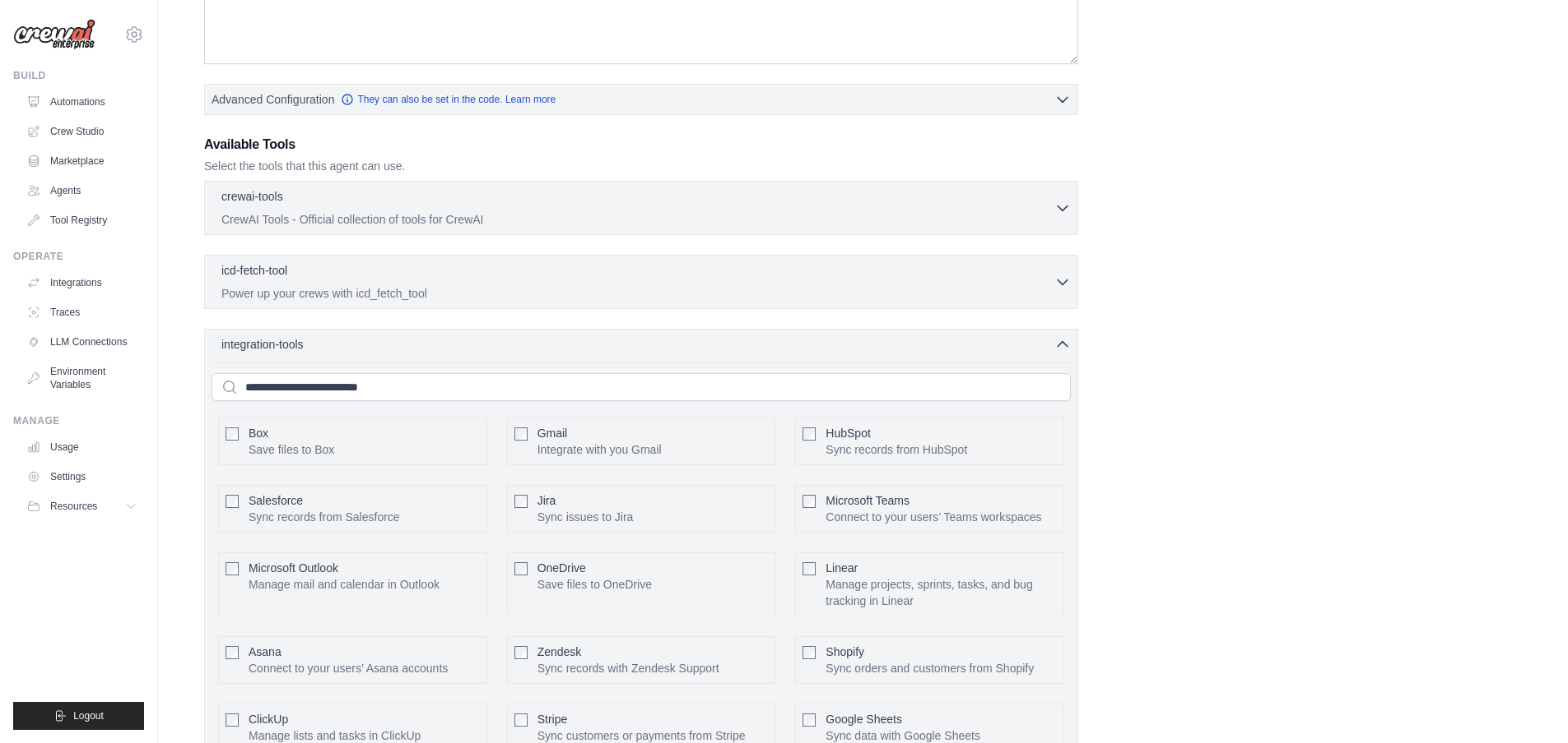
click at [469, 364] on div "Box Save files to Box Gmail HubSpot Salesforce" at bounding box center [641, 594] width 859 height 463
click at [461, 348] on div "integration-tools 0 selected" at bounding box center [645, 344] width 849 height 17
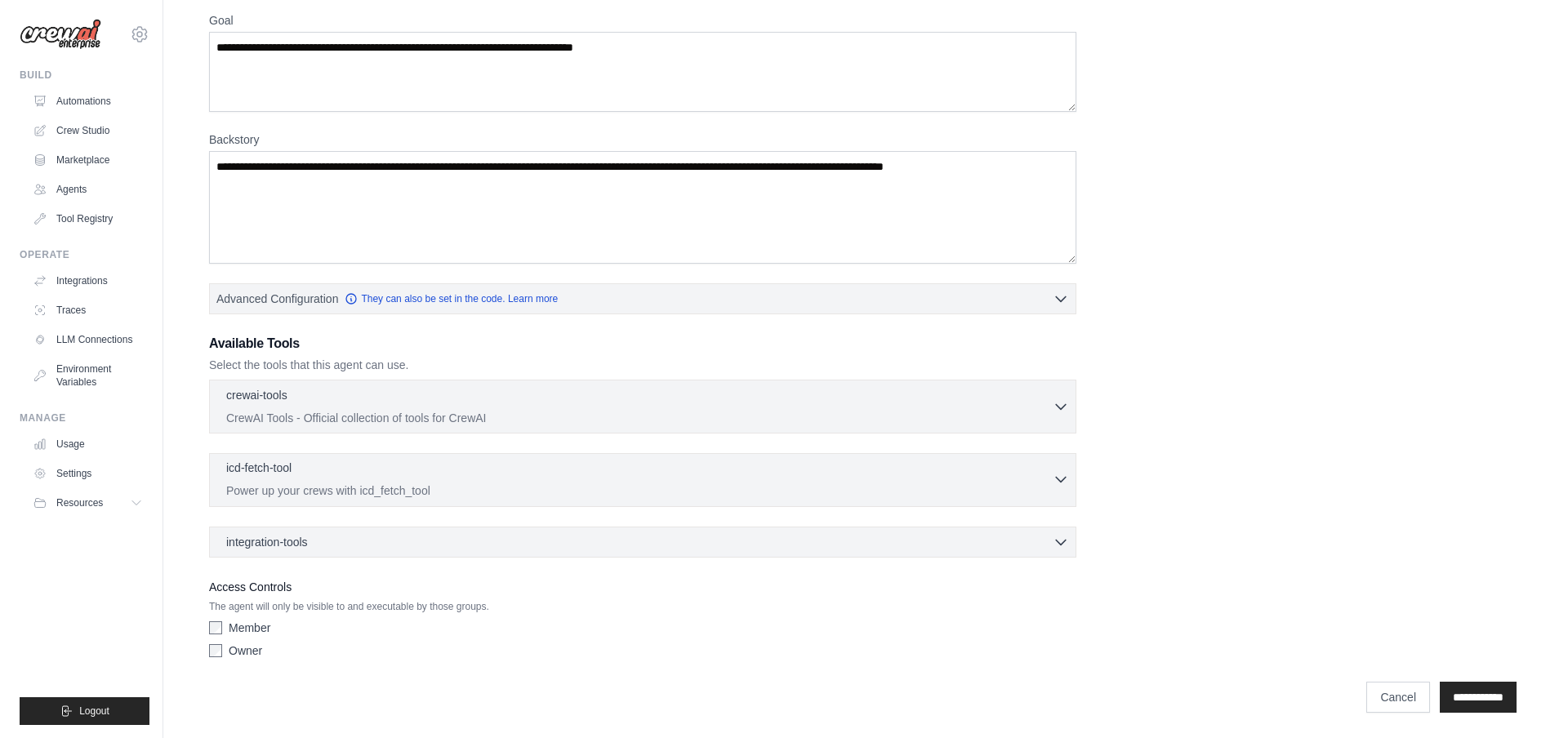
scroll to position [0, 0]
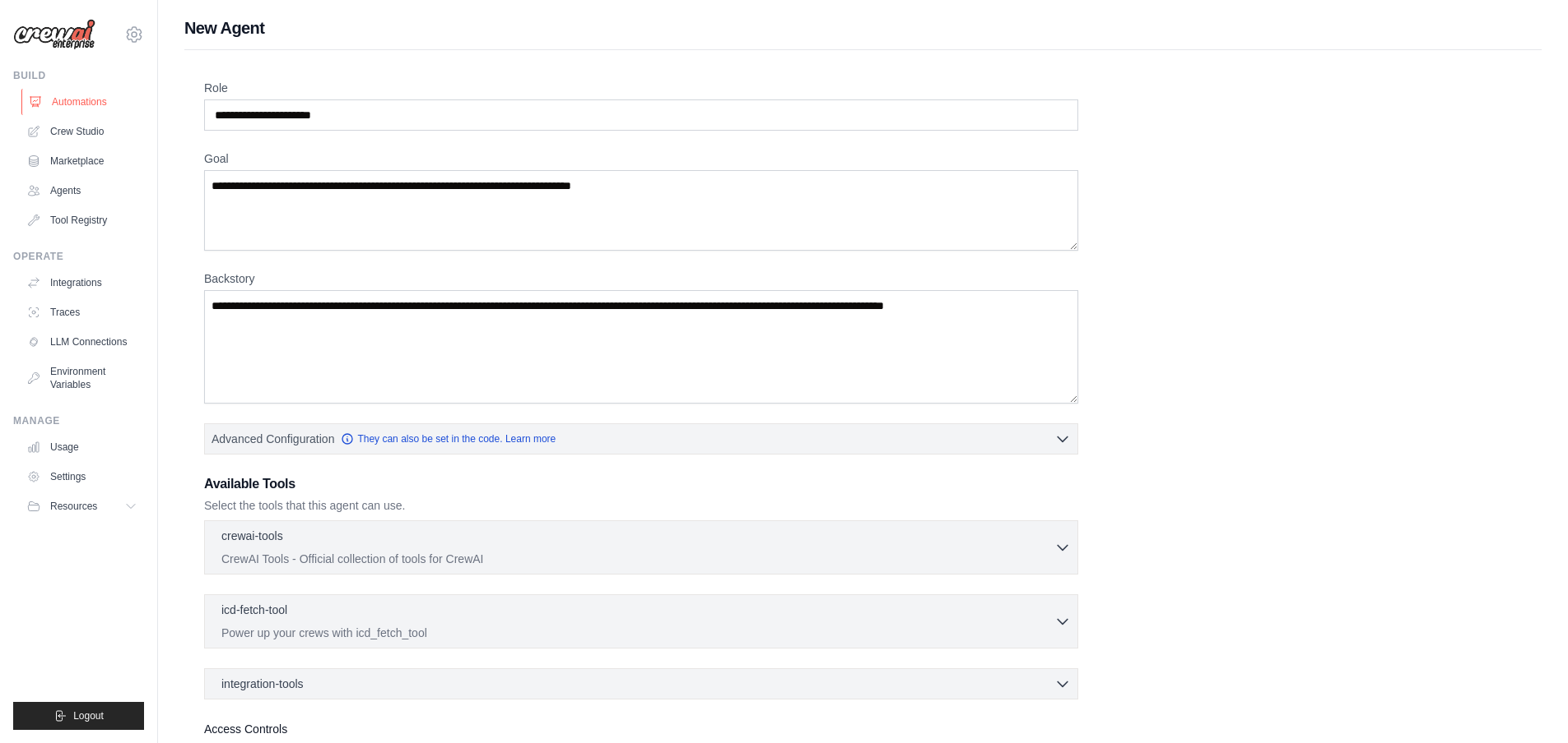
click at [66, 92] on link "Automations" at bounding box center [83, 102] width 124 height 26
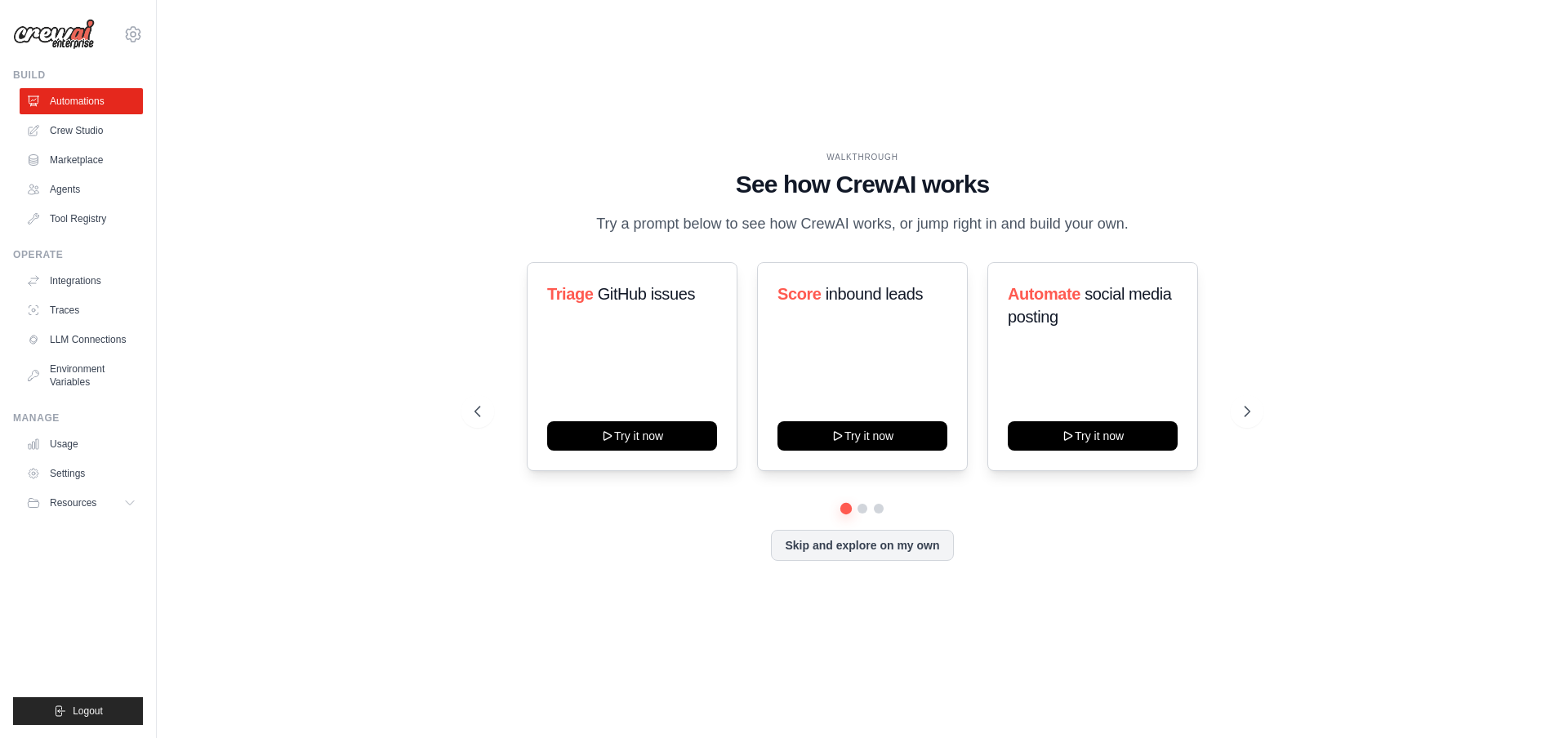
click at [59, 30] on img at bounding box center [54, 34] width 81 height 31
click at [287, 135] on div "WALKTHROUGH See how CrewAI works Try a prompt below to see how CrewAI works, or…" at bounding box center [863, 369] width 1359 height 706
click at [99, 331] on link "LLM Connections" at bounding box center [82, 340] width 123 height 26
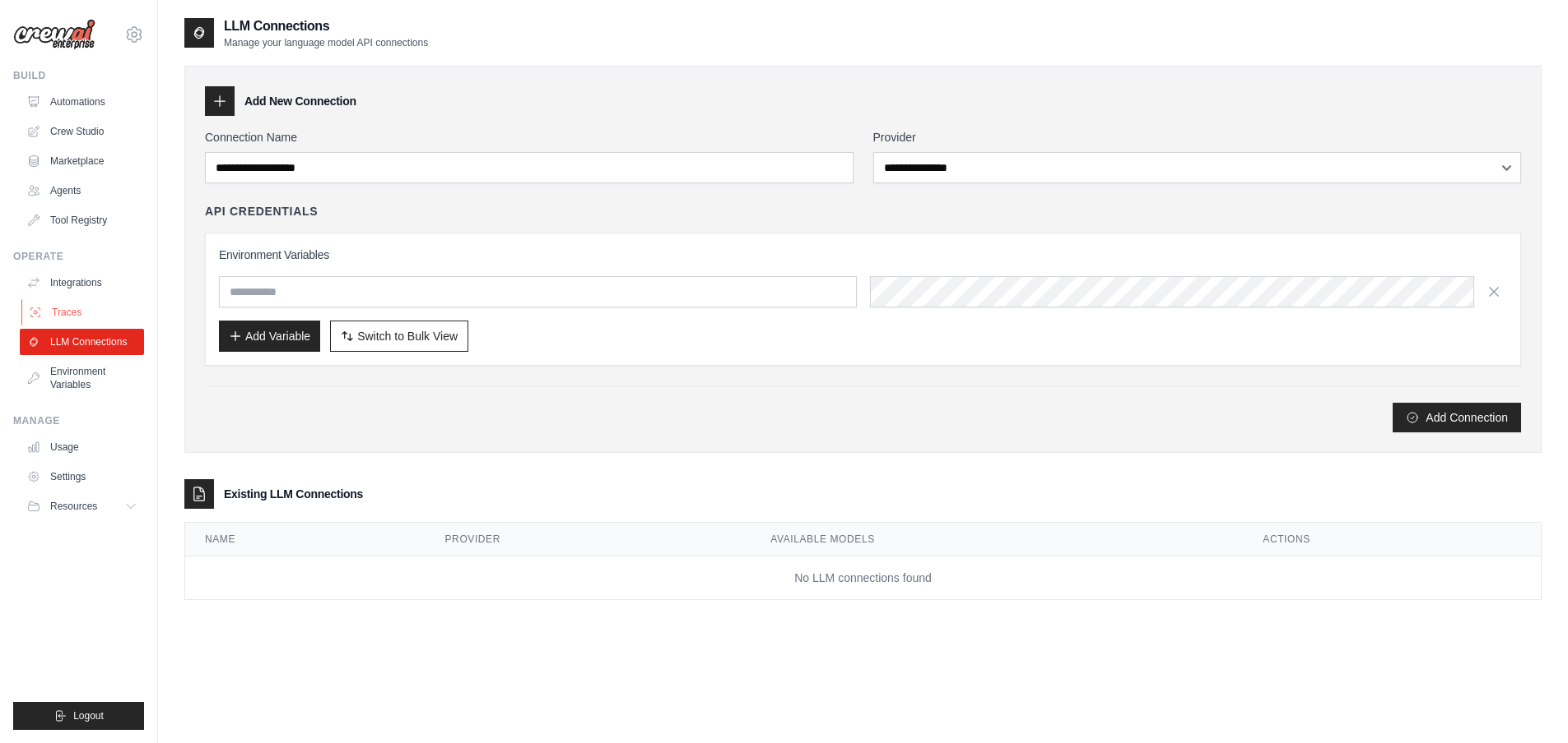
click at [120, 312] on link "Traces" at bounding box center [83, 312] width 124 height 26
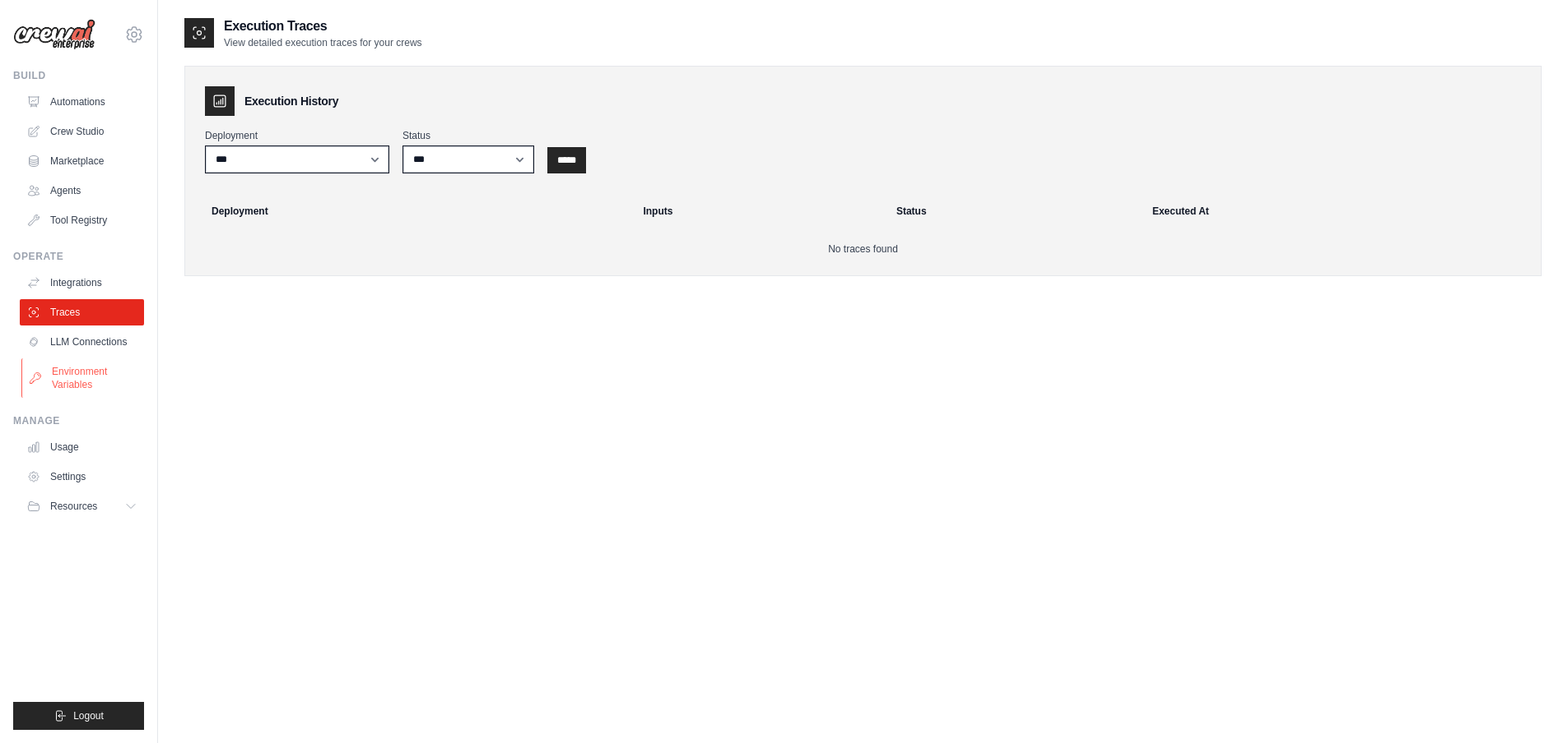
click at [108, 364] on link "Environment Variables" at bounding box center [83, 378] width 124 height 39
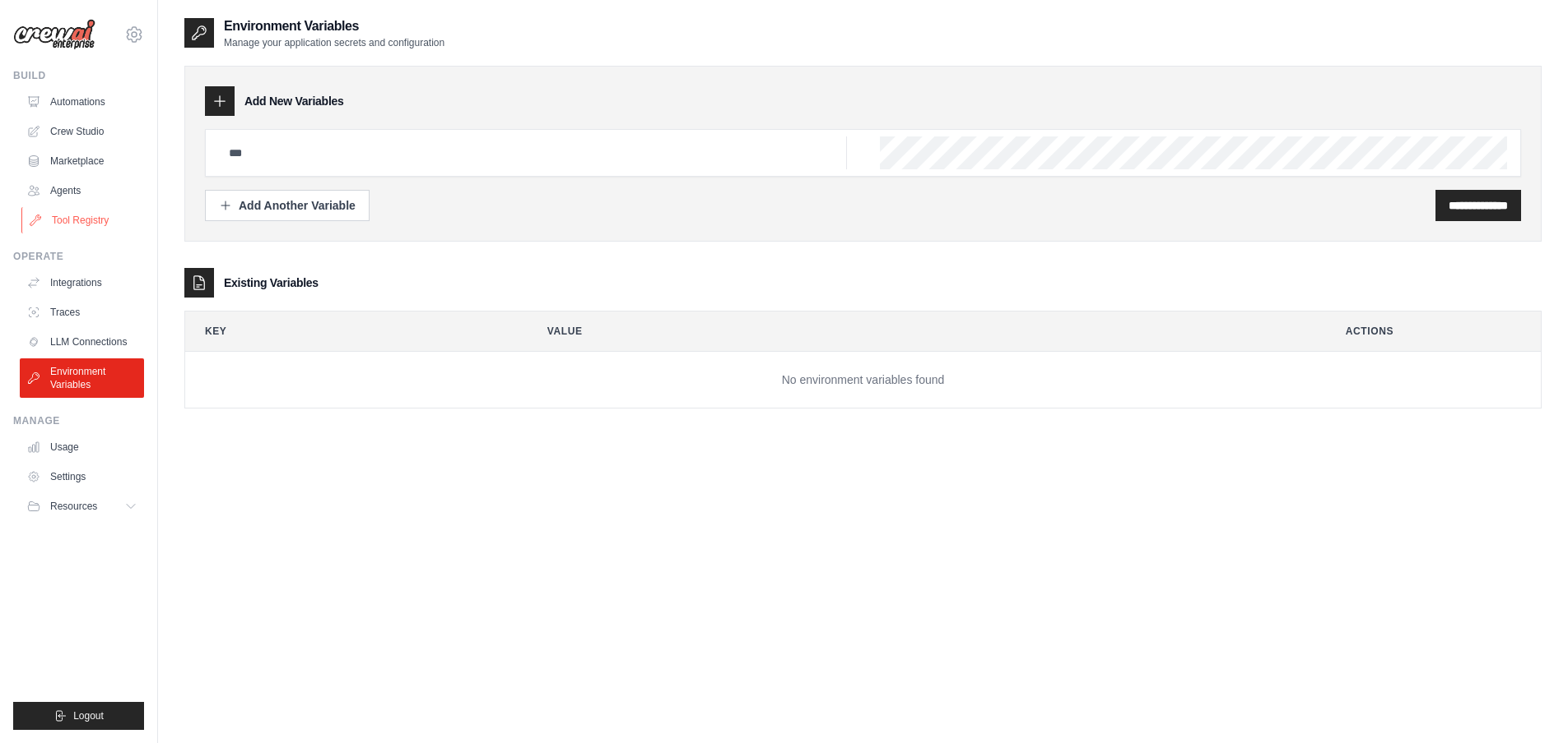
click at [107, 212] on link "Tool Registry" at bounding box center [83, 220] width 124 height 26
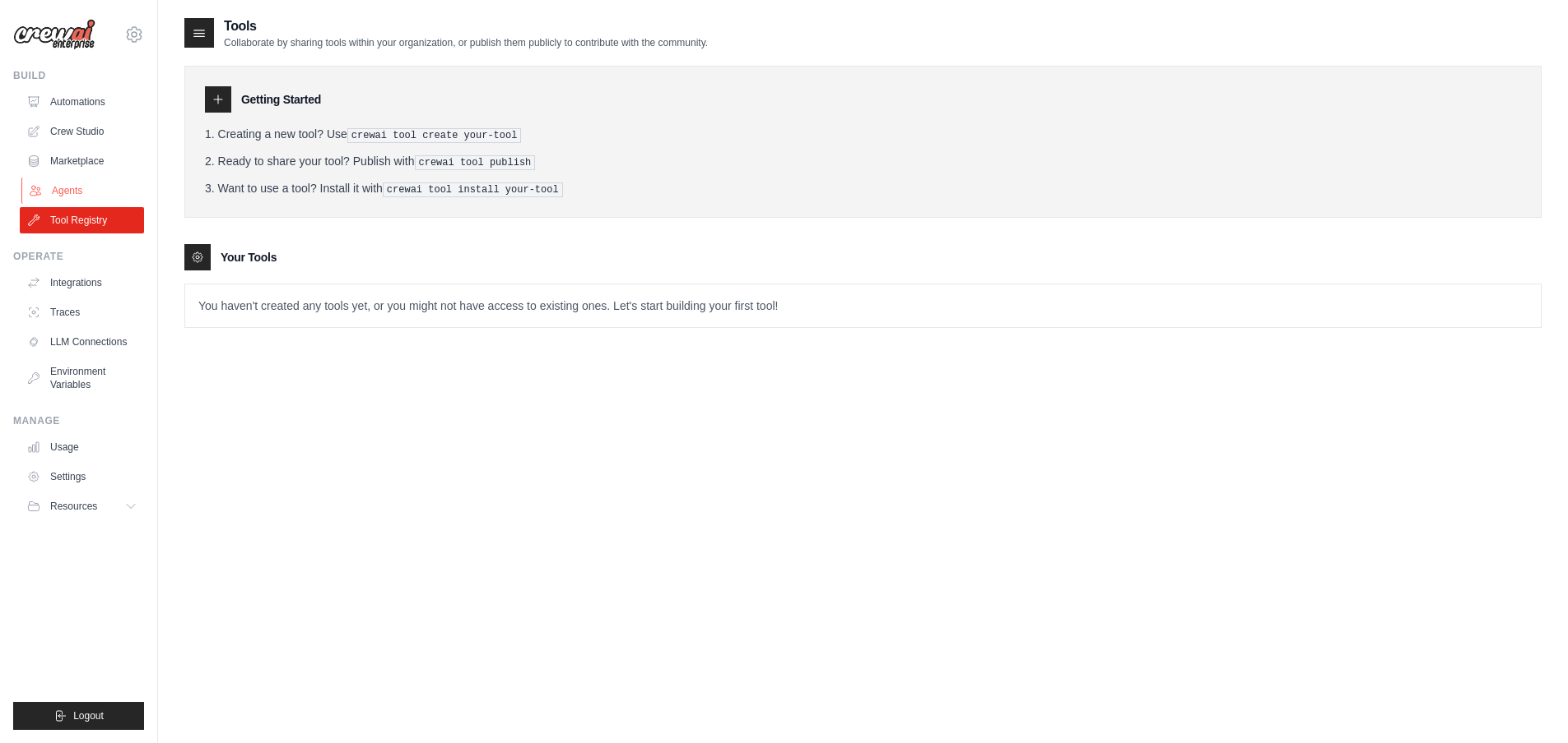
click at [106, 190] on link "Agents" at bounding box center [83, 191] width 124 height 26
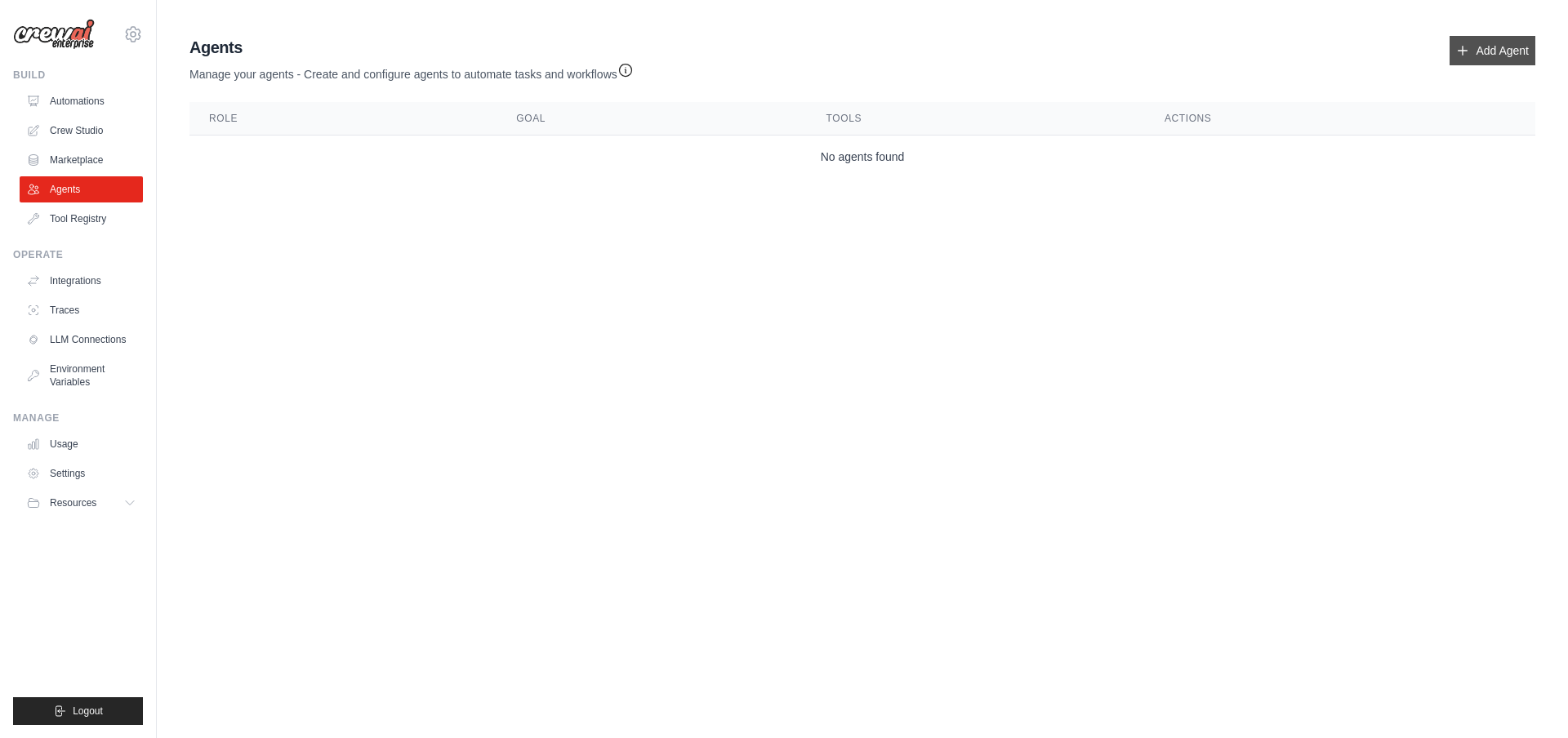
click at [1472, 49] on link "Add Agent" at bounding box center [1492, 51] width 86 height 30
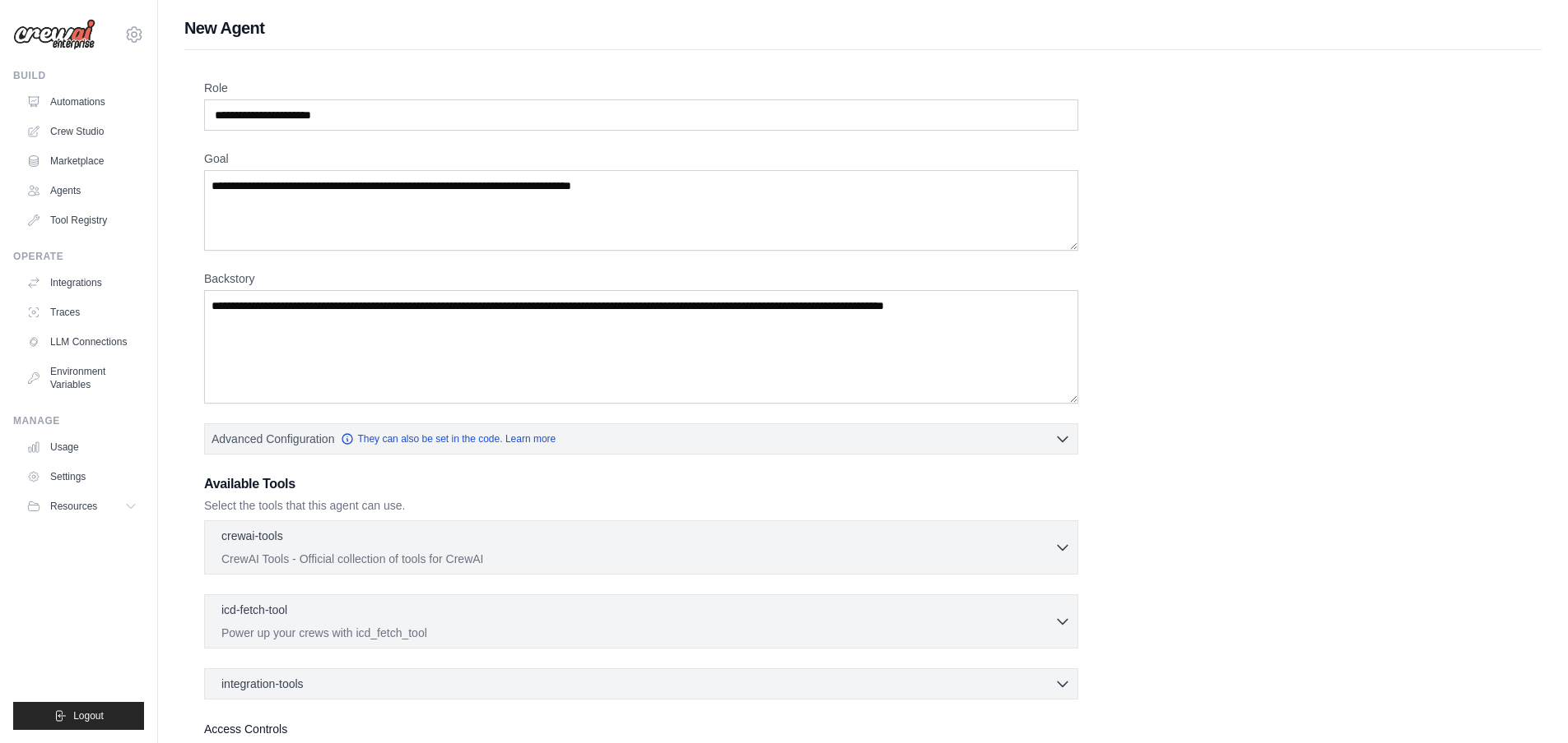
click at [485, 131] on div "Role Goal Backstory Advanced Configuration They can also be set in the code. Le…" at bounding box center [863, 445] width 1317 height 729
click at [485, 113] on input "Role" at bounding box center [641, 116] width 874 height 32
type input "**********"
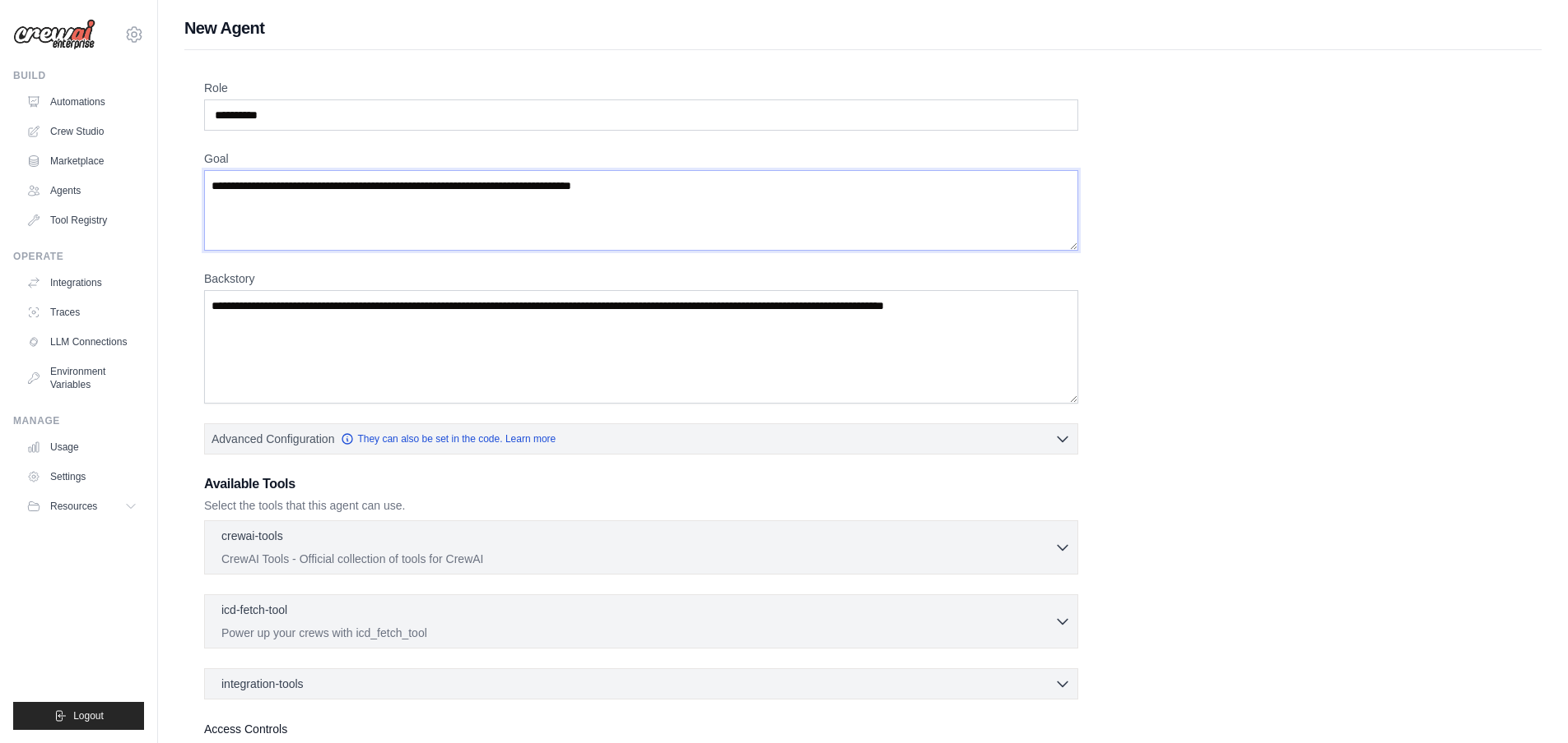
click at [638, 213] on textarea "Goal" at bounding box center [641, 211] width 874 height 80
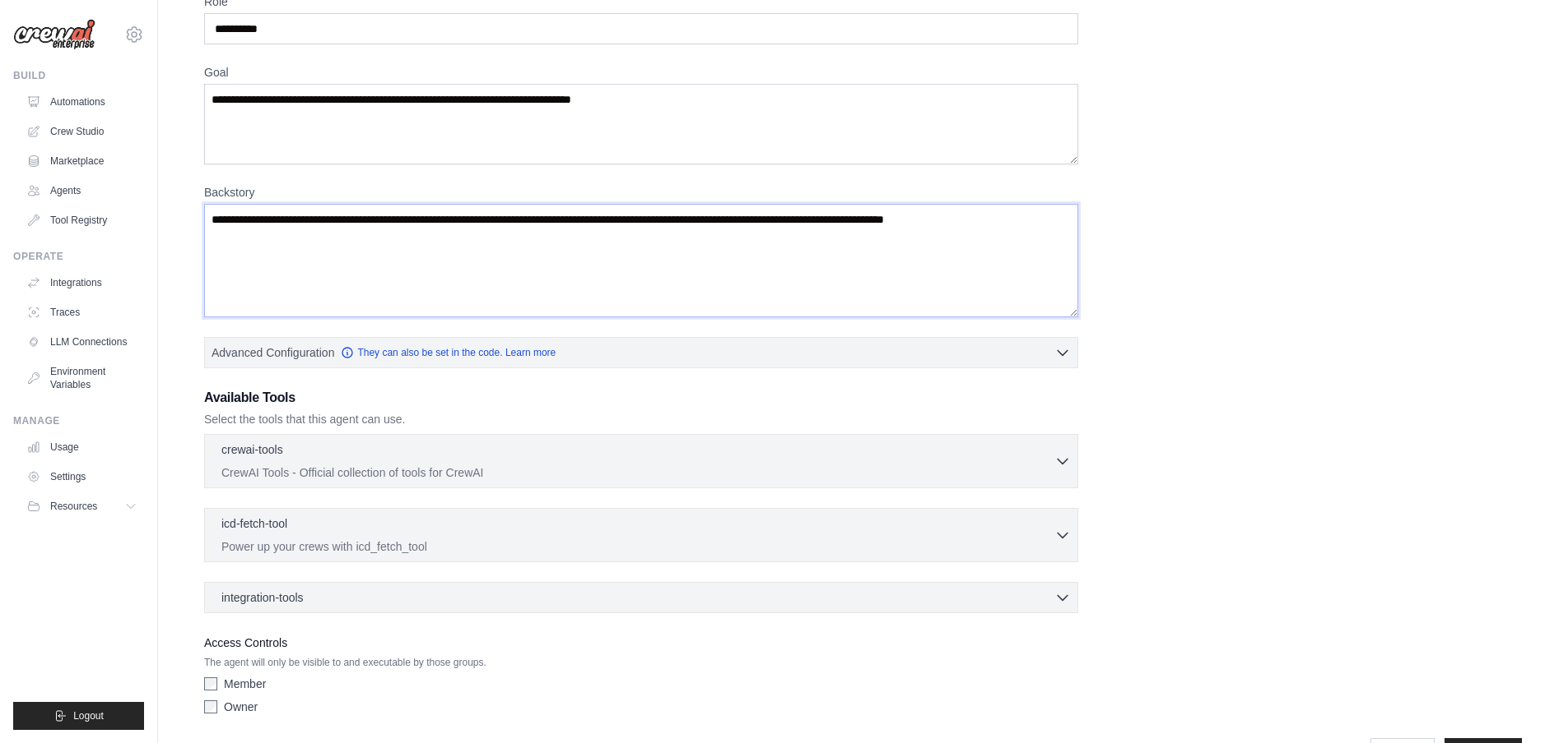
click at [628, 255] on textarea "Backstory" at bounding box center [641, 261] width 874 height 114
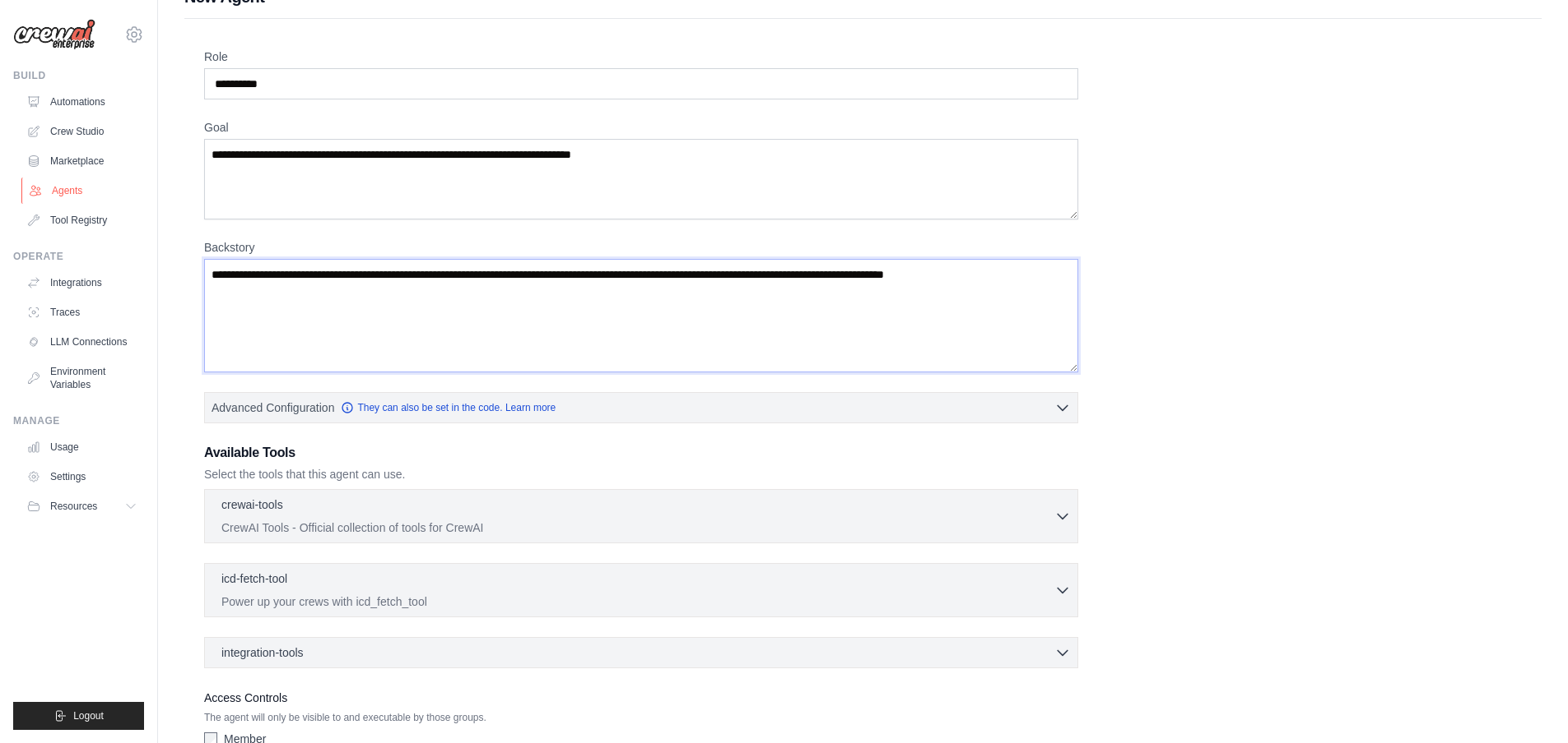
scroll to position [20, 0]
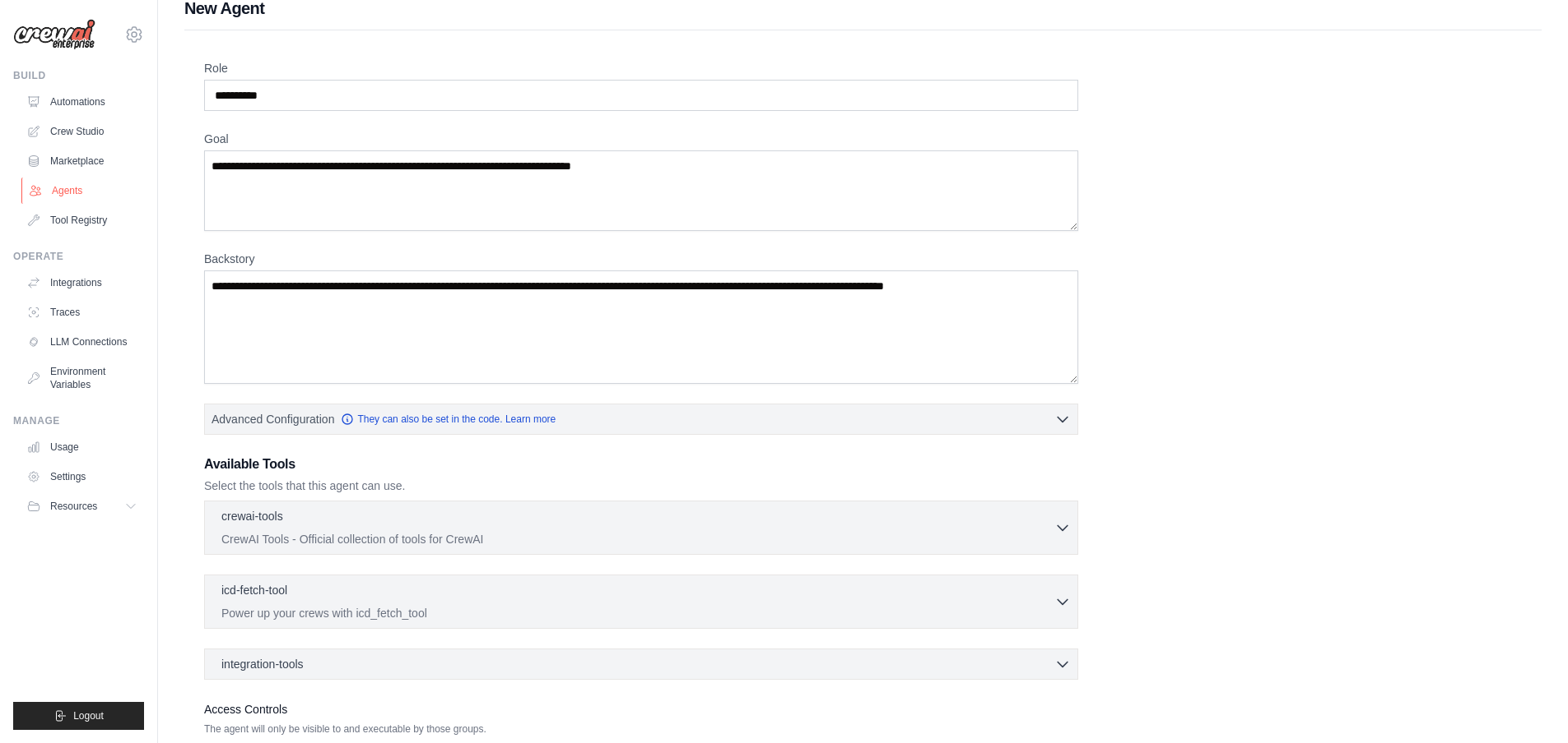
click at [80, 187] on link "Agents" at bounding box center [83, 191] width 124 height 26
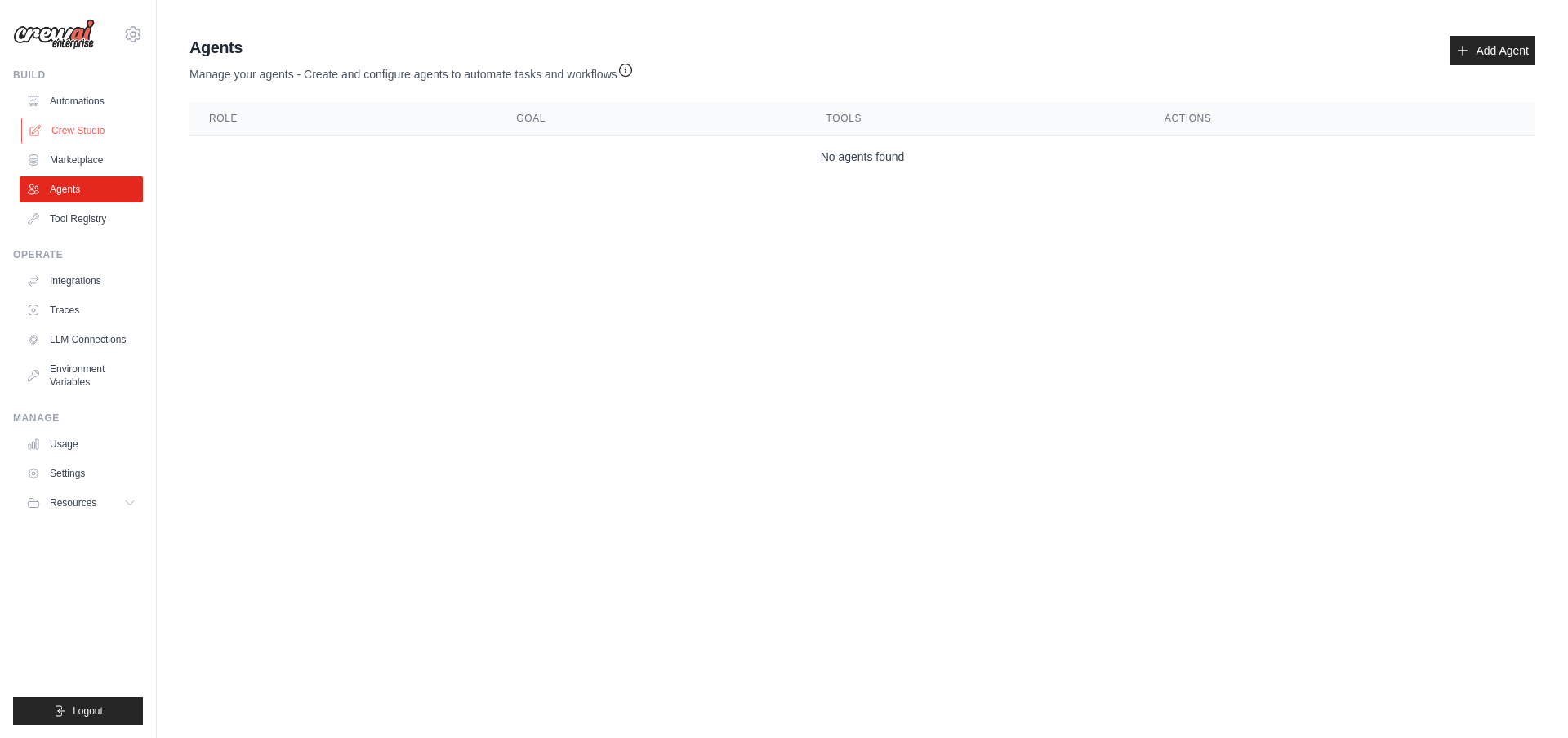
click at [86, 142] on link "Crew Studio" at bounding box center [82, 131] width 123 height 26
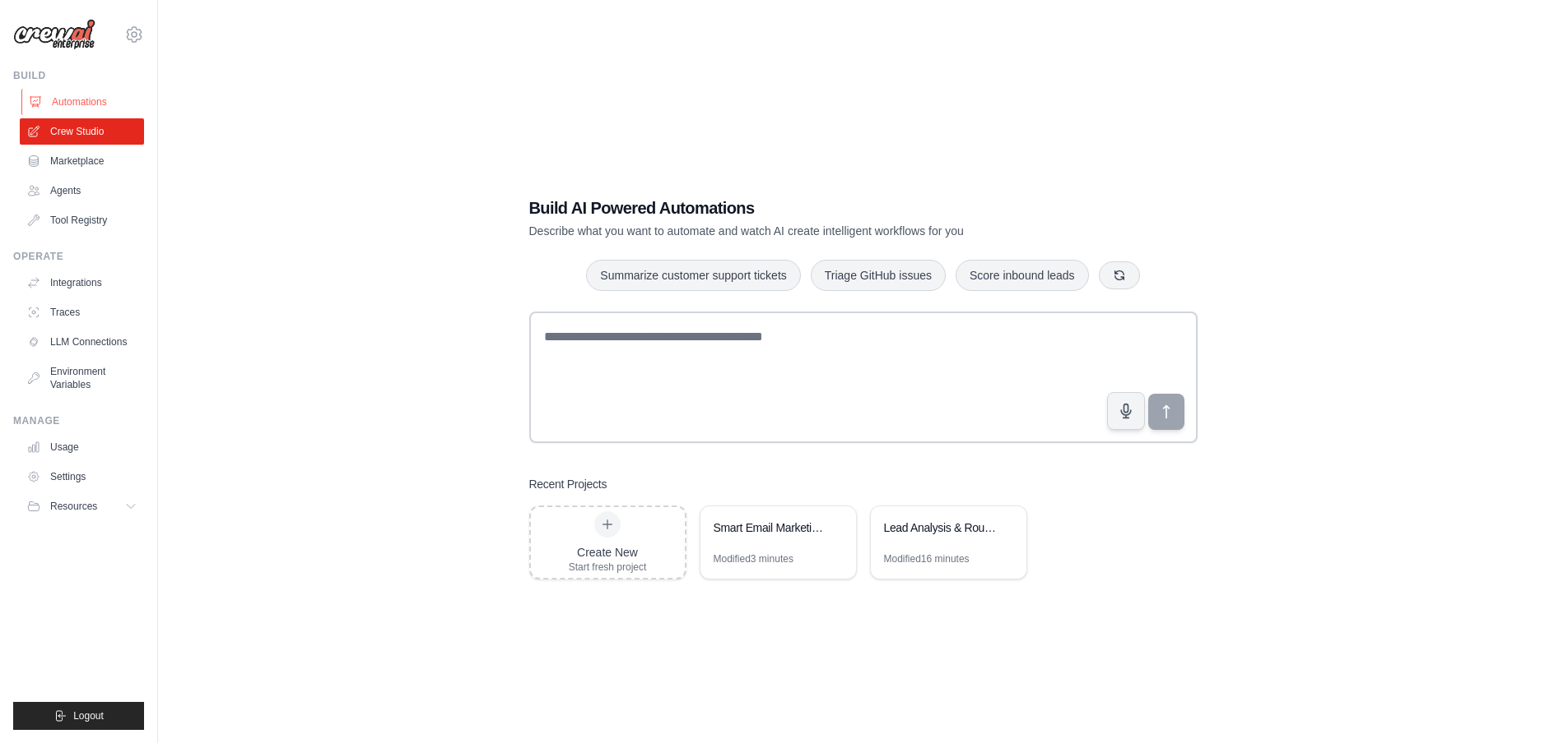
click at [76, 102] on link "Automations" at bounding box center [83, 102] width 124 height 26
